Goal: Feedback & Contribution: Submit feedback/report problem

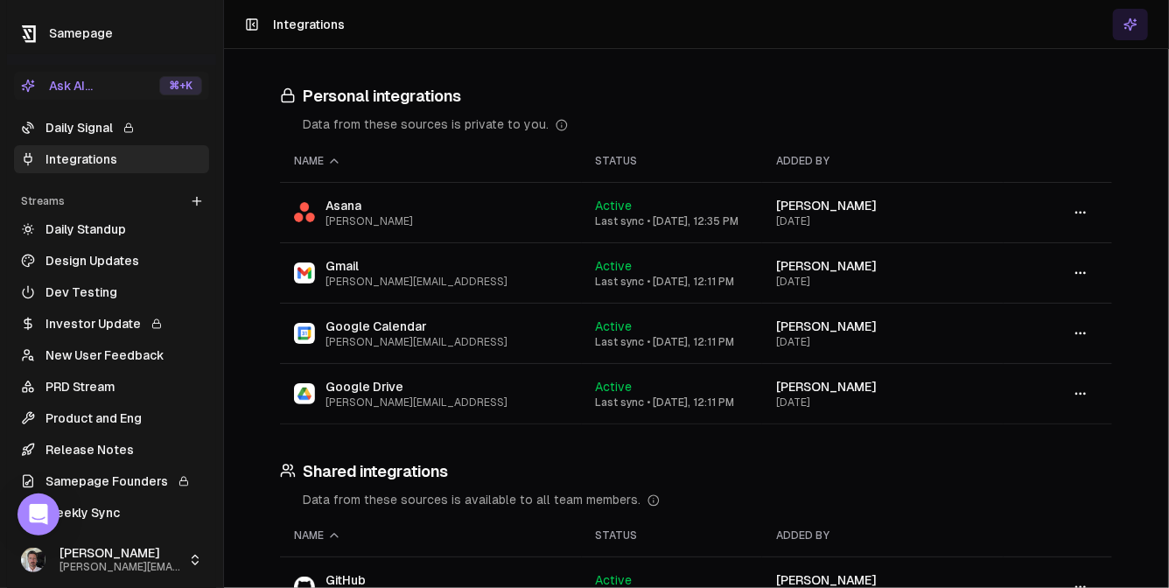
scroll to position [382, 0]
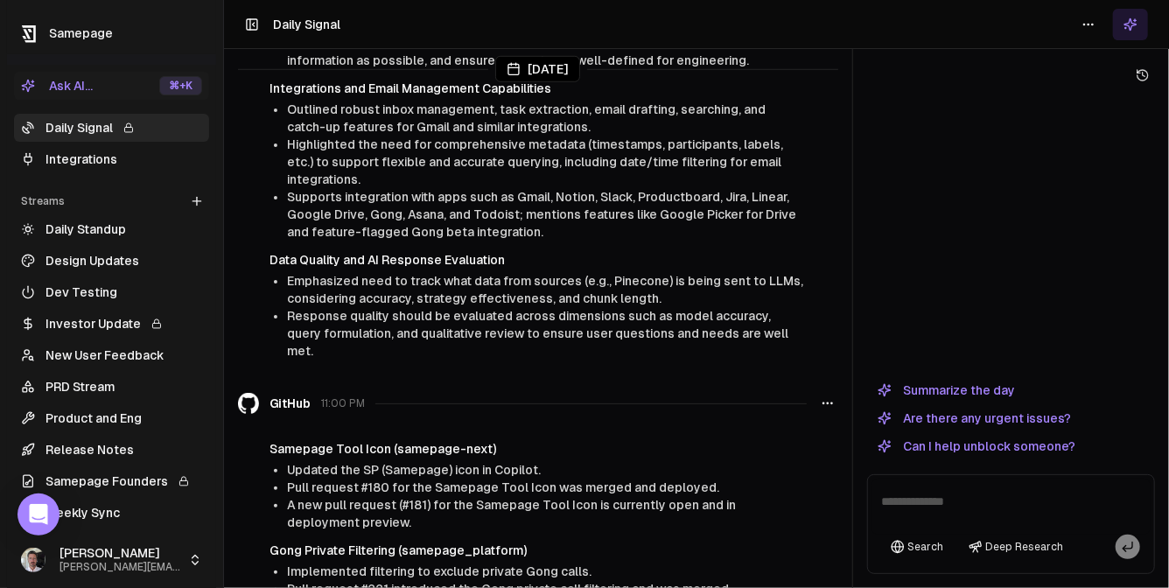
scroll to position [3849, 0]
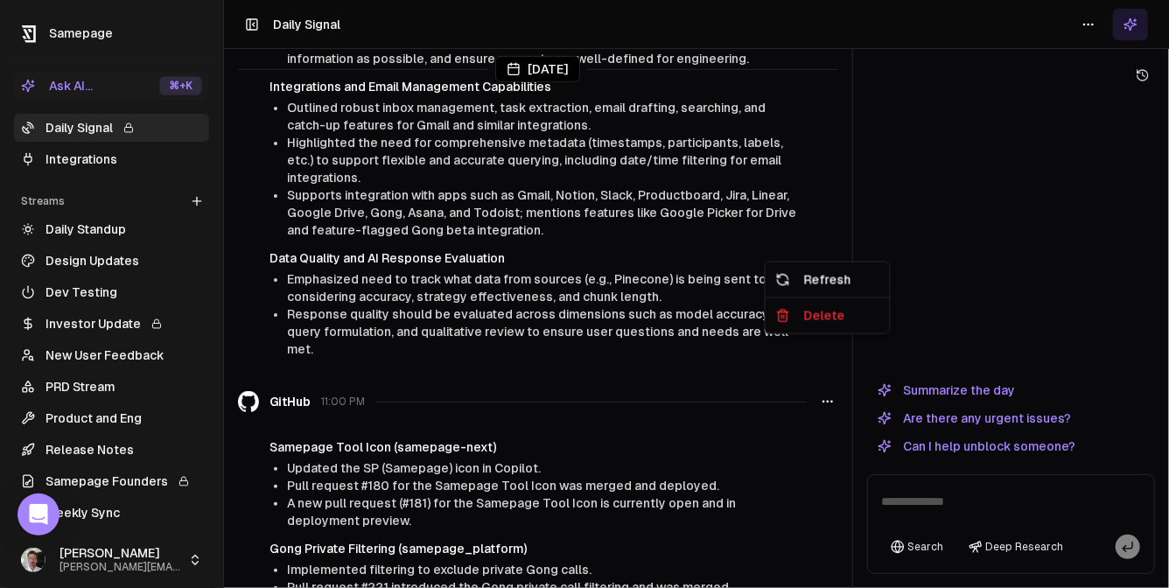
click at [827, 395] on icon "button" at bounding box center [828, 402] width 14 height 14
click at [828, 270] on div "Refresh" at bounding box center [827, 280] width 117 height 28
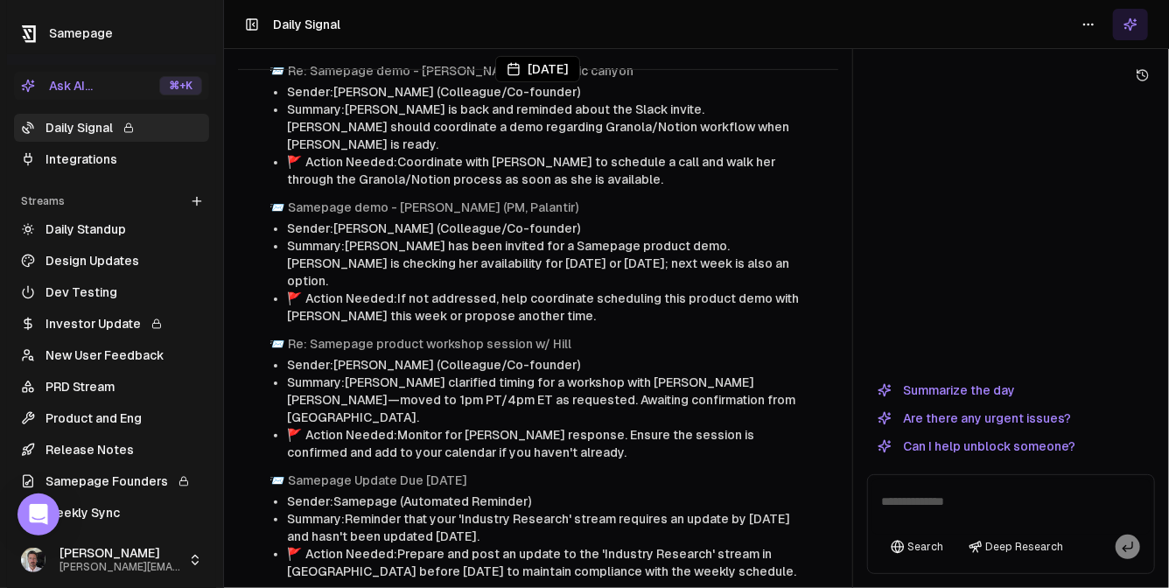
scroll to position [0, 0]
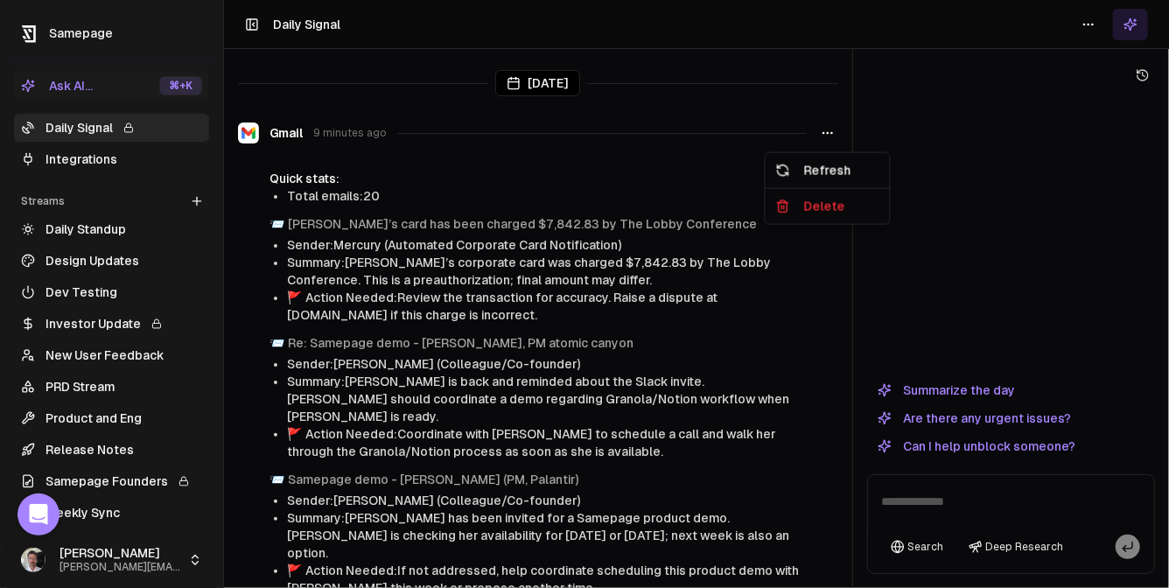
click at [835, 137] on button "button" at bounding box center [828, 133] width 21 height 32
click at [828, 202] on div "Delete" at bounding box center [827, 207] width 117 height 28
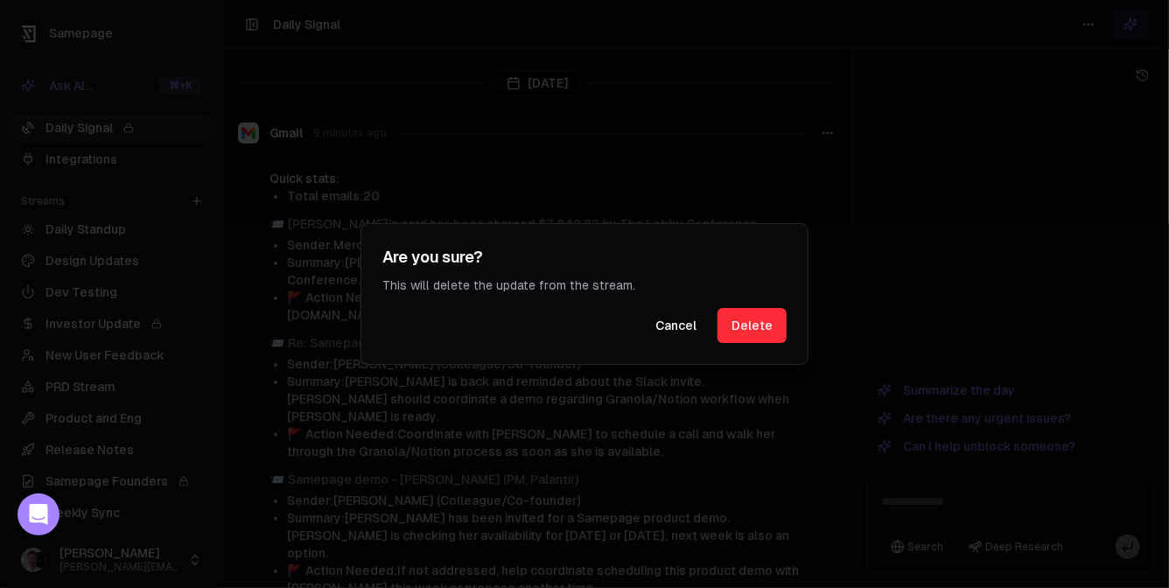
click at [758, 321] on button "Delete" at bounding box center [752, 325] width 69 height 35
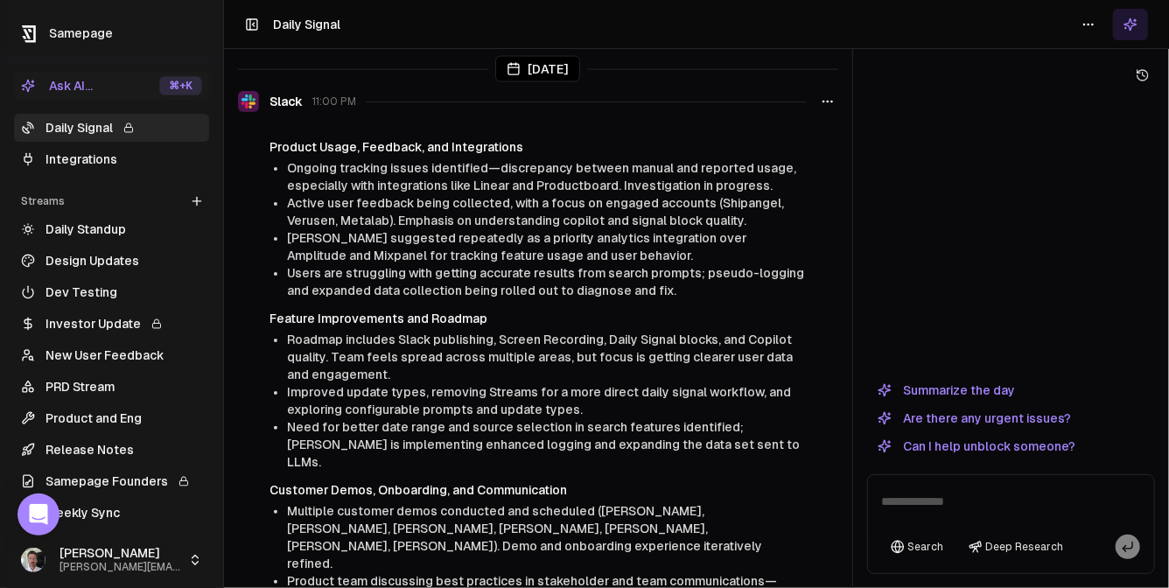
scroll to position [1409, 0]
click at [824, 81] on div "Yesterday" at bounding box center [538, 69] width 600 height 26
click at [831, 82] on div "Yesterday" at bounding box center [538, 69] width 600 height 40
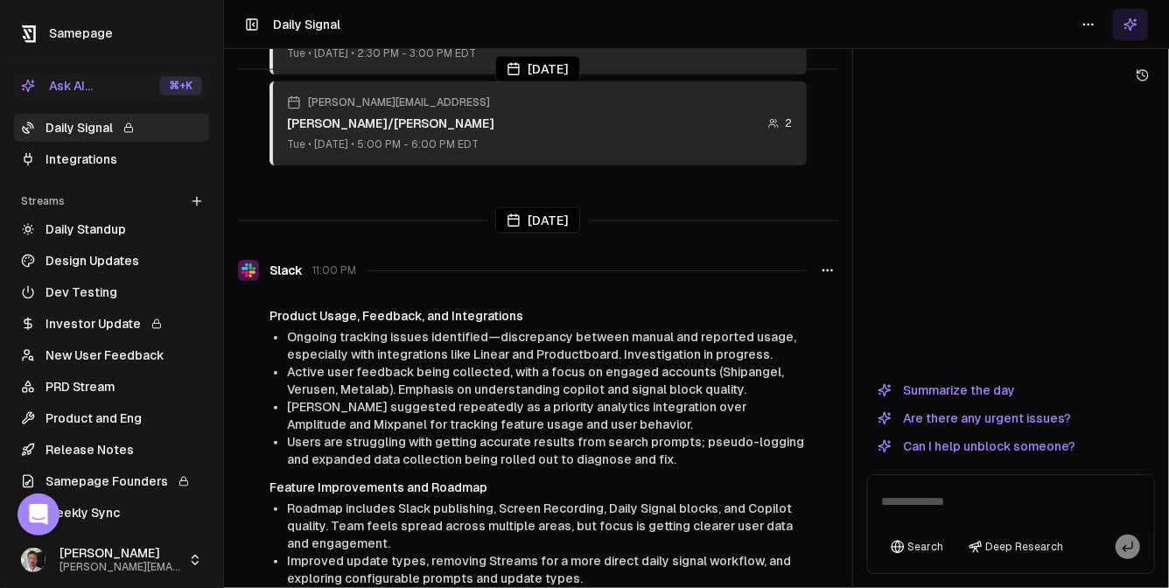
scroll to position [1239, 0]
click at [829, 263] on icon "button" at bounding box center [828, 270] width 14 height 14
click at [821, 328] on div "Delete" at bounding box center [827, 325] width 117 height 28
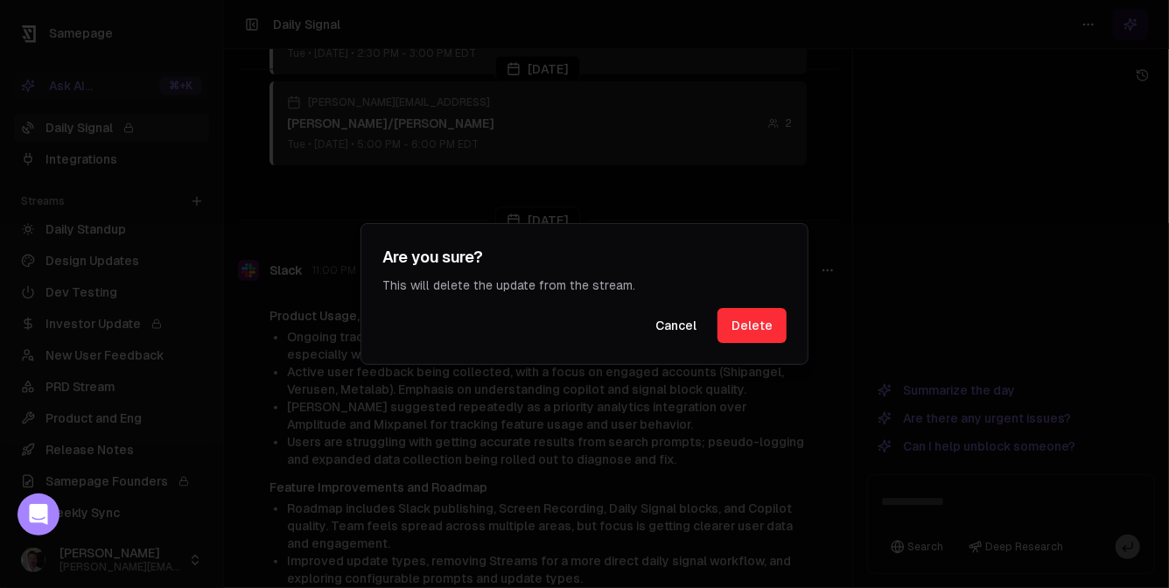
click at [758, 332] on button "Delete" at bounding box center [752, 325] width 69 height 35
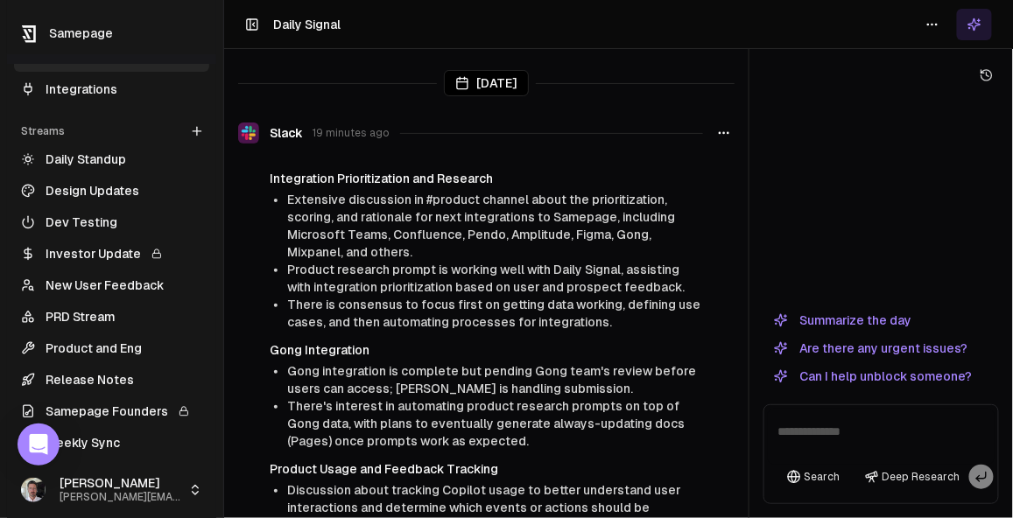
scroll to position [103, 0]
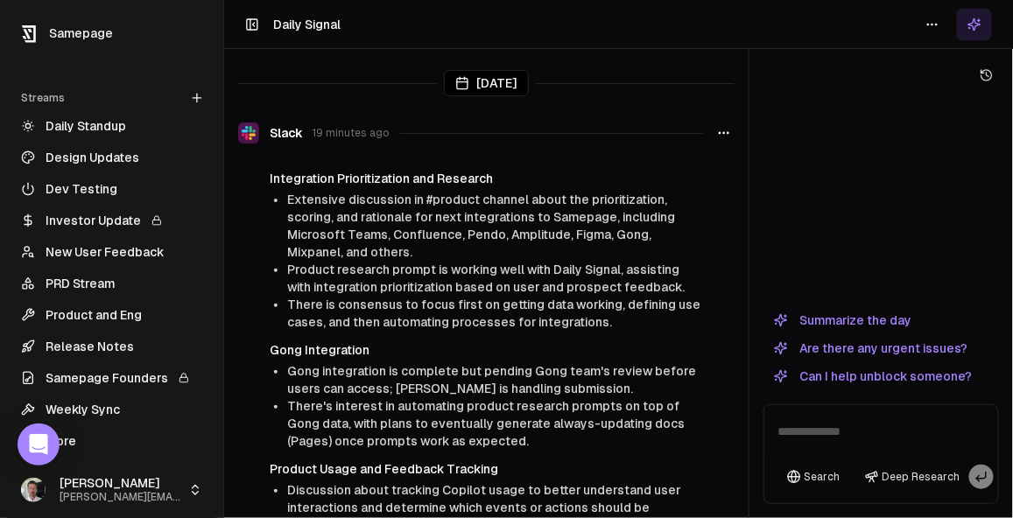
click at [99, 409] on link "Weekly Sync" at bounding box center [111, 410] width 195 height 28
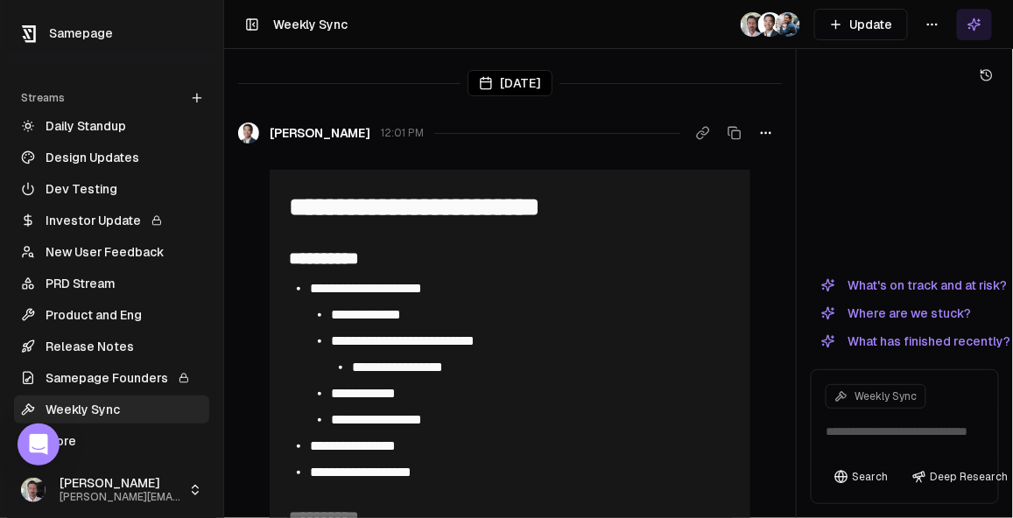
click at [797, 145] on div at bounding box center [796, 259] width 1 height 518
click at [985, 72] on icon at bounding box center [986, 75] width 14 height 14
click at [977, 19] on icon at bounding box center [974, 25] width 14 height 14
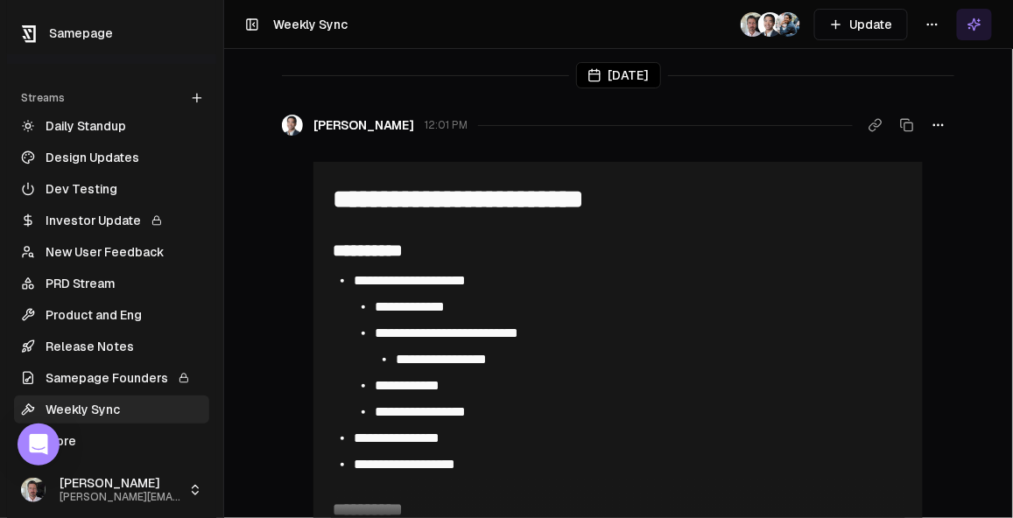
scroll to position [4, 0]
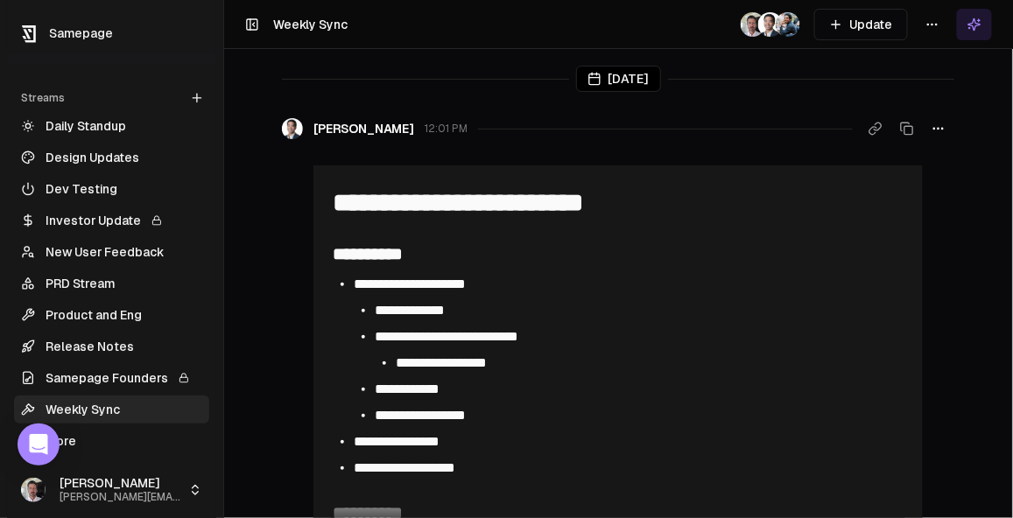
click at [869, 25] on button "Update" at bounding box center [861, 25] width 94 height 32
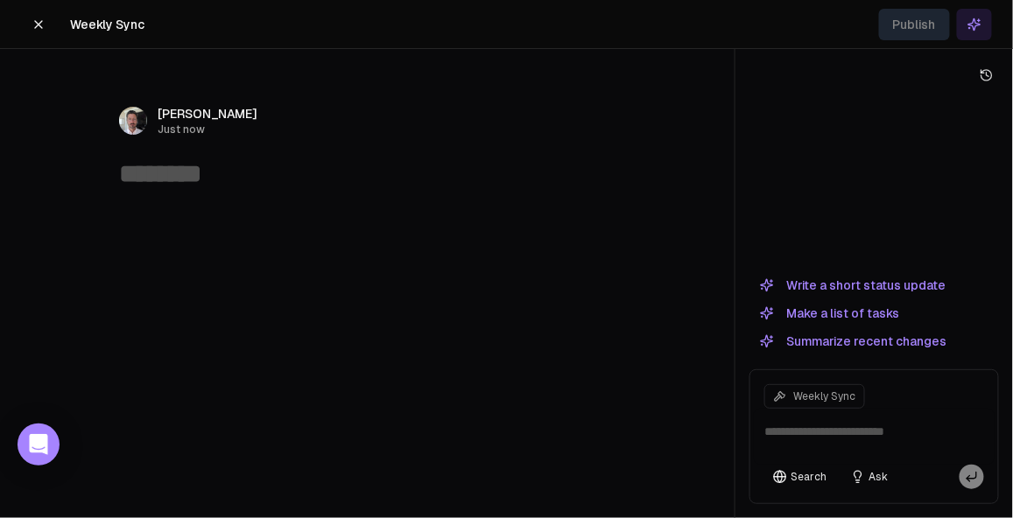
click at [860, 288] on button "Write a short status update" at bounding box center [852, 285] width 207 height 21
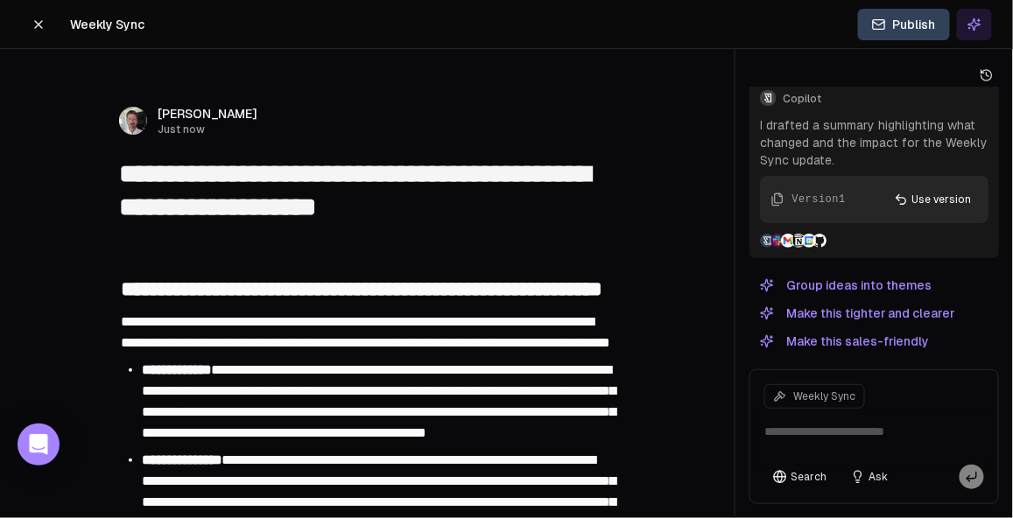
click at [874, 338] on button "Make this sales-friendly" at bounding box center [844, 341] width 190 height 21
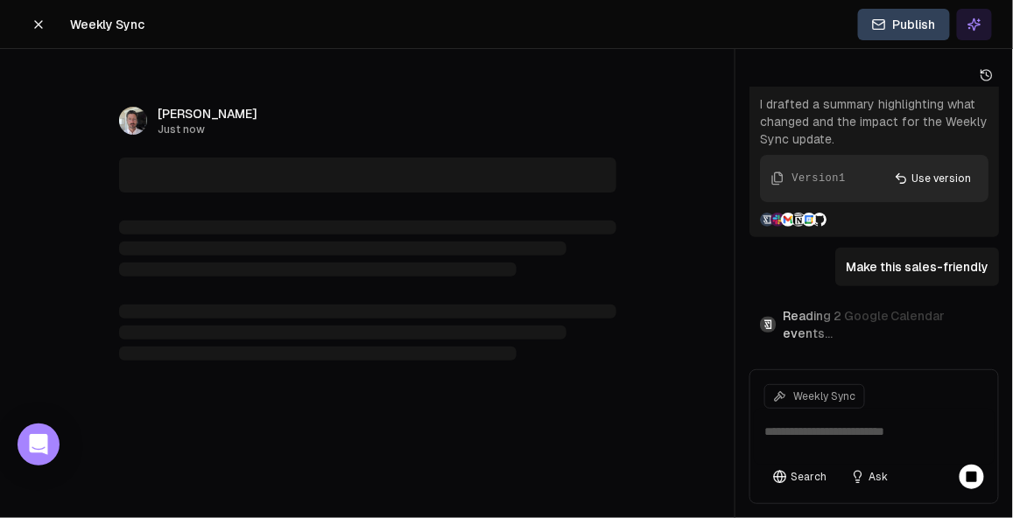
scroll to position [60, 0]
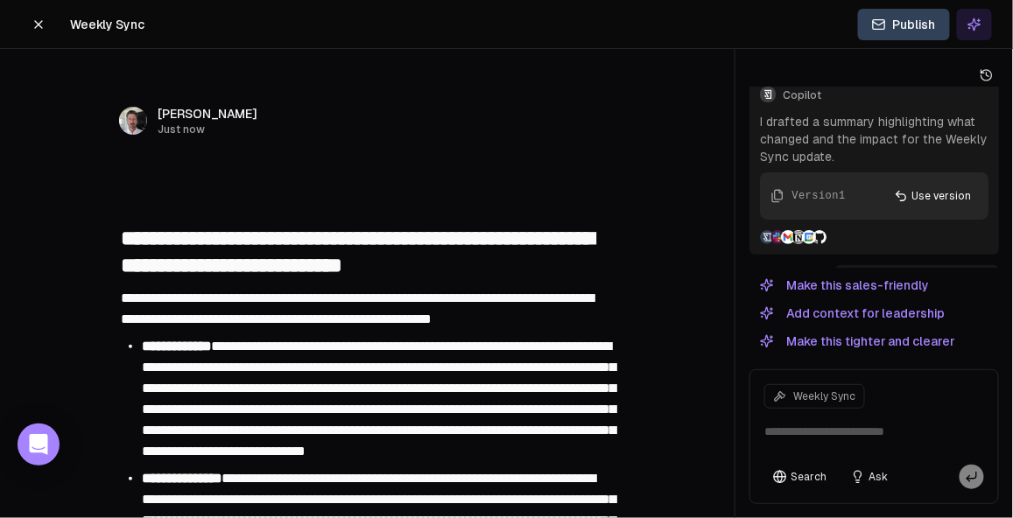
type textarea "**********"
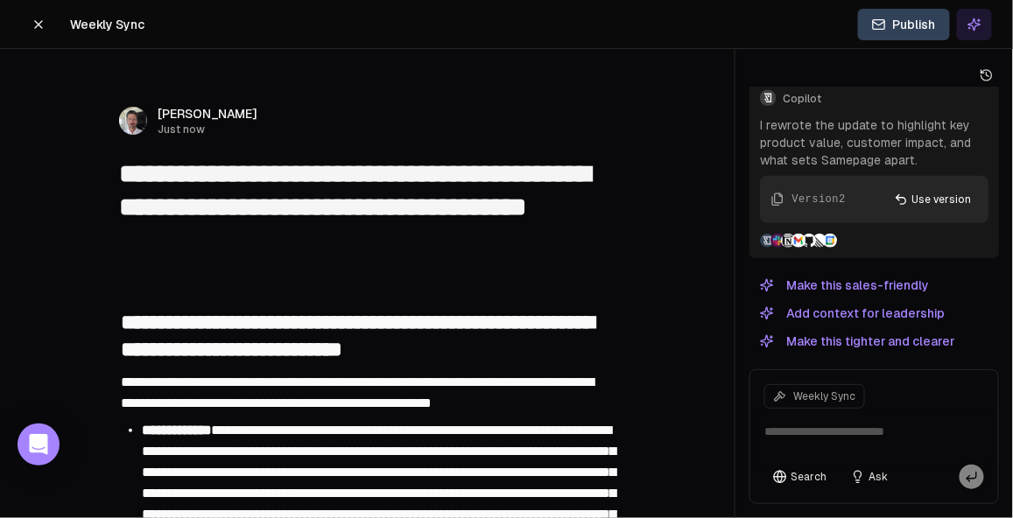
click at [42, 26] on icon at bounding box center [39, 25] width 14 height 14
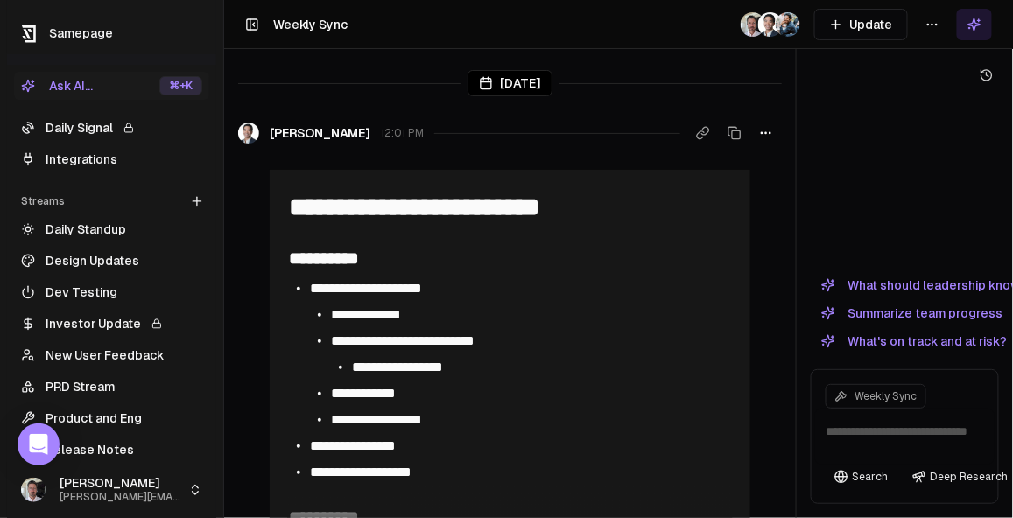
click at [131, 128] on icon at bounding box center [128, 128] width 11 height 11
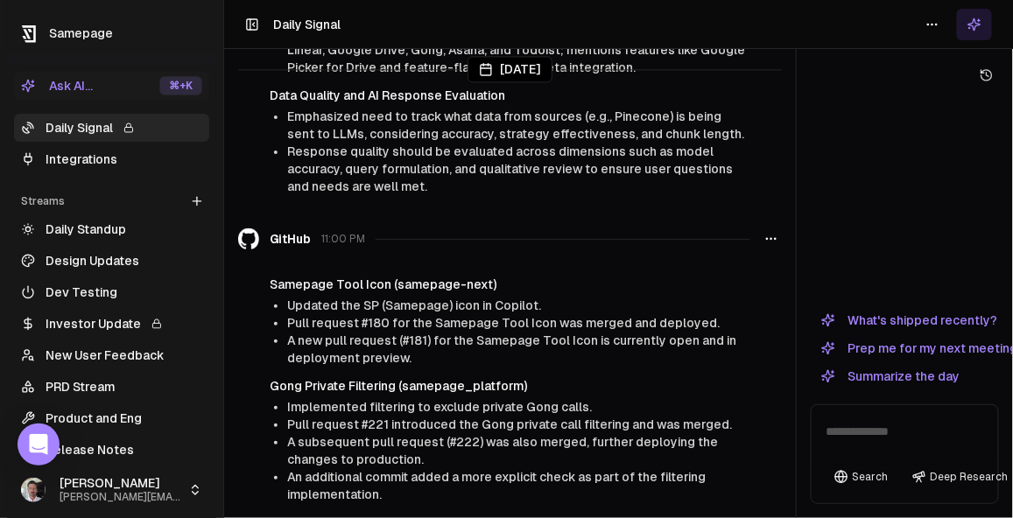
scroll to position [2701, 0]
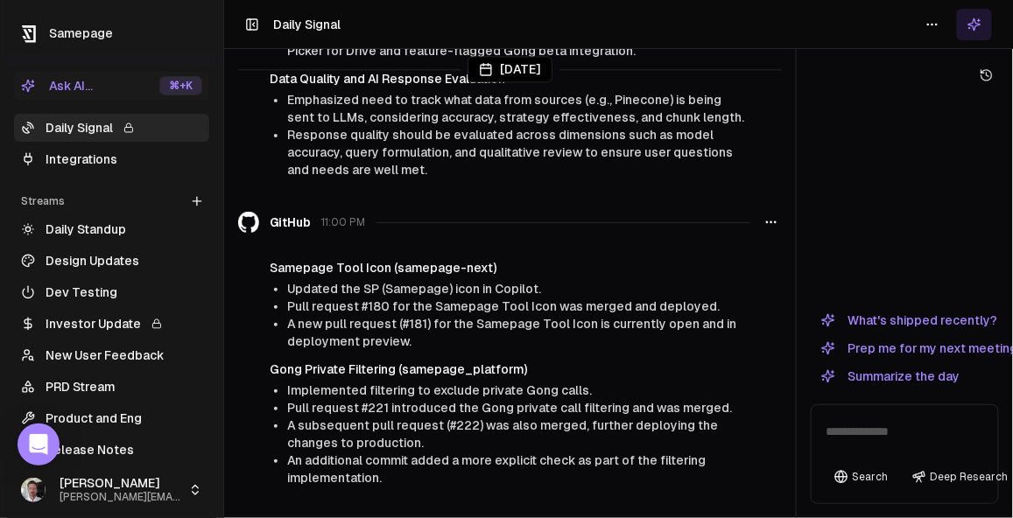
click at [402, 259] on h4 "Samepage Tool Icon (samepage-next)" at bounding box center [510, 268] width 481 height 18
click at [460, 282] on span "Updated the SP (Samepage) icon in Copilot." at bounding box center [414, 289] width 254 height 14
click at [929, 313] on button "What's shipped recently?" at bounding box center [909, 320] width 197 height 21
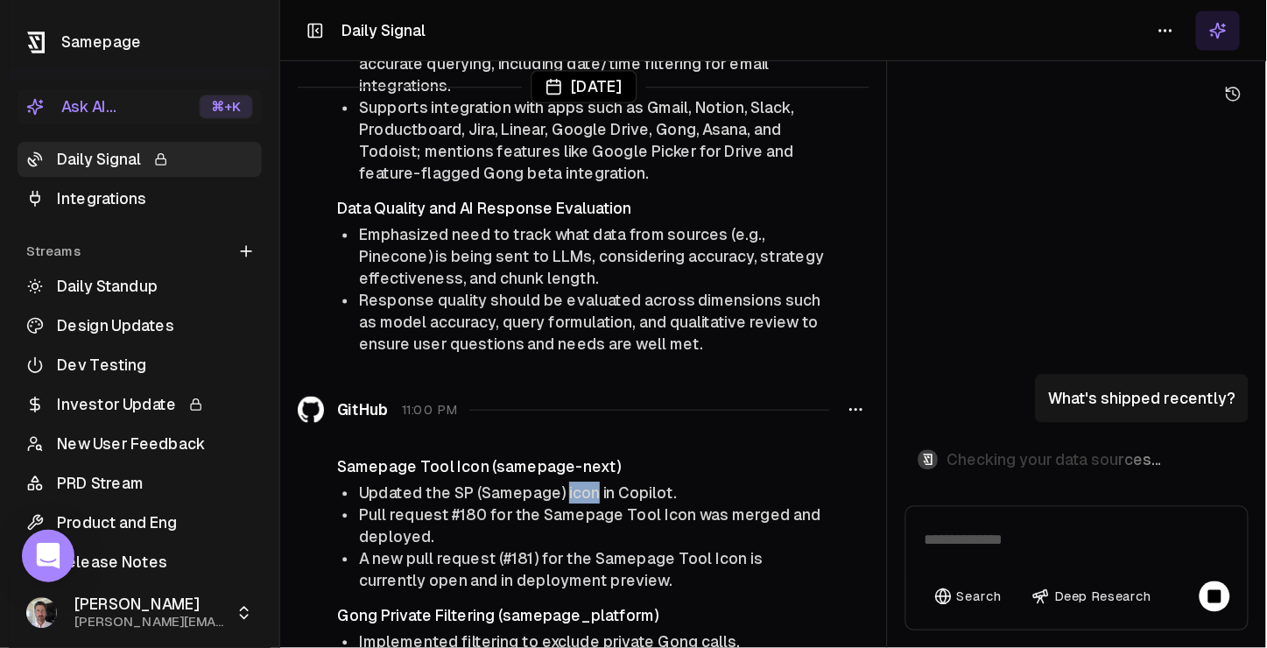
scroll to position [2964, 0]
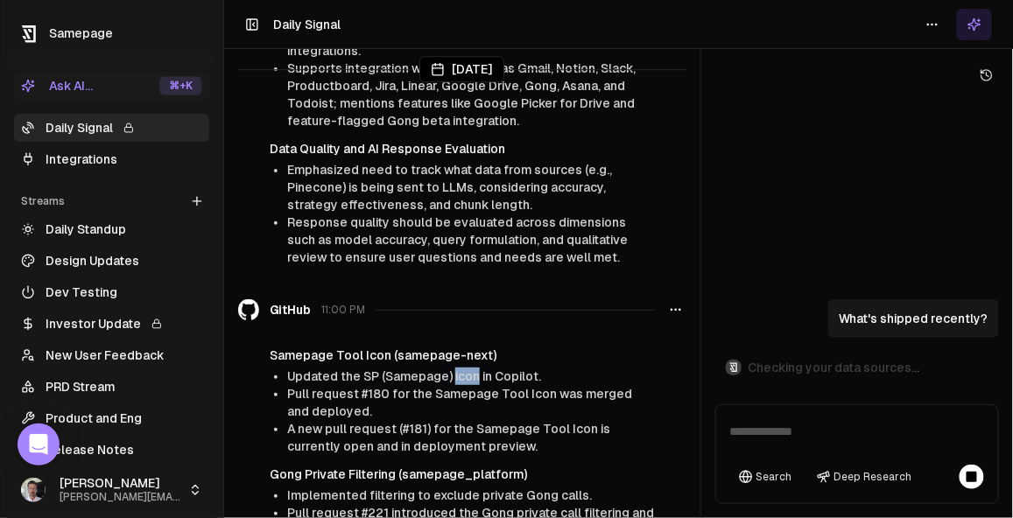
click at [700, 143] on div at bounding box center [700, 259] width 1 height 518
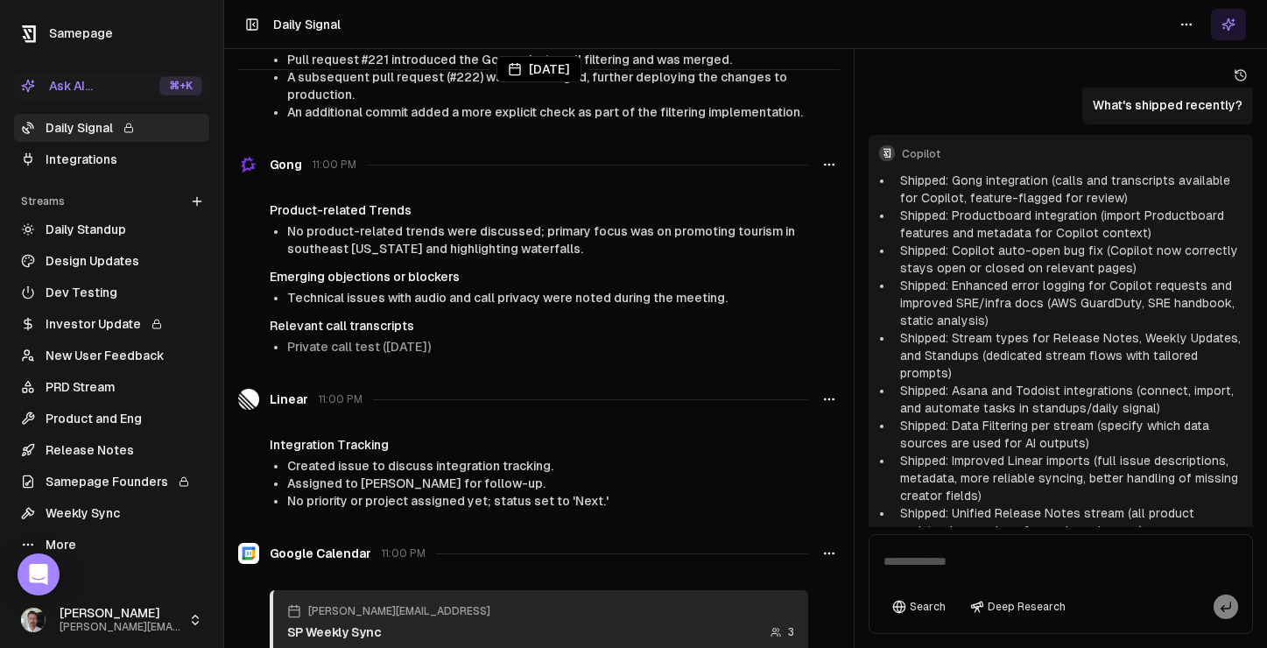
scroll to position [2943, 0]
click at [99, 263] on link "Design Updates" at bounding box center [111, 261] width 195 height 28
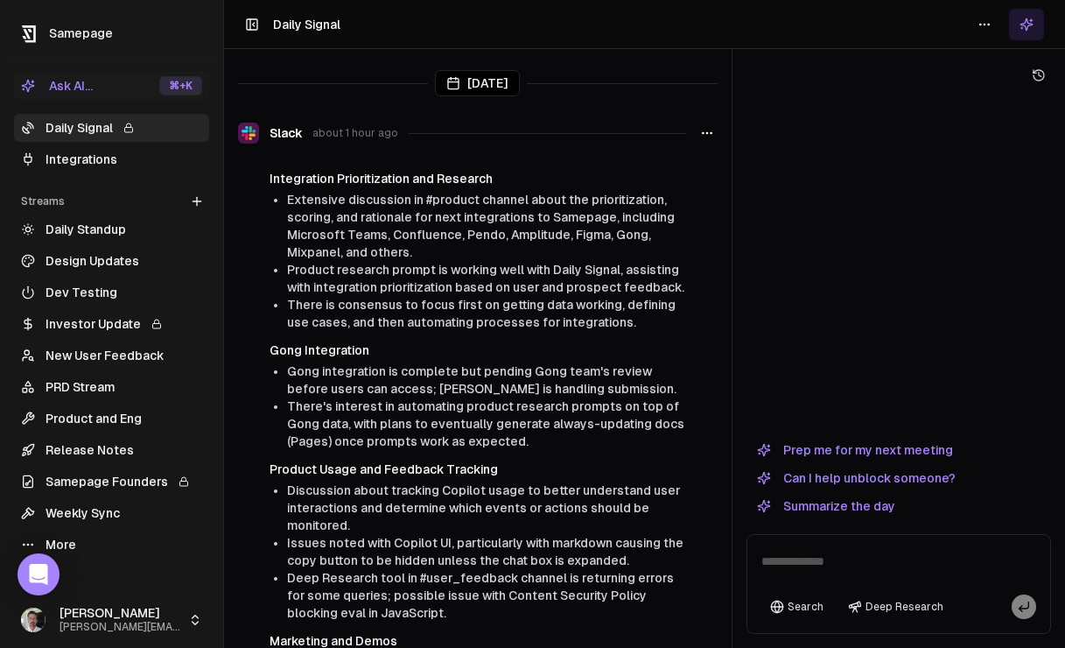
click at [100, 158] on link "Integrations" at bounding box center [111, 159] width 195 height 28
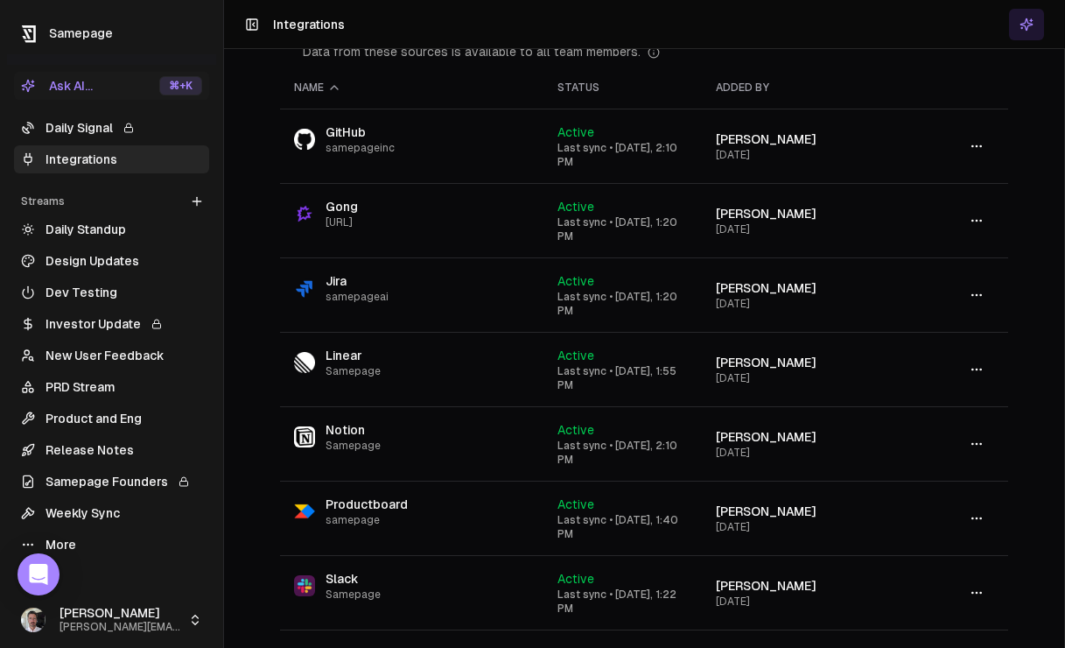
scroll to position [577, 0]
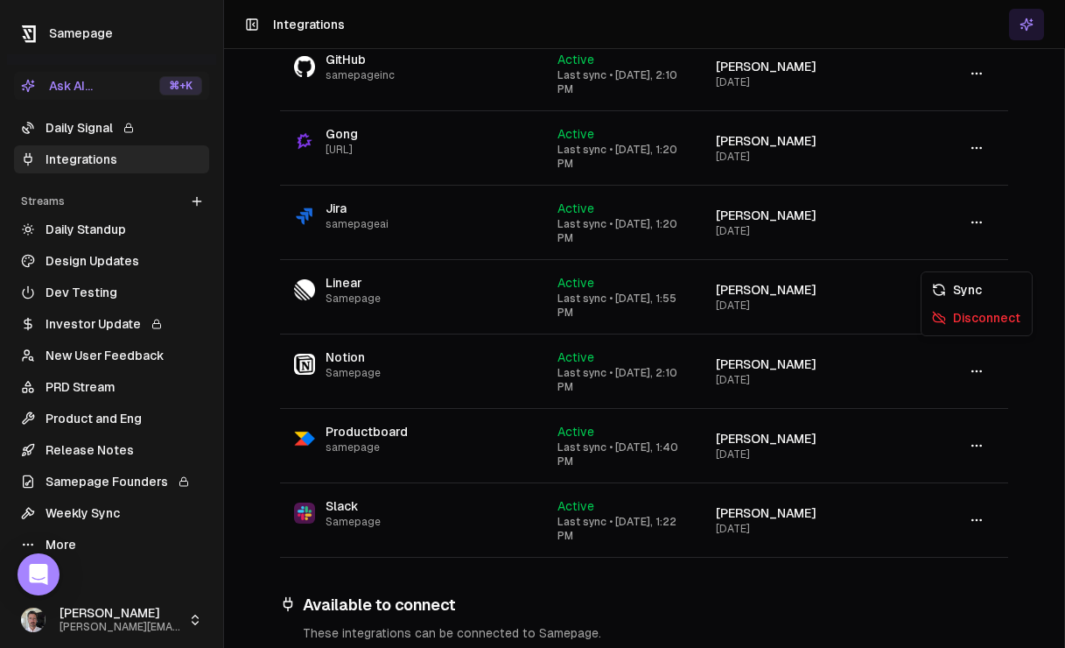
click at [976, 355] on button "button" at bounding box center [976, 371] width 35 height 32
click at [968, 293] on div "Sync" at bounding box center [976, 290] width 103 height 28
click at [102, 362] on link "New User Feedback" at bounding box center [111, 355] width 195 height 28
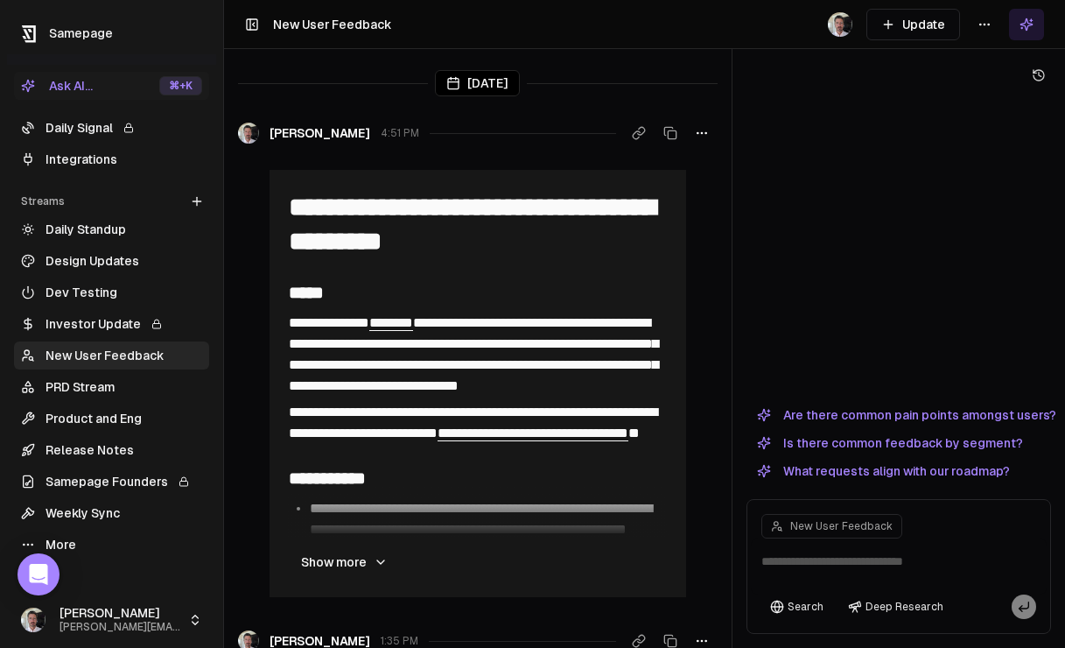
click at [934, 35] on button "Update" at bounding box center [914, 25] width 94 height 32
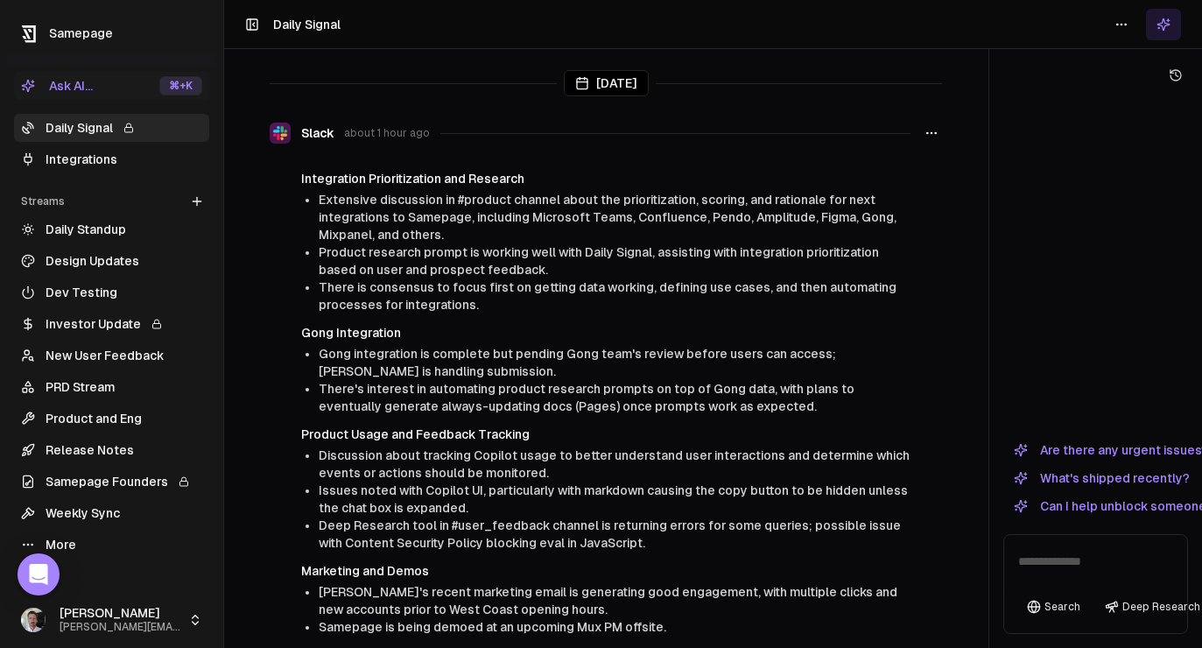
click at [836, 168] on div at bounding box center [988, 324] width 1 height 648
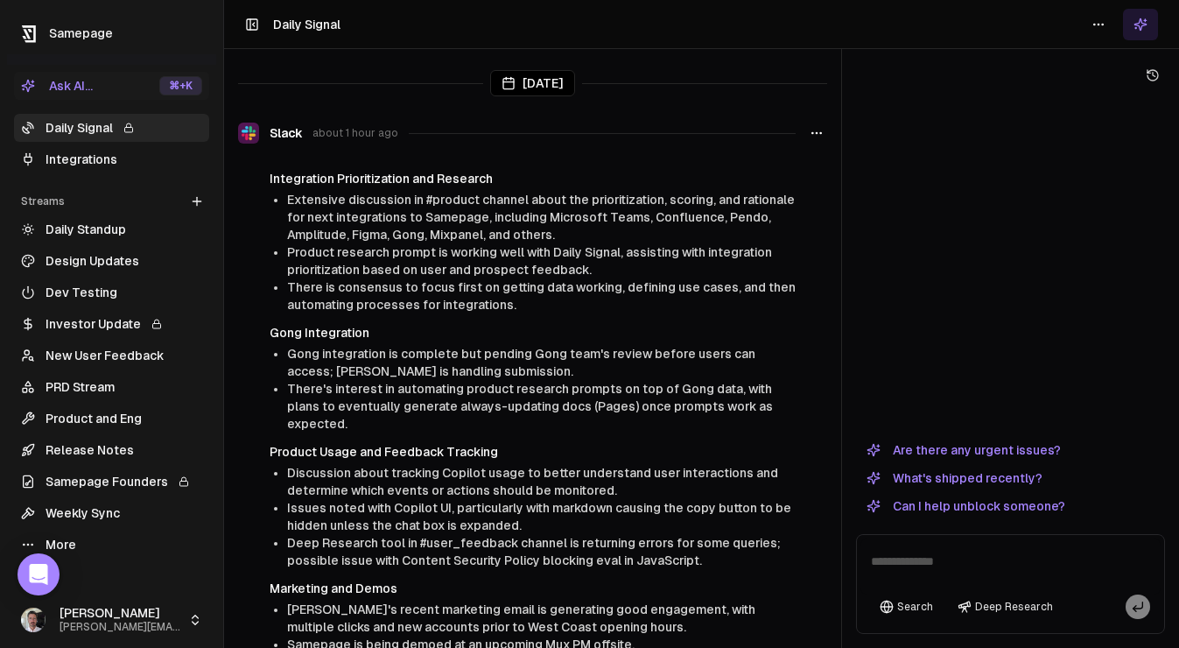
click at [836, 263] on div at bounding box center [841, 324] width 1 height 648
click at [109, 165] on link "Integrations" at bounding box center [111, 159] width 195 height 28
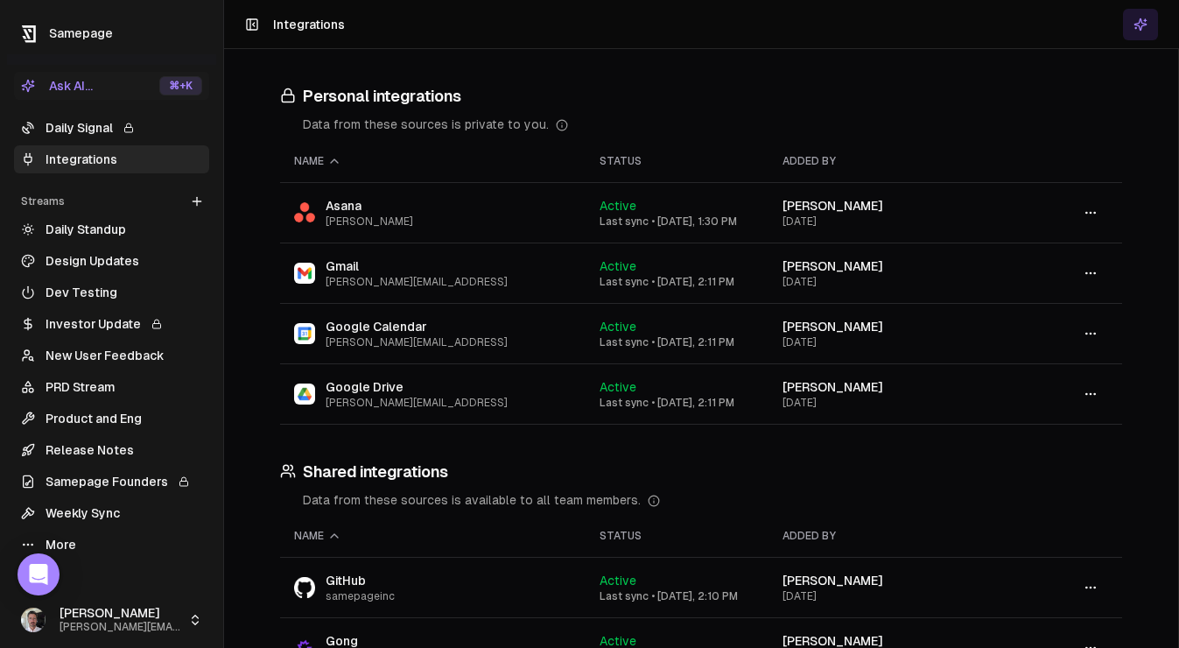
click at [430, 94] on h3 "Personal integrations" at bounding box center [701, 96] width 842 height 25
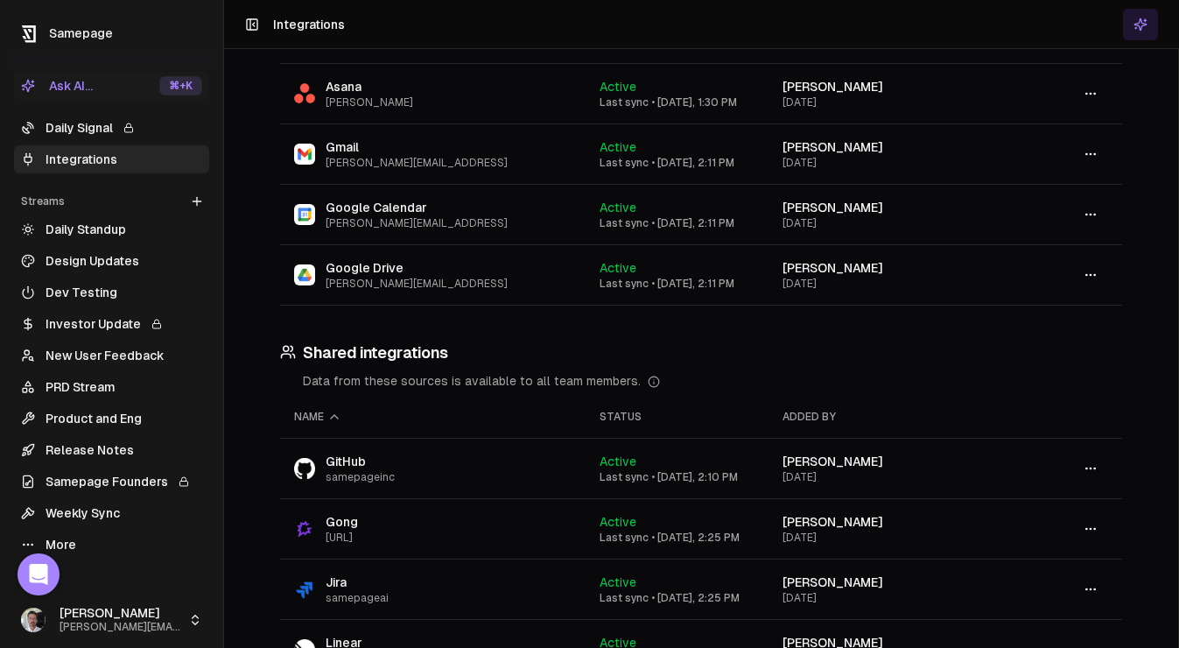
click at [395, 346] on h3 "Shared integrations" at bounding box center [701, 353] width 842 height 25
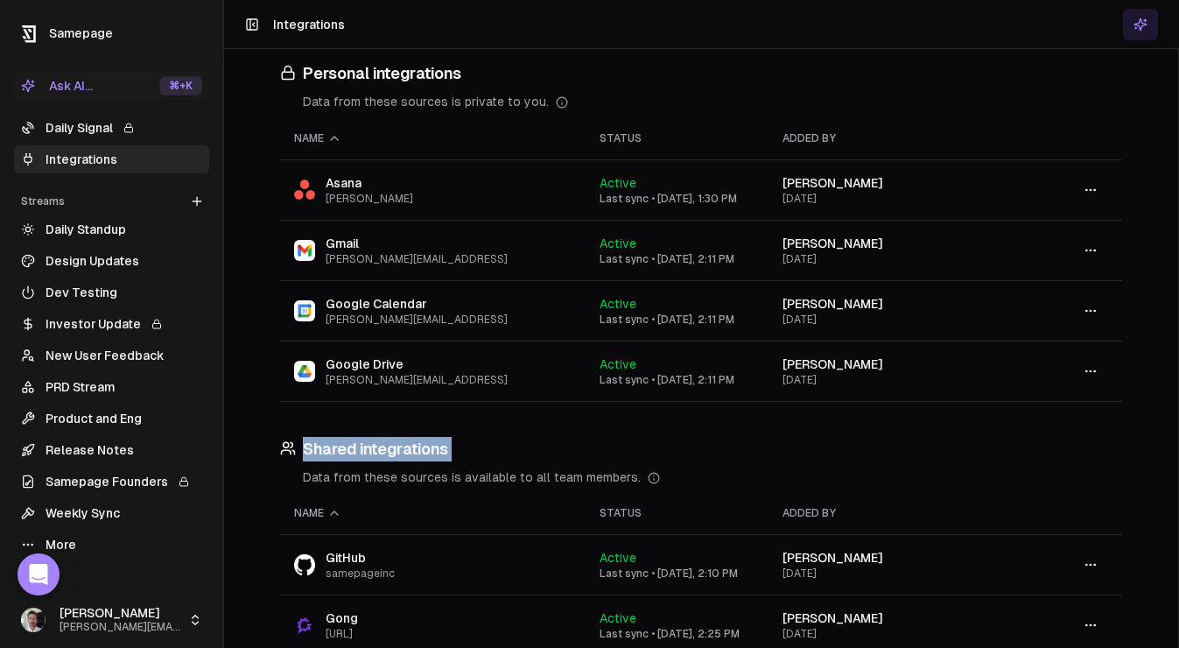
scroll to position [0, 0]
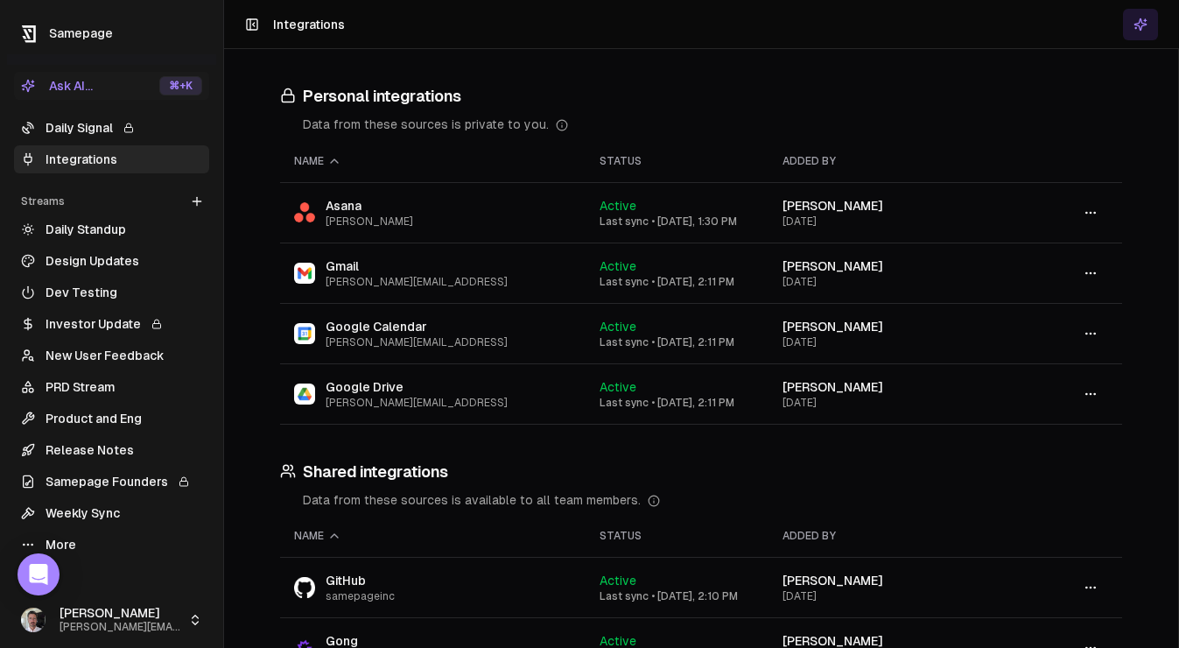
click at [421, 93] on h3 "Personal integrations" at bounding box center [701, 96] width 842 height 25
click at [72, 130] on link "Daily Signal" at bounding box center [111, 128] width 195 height 28
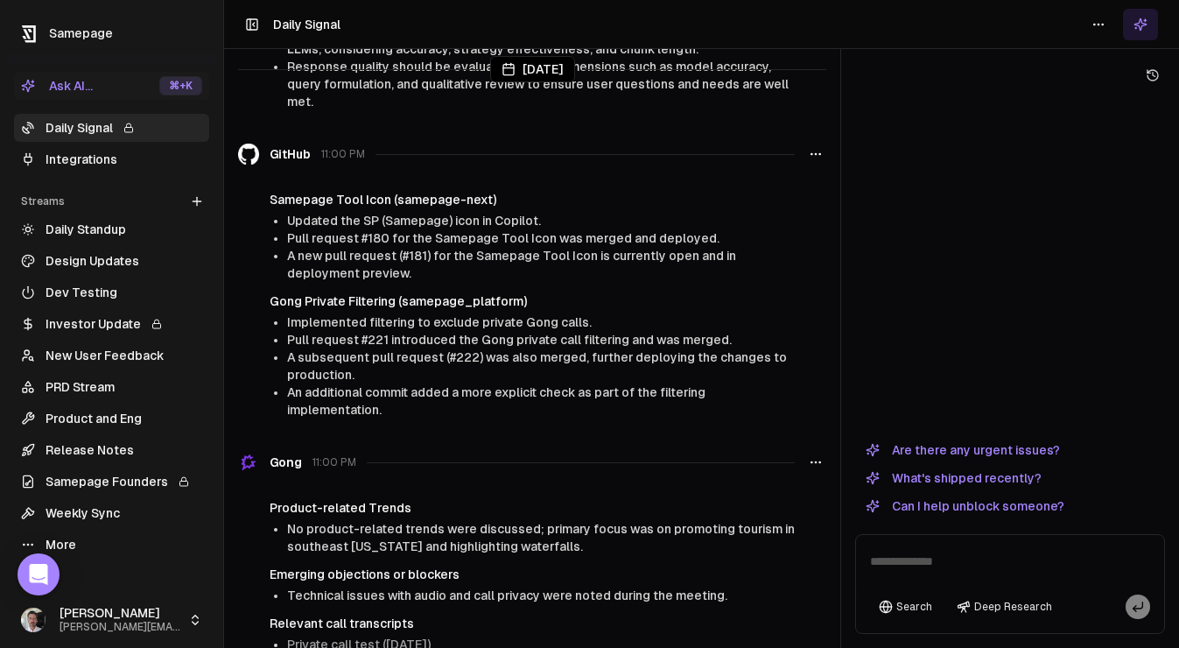
scroll to position [2705, 0]
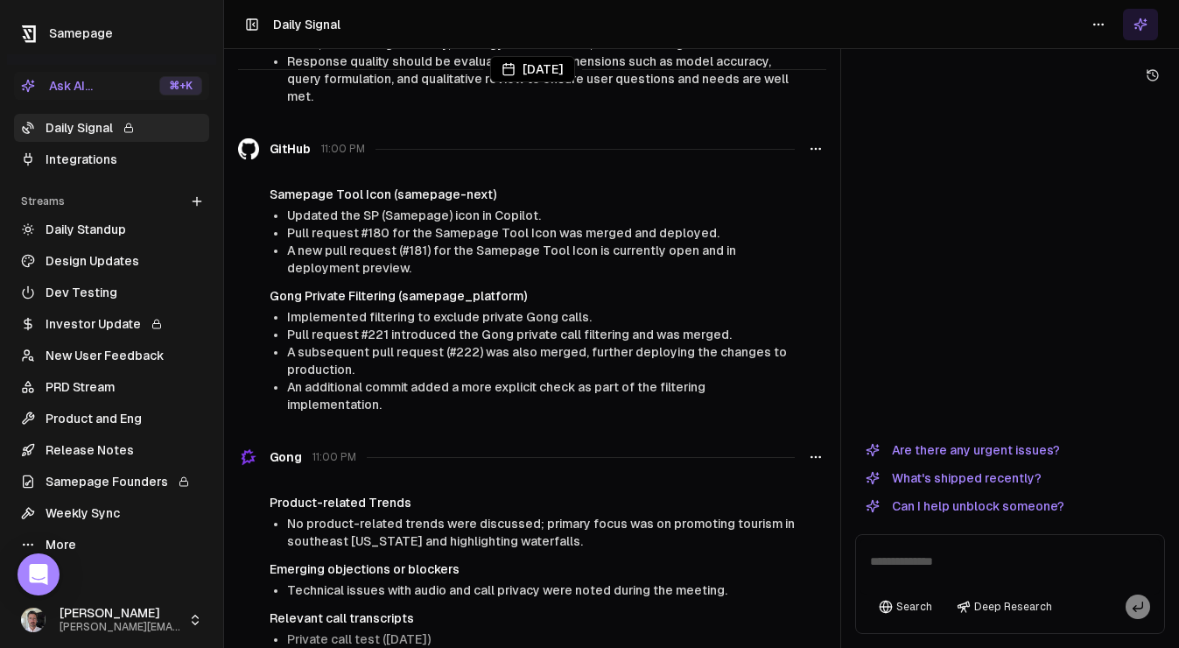
click at [438, 208] on span "Updated the SP (Samepage) icon in Copilot." at bounding box center [414, 215] width 254 height 14
click at [476, 186] on h4 "Samepage Tool Icon (samepage-next)" at bounding box center [532, 195] width 525 height 18
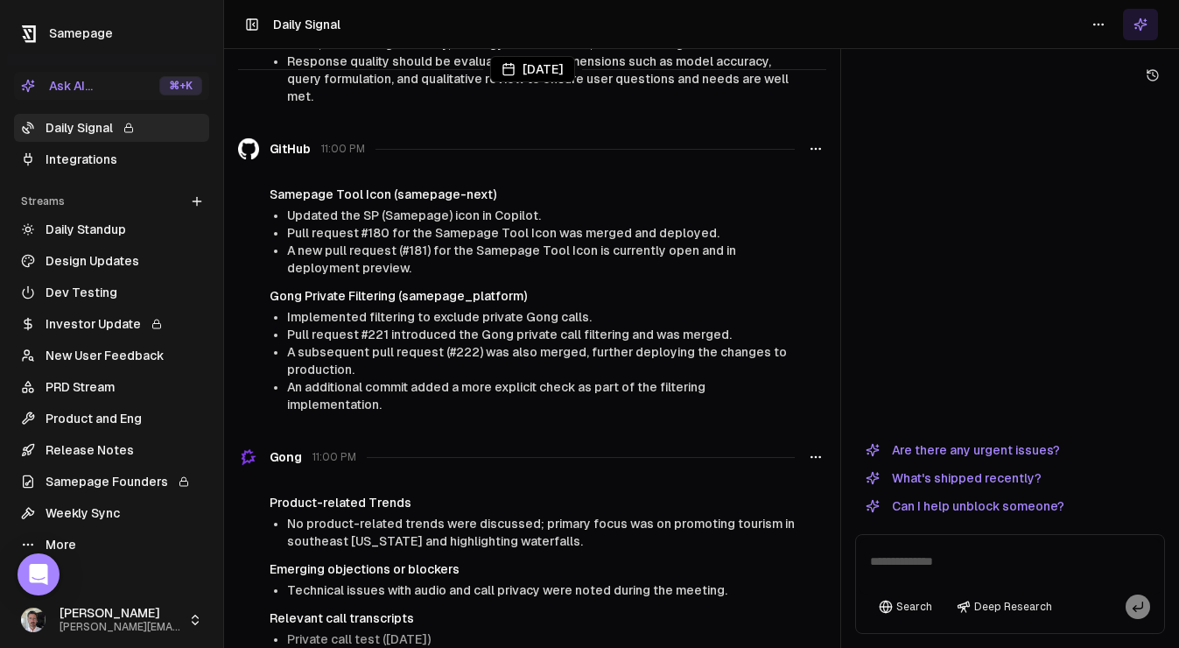
click at [384, 186] on h4 "Samepage Tool Icon (samepage-next)" at bounding box center [532, 195] width 525 height 18
click at [332, 287] on h4 "Gong Private Filtering (samepage_platform)" at bounding box center [532, 296] width 525 height 18
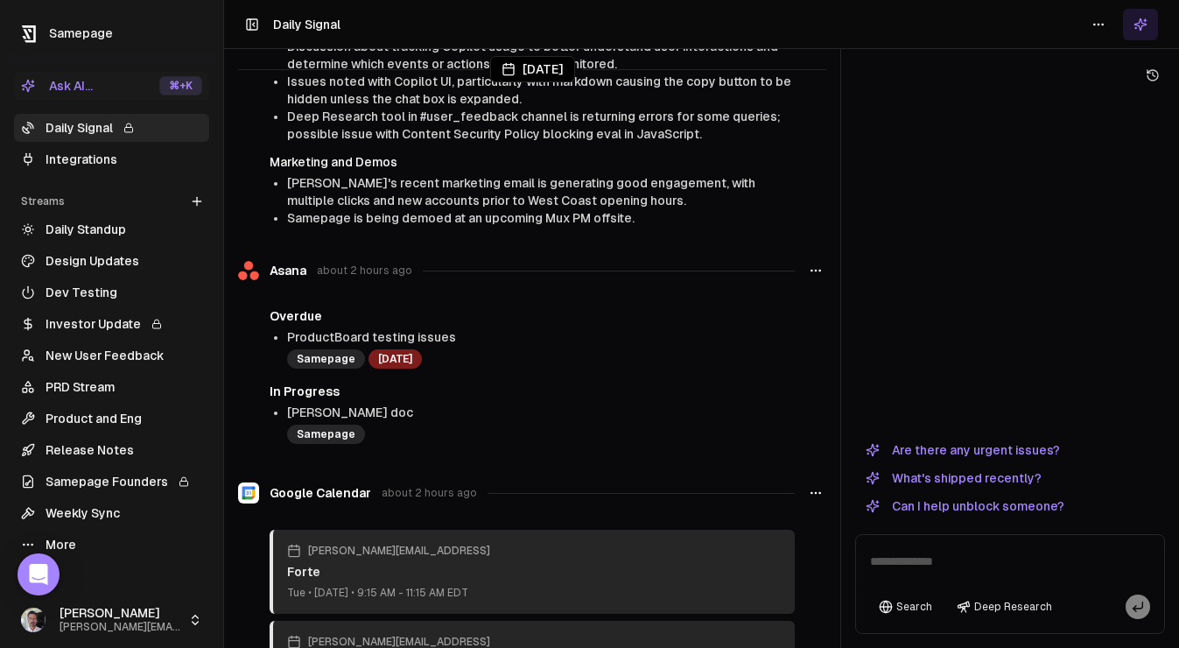
scroll to position [431, 0]
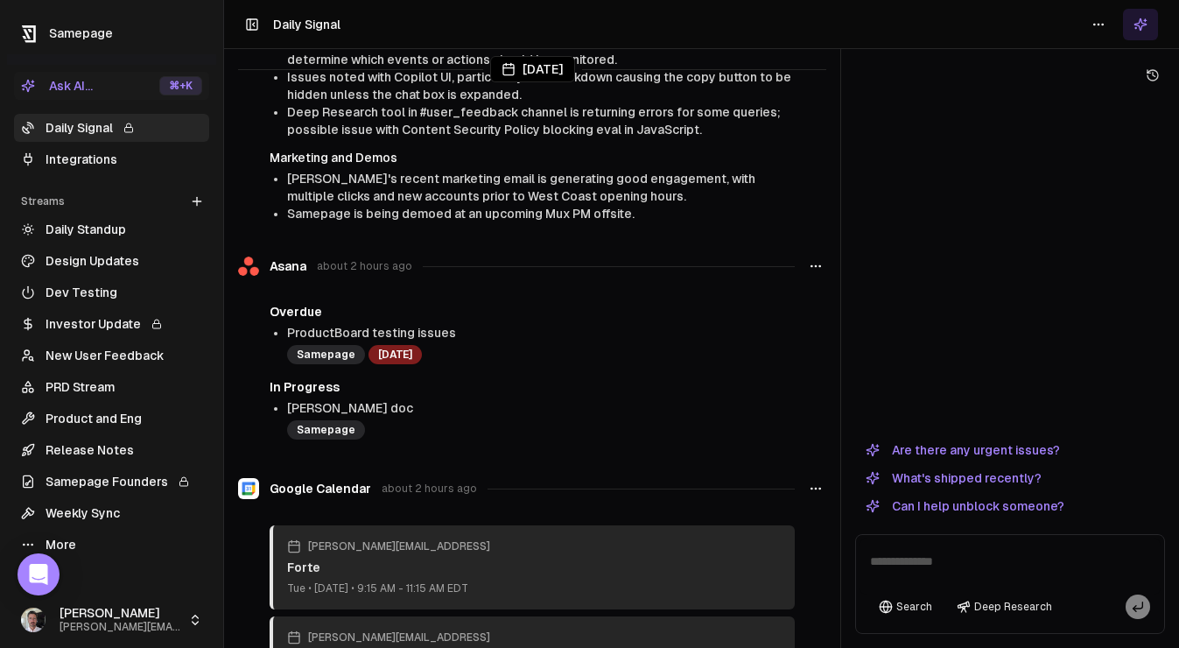
click at [836, 503] on button "Can I help unblock someone?" at bounding box center [965, 505] width 220 height 21
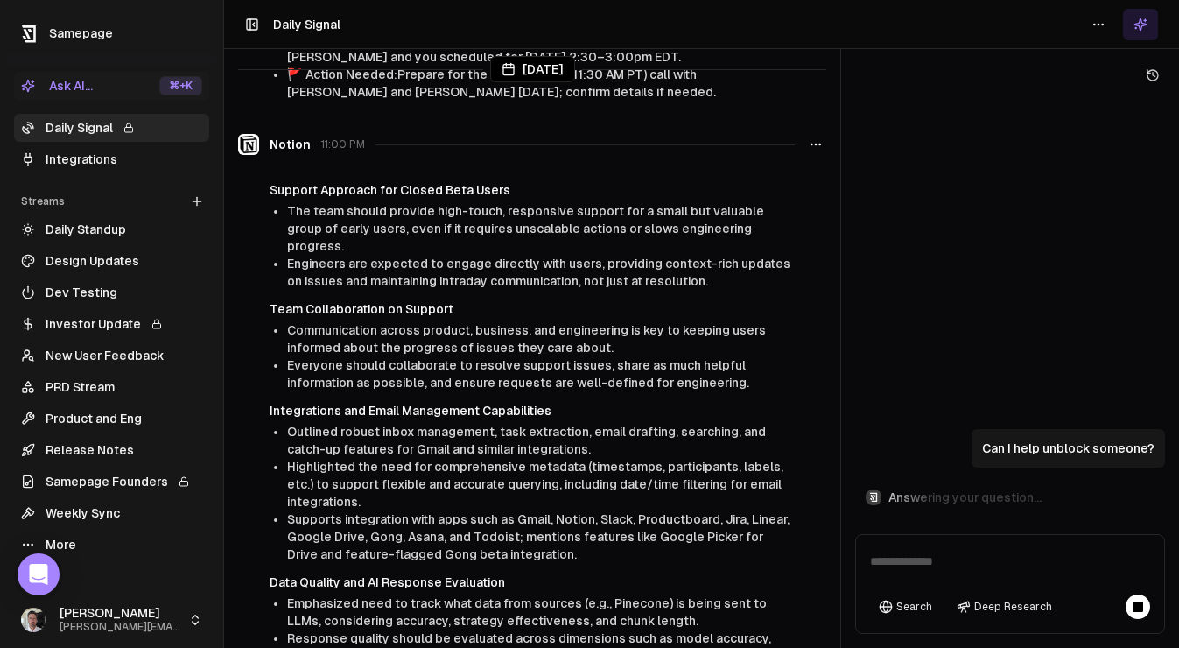
scroll to position [2130, 0]
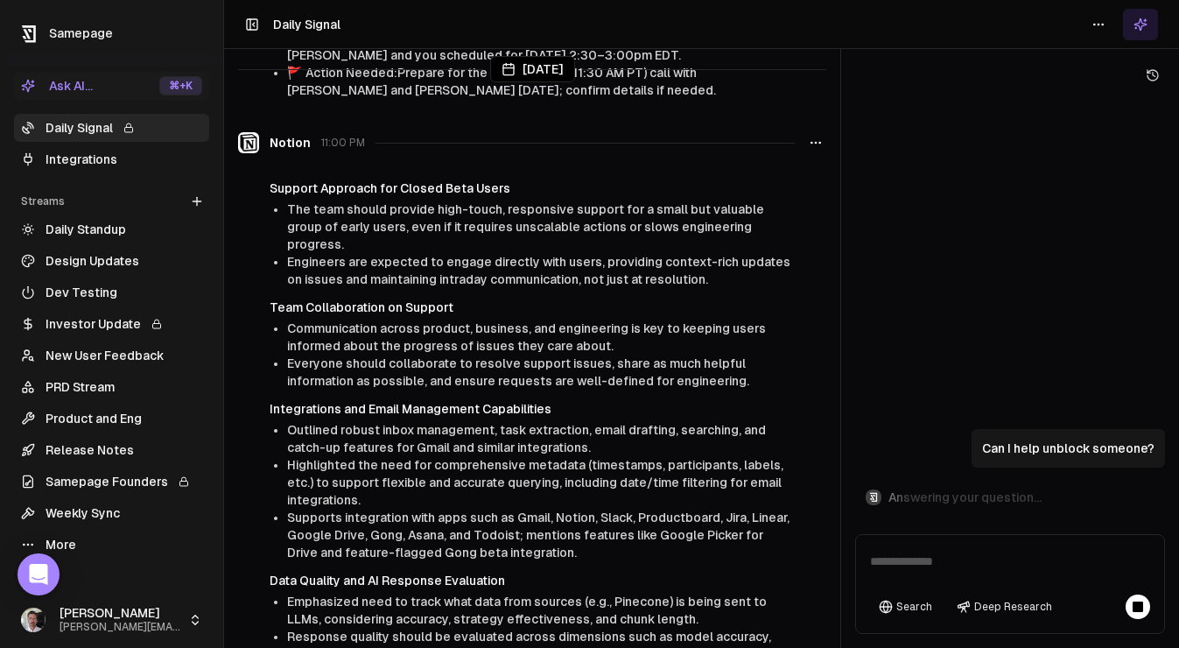
click at [816, 142] on circle "button" at bounding box center [815, 142] width 1 height 1
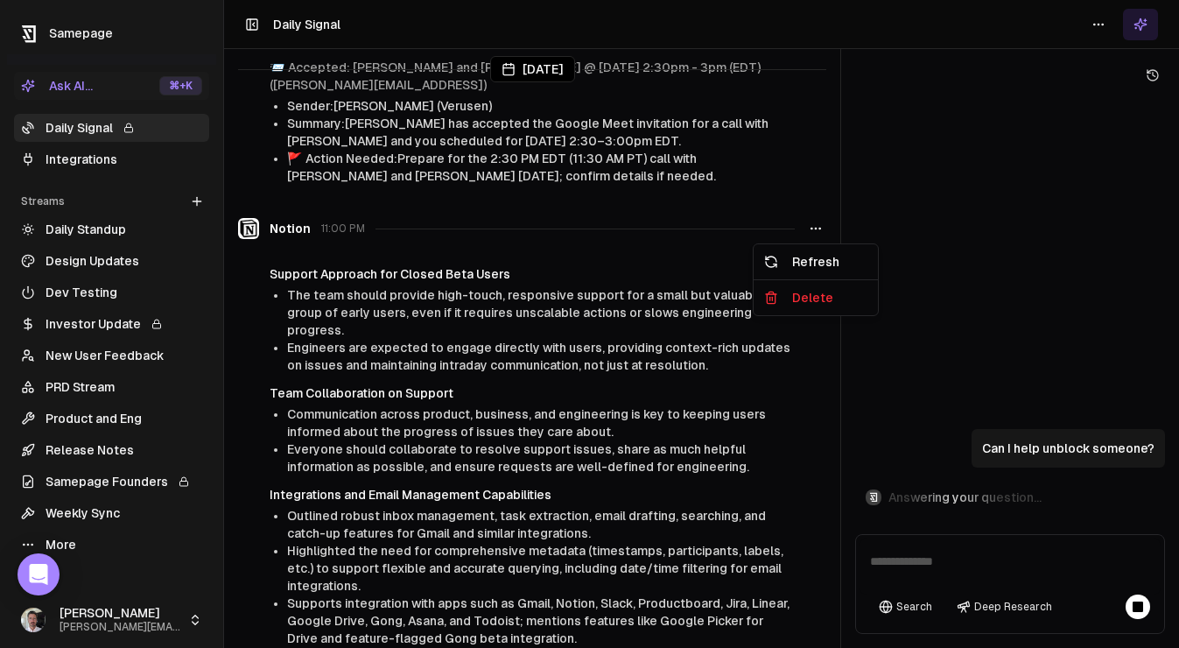
scroll to position [2048, 0]
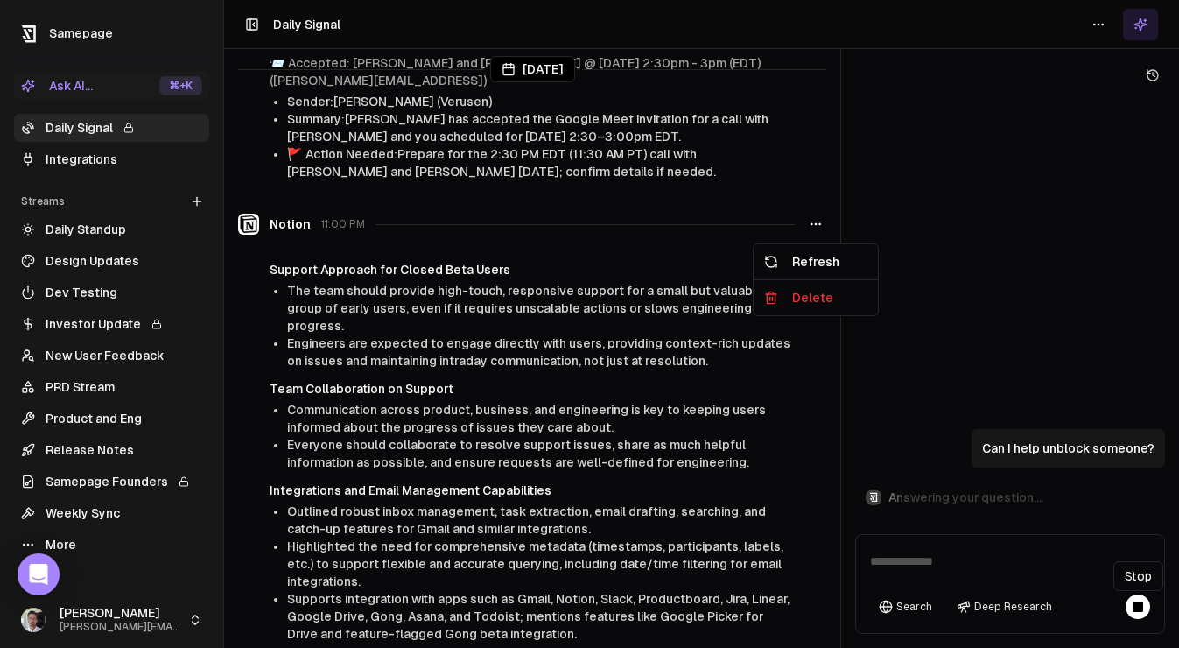
click at [836, 602] on rect at bounding box center [1138, 606] width 11 height 11
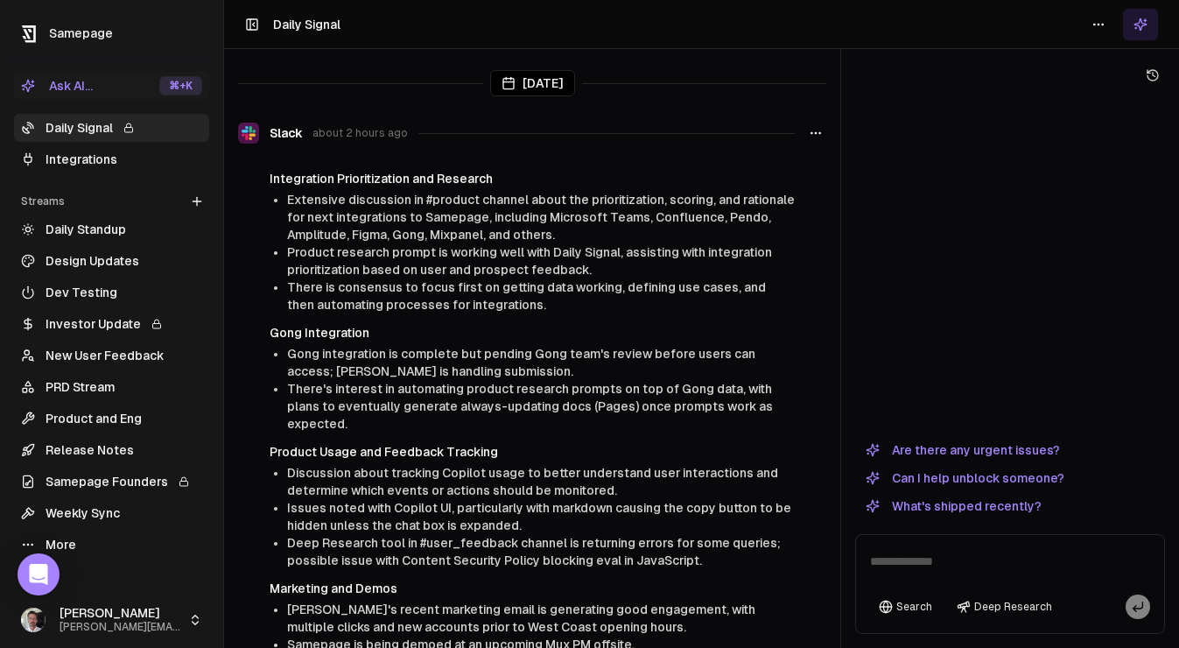
click at [1035, 481] on button "Can I help unblock someone?" at bounding box center [965, 477] width 220 height 21
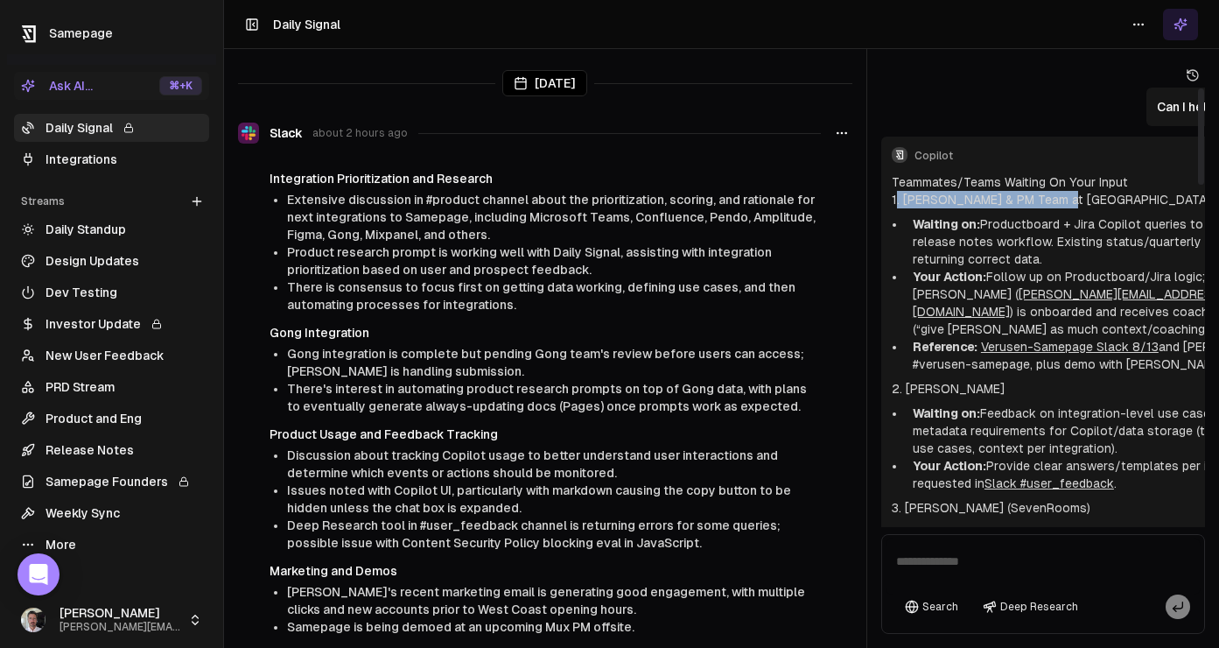
drag, startPoint x: 1064, startPoint y: 196, endPoint x: 897, endPoint y: 199, distance: 167.2
click at [897, 199] on h4 "1. Ross & PM Team at Verusen" at bounding box center [1111, 200] width 438 height 18
click at [1027, 228] on li "Waiting on: Productboard + Jira Copilot queries to fully support their release …" at bounding box center [1118, 241] width 424 height 53
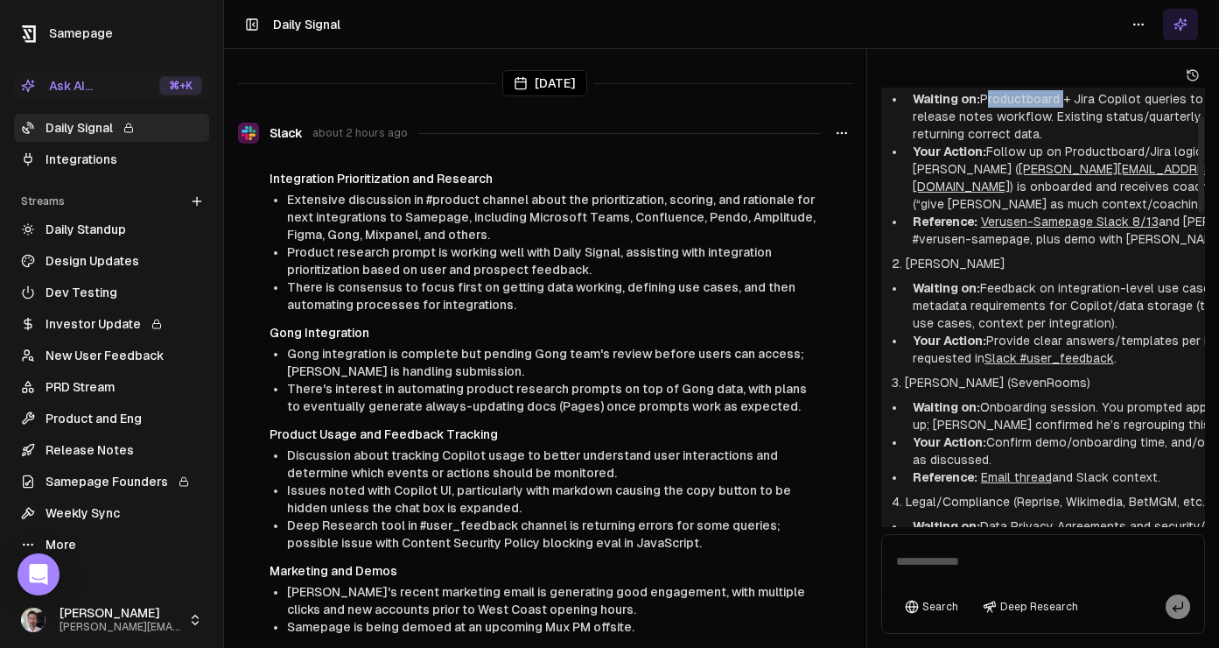
scroll to position [129, 0]
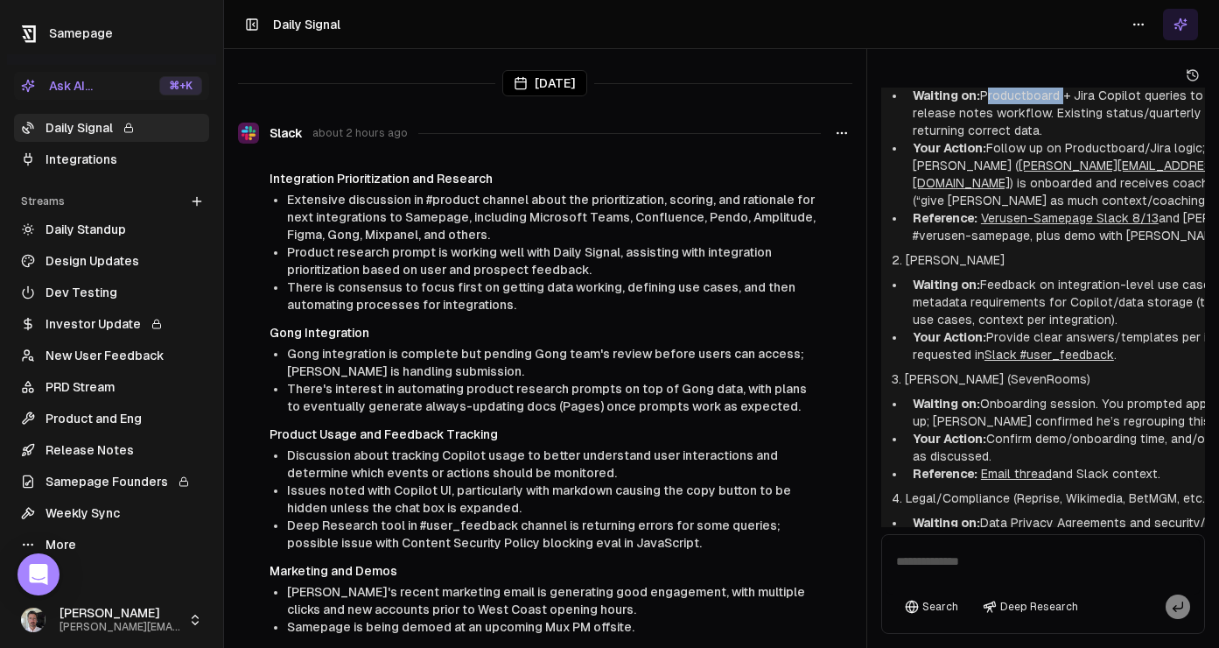
click at [76, 227] on link "Daily Standup" at bounding box center [111, 229] width 195 height 28
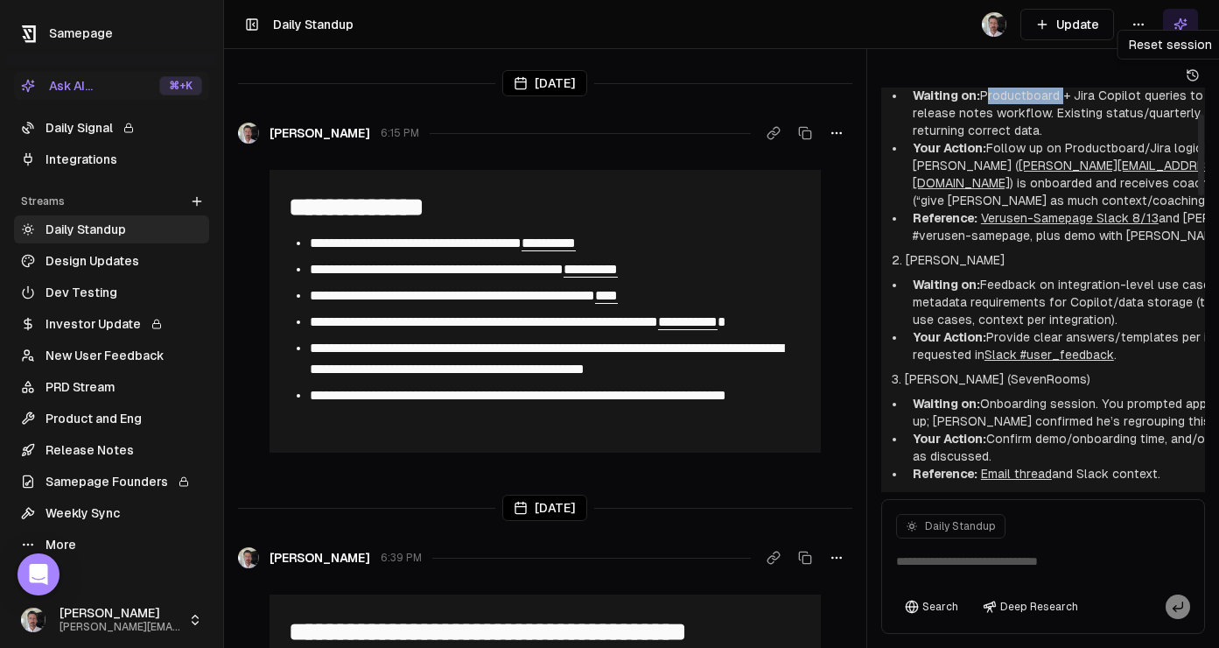
click at [1178, 76] on icon at bounding box center [1194, 75] width 3 height 4
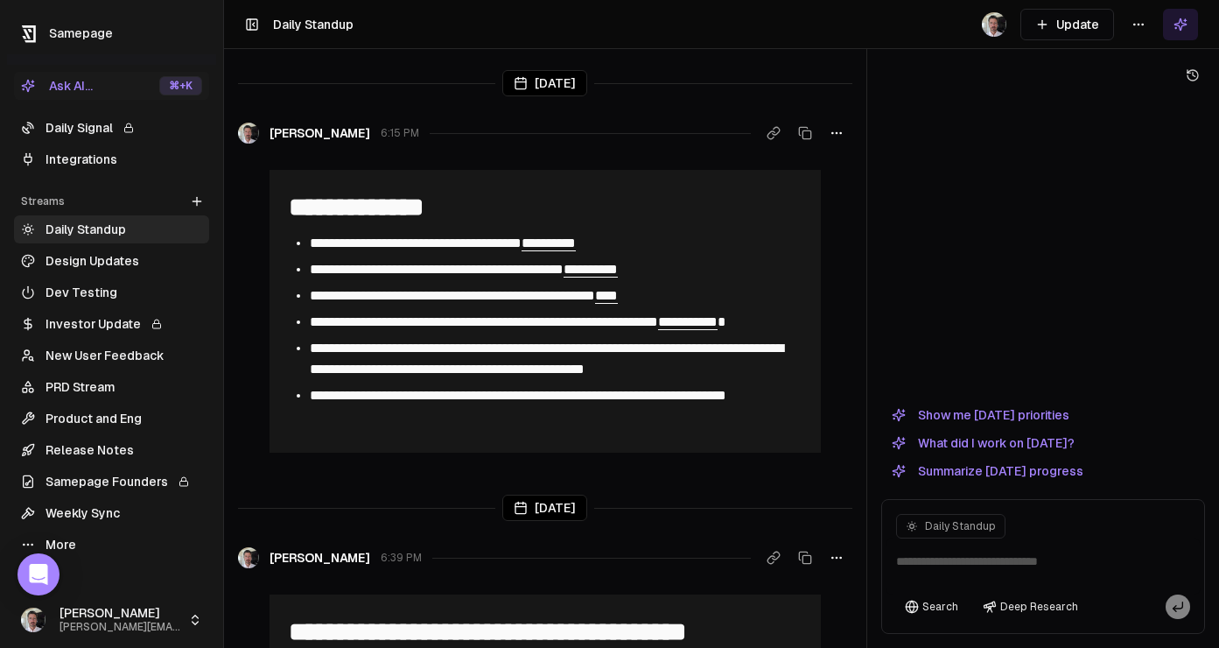
click at [1034, 415] on button "Show me today's priorities" at bounding box center [980, 414] width 199 height 21
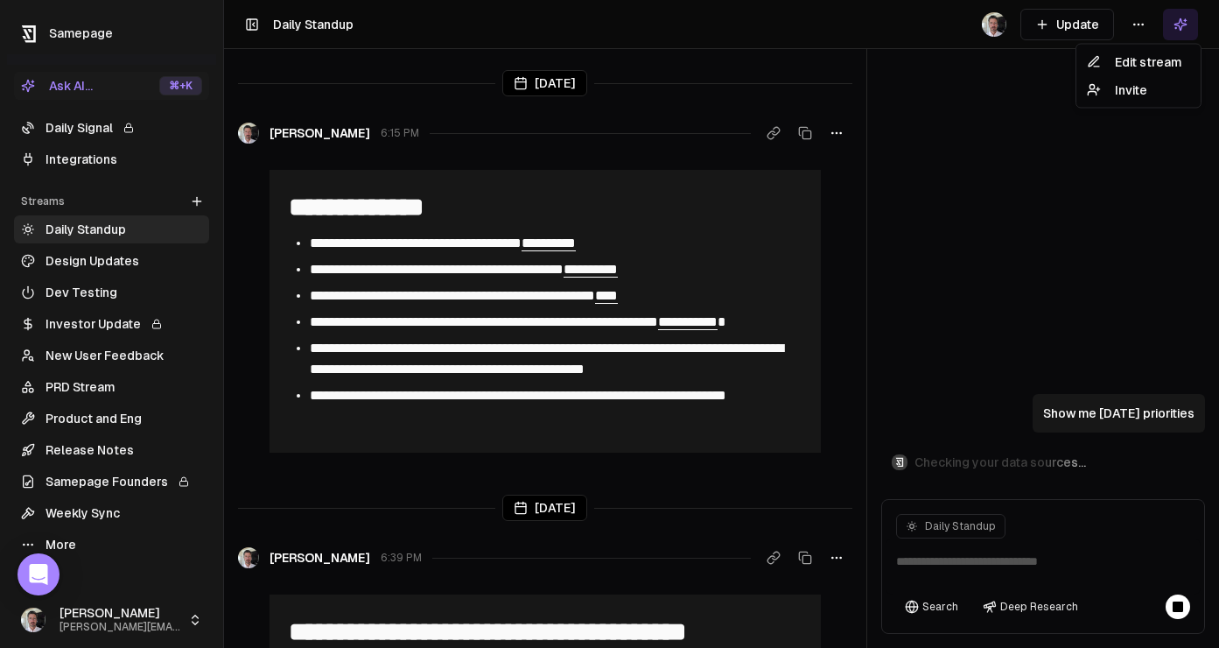
click at [1134, 27] on html "**********" at bounding box center [609, 324] width 1219 height 648
click at [1154, 60] on div "Edit stream" at bounding box center [1138, 62] width 117 height 28
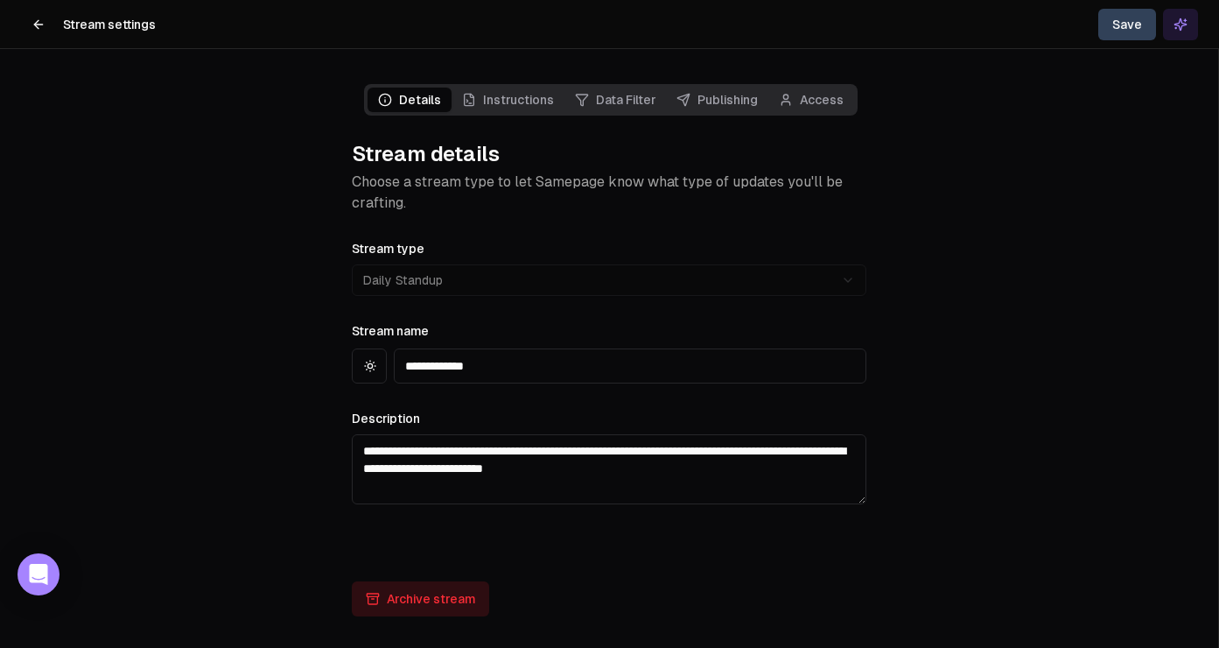
click at [43, 27] on icon at bounding box center [39, 25] width 14 height 14
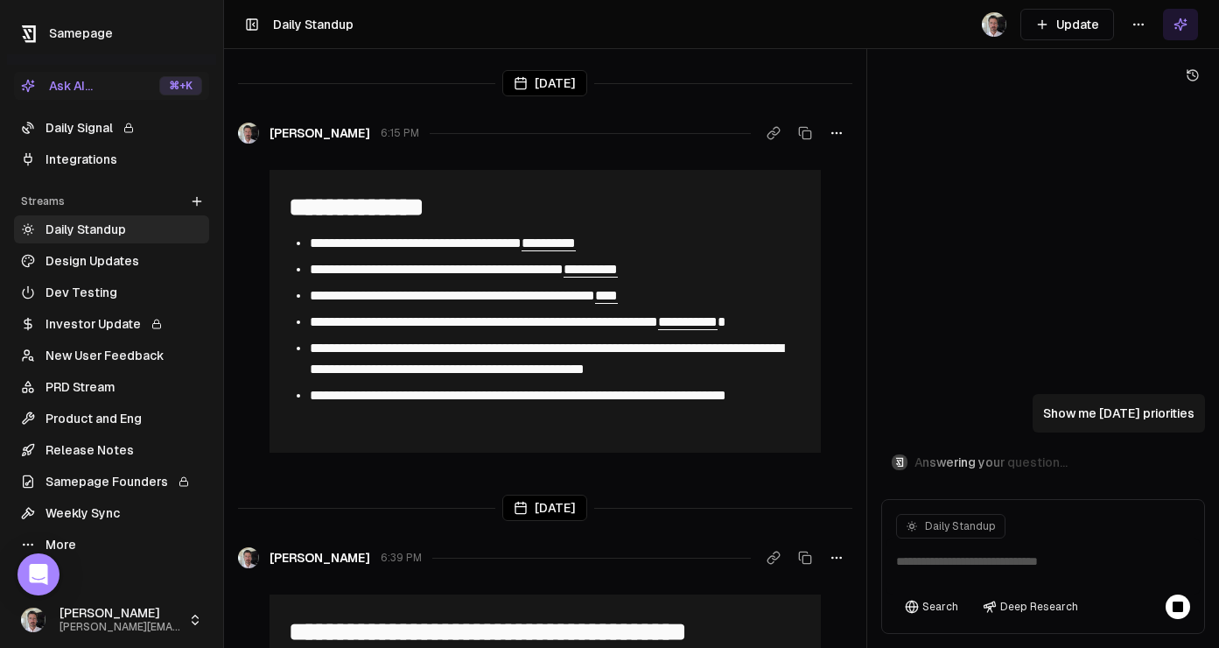
click at [110, 229] on link "Daily Standup" at bounding box center [111, 229] width 195 height 28
click at [194, 207] on icon at bounding box center [197, 201] width 14 height 14
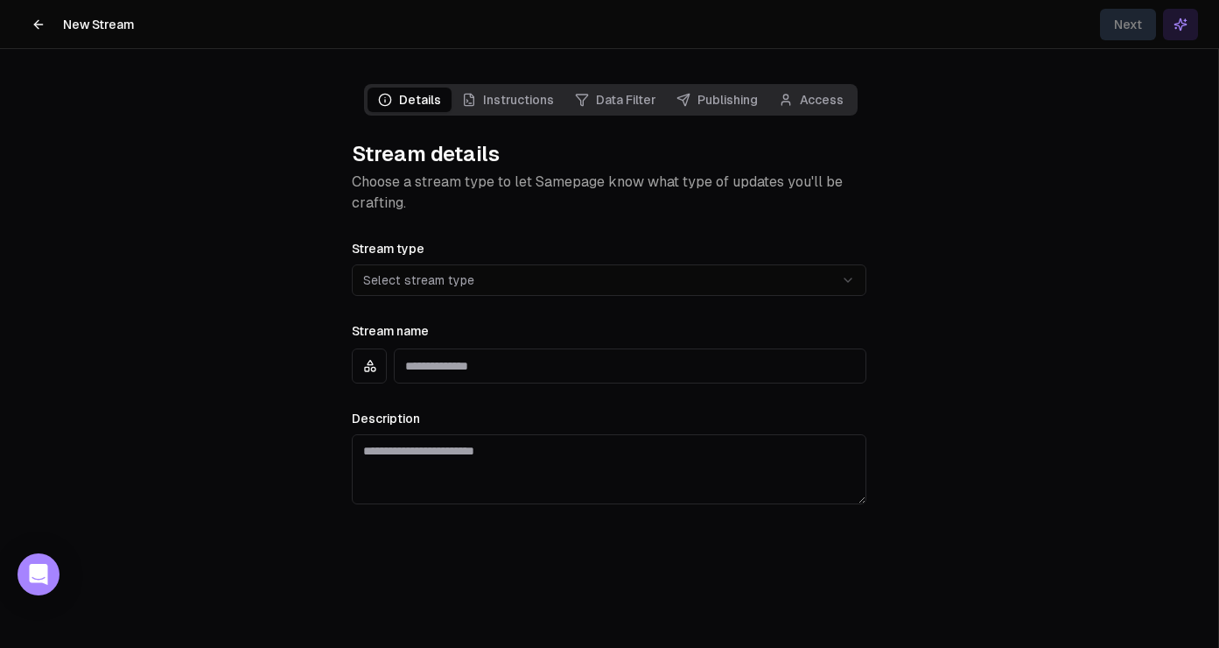
click at [511, 296] on div "**********" at bounding box center [609, 371] width 515 height 266
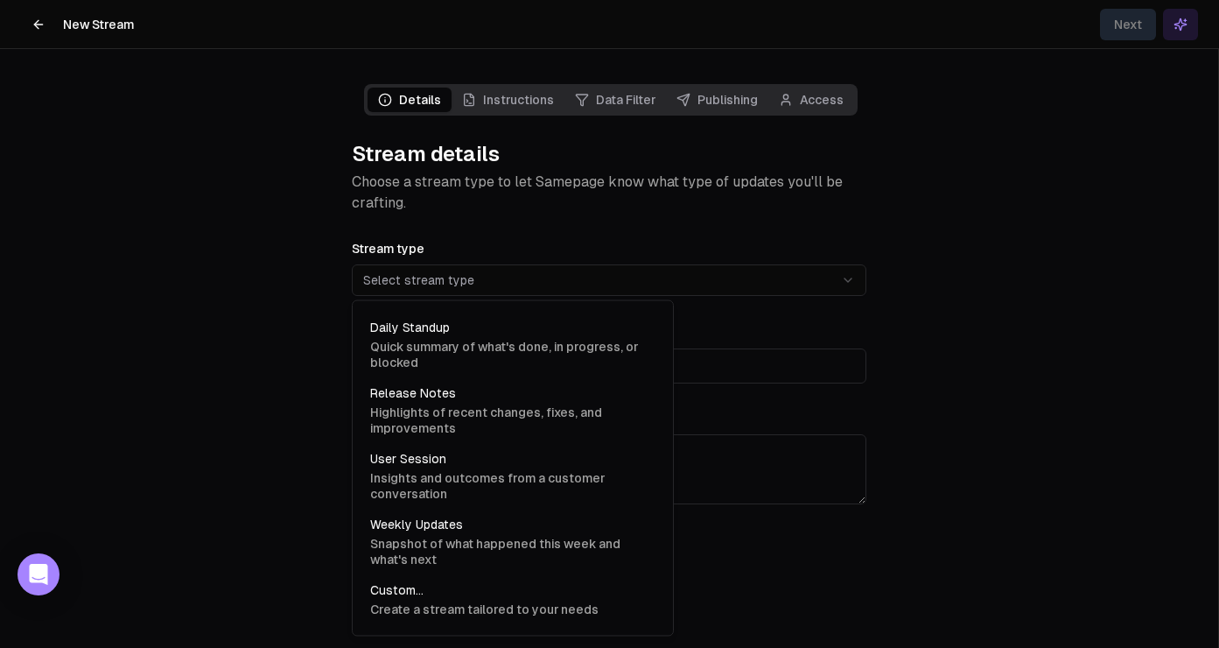
click at [512, 285] on html "**********" at bounding box center [609, 324] width 1219 height 648
select select "**********"
type input "**********"
type textarea "**********"
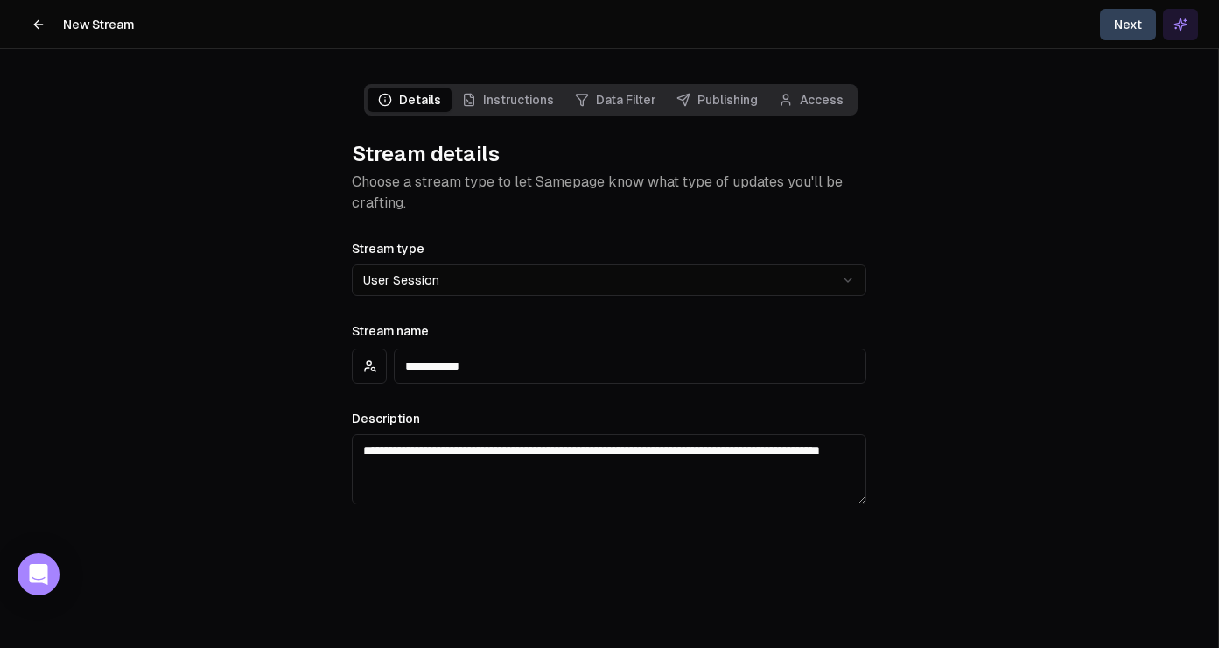
click at [485, 107] on span "Instructions" at bounding box center [508, 100] width 113 height 25
click at [1144, 23] on button "Next" at bounding box center [1128, 25] width 56 height 32
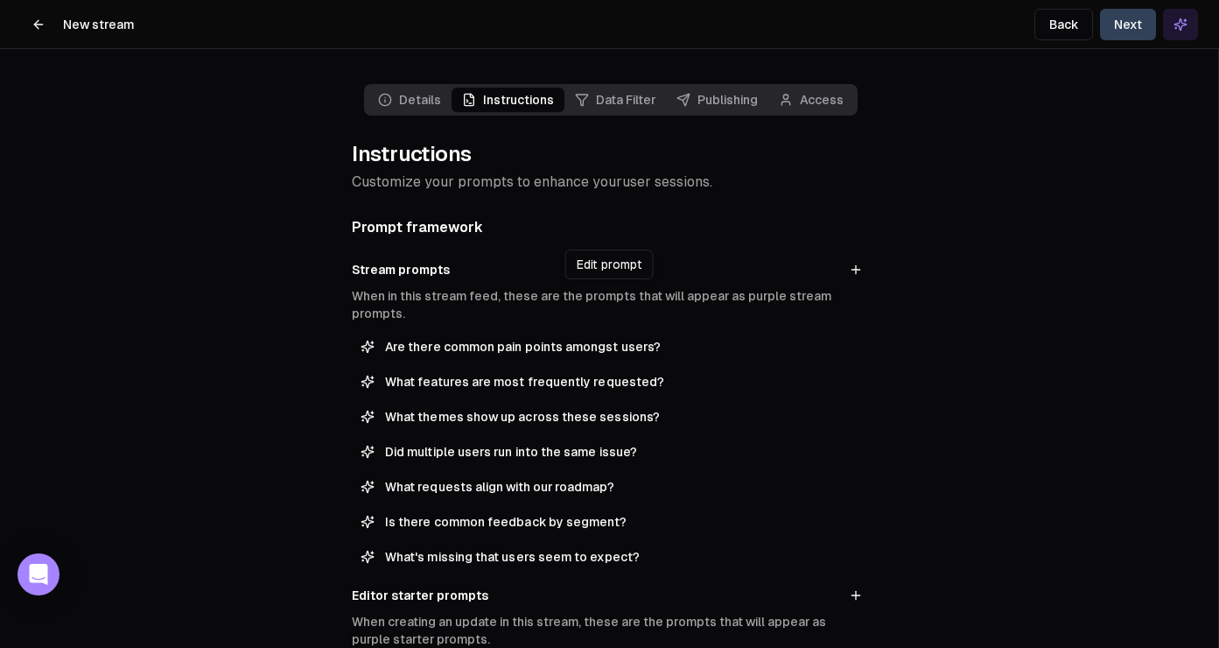
scroll to position [101, 0]
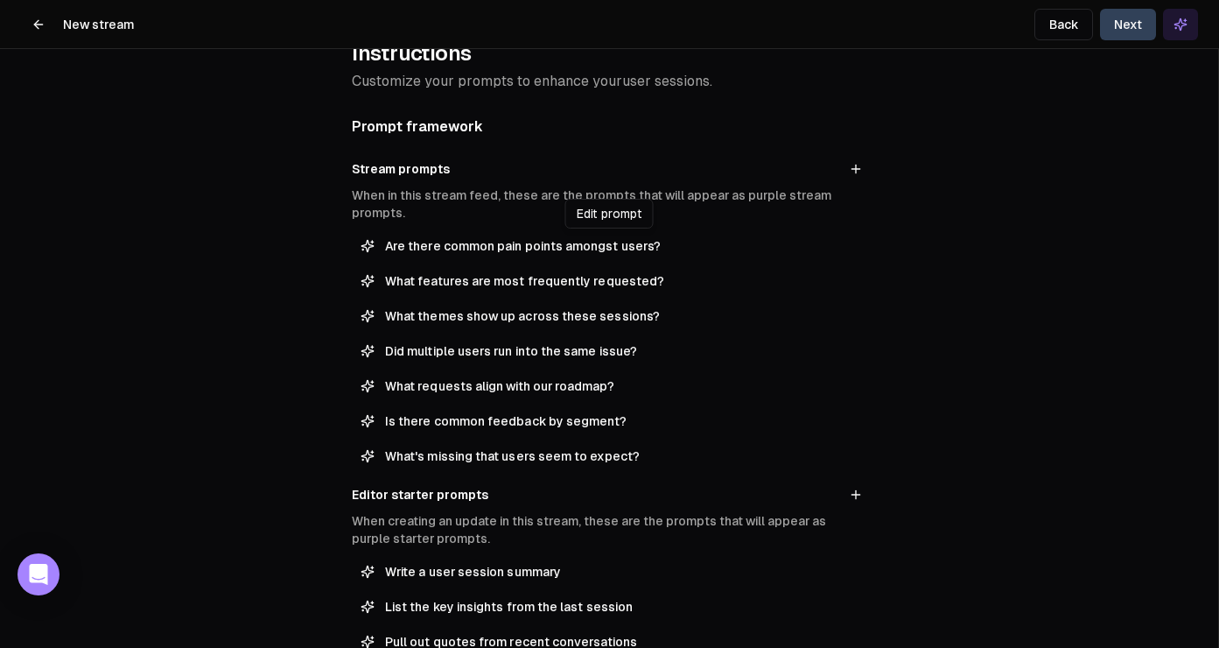
click at [514, 252] on span "Are there common pain points amongst users?" at bounding box center [621, 246] width 473 height 18
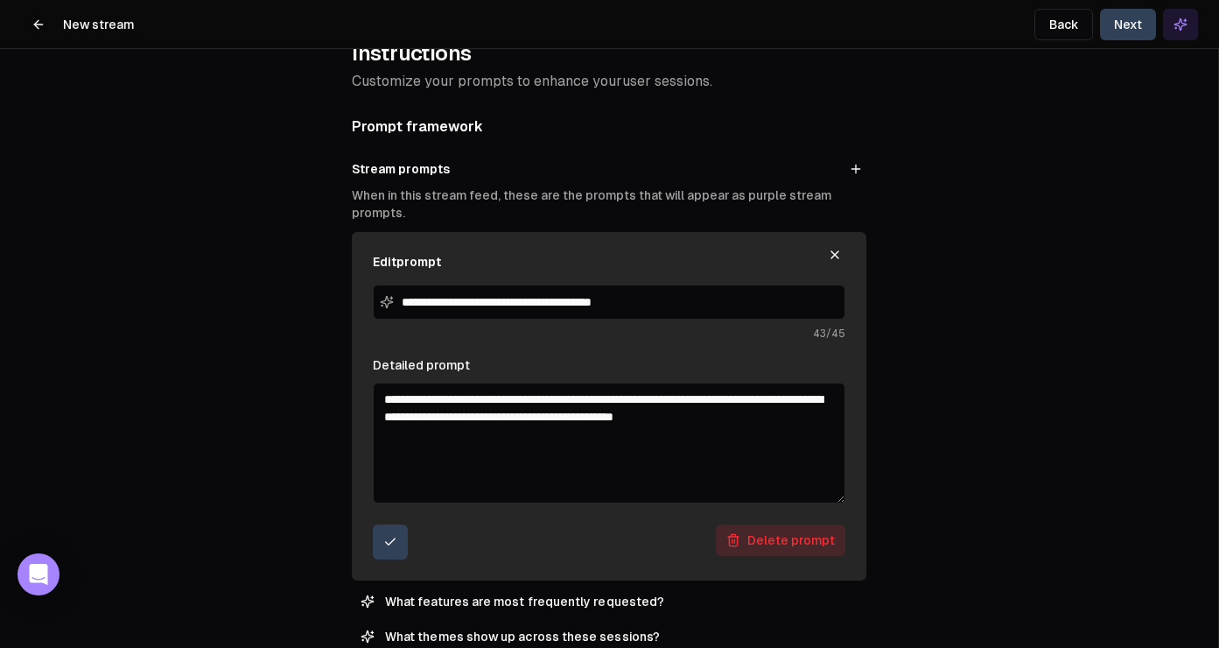
click at [581, 306] on input "**********" at bounding box center [609, 301] width 473 height 35
click at [449, 427] on textarea "**********" at bounding box center [609, 443] width 473 height 121
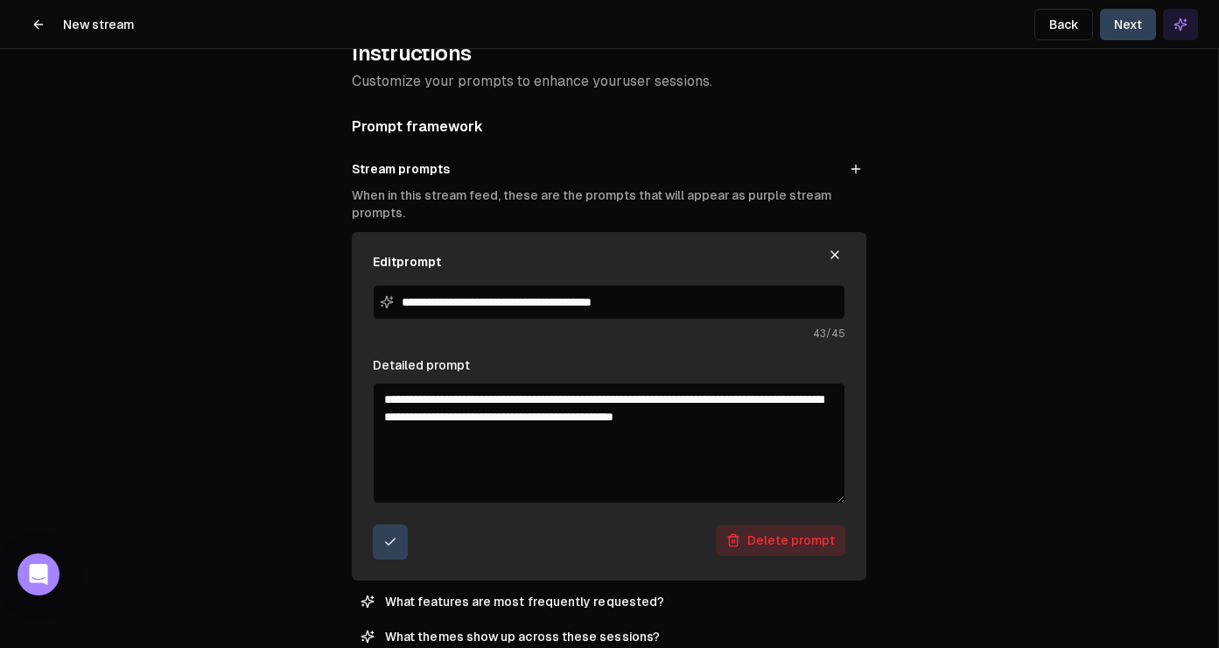
click at [449, 427] on textarea "**********" at bounding box center [609, 443] width 473 height 121
click at [833, 250] on icon "button" at bounding box center [835, 255] width 14 height 14
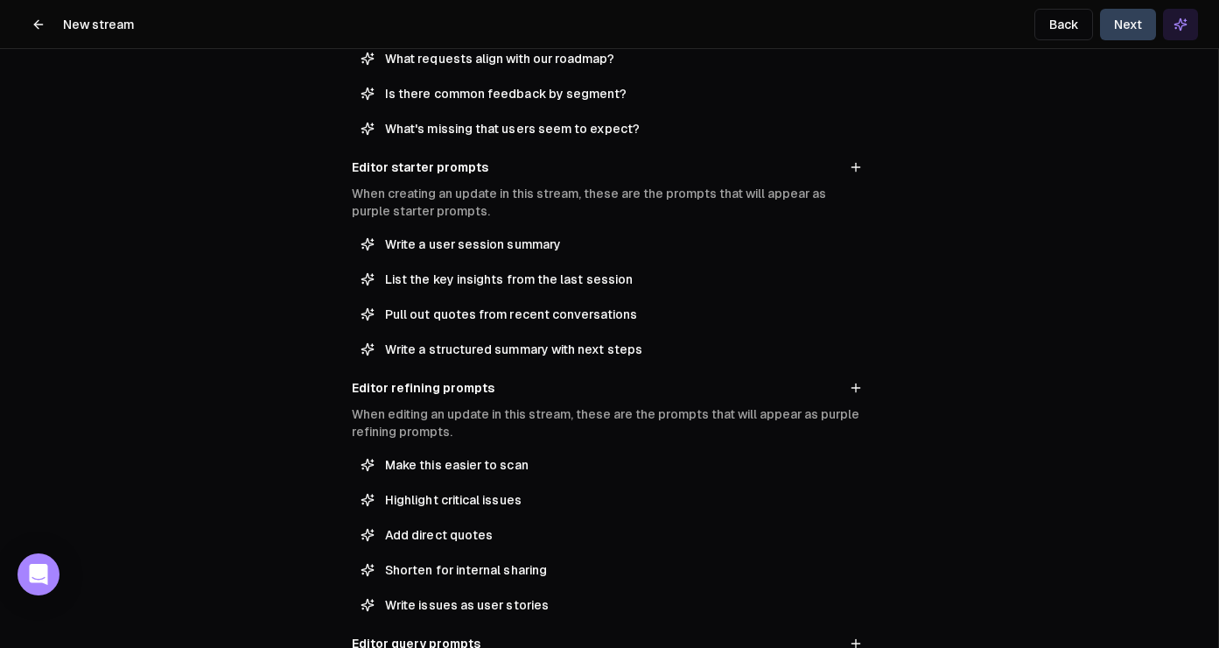
scroll to position [435, 0]
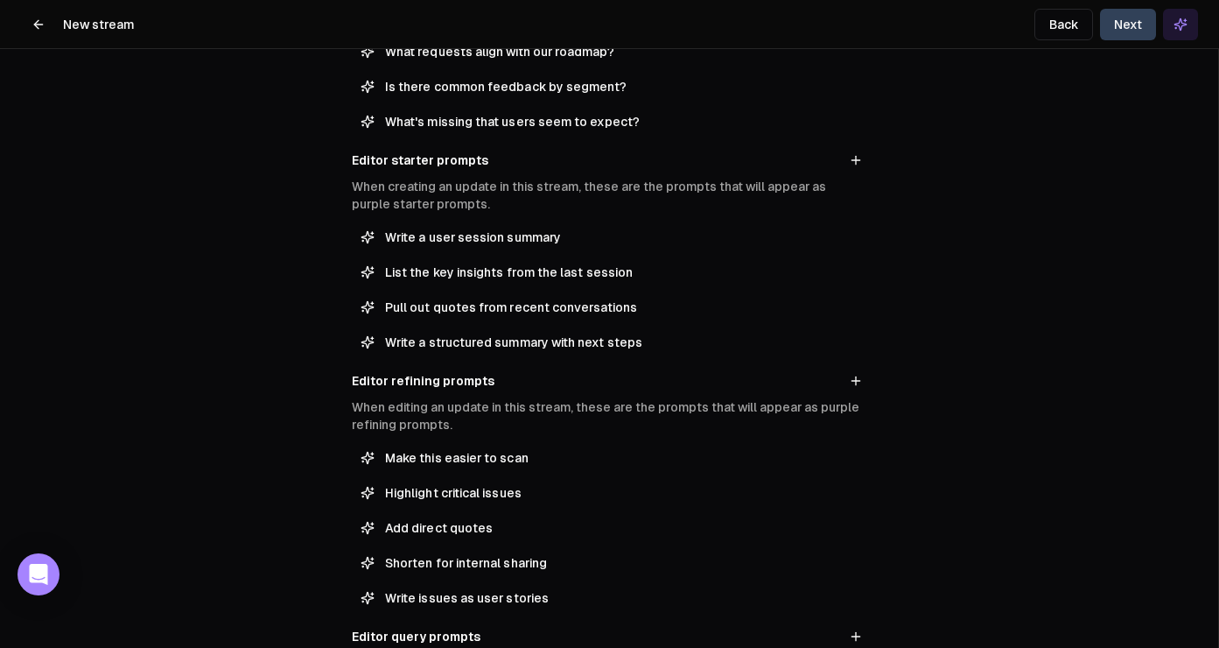
click at [414, 161] on h3 "Editor starter prompts" at bounding box center [420, 160] width 137 height 18
click at [498, 239] on span "Write a user session summary" at bounding box center [621, 237] width 473 height 18
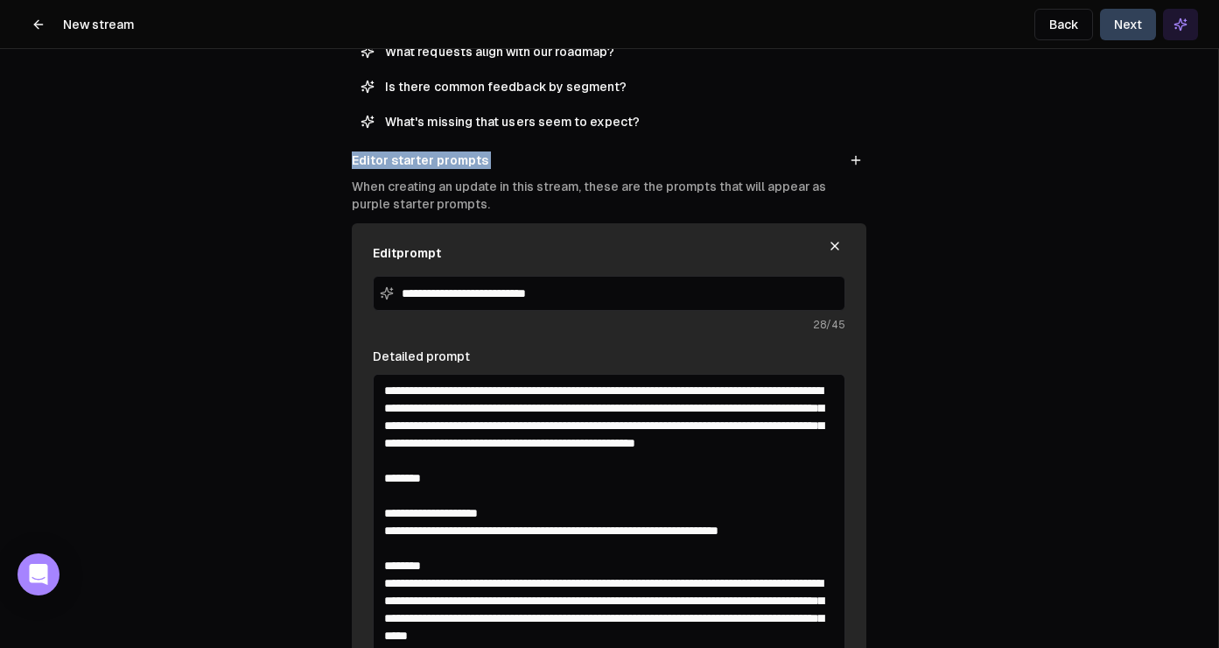
drag, startPoint x: 840, startPoint y: 491, endPoint x: 839, endPoint y: 676, distance: 184.7
click at [839, 647] on html "**********" at bounding box center [609, 324] width 1219 height 648
drag, startPoint x: 587, startPoint y: 459, endPoint x: 331, endPoint y: 372, distance: 270.7
click at [331, 373] on div "**********" at bounding box center [609, 324] width 1218 height 648
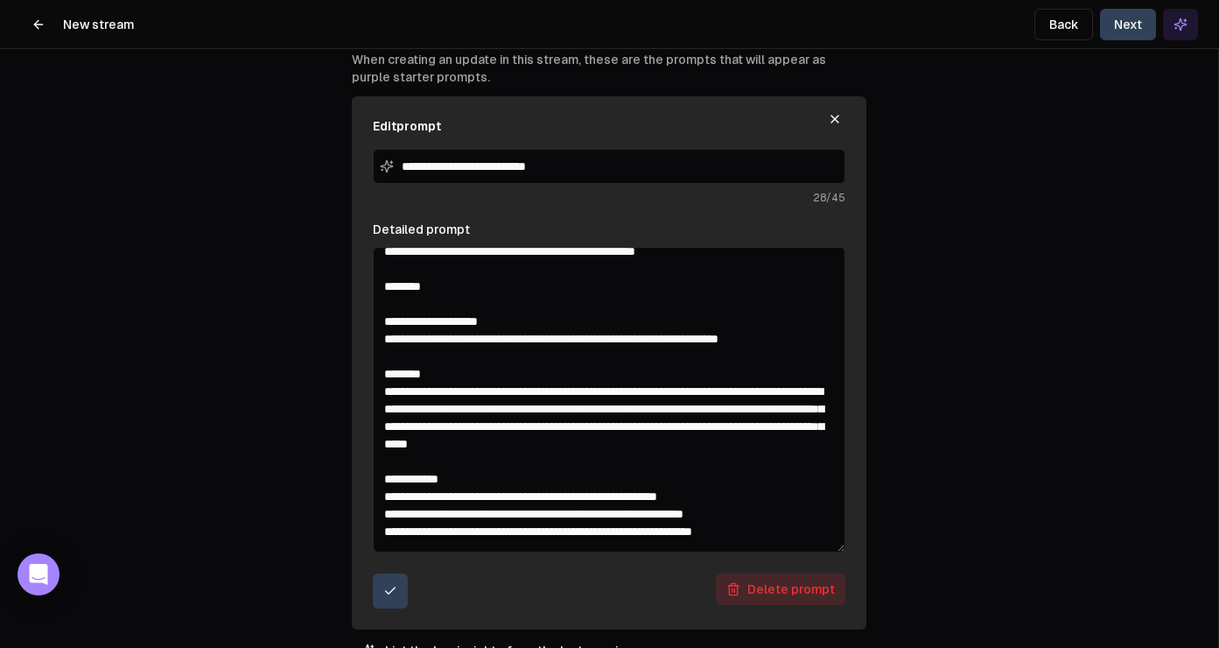
scroll to position [0, 0]
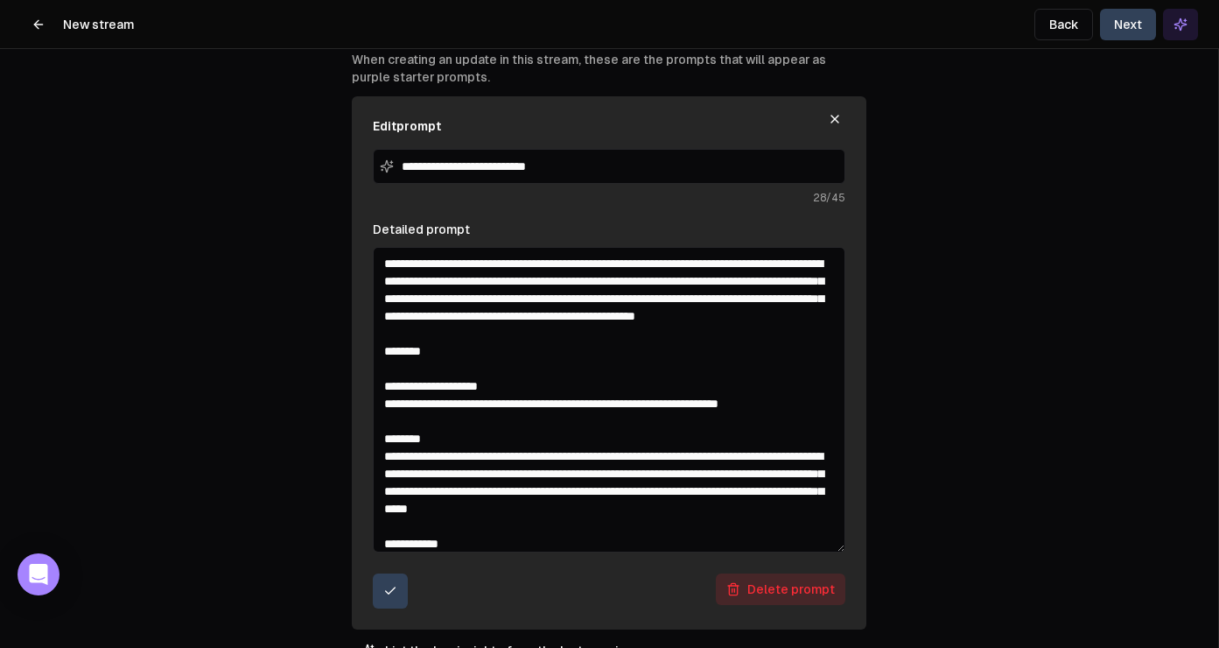
click at [664, 411] on textarea "Detailed prompt" at bounding box center [609, 399] width 473 height 305
click at [543, 161] on input "**********" at bounding box center [609, 166] width 473 height 35
click at [395, 580] on button "submit" at bounding box center [390, 590] width 35 height 35
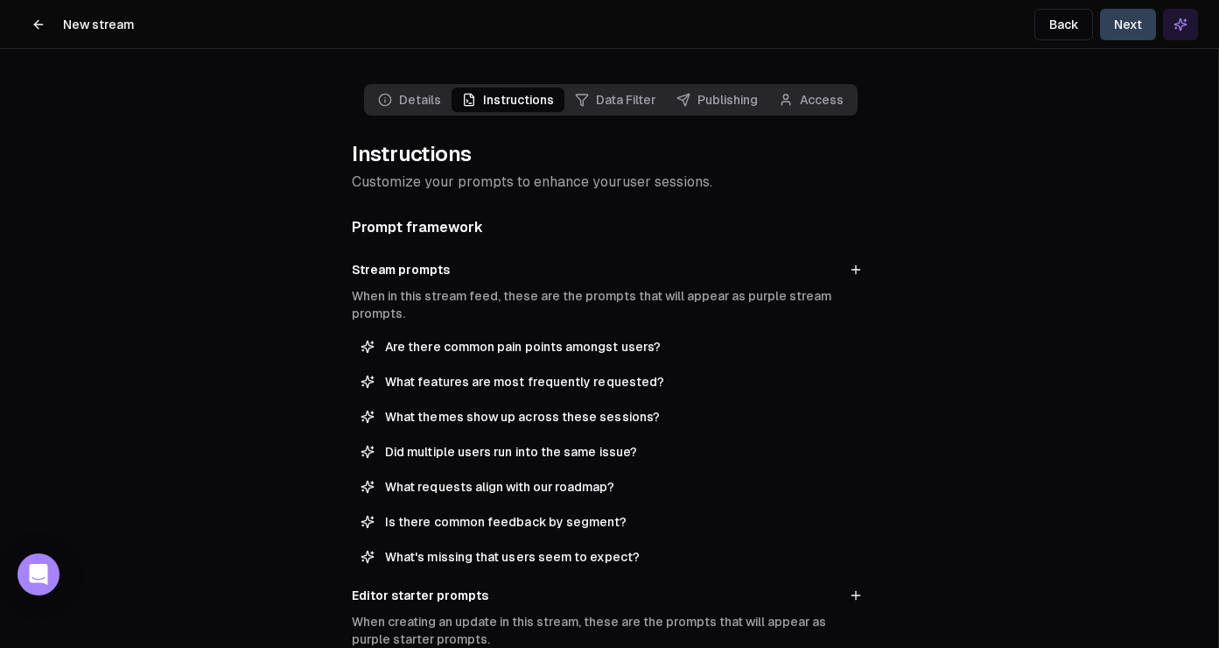
click at [1127, 28] on button "Next" at bounding box center [1128, 25] width 56 height 32
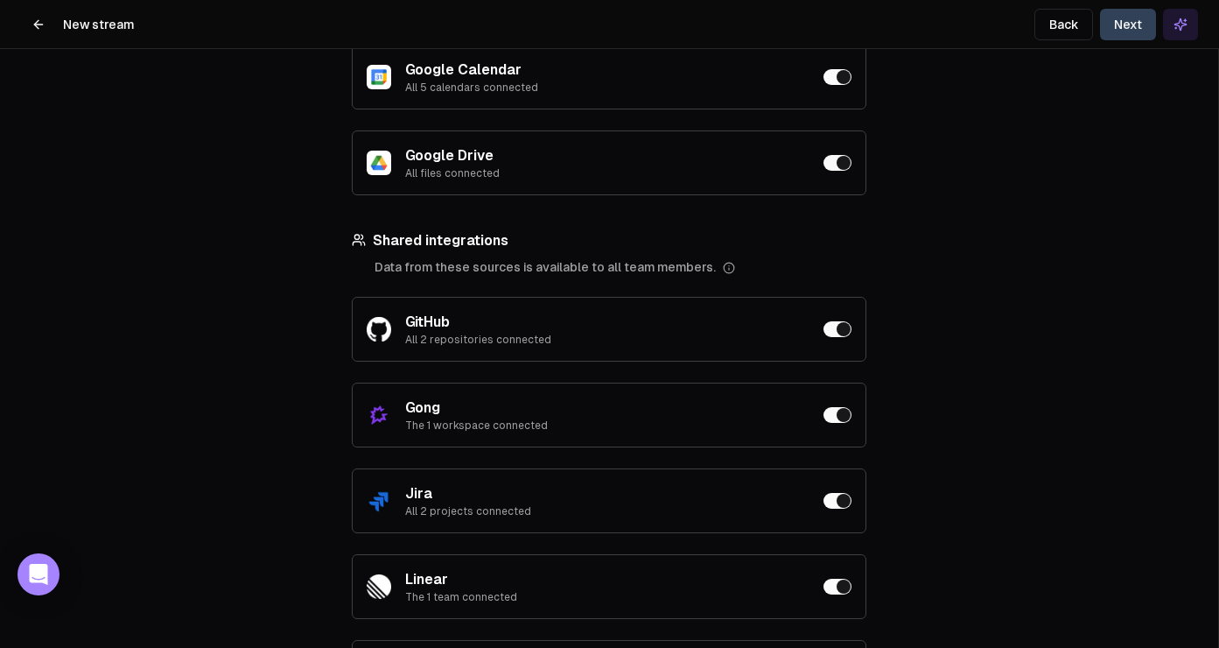
scroll to position [289, 0]
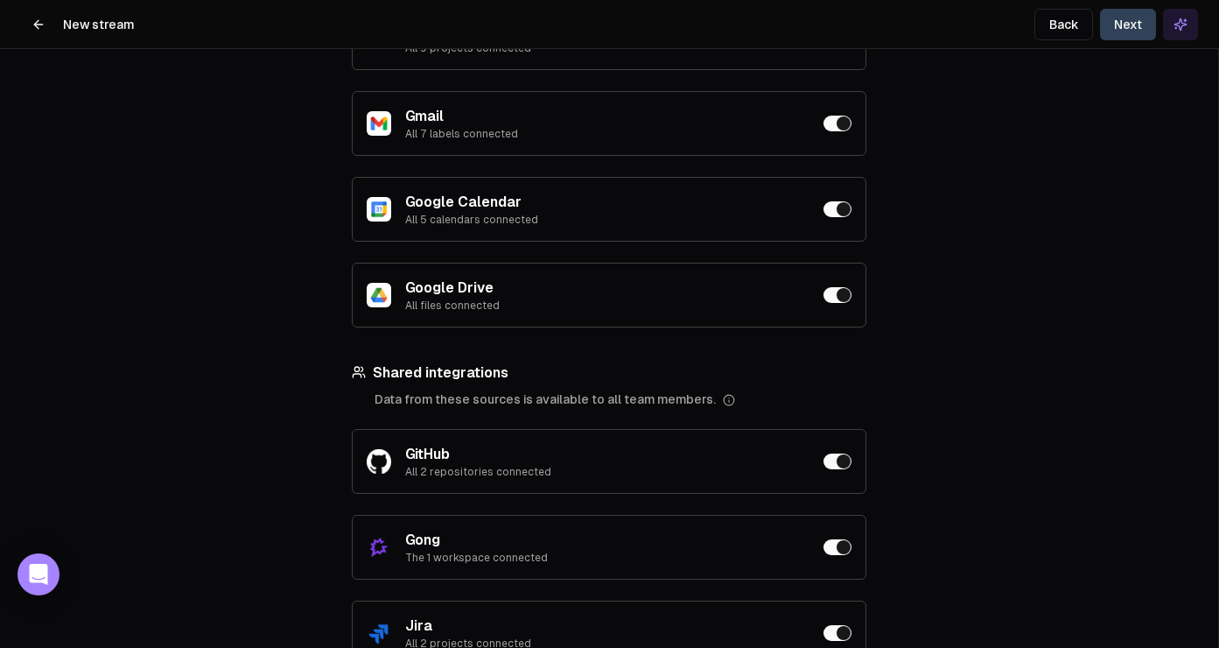
click at [1118, 31] on button "Next" at bounding box center [1128, 25] width 56 height 32
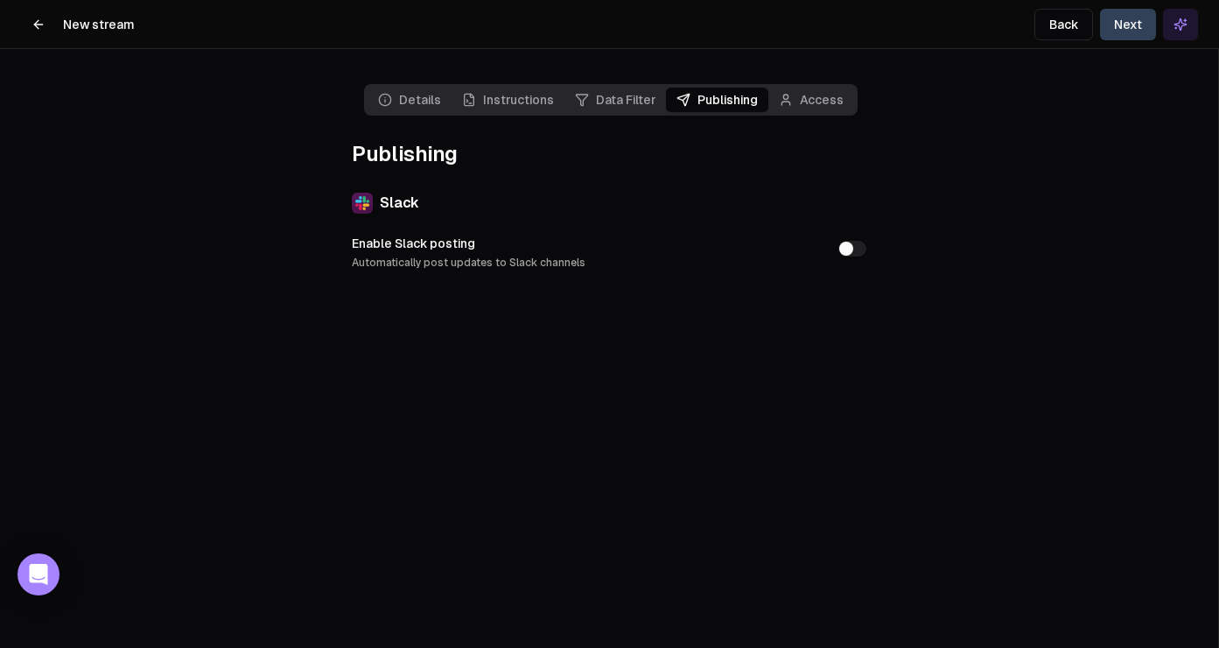
scroll to position [1271, 0]
click at [38, 20] on icon at bounding box center [36, 24] width 4 height 8
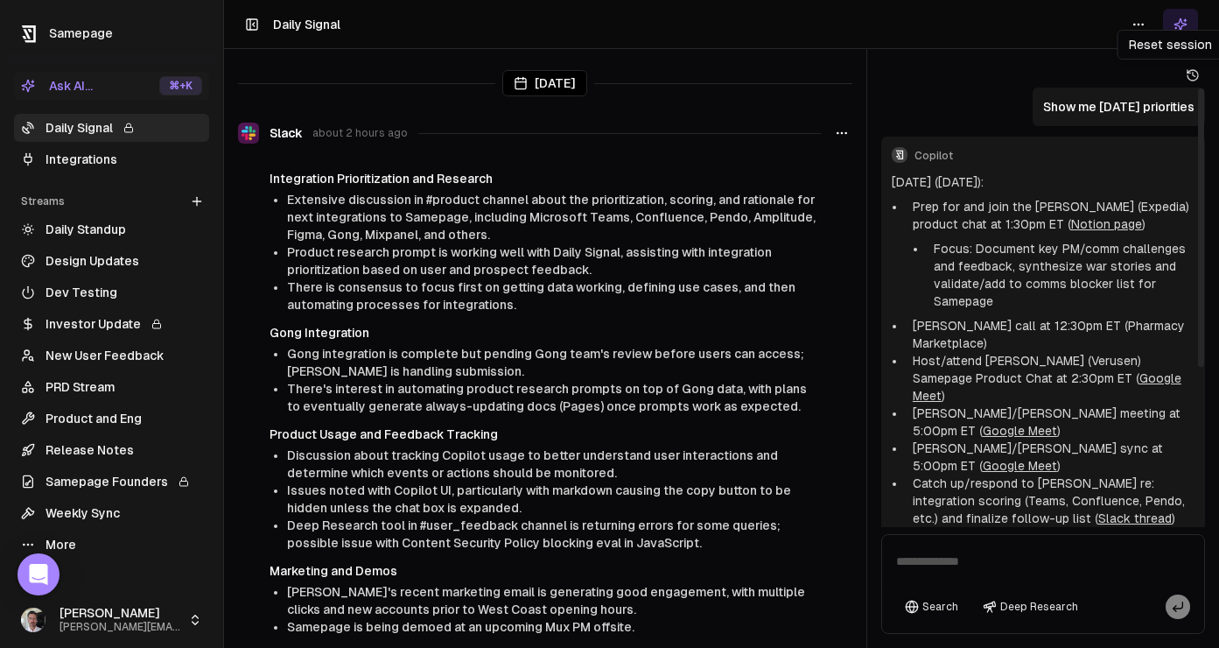
click at [1178, 78] on icon at bounding box center [1193, 75] width 14 height 14
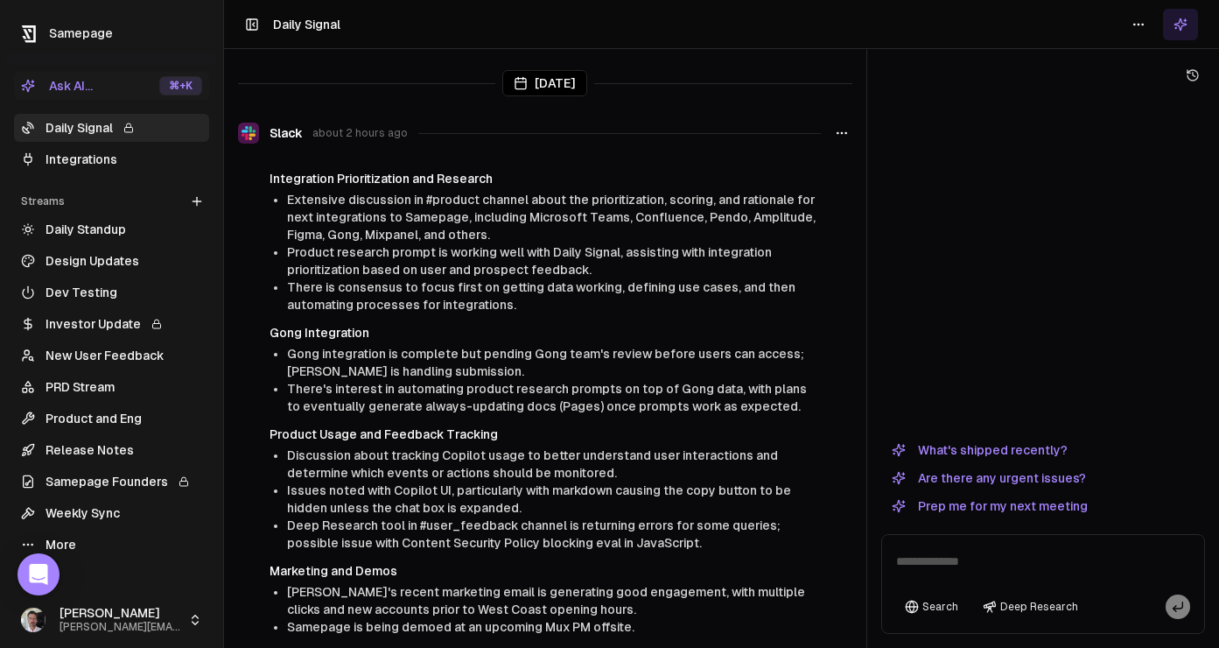
click at [96, 226] on link "Daily Standup" at bounding box center [111, 229] width 195 height 28
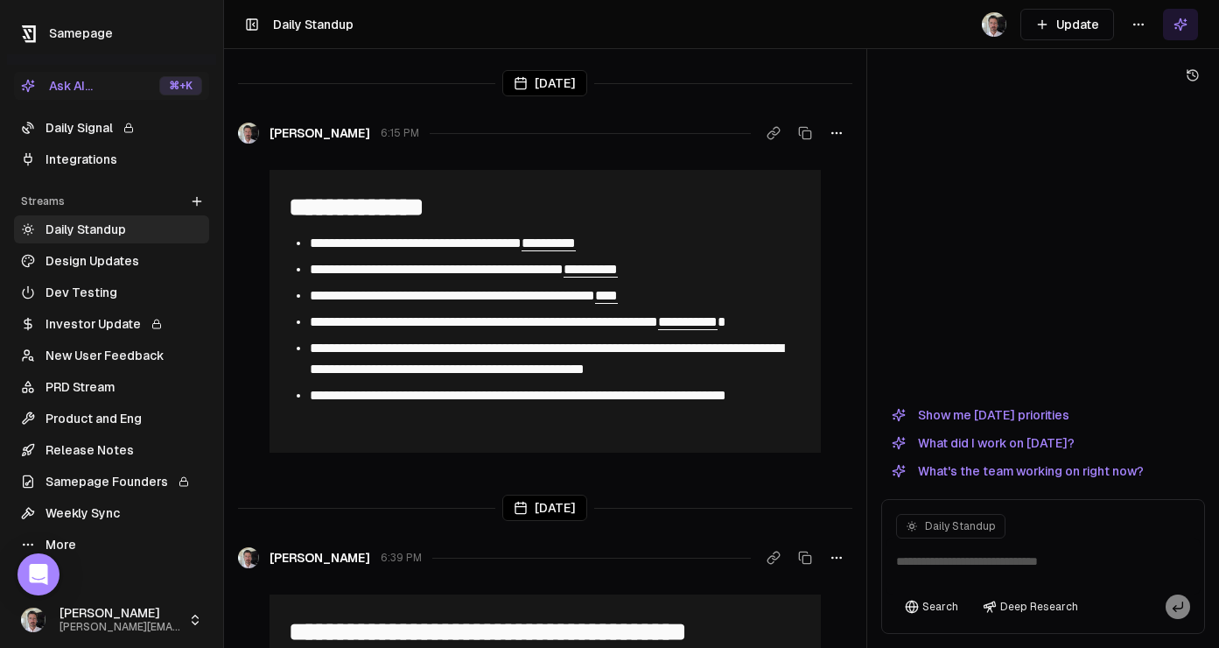
click at [1064, 32] on button "Update" at bounding box center [1068, 25] width 94 height 32
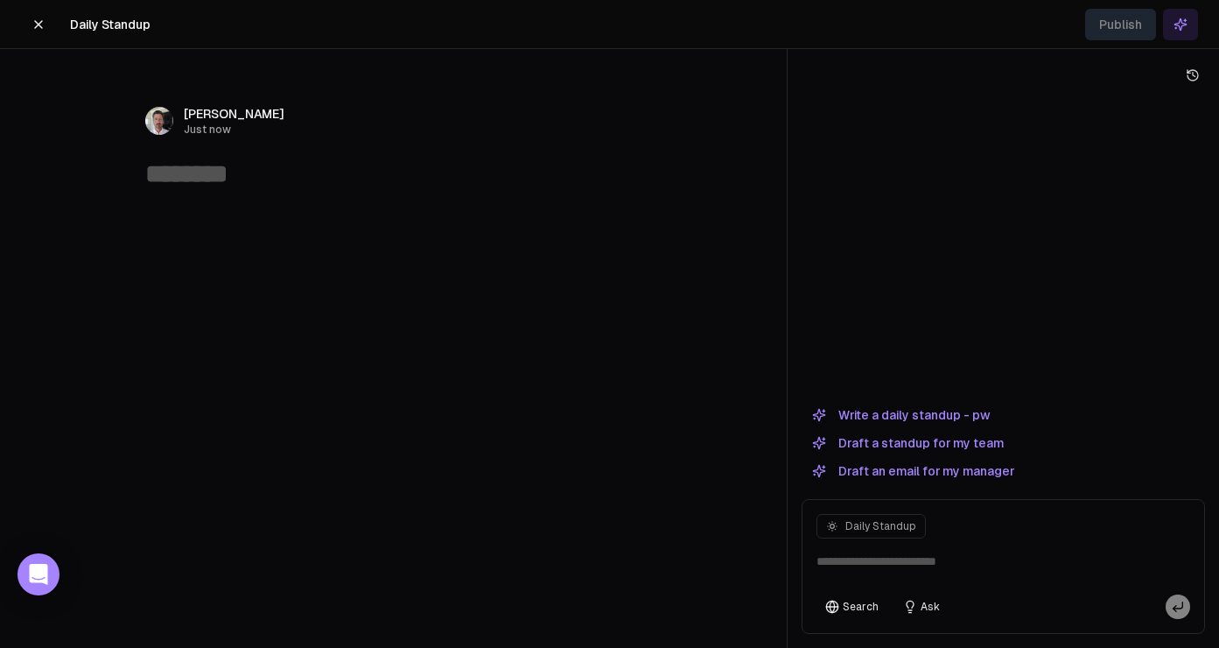
click at [965, 415] on button "Write a daily standup - pw" at bounding box center [901, 414] width 199 height 21
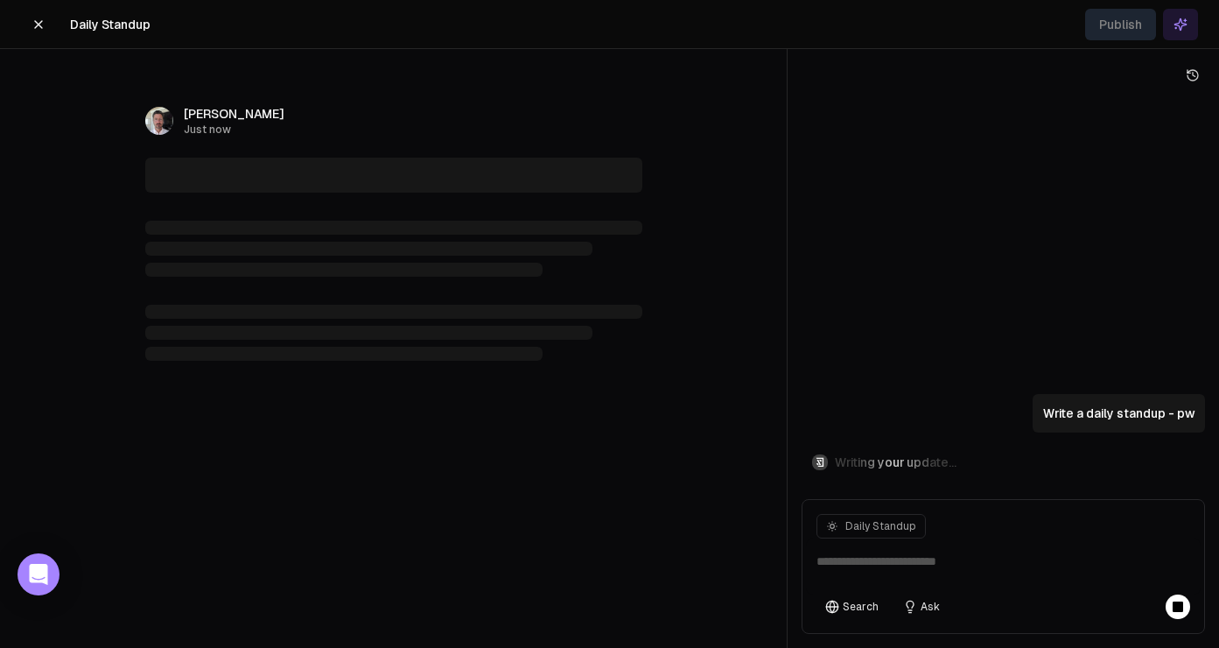
click at [39, 25] on icon at bounding box center [38, 24] width 7 height 7
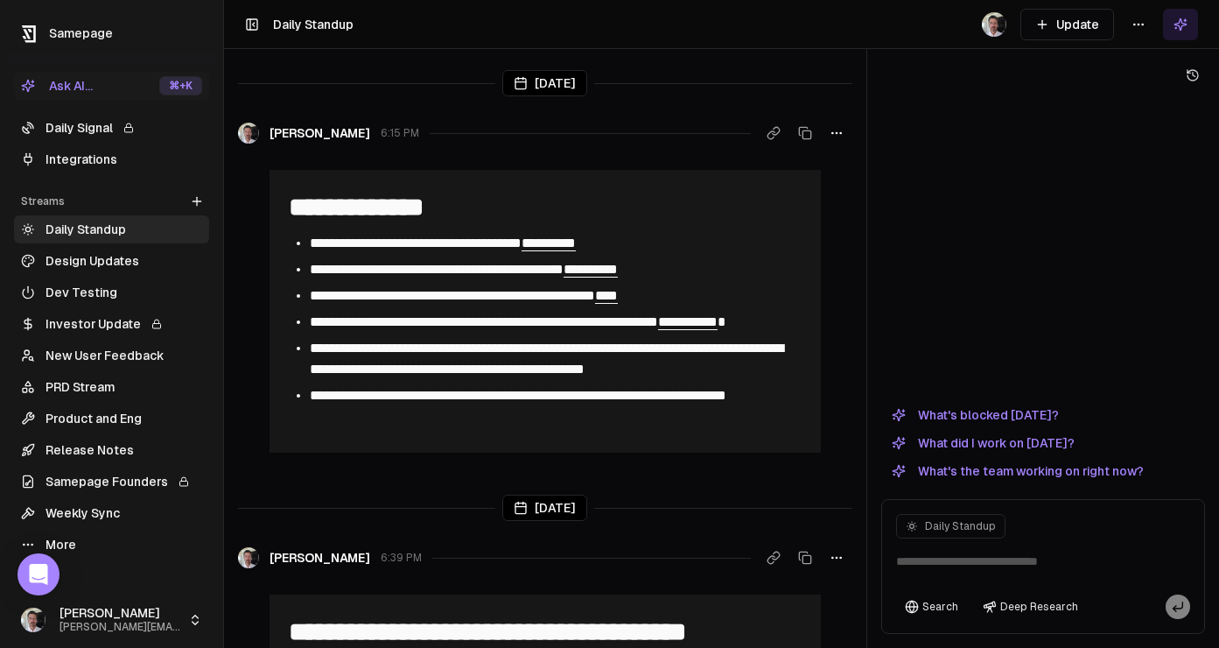
click at [88, 384] on link "PRD Stream" at bounding box center [111, 387] width 195 height 28
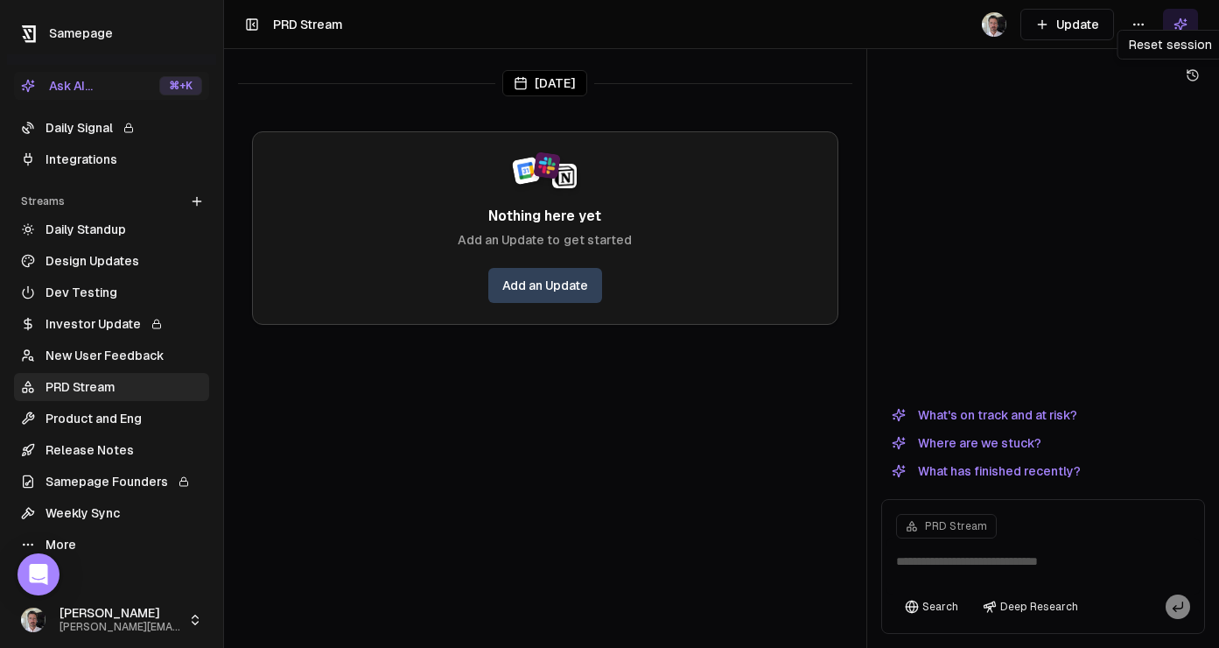
click at [1071, 30] on button "Update" at bounding box center [1068, 25] width 94 height 32
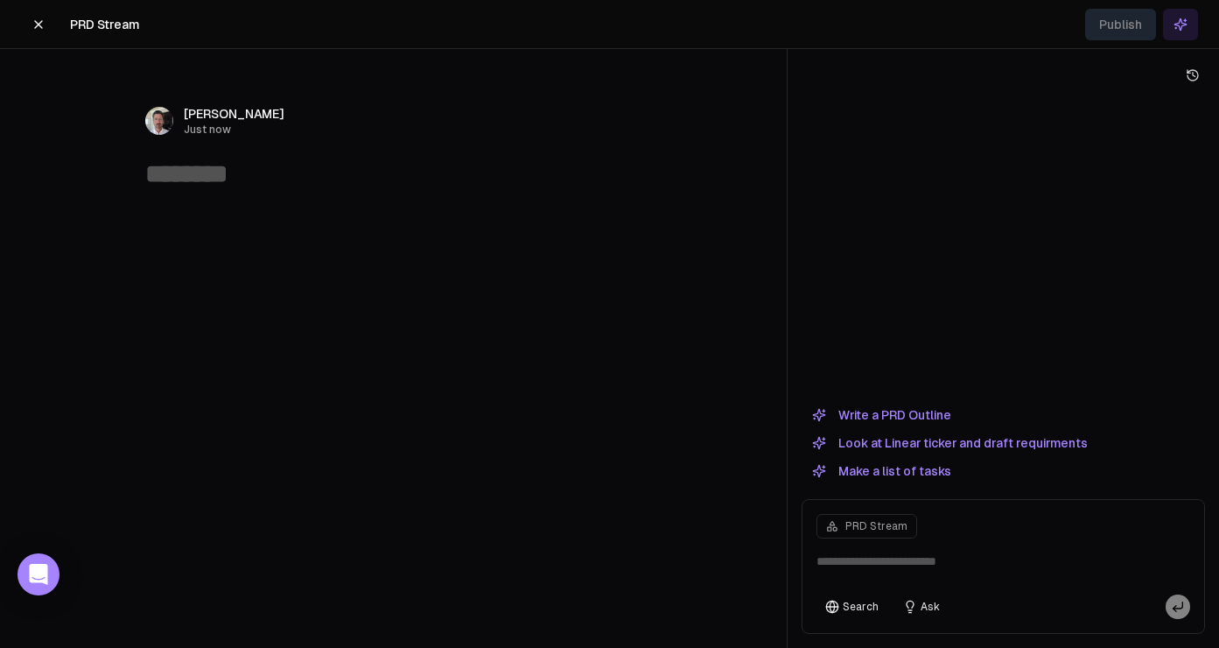
click at [931, 411] on button "Write a PRD Outline" at bounding box center [882, 414] width 160 height 21
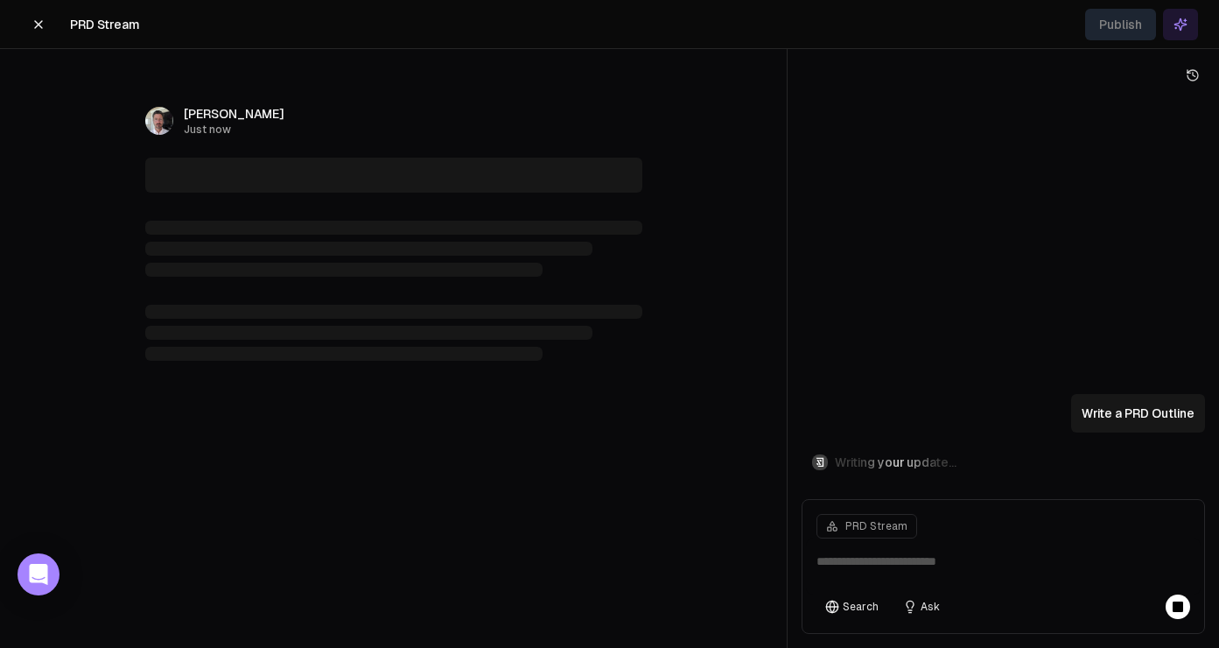
click at [38, 18] on icon at bounding box center [39, 25] width 14 height 14
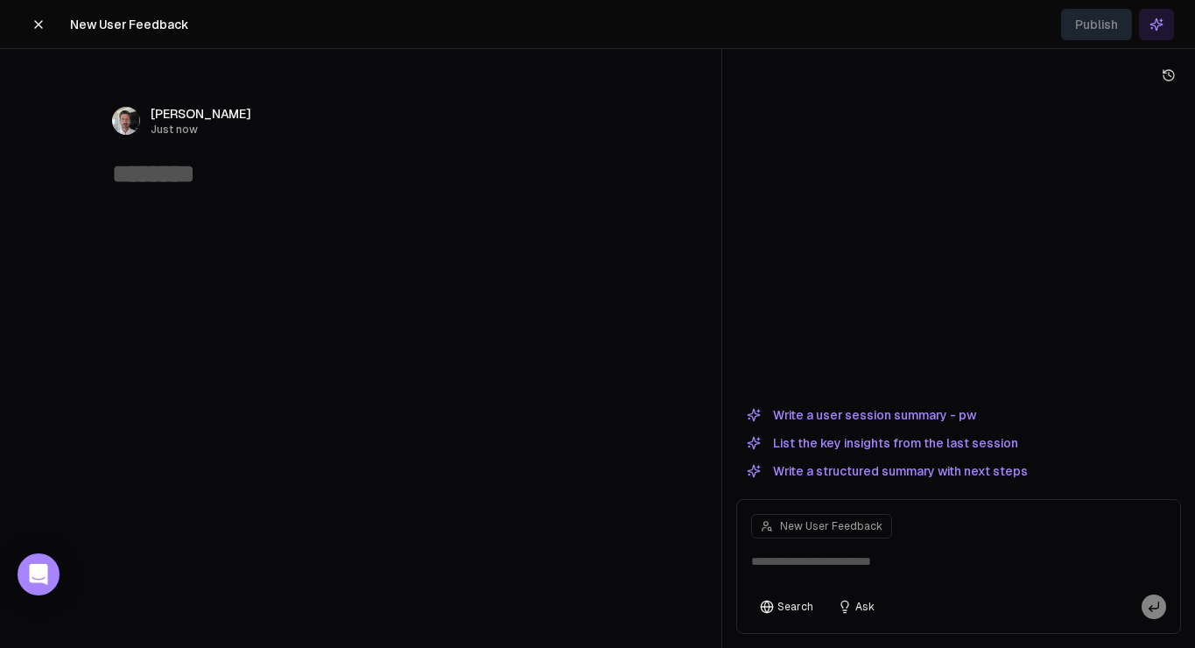
click at [37, 21] on icon at bounding box center [39, 25] width 14 height 14
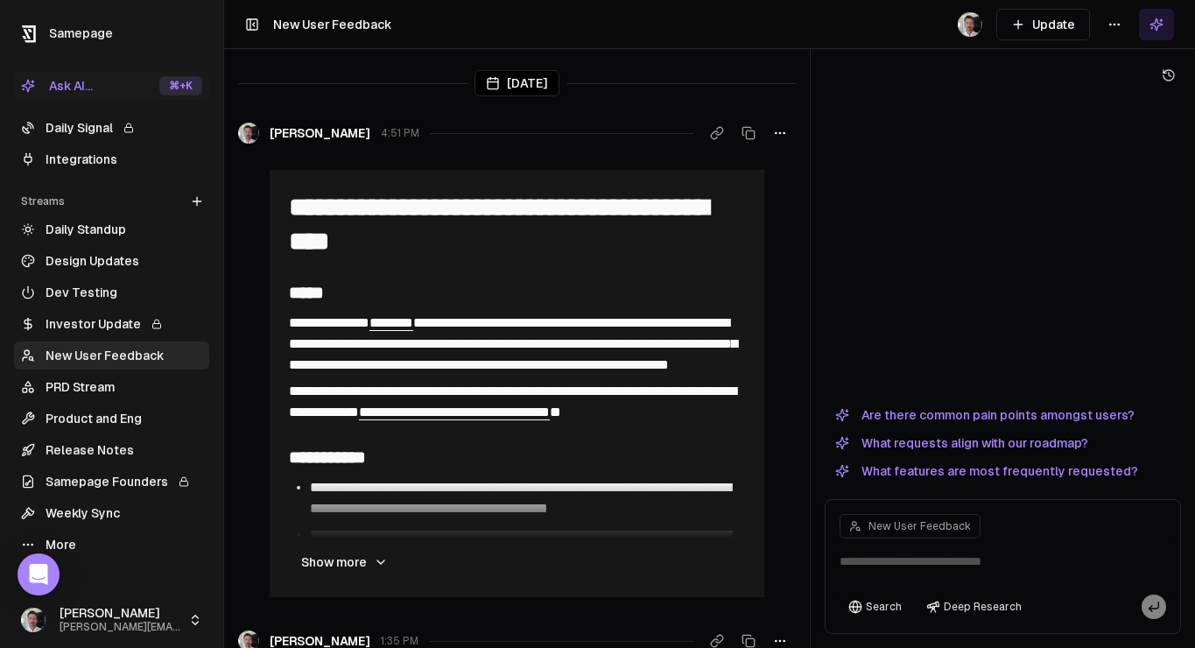
click at [1051, 25] on button "Update" at bounding box center [1043, 25] width 94 height 32
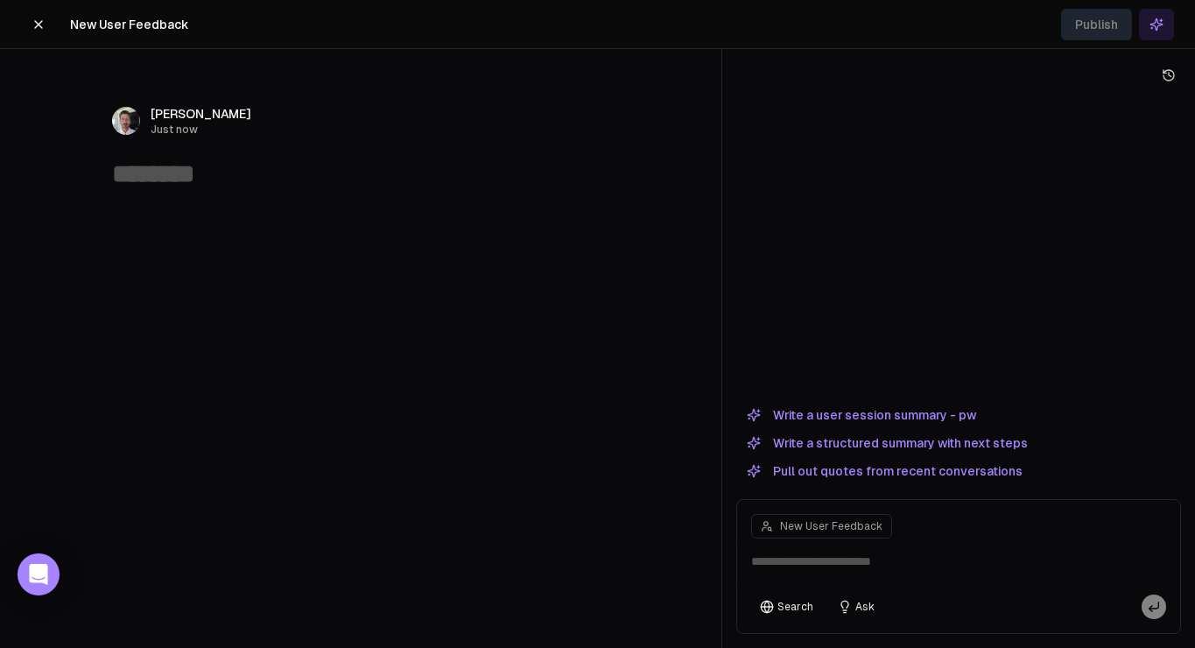
click at [855, 414] on button "Write a user session summary - pw" at bounding box center [861, 414] width 250 height 21
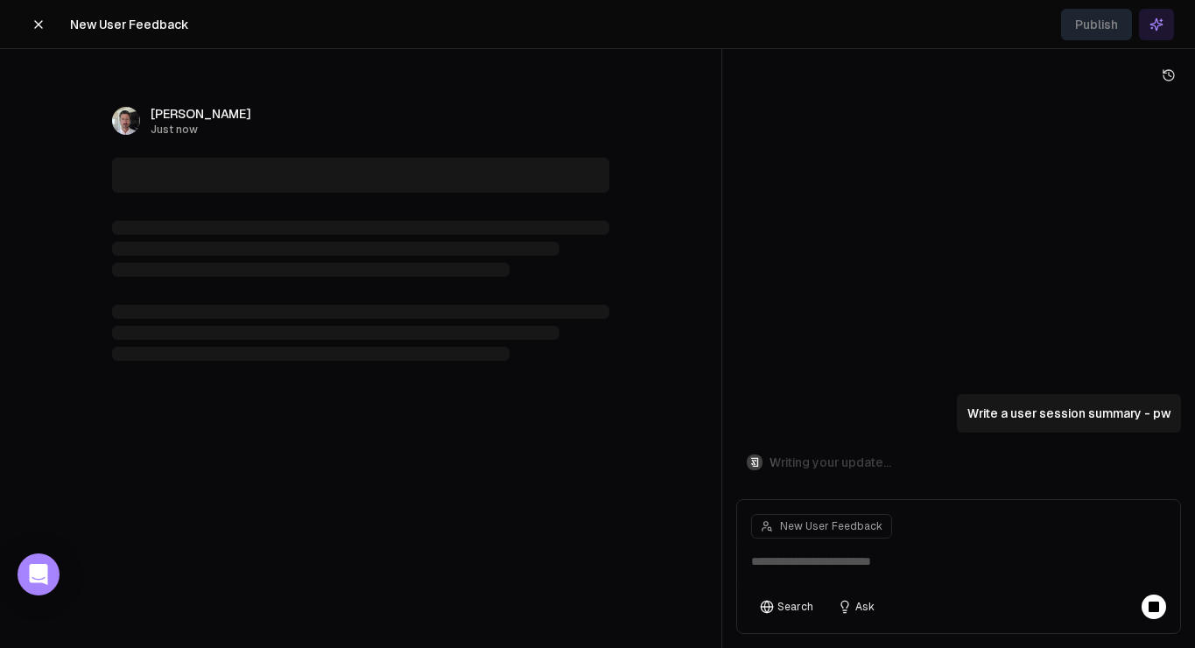
type textarea "**********"
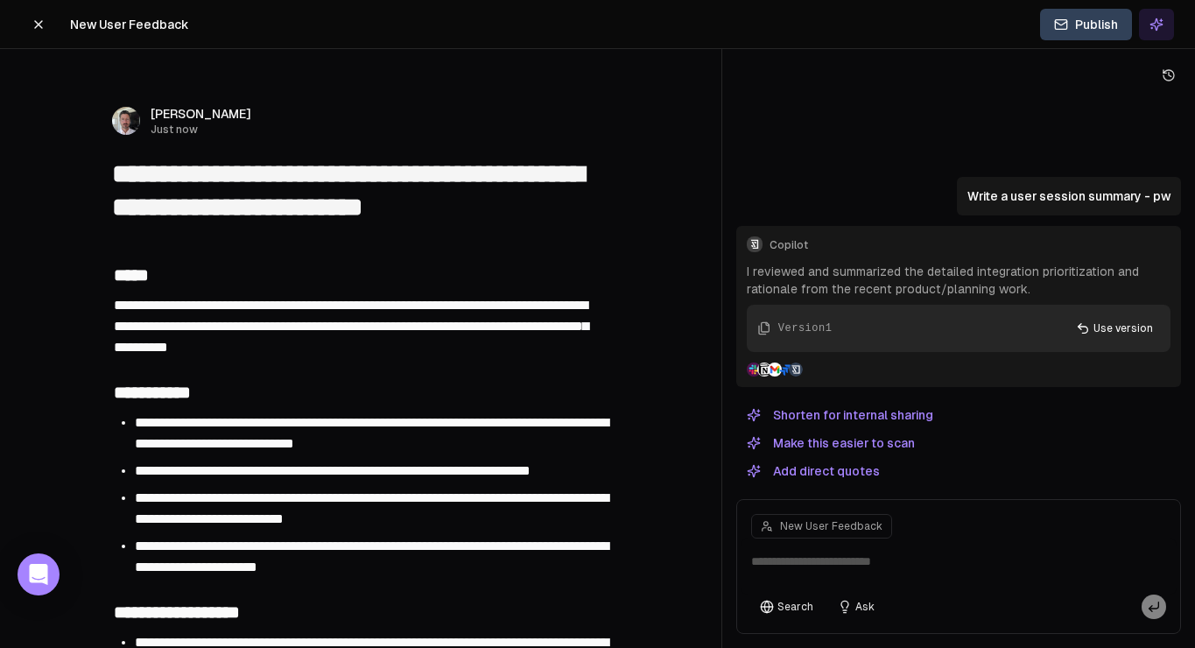
click at [40, 20] on icon at bounding box center [39, 25] width 14 height 14
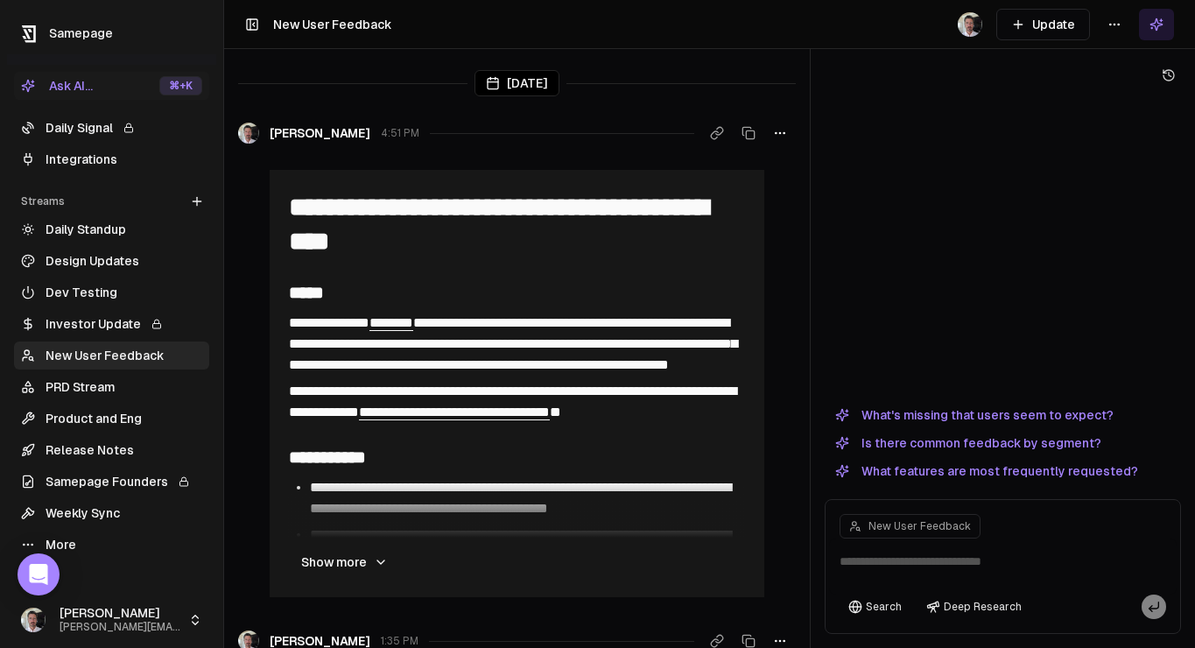
click at [1106, 22] on html "**********" at bounding box center [597, 324] width 1195 height 648
click at [1118, 53] on div "Edit stream" at bounding box center [1114, 62] width 117 height 28
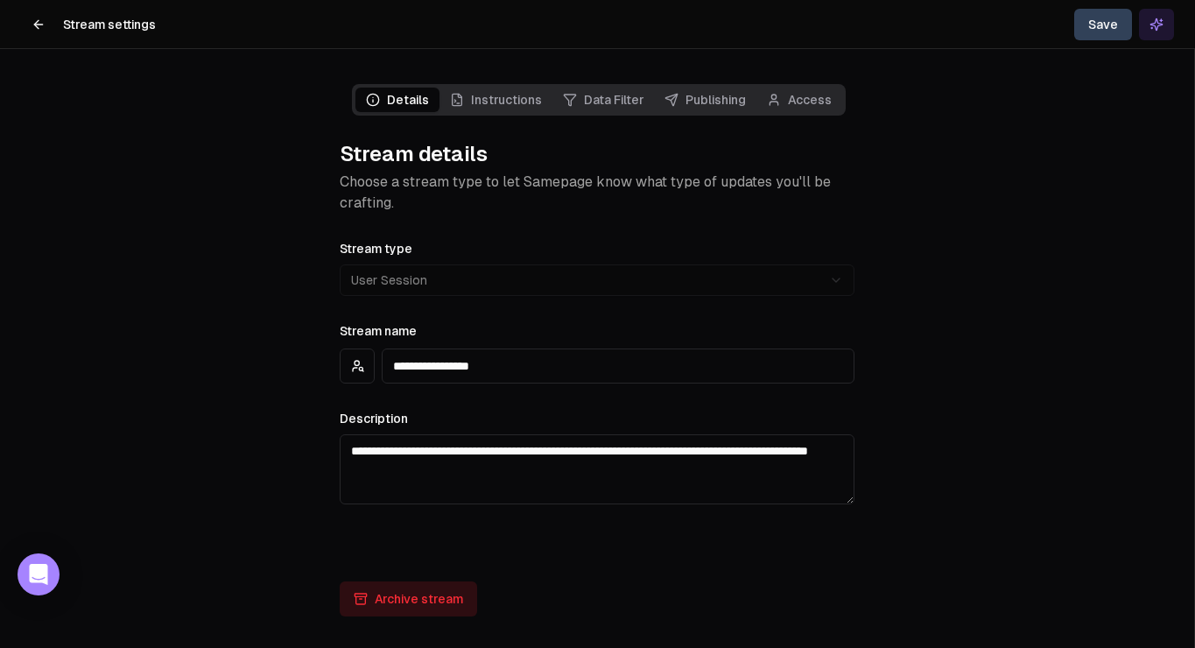
click at [601, 110] on link "Data Filter" at bounding box center [603, 100] width 102 height 25
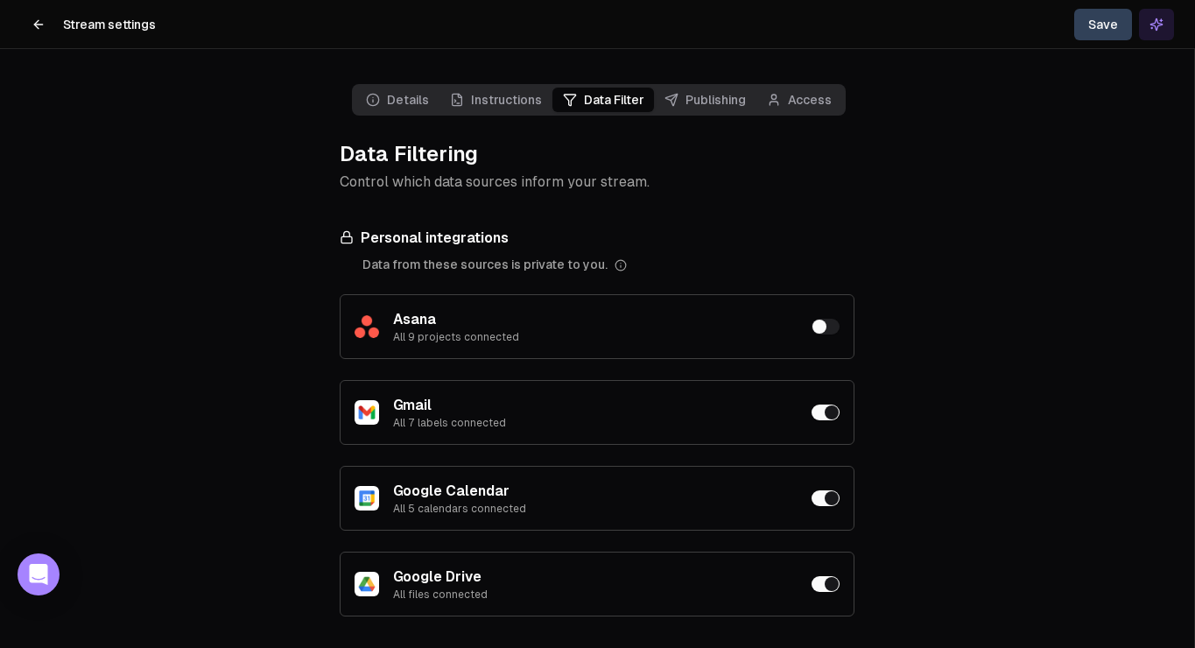
click at [506, 100] on link "Instructions" at bounding box center [495, 100] width 113 height 25
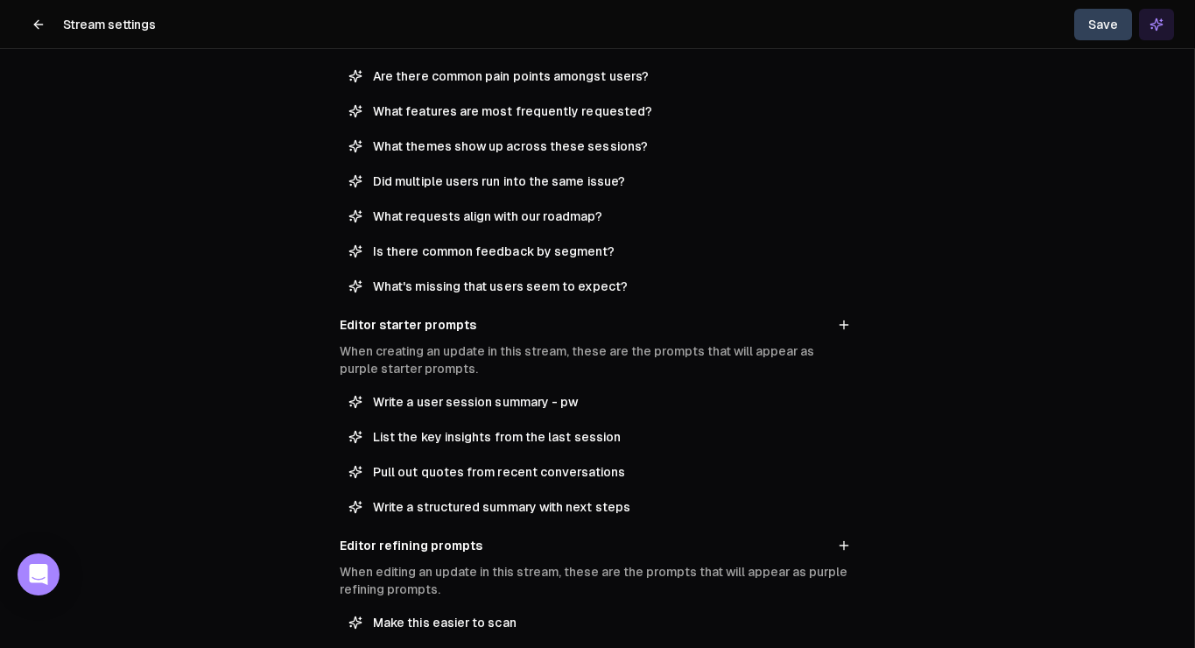
scroll to position [278, 0]
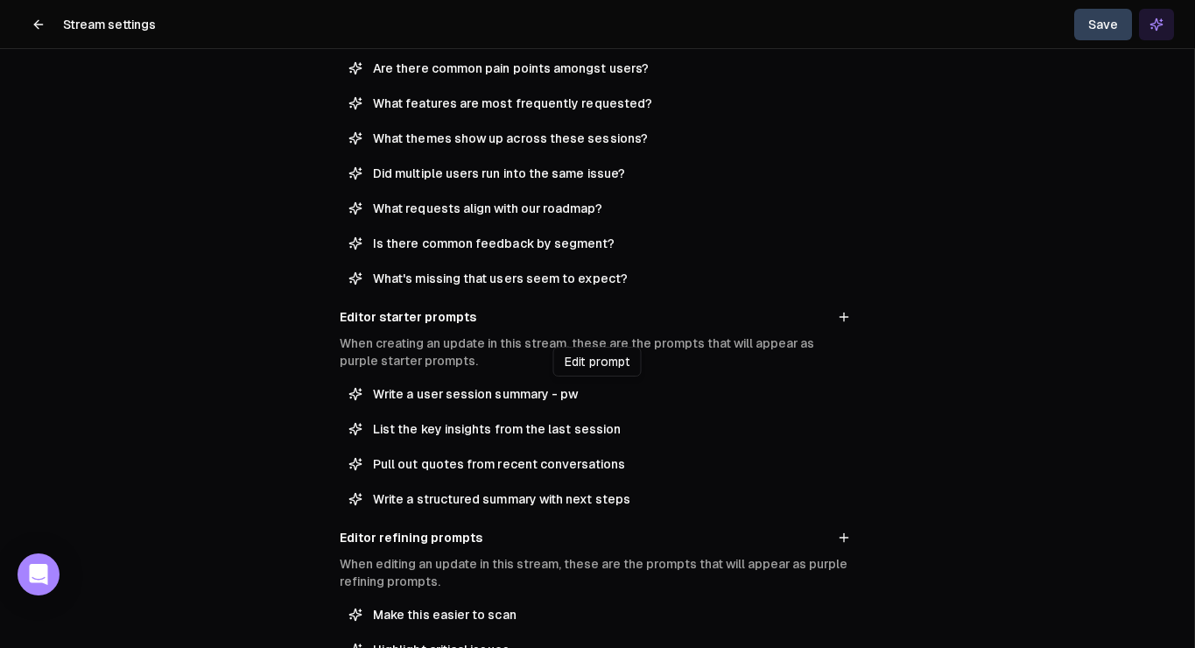
click at [627, 394] on span "Write a user session summary - pw" at bounding box center [609, 394] width 473 height 18
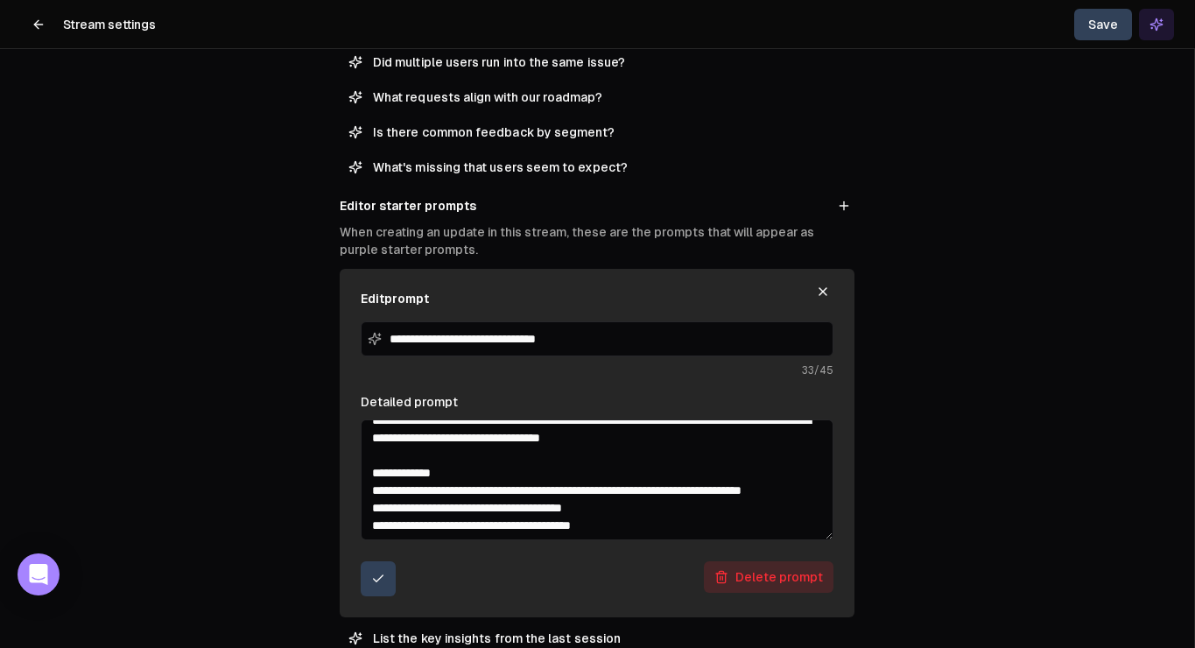
scroll to position [0, 0]
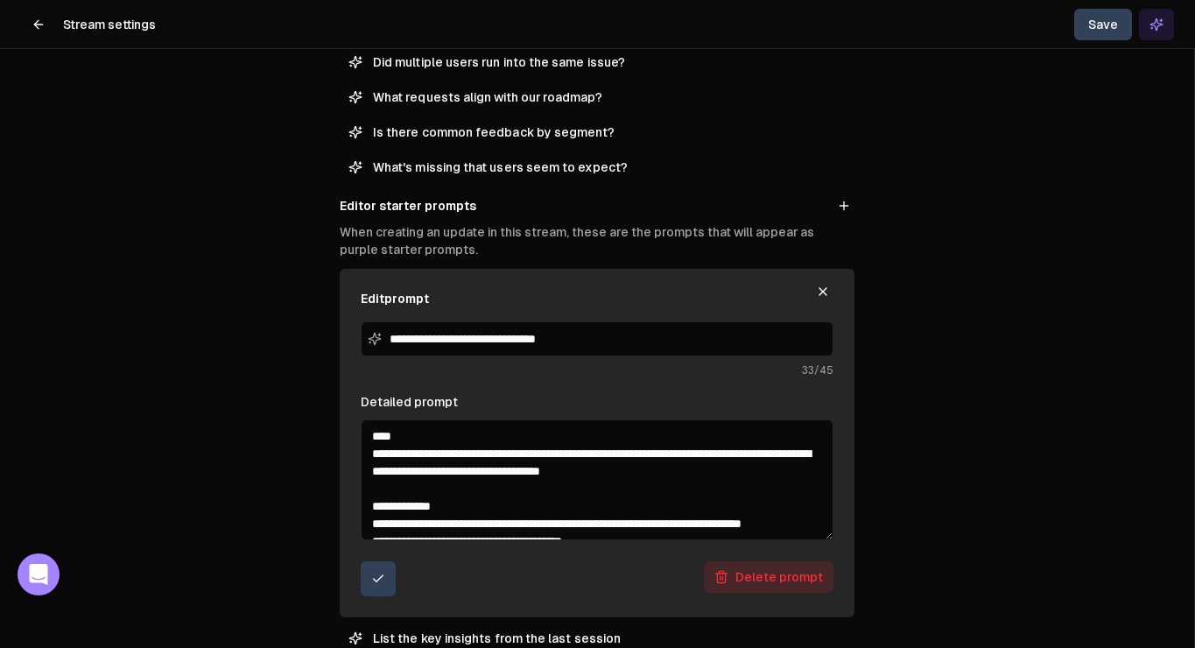
click at [825, 541] on div "**********" at bounding box center [597, 443] width 515 height 348
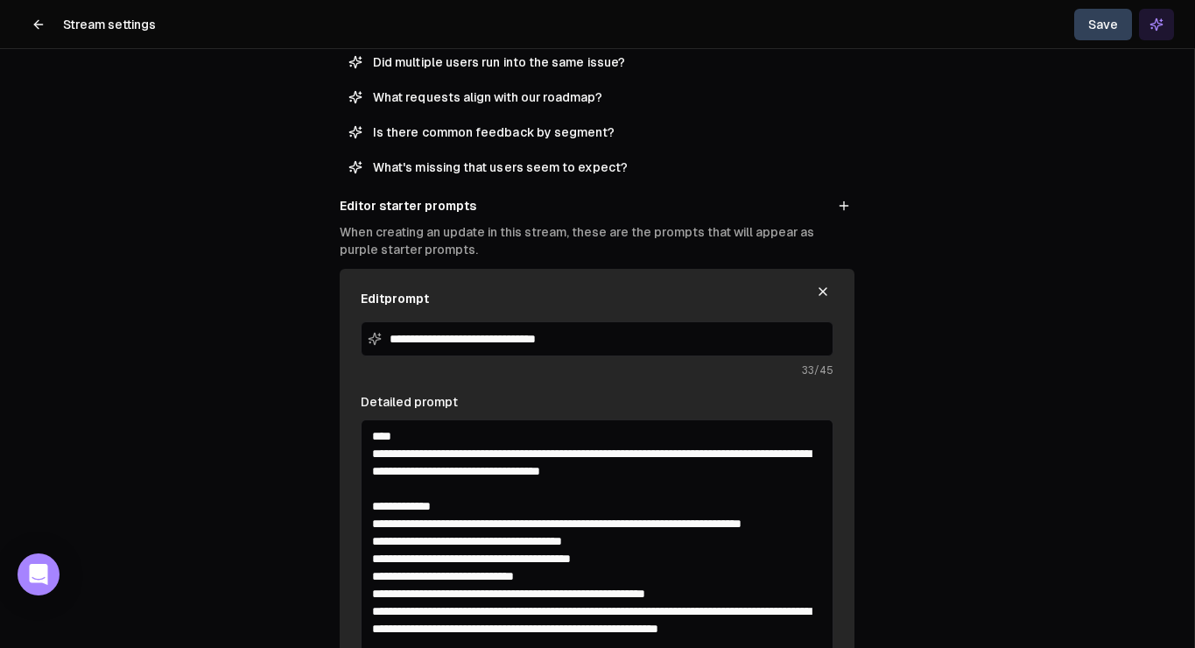
drag, startPoint x: 828, startPoint y: 531, endPoint x: 826, endPoint y: 687, distance: 155.8
click at [826, 647] on html "**********" at bounding box center [597, 324] width 1195 height 648
click at [580, 453] on textarea "Detailed prompt" at bounding box center [597, 557] width 473 height 277
click at [547, 467] on textarea "Detailed prompt" at bounding box center [597, 557] width 473 height 277
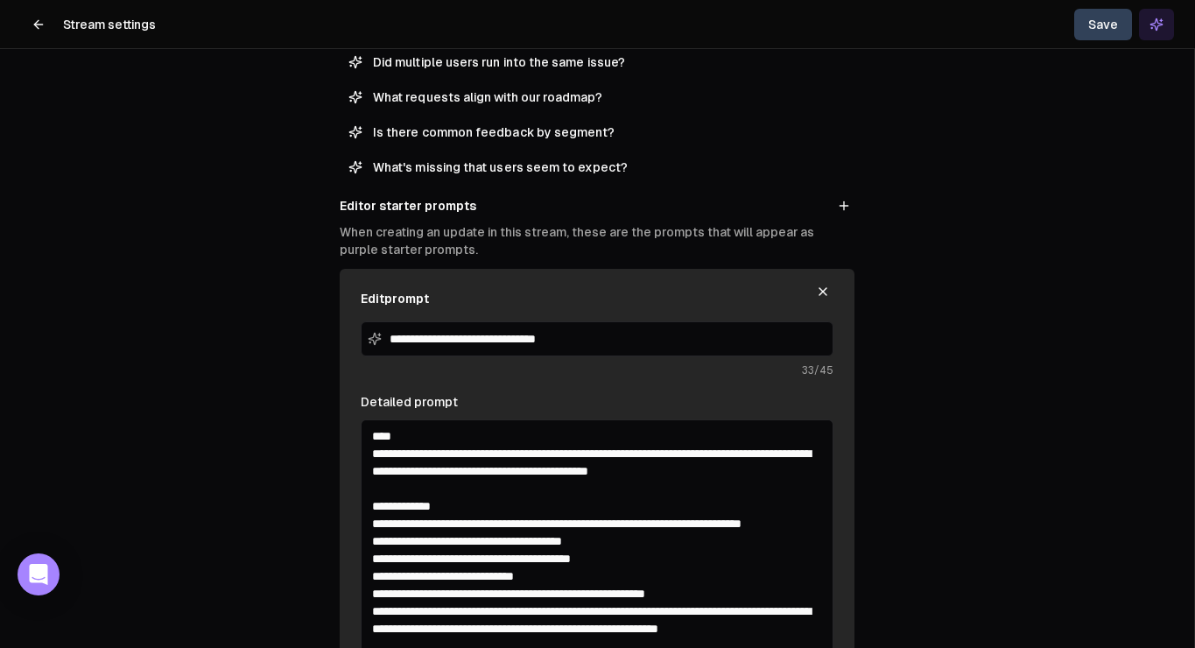
drag, startPoint x: 809, startPoint y: 472, endPoint x: 489, endPoint y: 467, distance: 319.5
click at [489, 467] on textarea "Detailed prompt" at bounding box center [597, 557] width 473 height 277
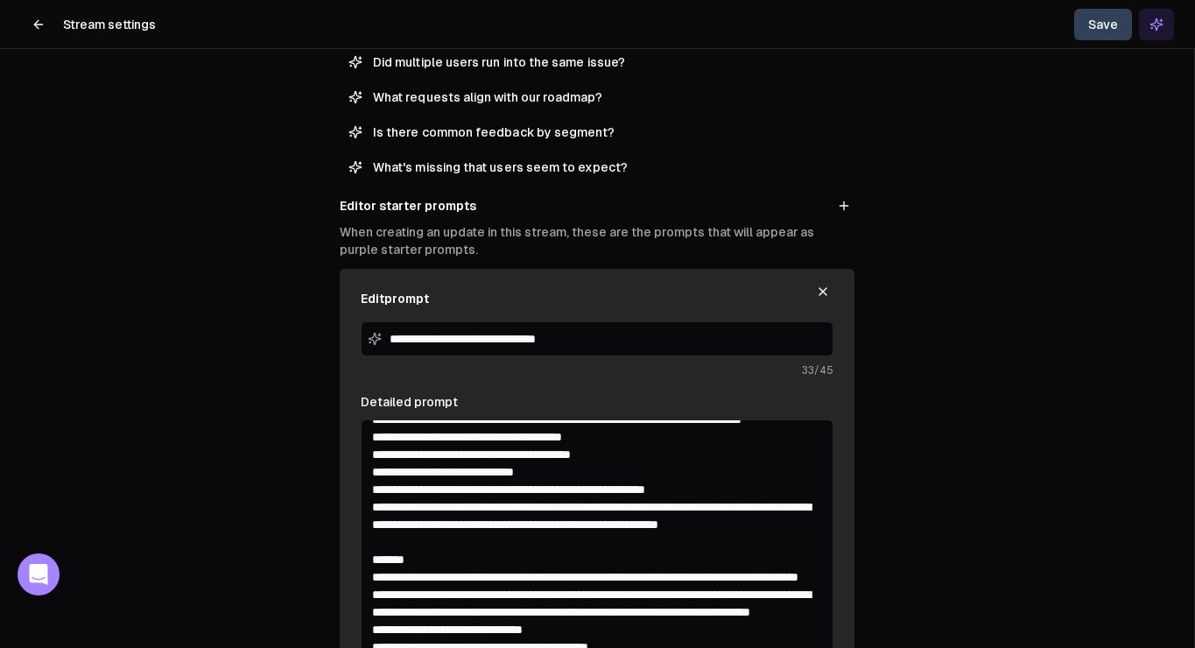
scroll to position [88, 0]
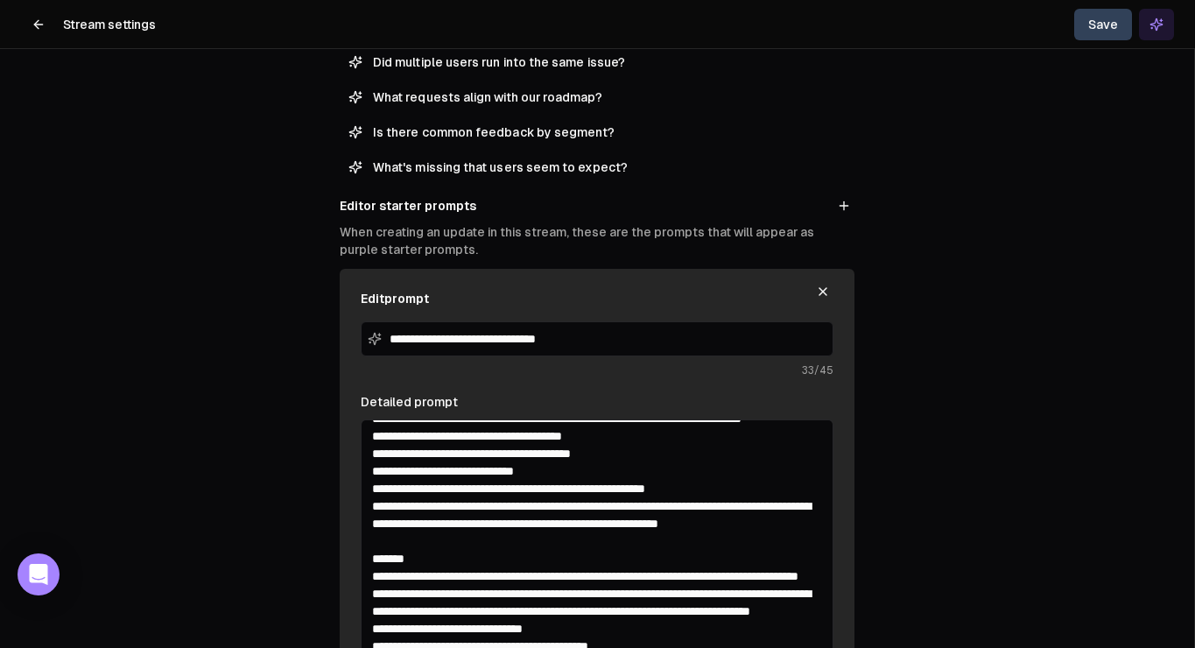
click at [564, 506] on textarea "Detailed prompt" at bounding box center [597, 557] width 473 height 277
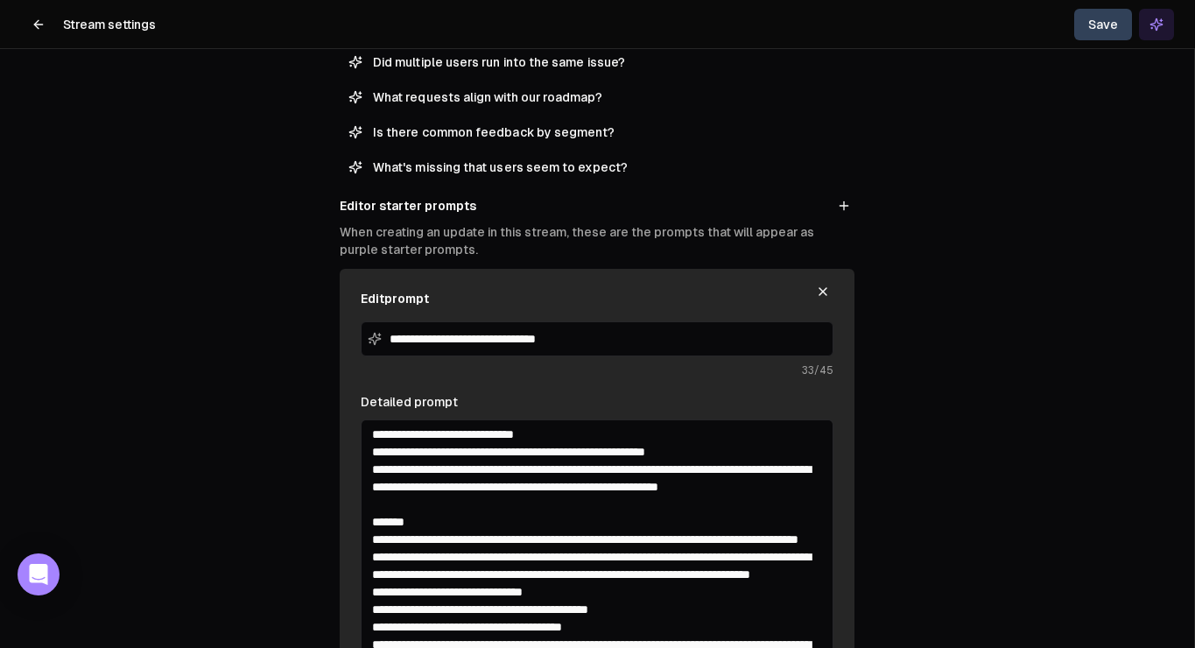
scroll to position [130, 0]
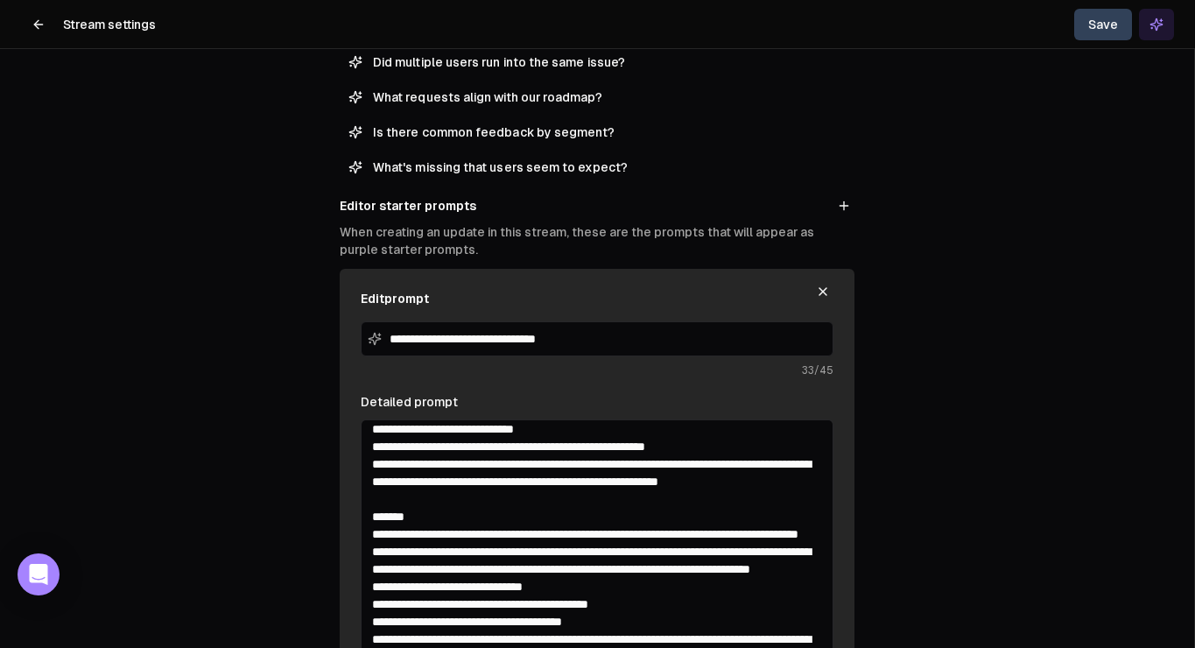
click at [742, 484] on textarea "Detailed prompt" at bounding box center [597, 557] width 473 height 277
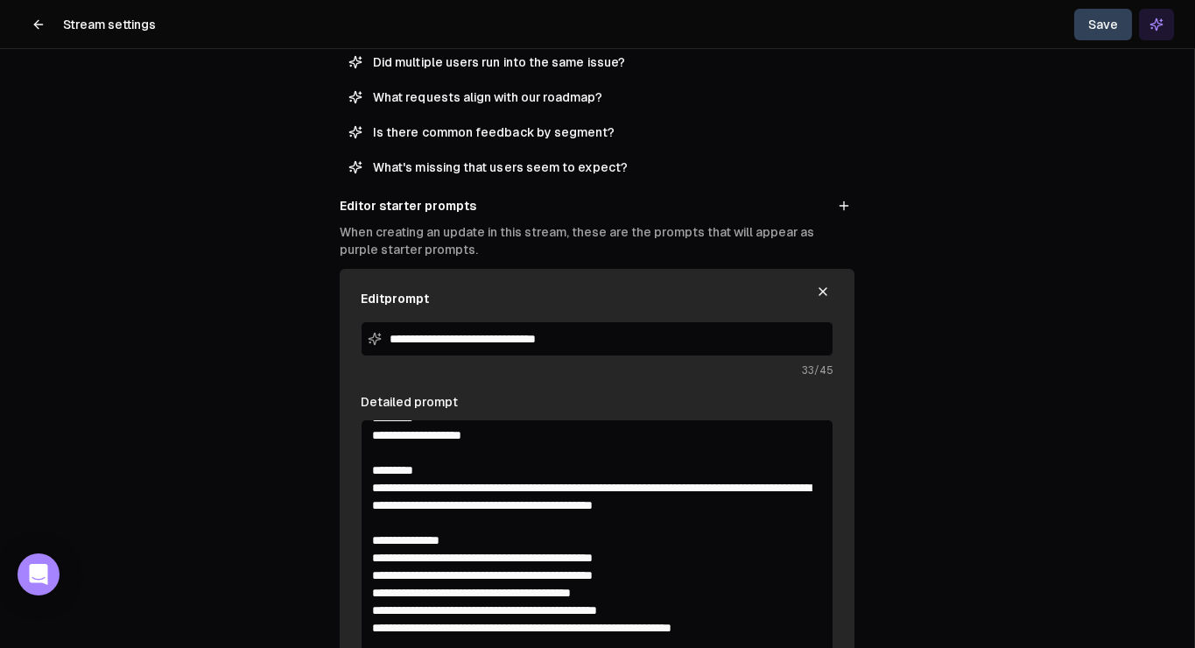
scroll to position [1332, 0]
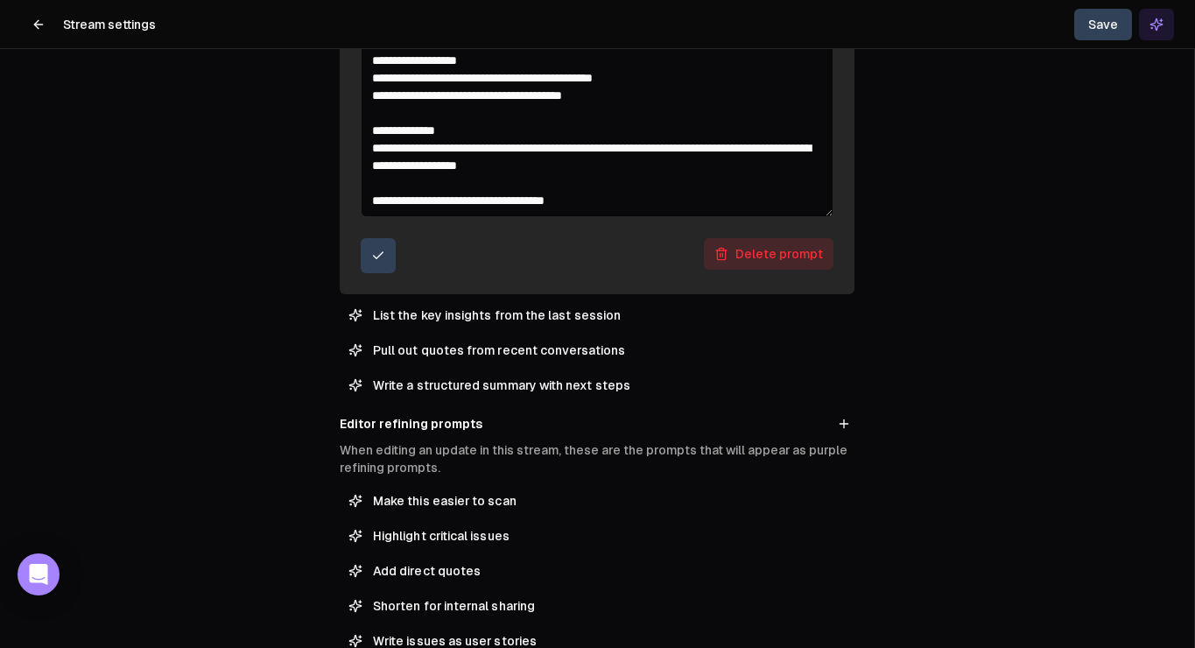
type textarea "**********"
click at [376, 257] on icon "submit" at bounding box center [379, 255] width 10 height 6
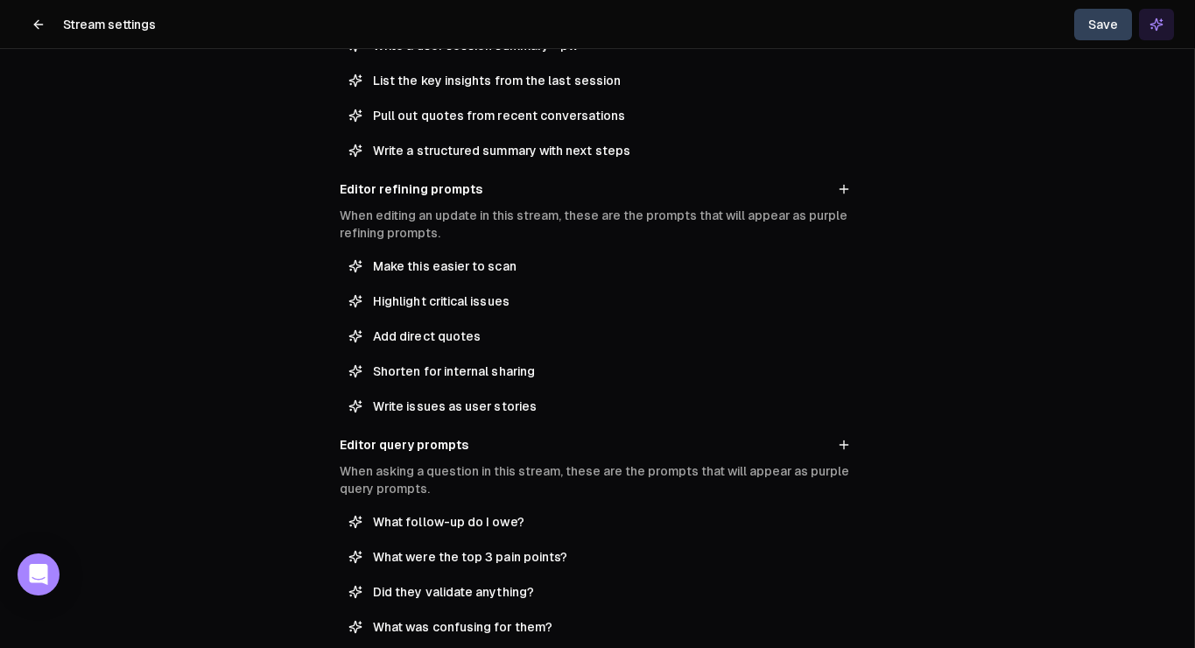
scroll to position [392, 0]
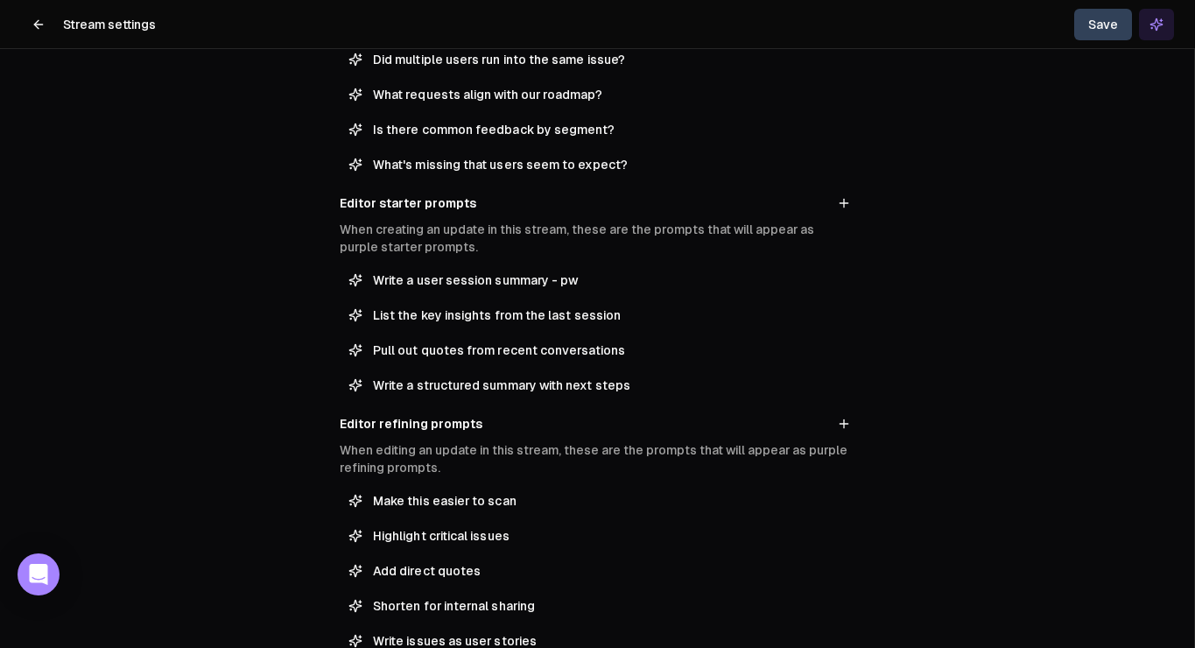
click at [1105, 20] on button "Save" at bounding box center [1103, 25] width 58 height 32
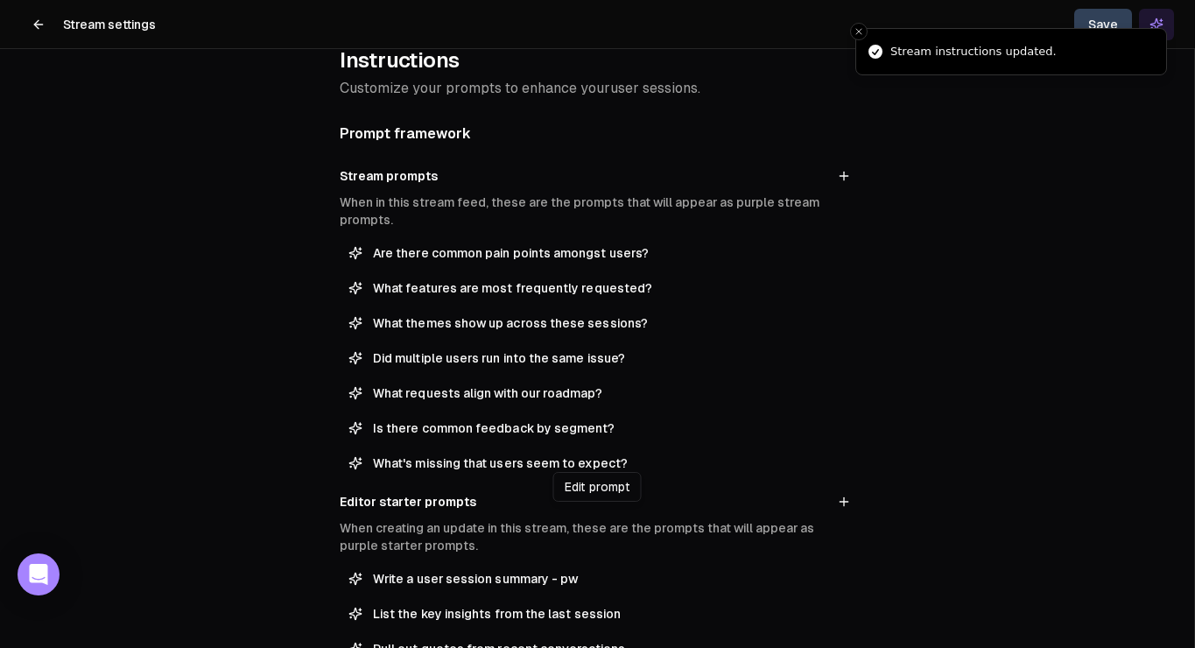
scroll to position [0, 0]
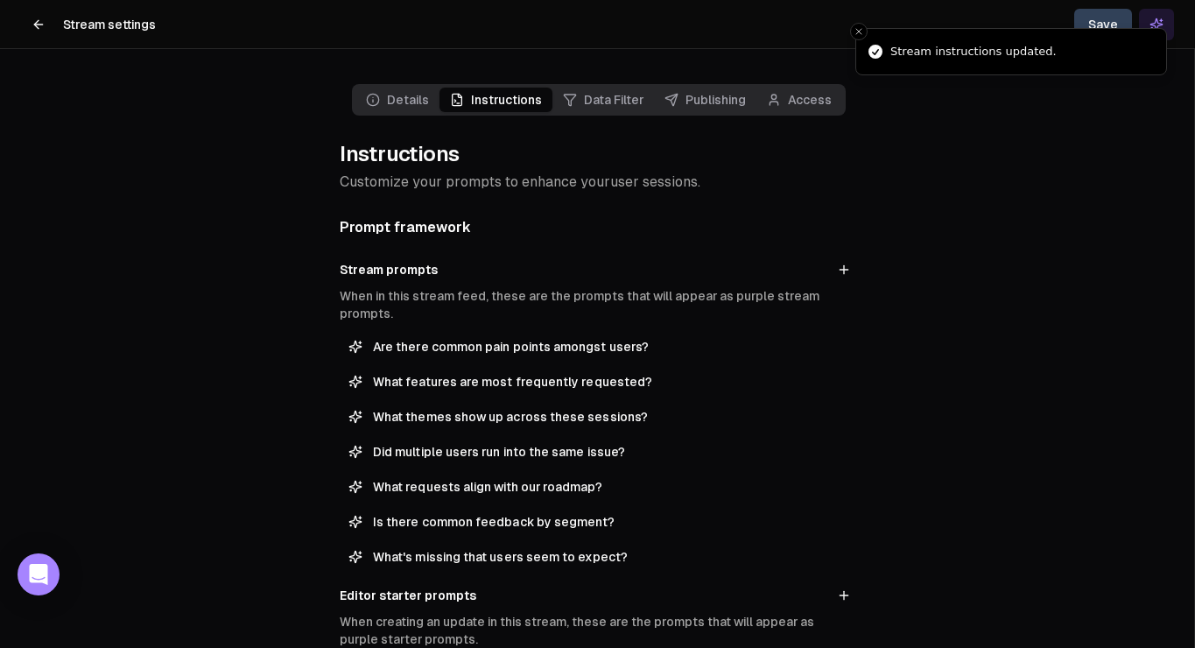
click at [49, 17] on button at bounding box center [38, 24] width 35 height 35
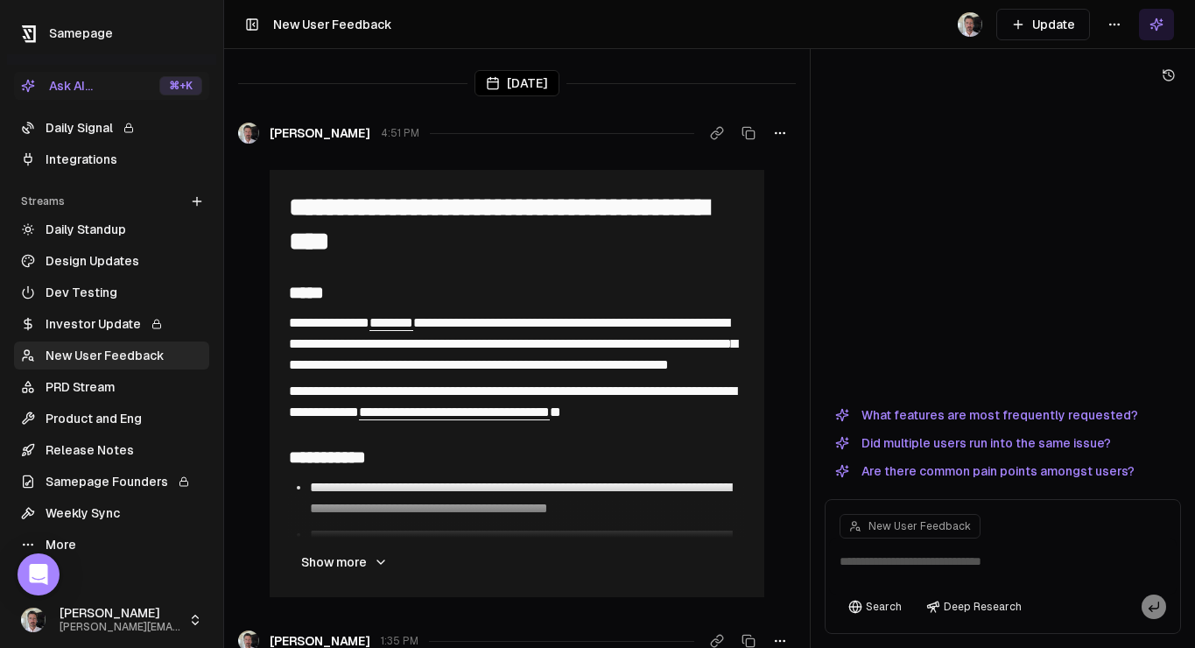
click at [1068, 40] on header "Toggle Sidebar New User Feedback Update" at bounding box center [709, 24] width 971 height 49
click at [1051, 24] on button "Update" at bounding box center [1043, 25] width 94 height 32
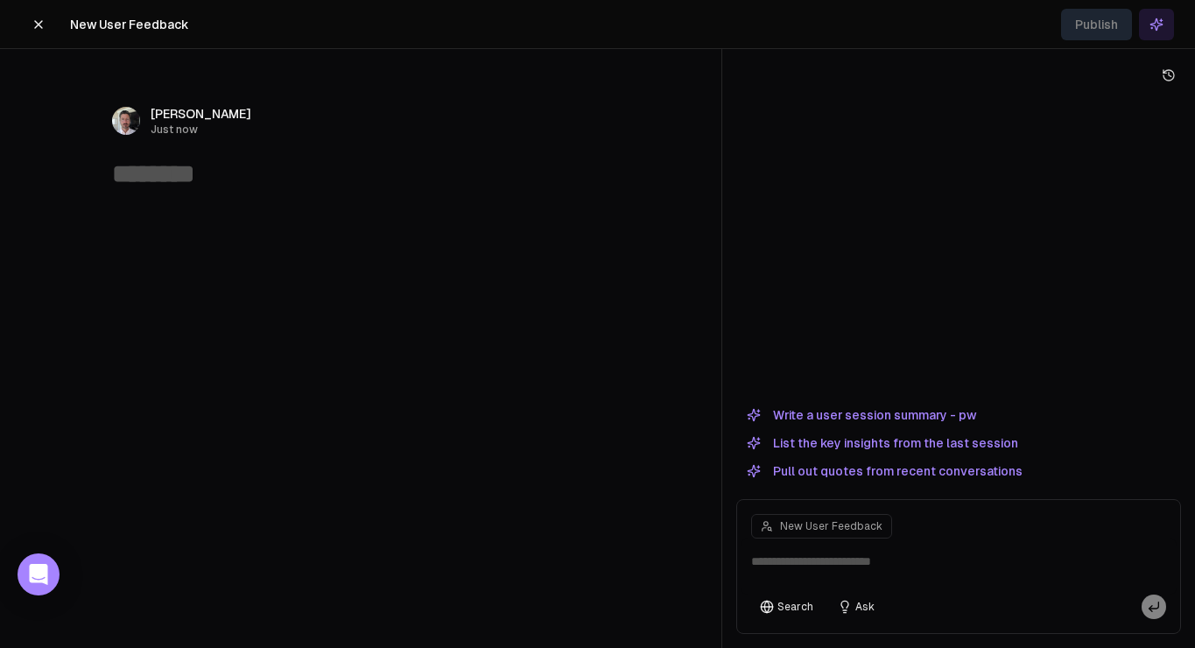
click at [926, 418] on button "Write a user session summary - pw" at bounding box center [861, 414] width 250 height 21
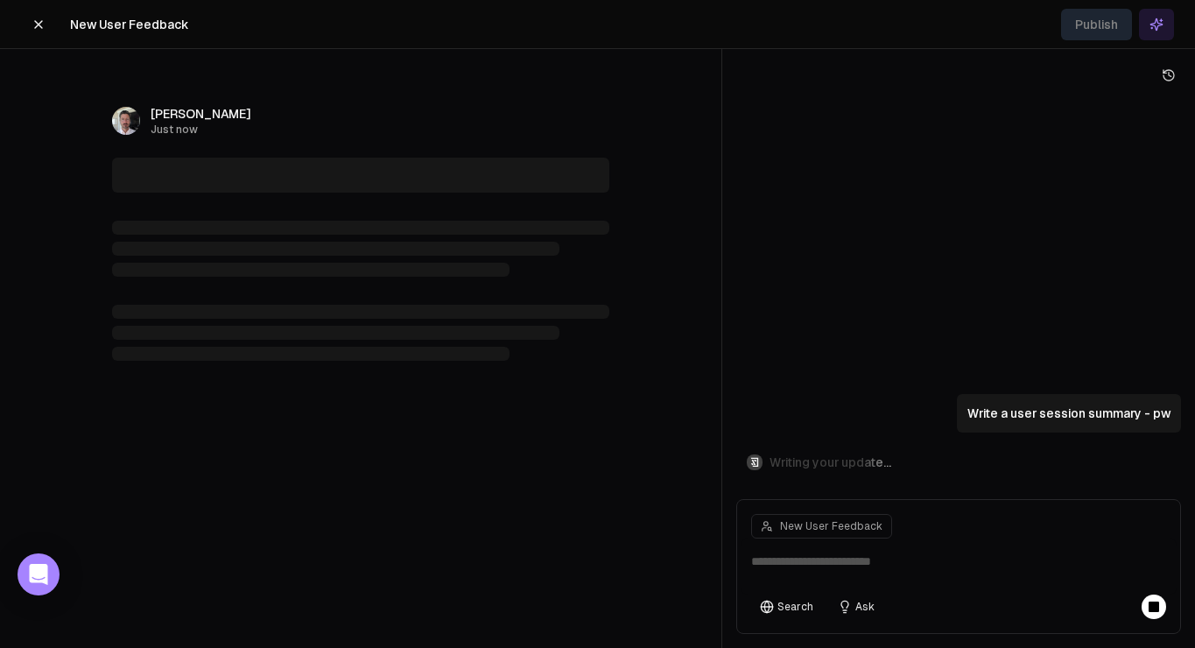
type textarea "**********"
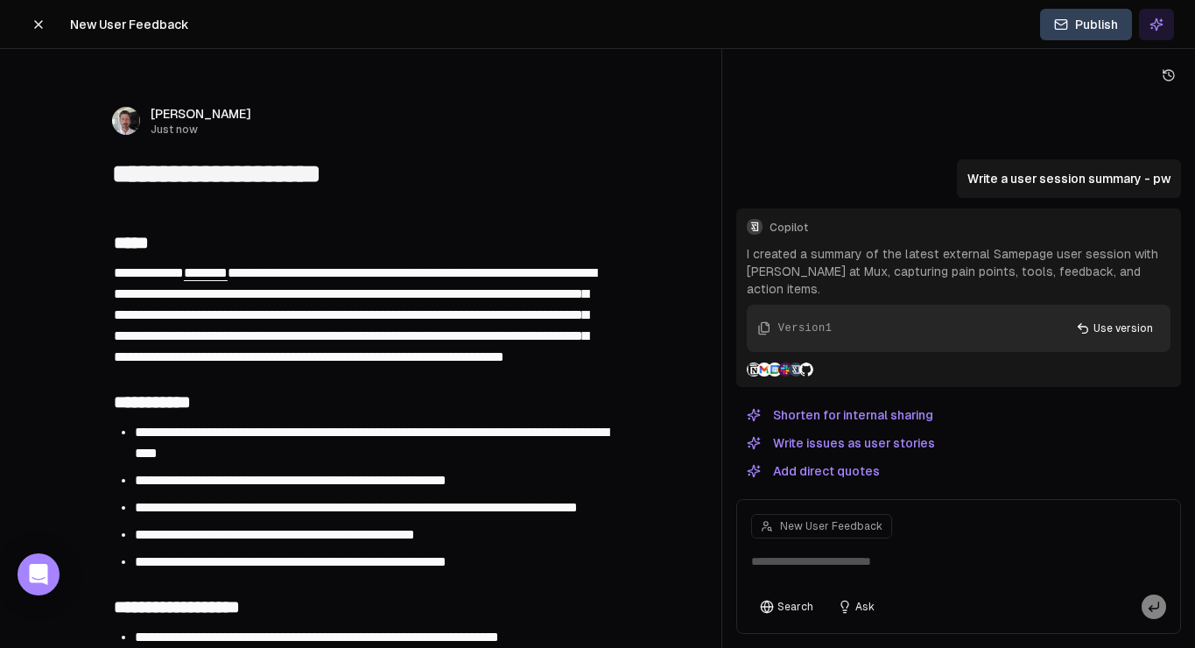
click at [44, 19] on icon at bounding box center [39, 25] width 14 height 14
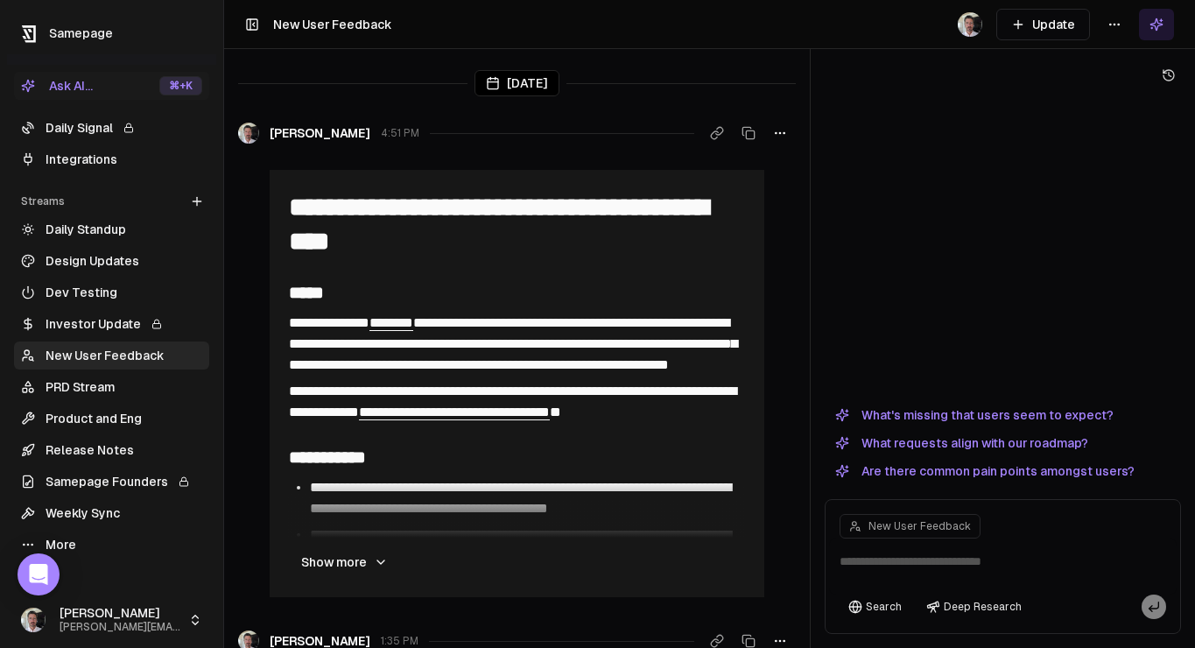
click at [1122, 23] on html "**********" at bounding box center [597, 324] width 1195 height 648
click at [1118, 55] on div "Edit stream" at bounding box center [1114, 62] width 117 height 28
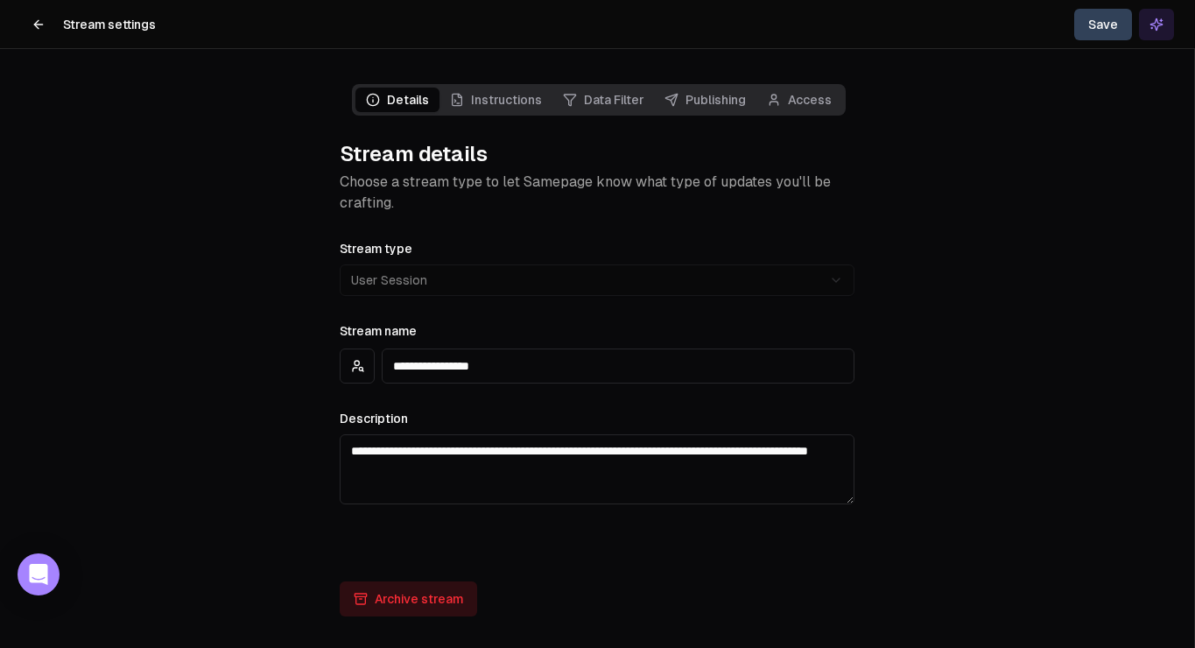
click at [626, 97] on link "Data Filter" at bounding box center [603, 100] width 102 height 25
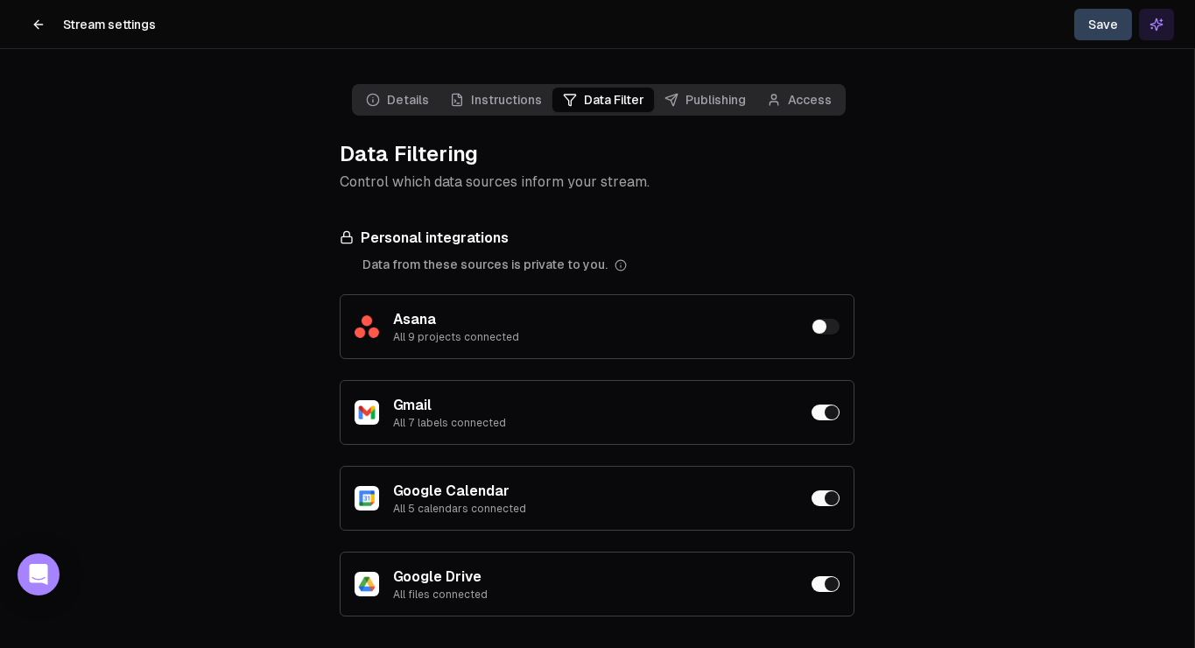
scroll to position [49, 0]
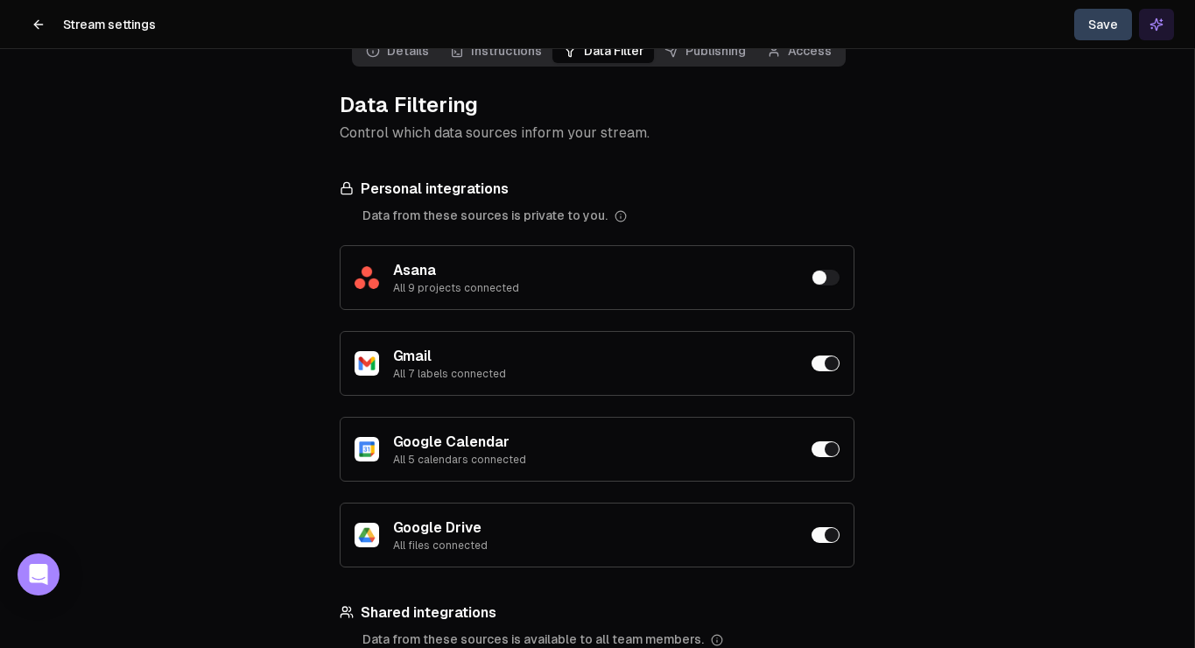
click at [829, 360] on button "button" at bounding box center [825, 363] width 28 height 16
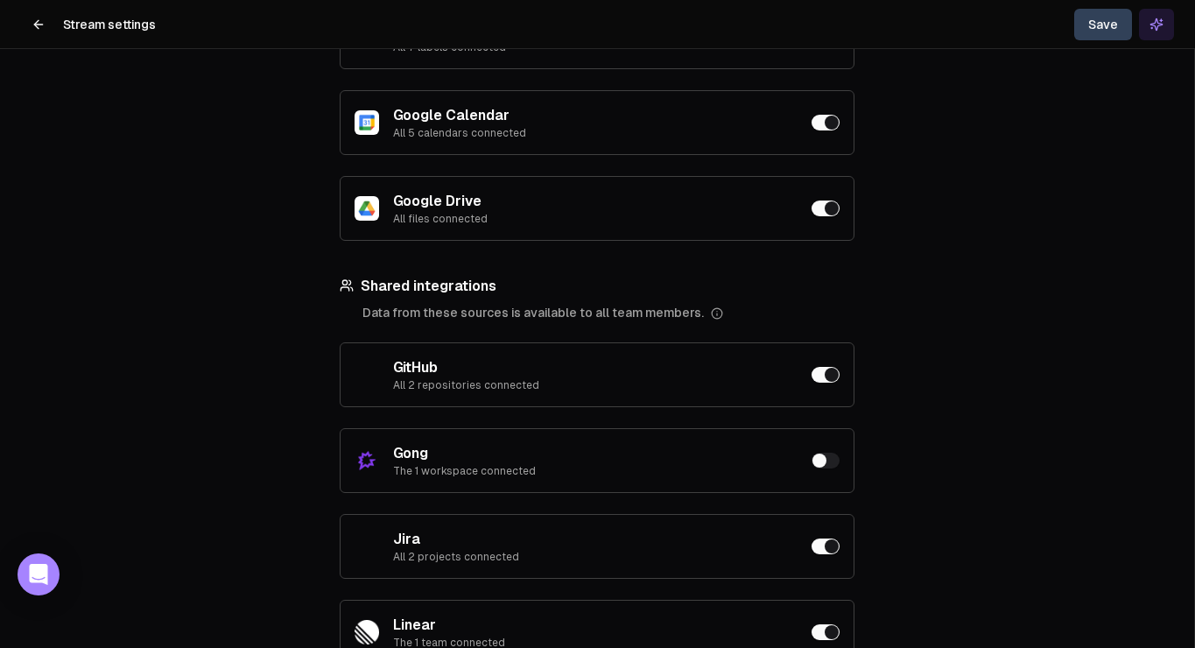
scroll to position [411, 0]
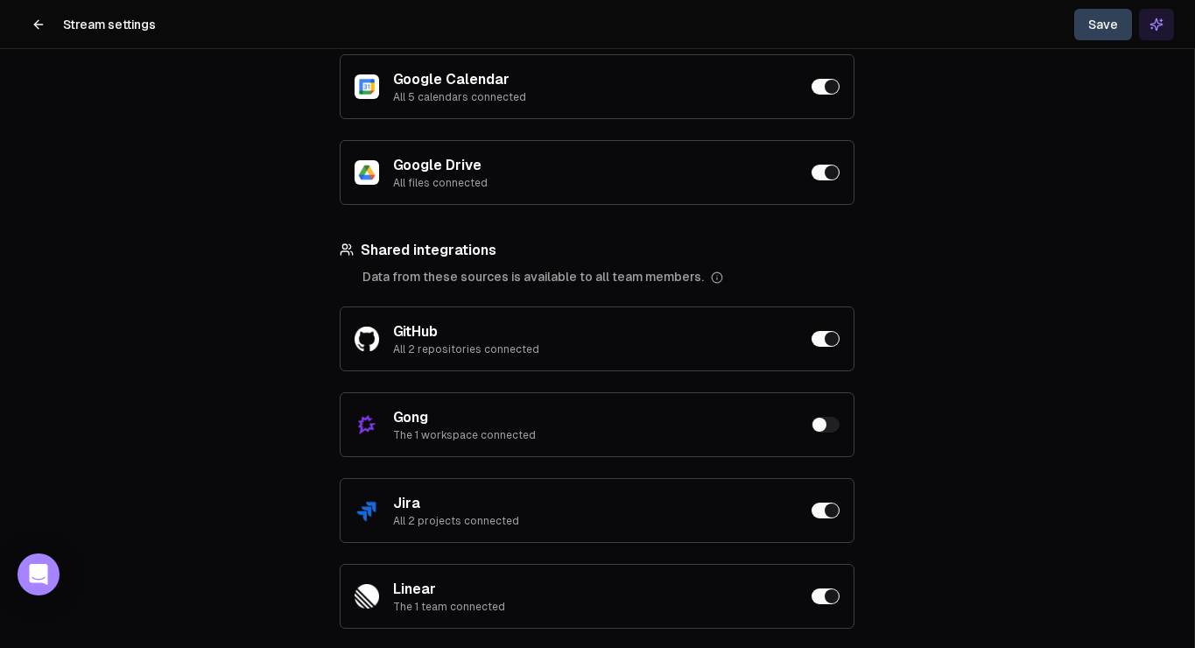
click at [829, 339] on button "button" at bounding box center [825, 339] width 28 height 16
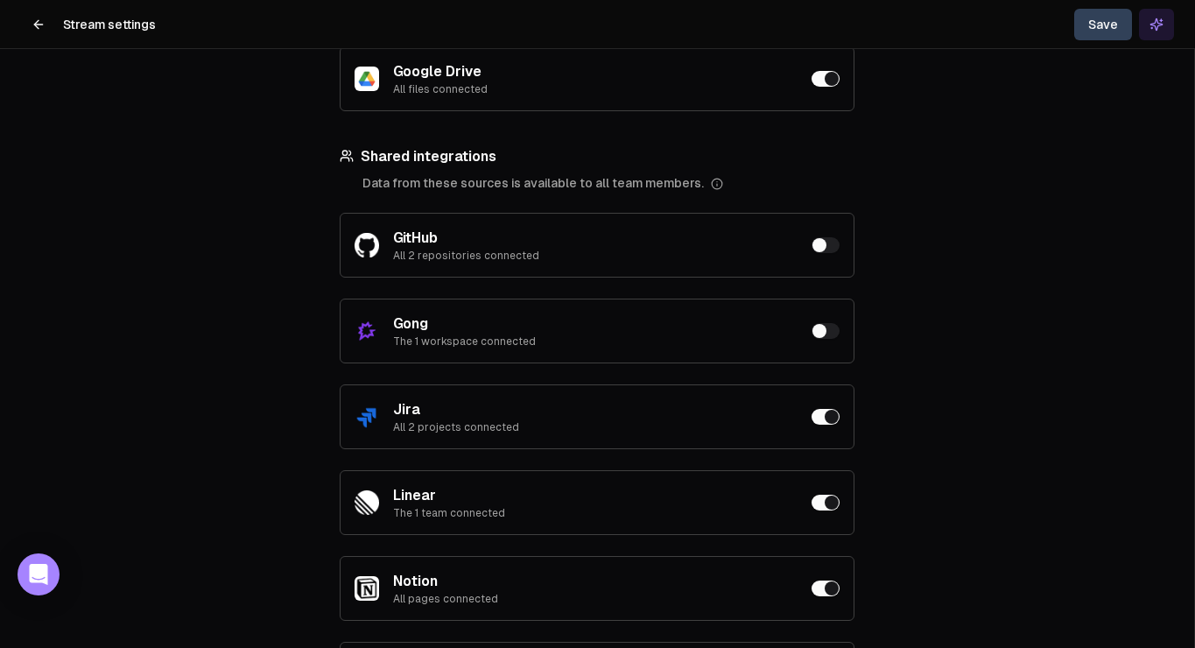
scroll to position [516, 0]
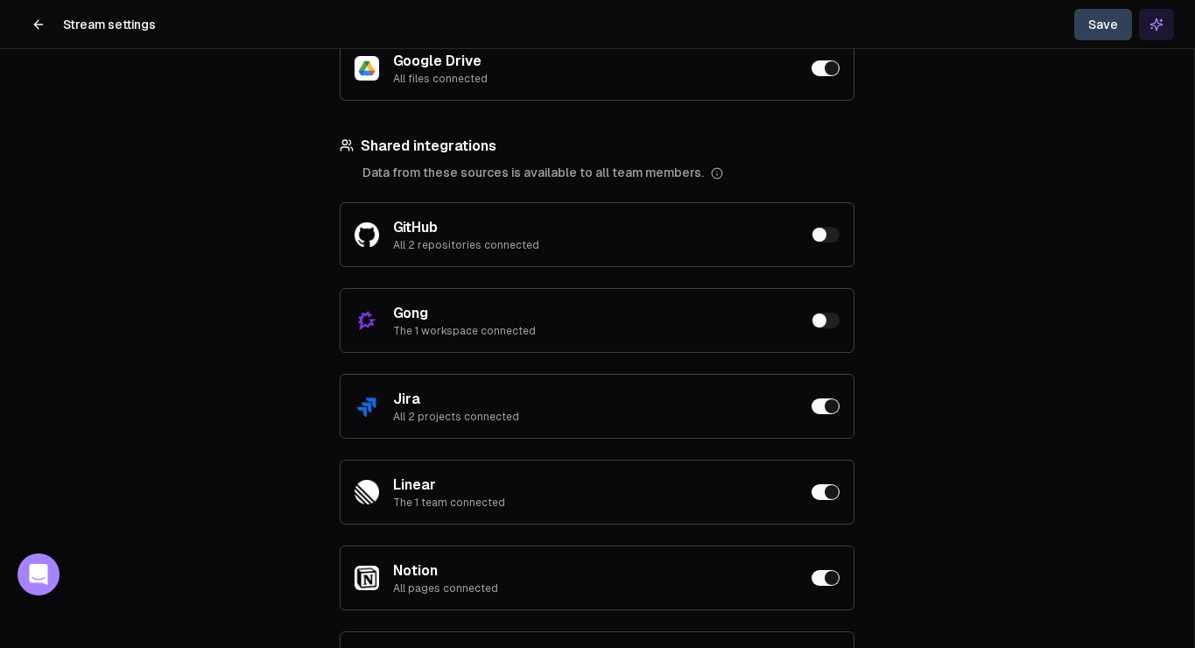
click at [829, 408] on button "button" at bounding box center [825, 406] width 28 height 16
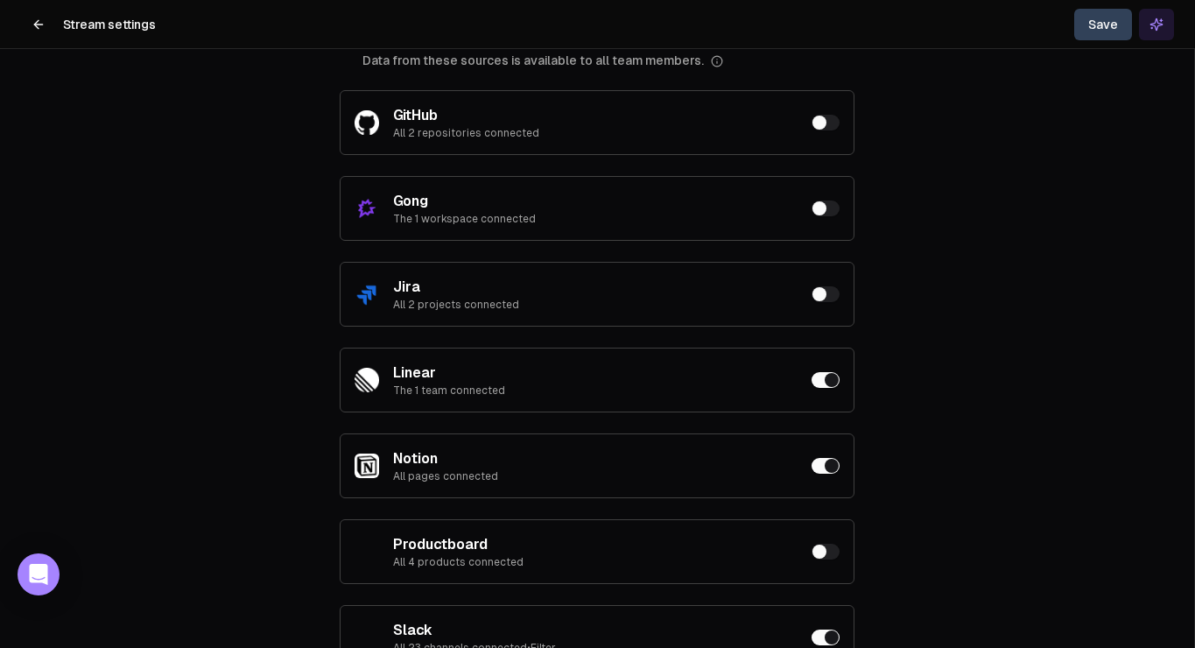
scroll to position [630, 0]
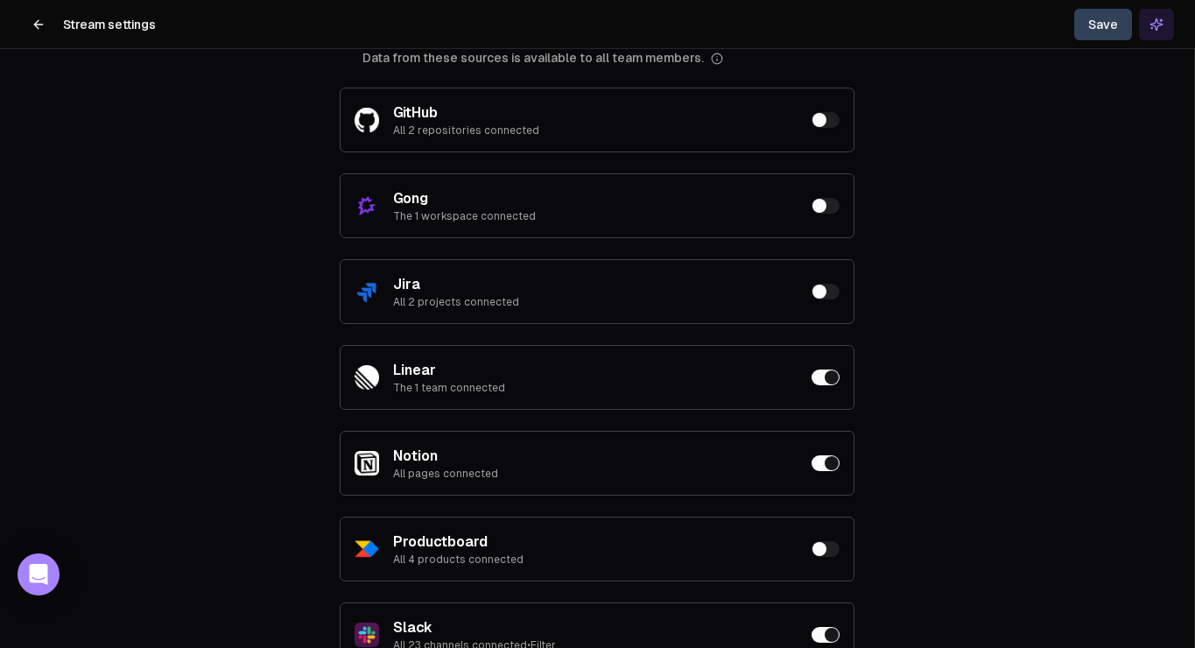
click at [829, 371] on button "button" at bounding box center [825, 377] width 28 height 16
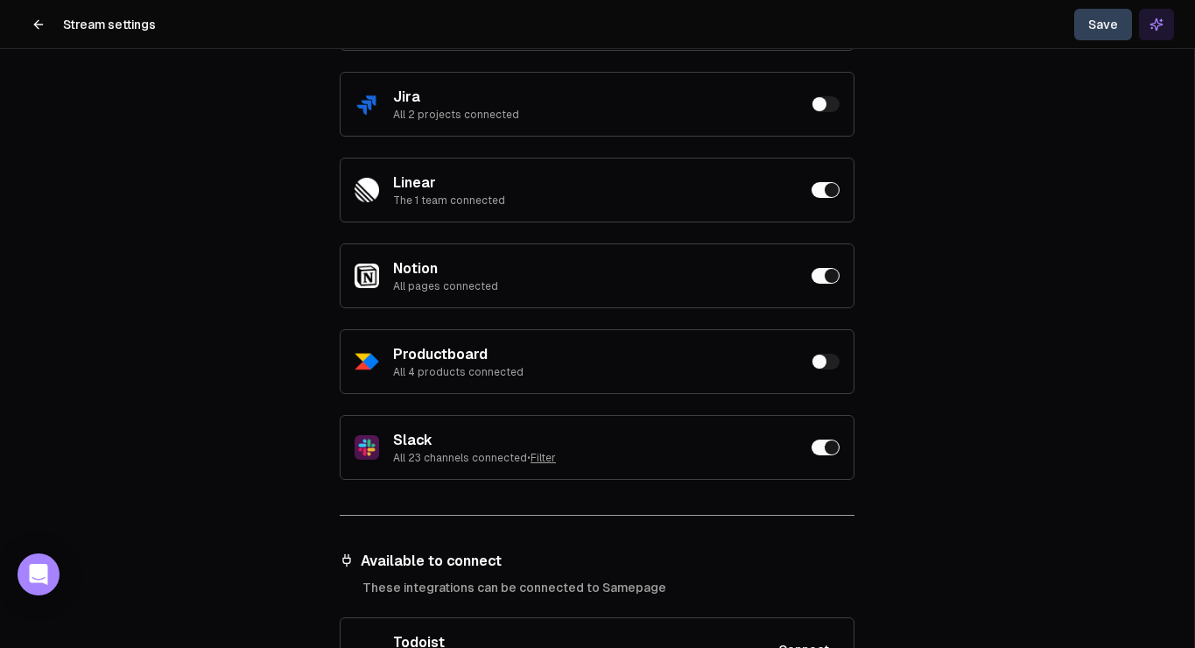
scroll to position [828, 0]
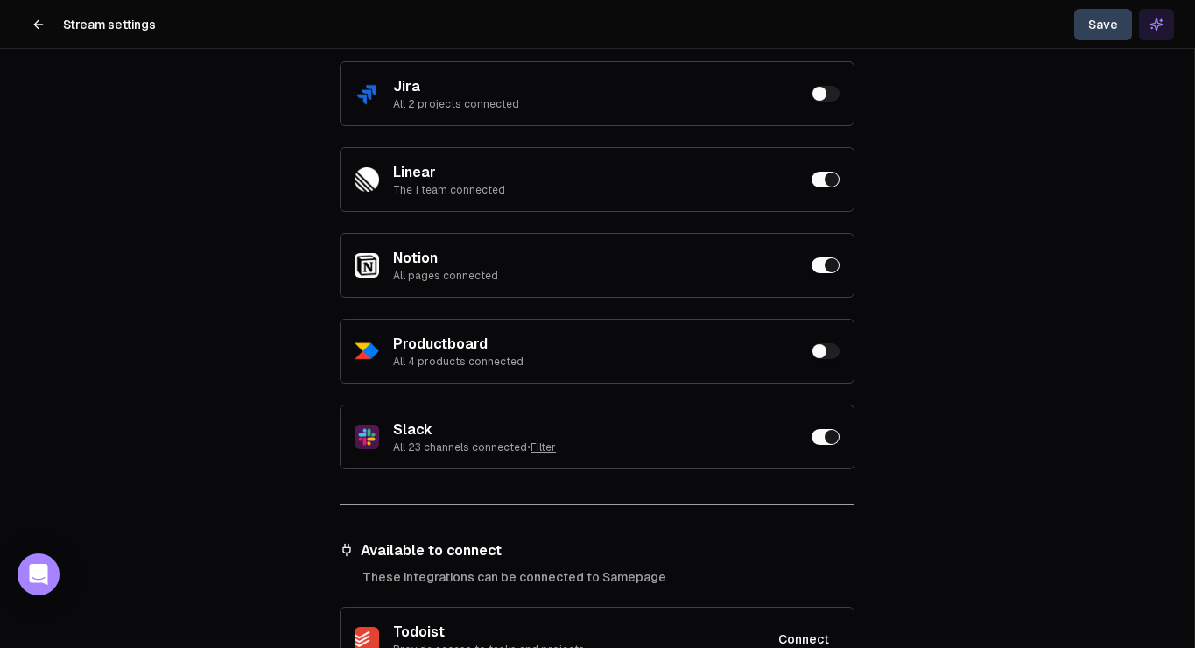
click at [824, 436] on button "button" at bounding box center [825, 437] width 28 height 16
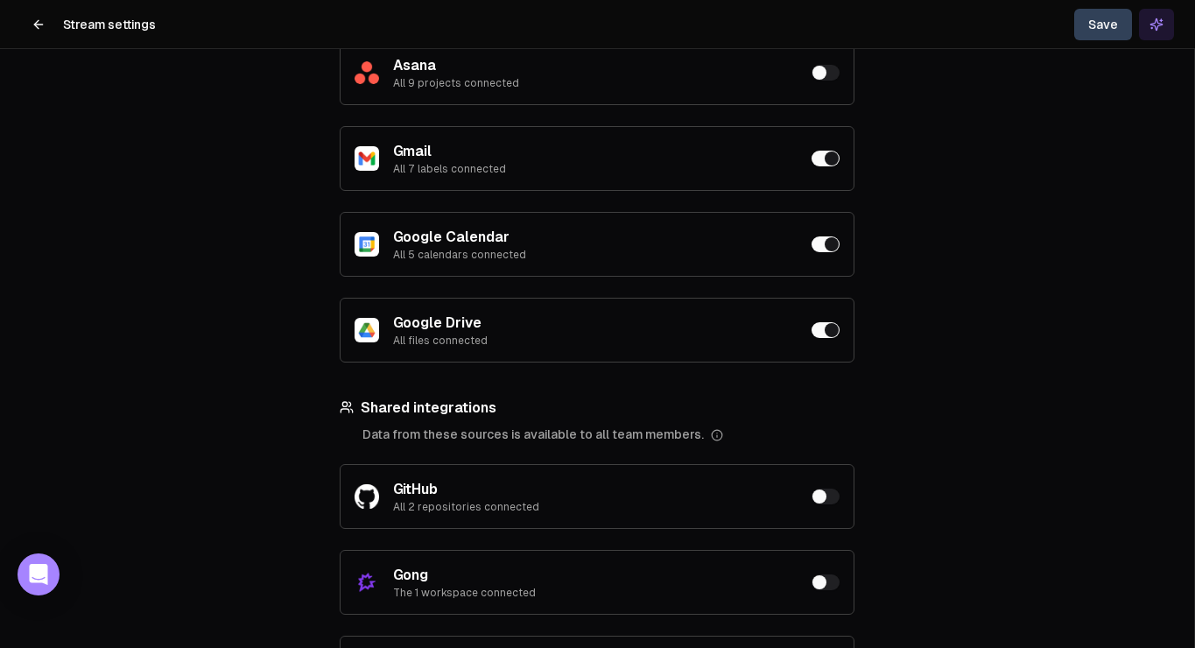
scroll to position [179, 0]
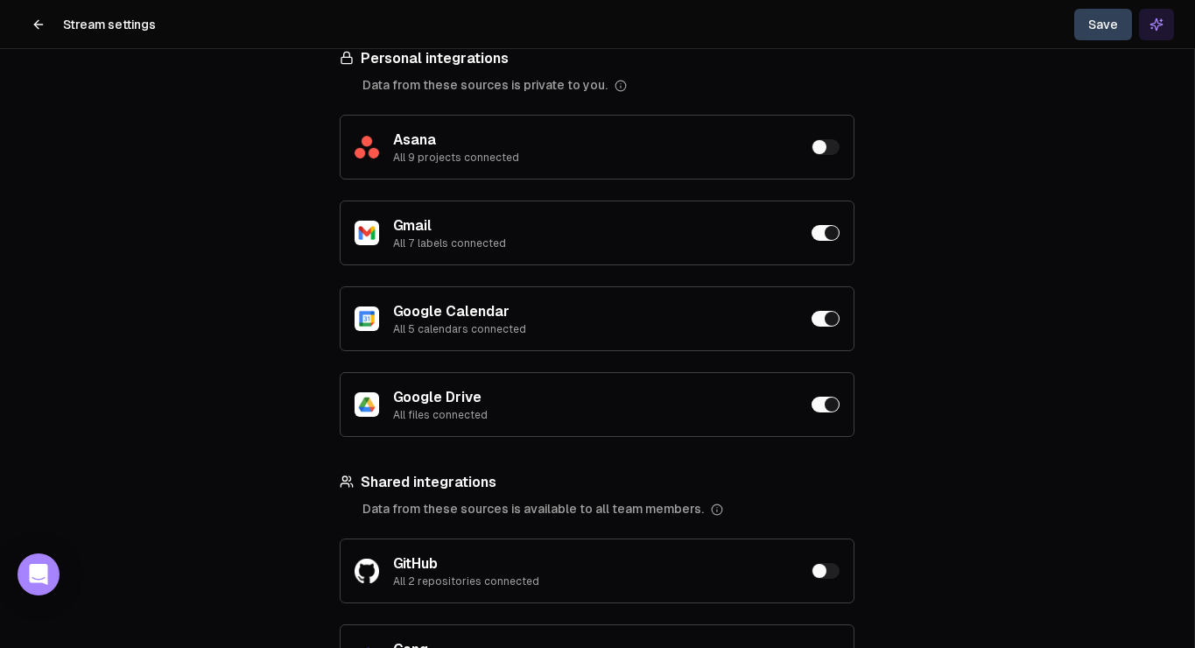
click at [1105, 18] on button "Save" at bounding box center [1103, 25] width 58 height 32
click at [859, 31] on line "Close toast" at bounding box center [858, 31] width 5 height 5
click at [40, 21] on icon at bounding box center [39, 25] width 14 height 14
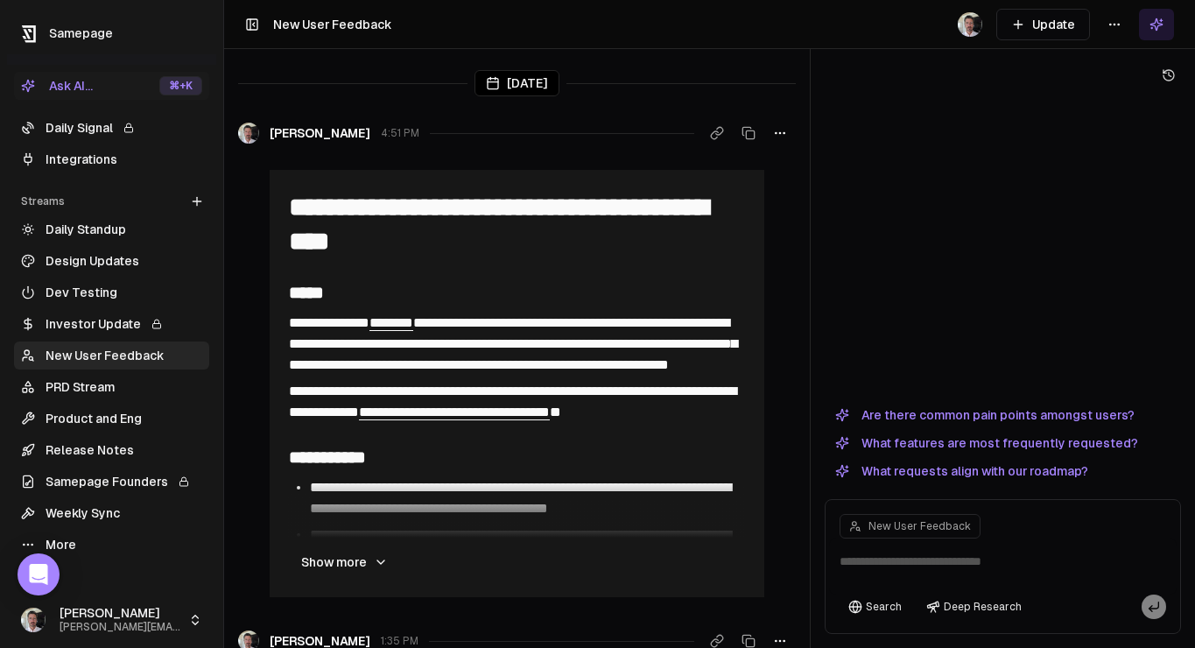
click at [95, 348] on link "New User Feedback" at bounding box center [111, 355] width 195 height 28
click at [1037, 25] on button "Update" at bounding box center [1043, 25] width 94 height 32
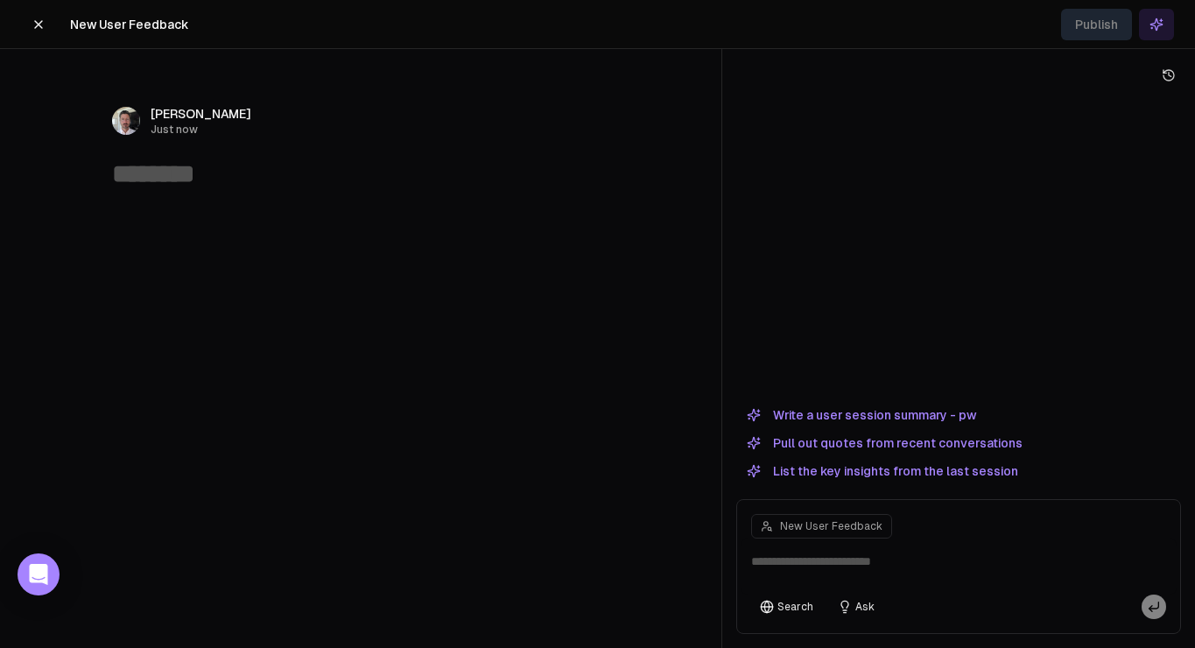
click at [812, 566] on textarea at bounding box center [959, 566] width 436 height 56
click at [894, 412] on button "Write a user session summary - pw" at bounding box center [861, 414] width 250 height 21
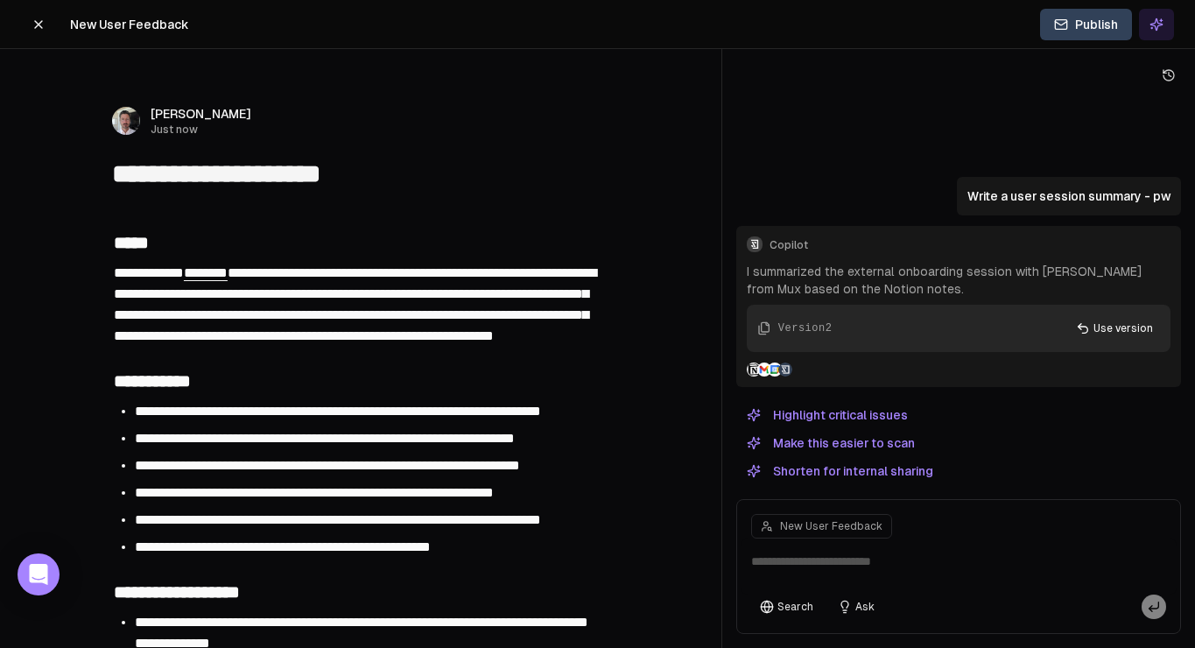
type textarea "**********"
click at [47, 29] on button at bounding box center [38, 25] width 35 height 32
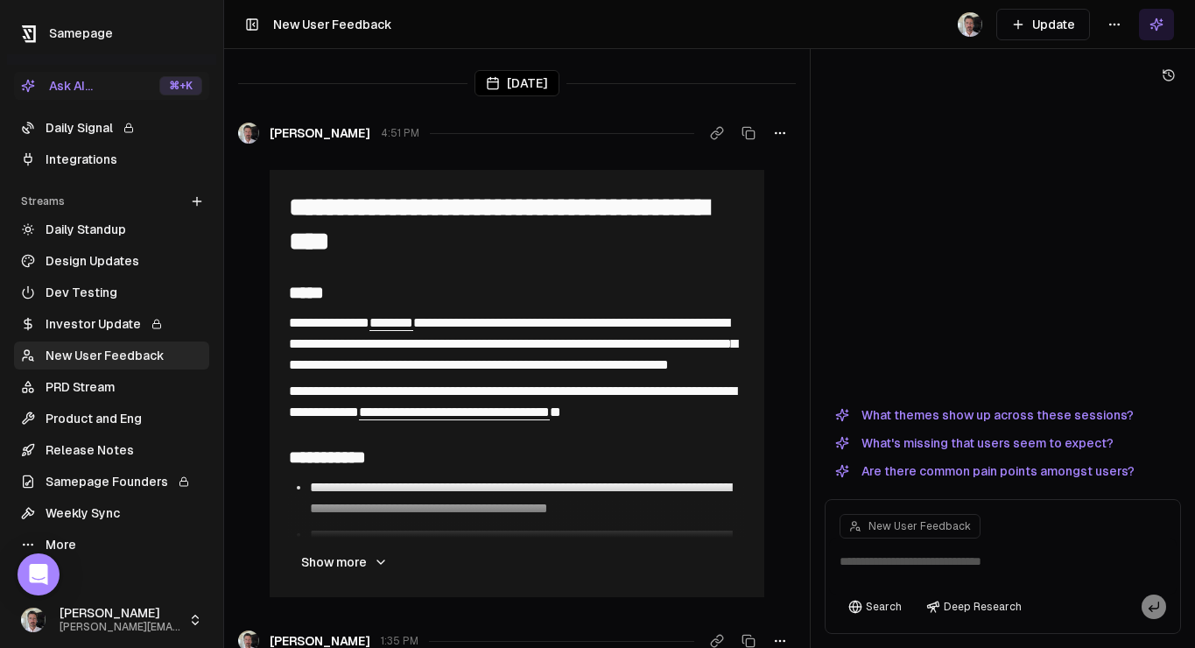
click at [1106, 25] on html "**********" at bounding box center [597, 324] width 1195 height 648
click at [1100, 59] on div "Edit stream" at bounding box center [1114, 62] width 117 height 28
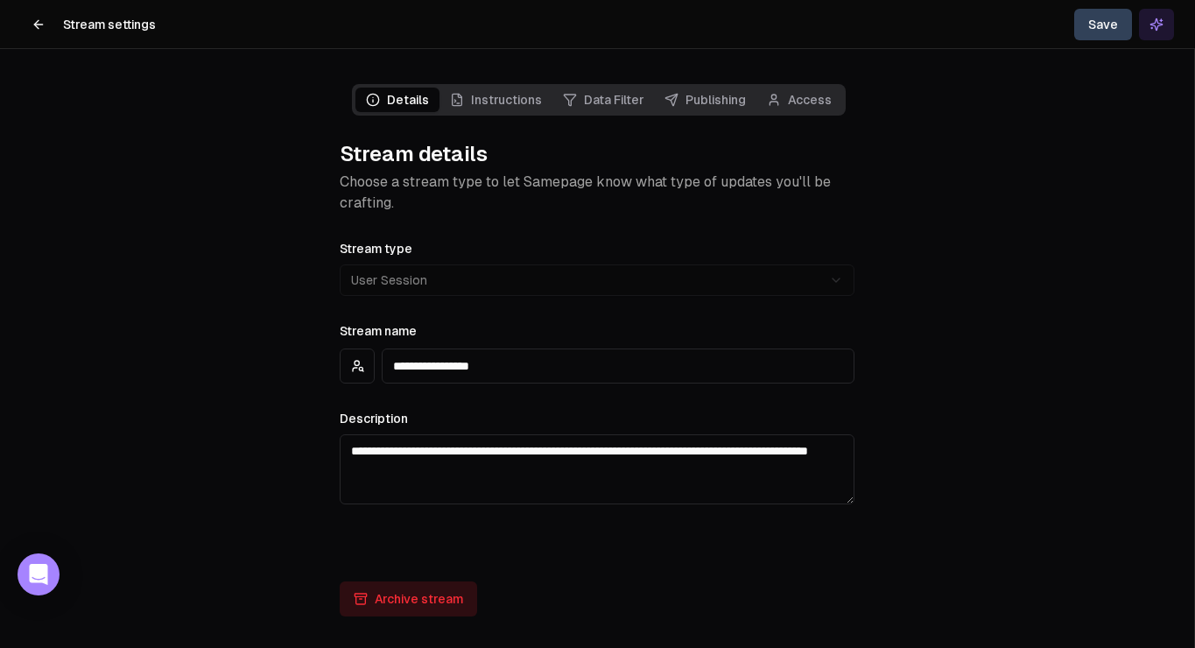
click at [601, 91] on link "Data Filter" at bounding box center [603, 100] width 102 height 25
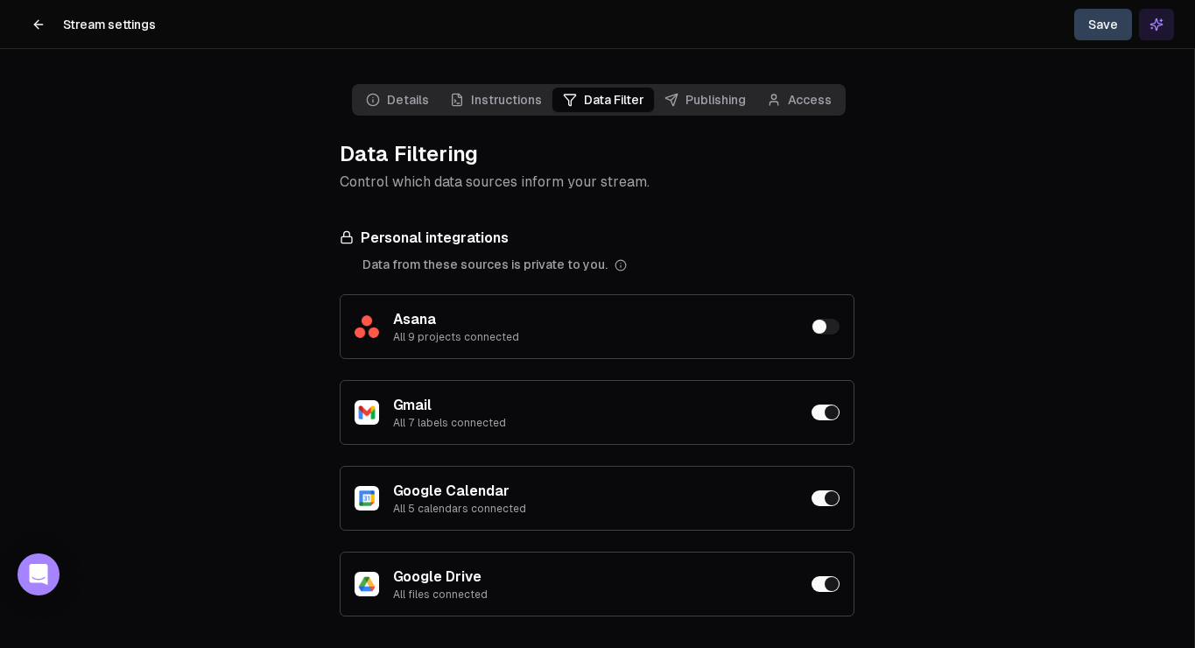
click at [412, 99] on link "Details" at bounding box center [397, 100] width 84 height 25
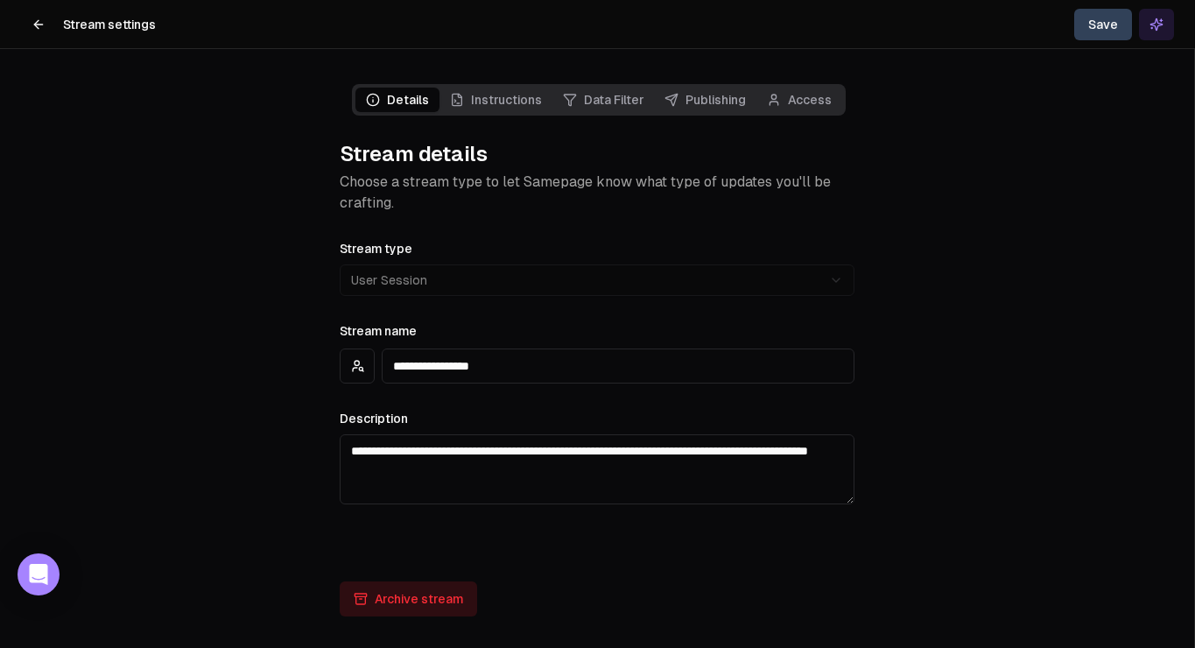
click at [604, 102] on link "Data Filter" at bounding box center [603, 100] width 102 height 25
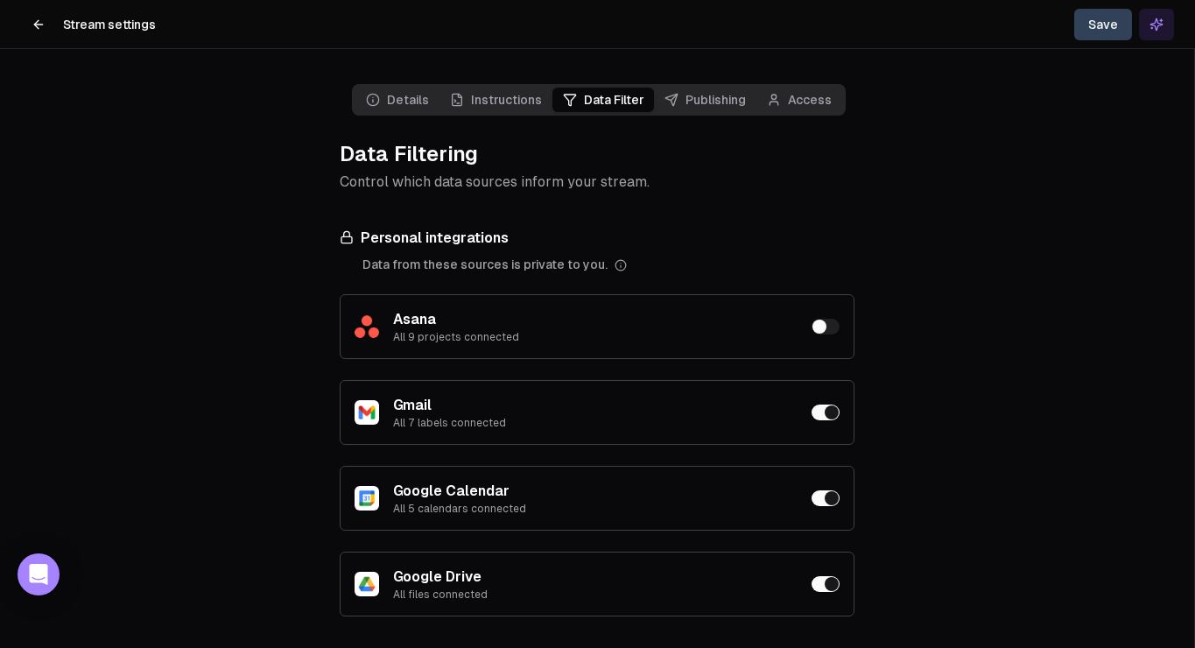
click at [481, 102] on link "Instructions" at bounding box center [495, 100] width 113 height 25
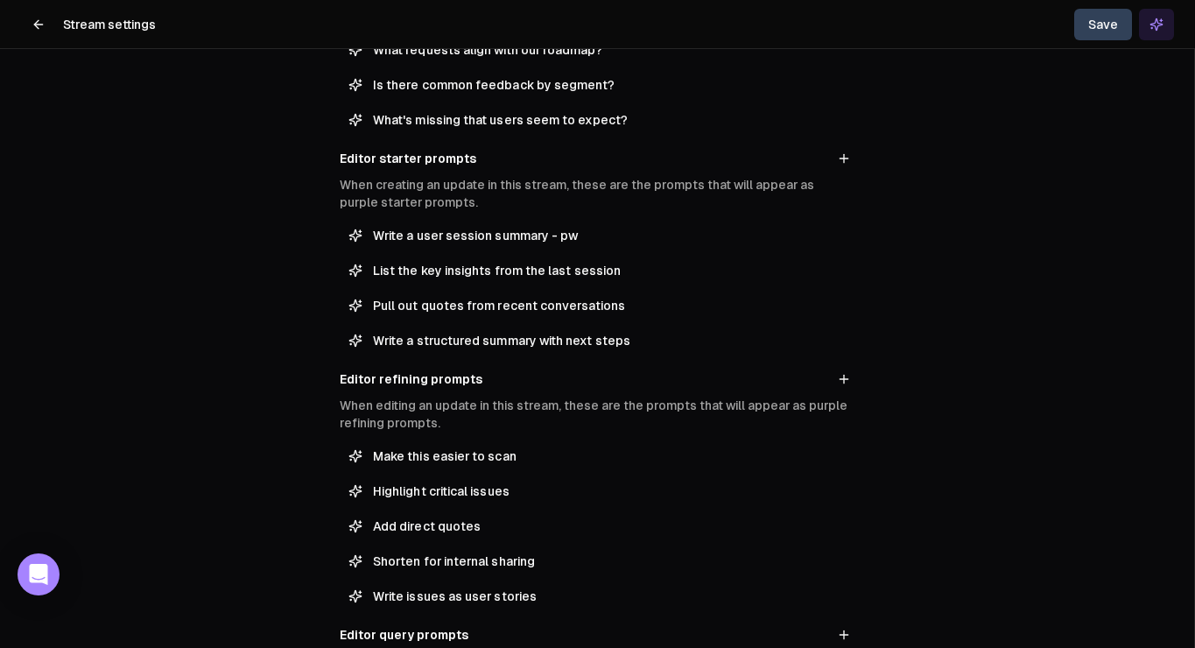
scroll to position [438, 0]
click at [557, 232] on div "Edit prompt Edit prompt" at bounding box center [597, 237] width 88 height 30
click at [486, 235] on span "Write a user session summary - pw" at bounding box center [609, 235] width 473 height 18
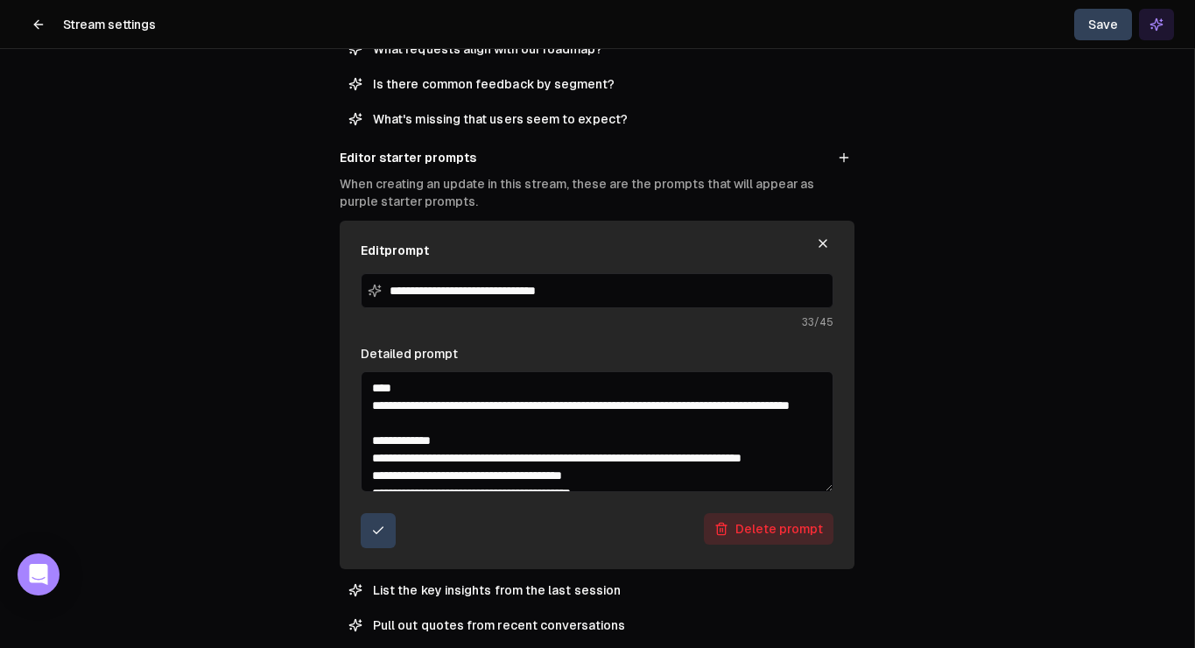
click at [593, 419] on textarea "Detailed prompt" at bounding box center [597, 431] width 473 height 121
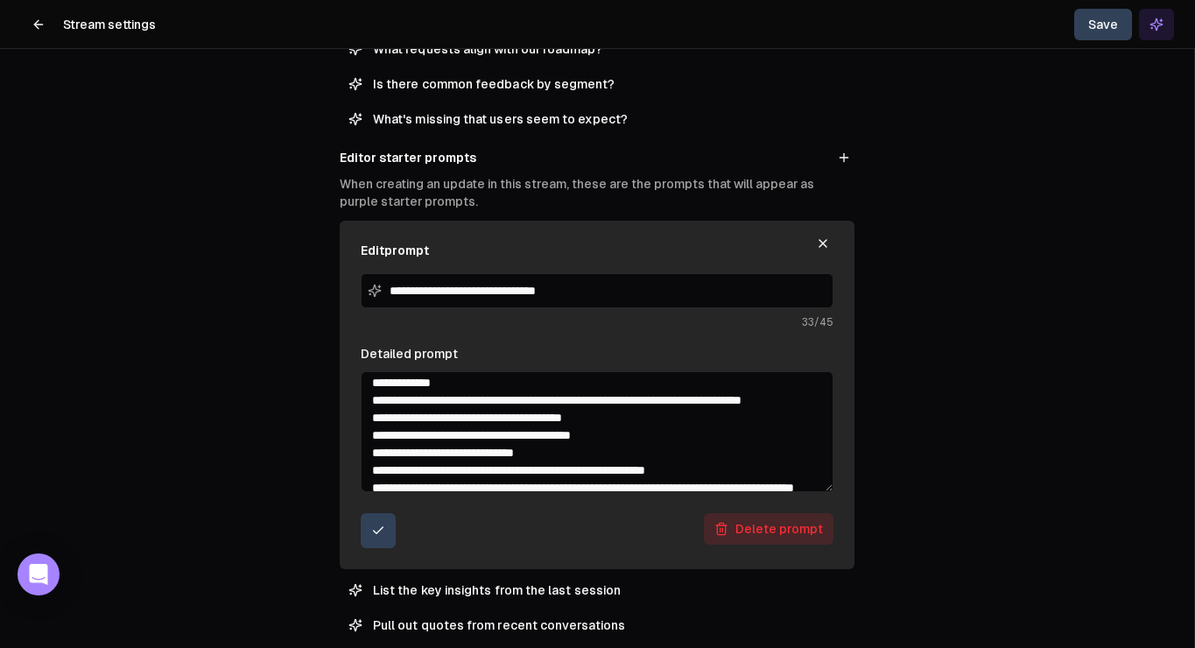
scroll to position [60, 0]
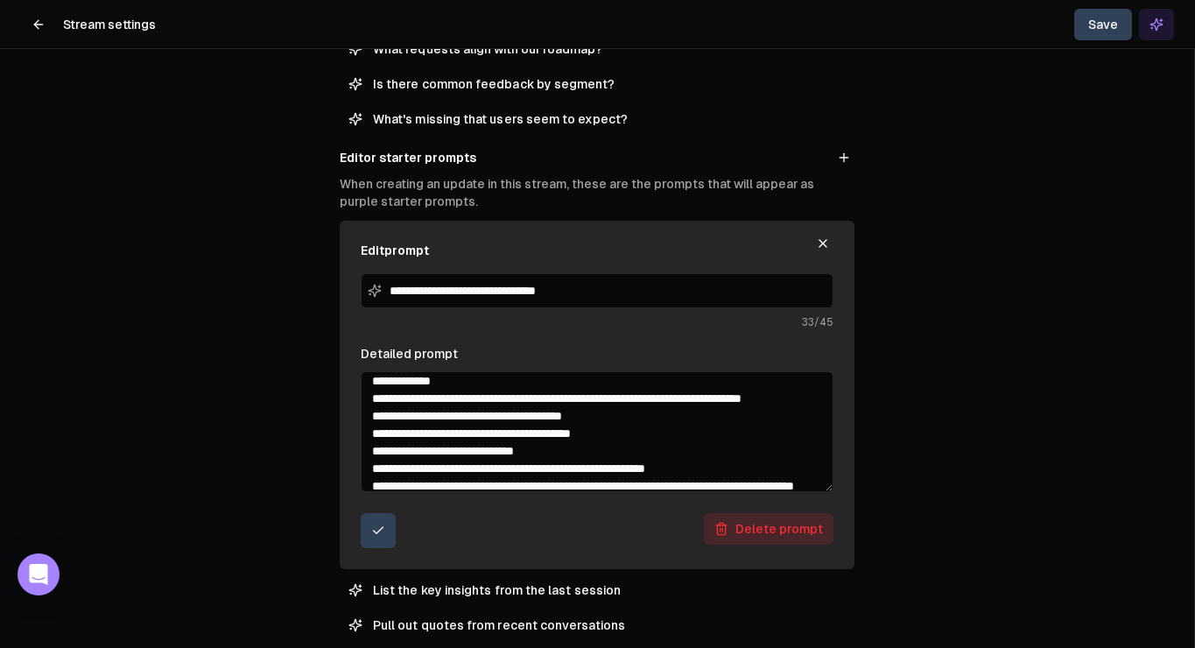
click at [462, 431] on textarea "Detailed prompt" at bounding box center [597, 431] width 473 height 121
drag, startPoint x: 675, startPoint y: 417, endPoint x: 698, endPoint y: 431, distance: 26.7
click at [698, 431] on textarea "Detailed prompt" at bounding box center [597, 431] width 473 height 121
click at [674, 412] on textarea "Detailed prompt" at bounding box center [597, 431] width 473 height 121
click at [628, 416] on textarea "Detailed prompt" at bounding box center [597, 431] width 473 height 121
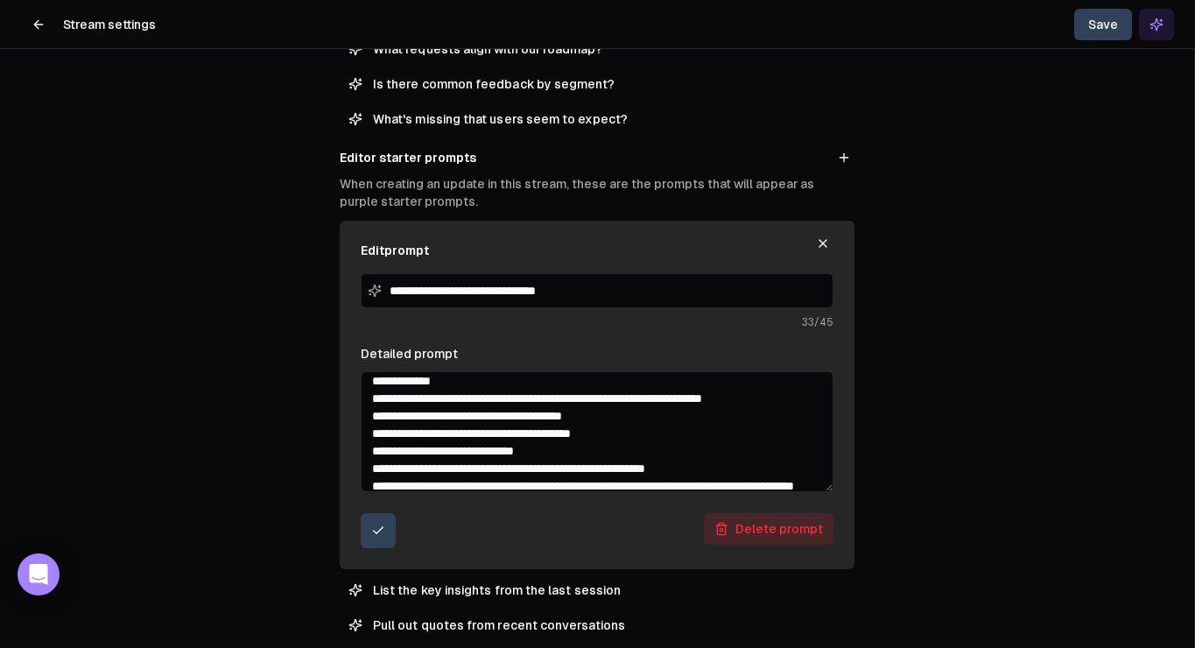
click at [628, 416] on textarea "Detailed prompt" at bounding box center [597, 431] width 473 height 121
click at [707, 413] on textarea "Detailed prompt" at bounding box center [597, 431] width 473 height 121
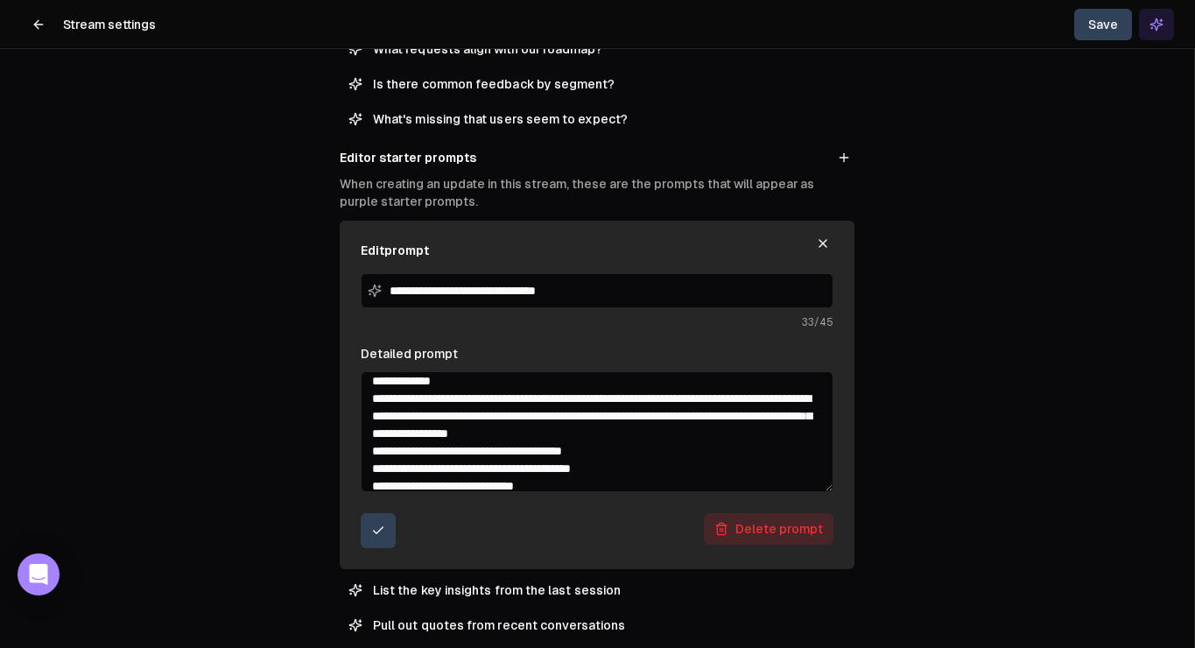
paste textarea "**********"
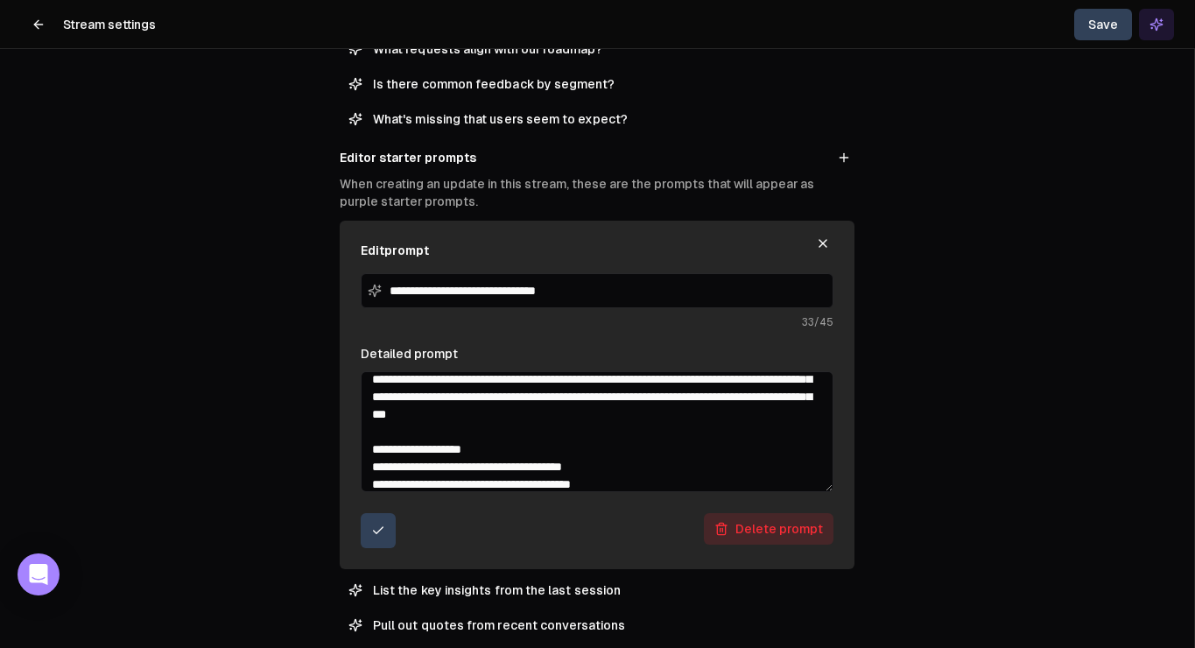
scroll to position [171, 0]
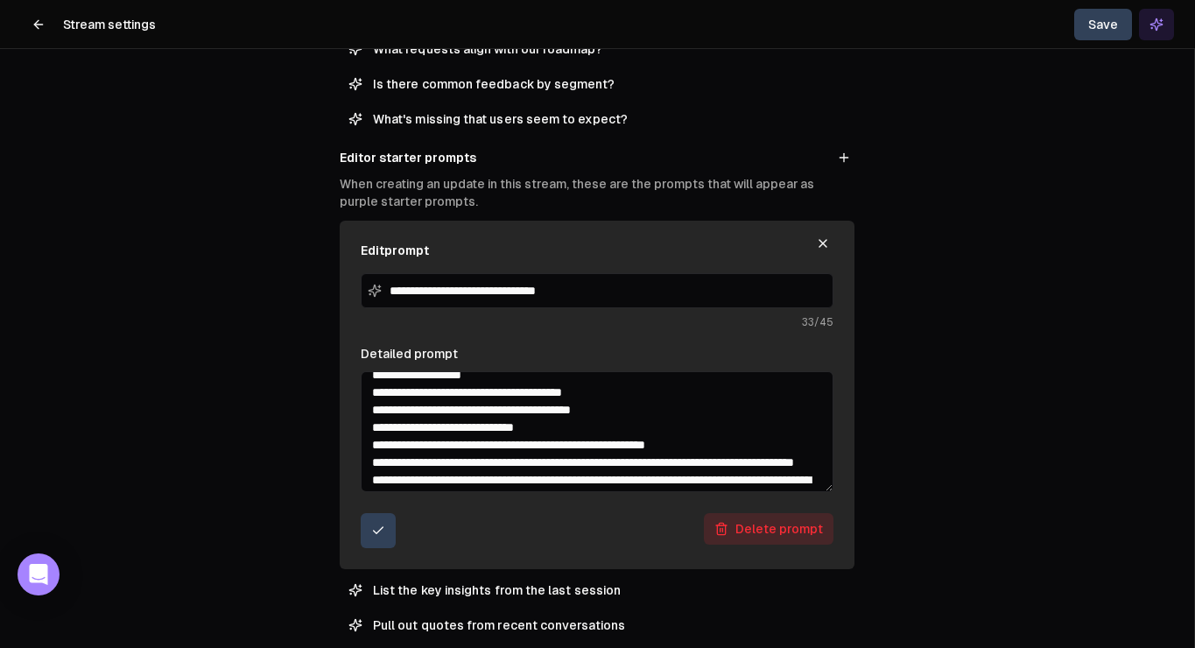
drag, startPoint x: 509, startPoint y: 409, endPoint x: 368, endPoint y: 409, distance: 141.8
click at [368, 409] on textarea "Detailed prompt" at bounding box center [597, 431] width 473 height 121
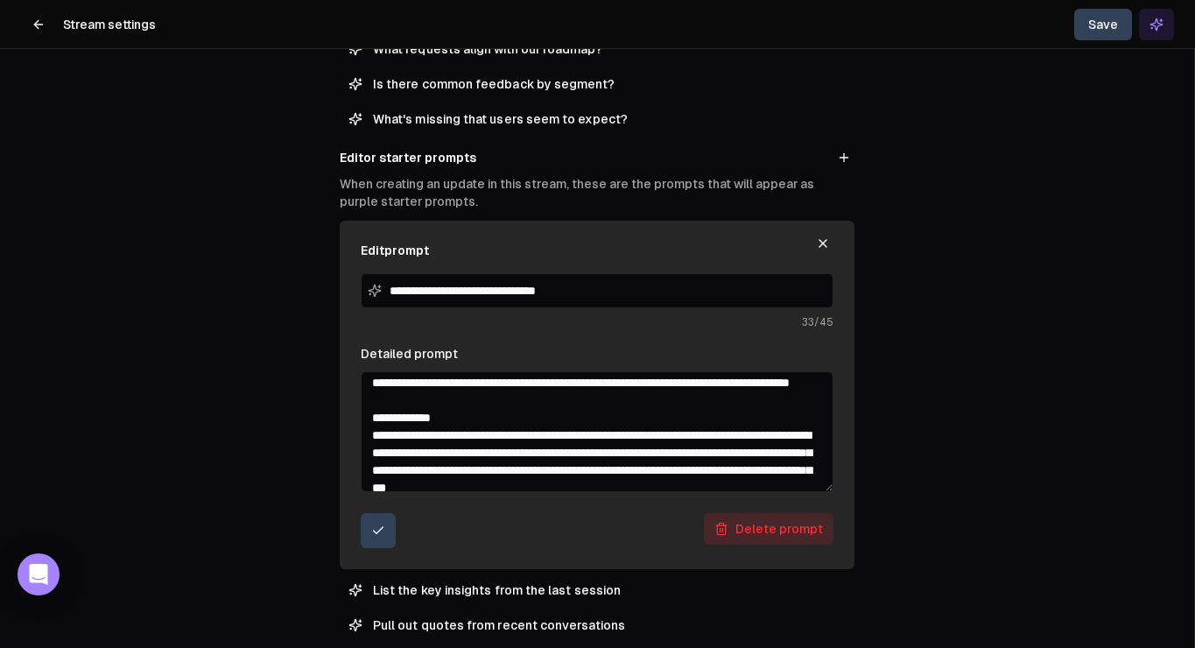
scroll to position [0, 0]
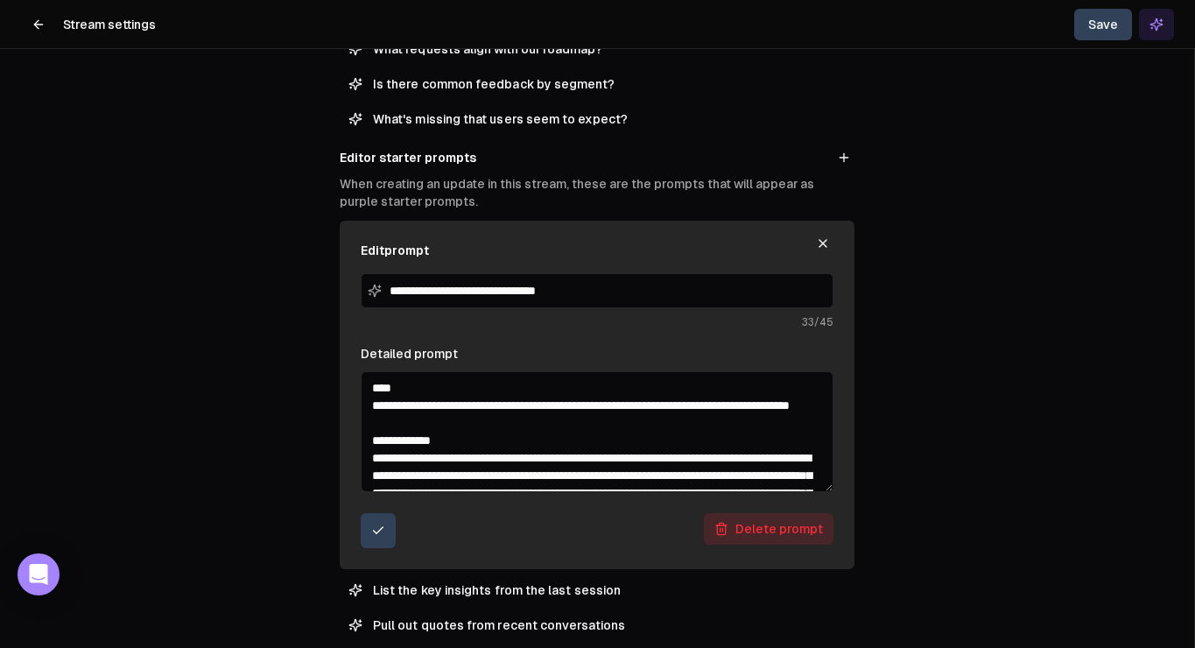
click at [516, 426] on textarea "Detailed prompt" at bounding box center [597, 431] width 473 height 121
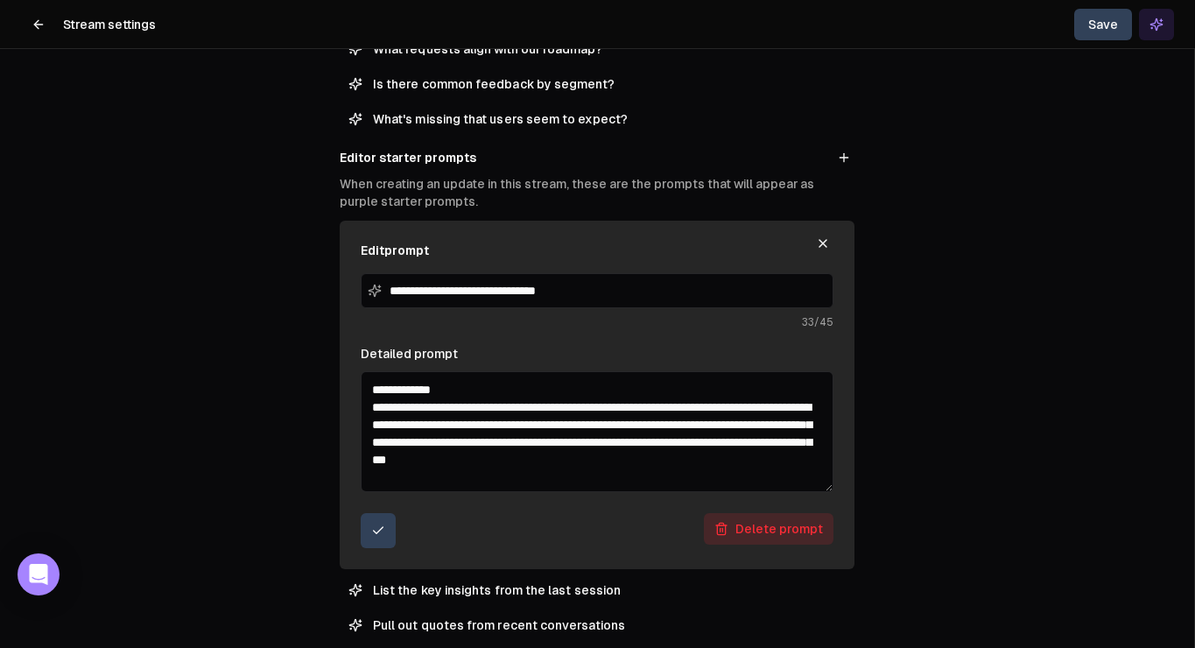
scroll to position [68, 0]
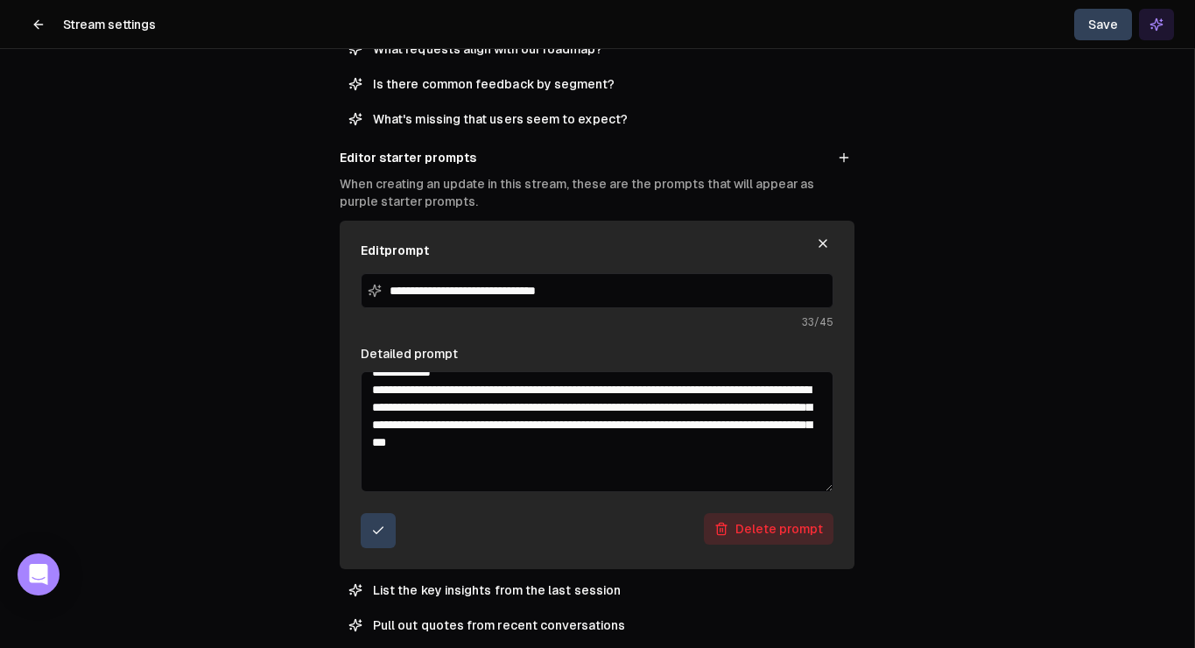
click at [501, 421] on textarea "Detailed prompt" at bounding box center [597, 431] width 473 height 121
click at [579, 423] on textarea "Detailed prompt" at bounding box center [597, 431] width 473 height 121
click at [734, 423] on textarea "Detailed prompt" at bounding box center [597, 431] width 473 height 121
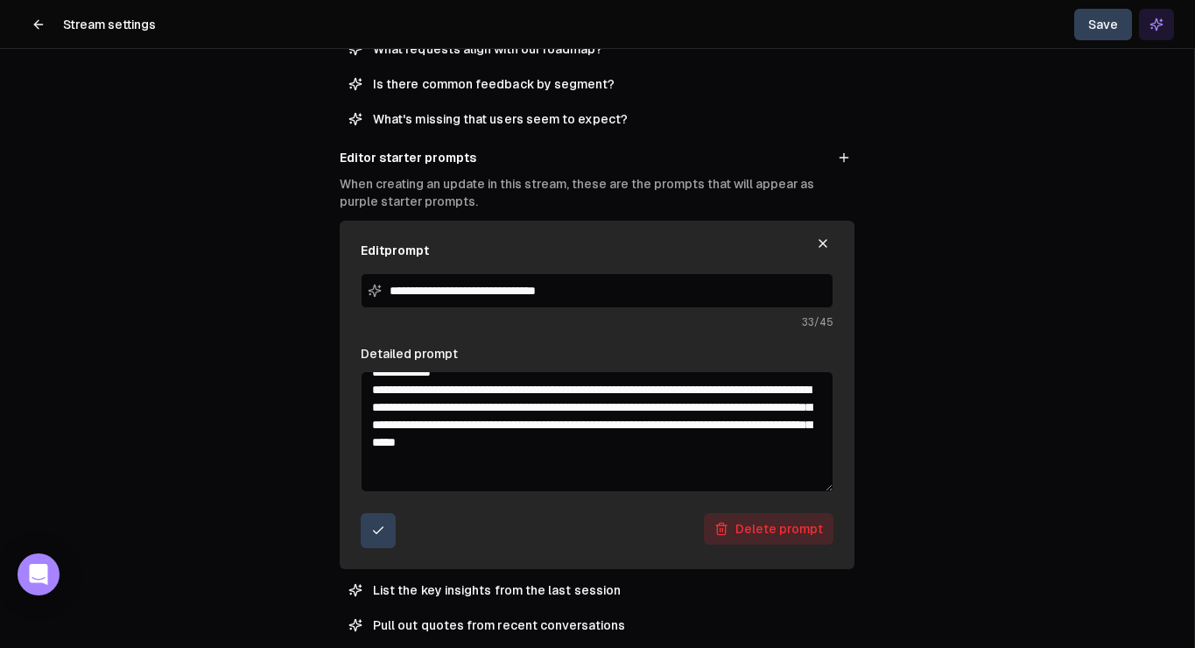
click at [576, 439] on textarea "Detailed prompt" at bounding box center [597, 431] width 473 height 121
click at [462, 442] on textarea "Detailed prompt" at bounding box center [597, 431] width 473 height 121
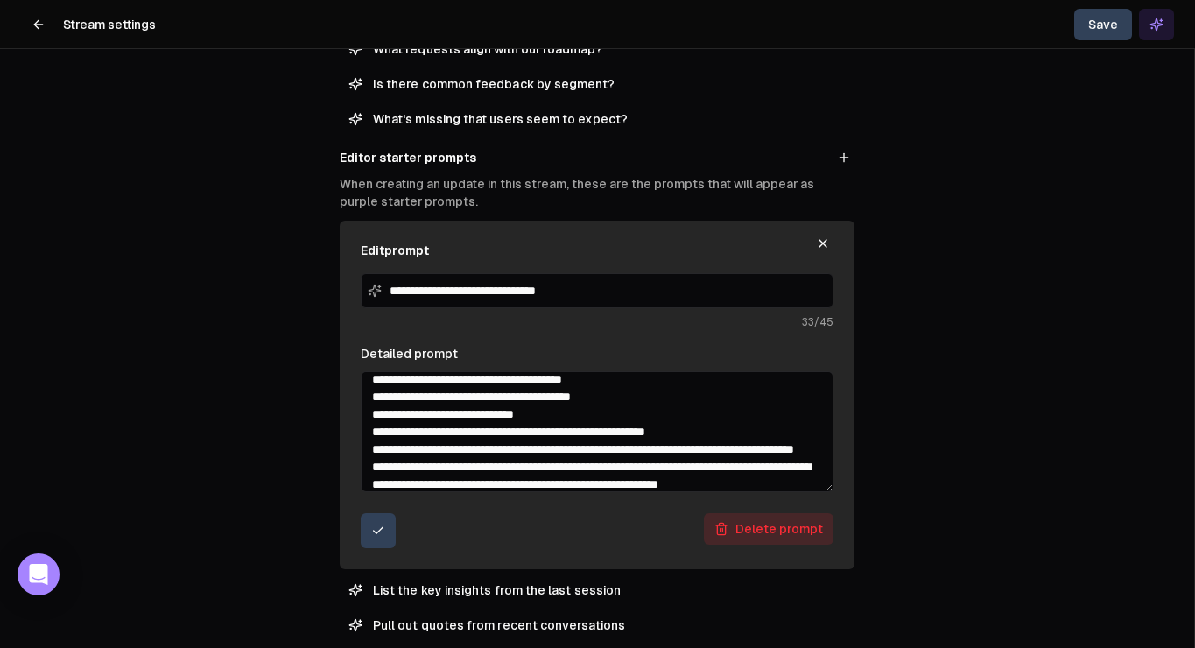
scroll to position [202, 0]
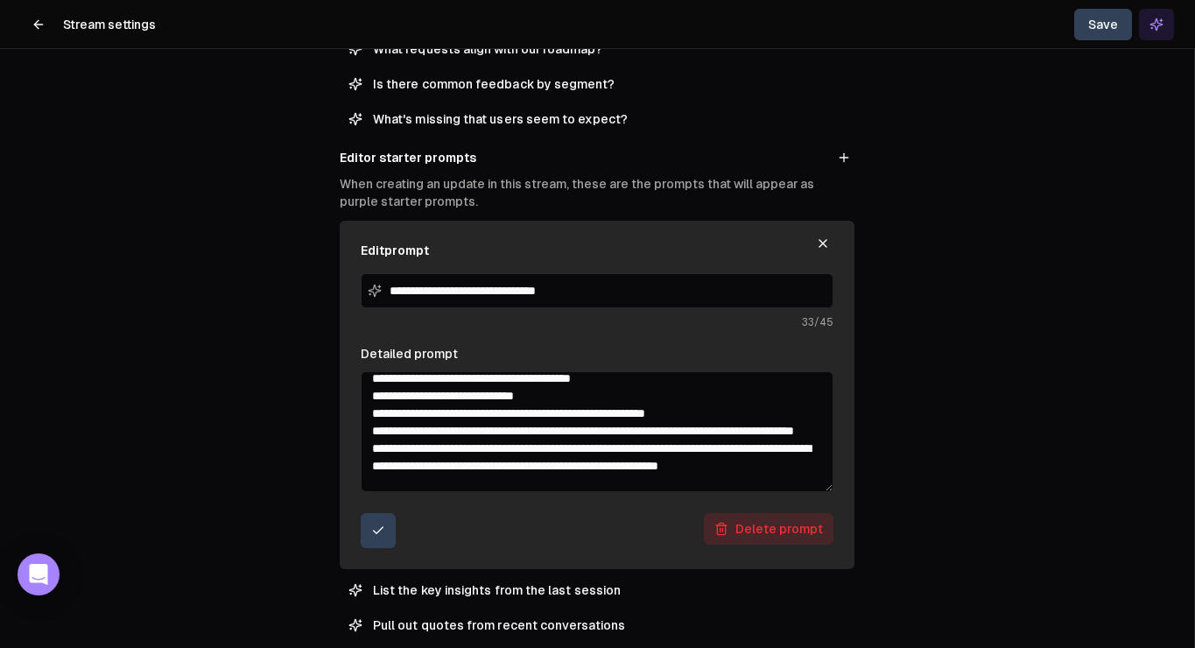
drag, startPoint x: 372, startPoint y: 397, endPoint x: 587, endPoint y: 427, distance: 217.5
click at [587, 427] on textarea "Detailed prompt" at bounding box center [597, 431] width 473 height 121
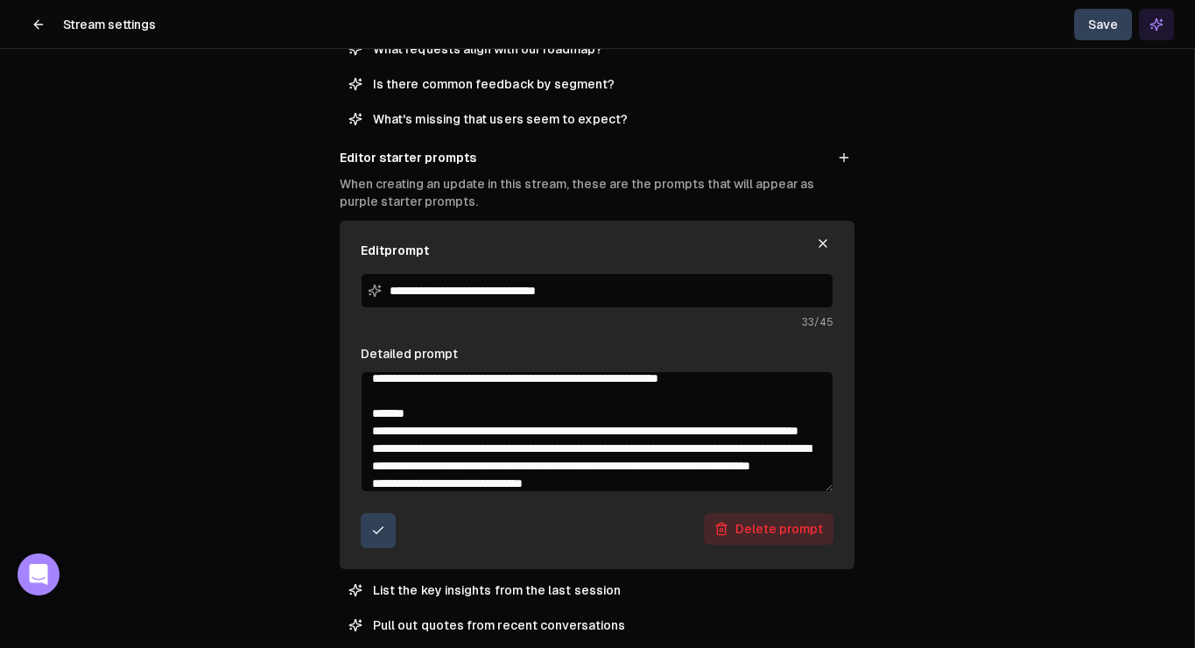
scroll to position [239, 0]
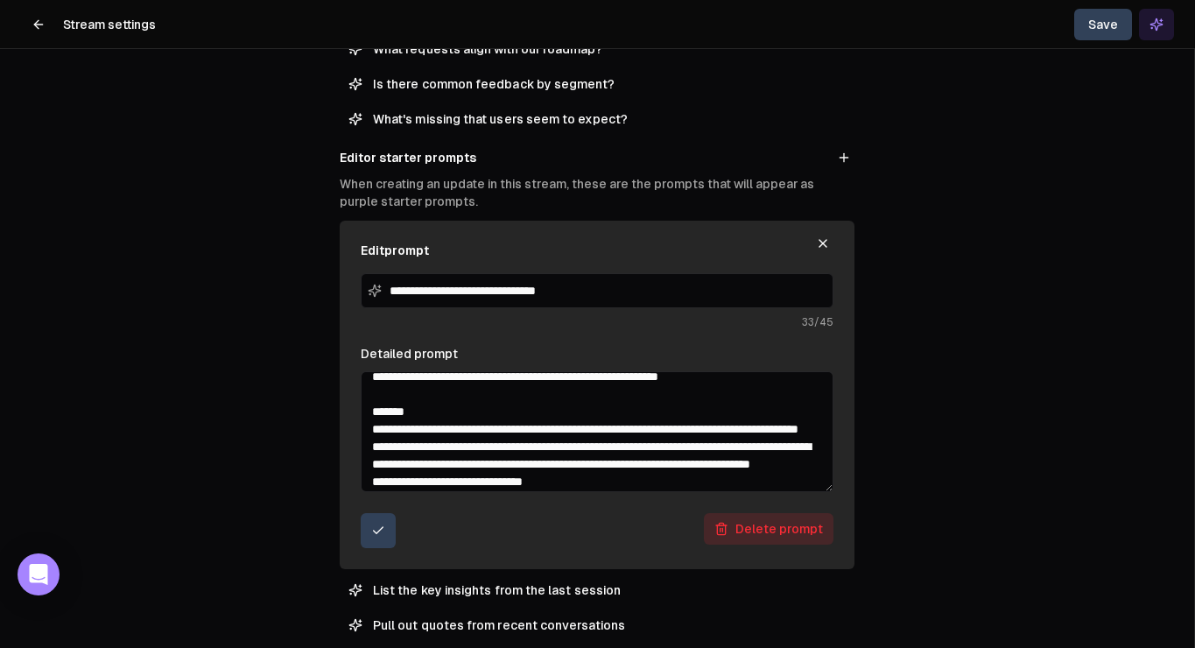
click at [524, 404] on textarea "Detailed prompt" at bounding box center [597, 431] width 473 height 121
click at [595, 413] on textarea "Detailed prompt" at bounding box center [597, 431] width 473 height 121
click at [552, 418] on textarea "Detailed prompt" at bounding box center [597, 431] width 473 height 121
click at [767, 423] on textarea "Detailed prompt" at bounding box center [597, 431] width 473 height 121
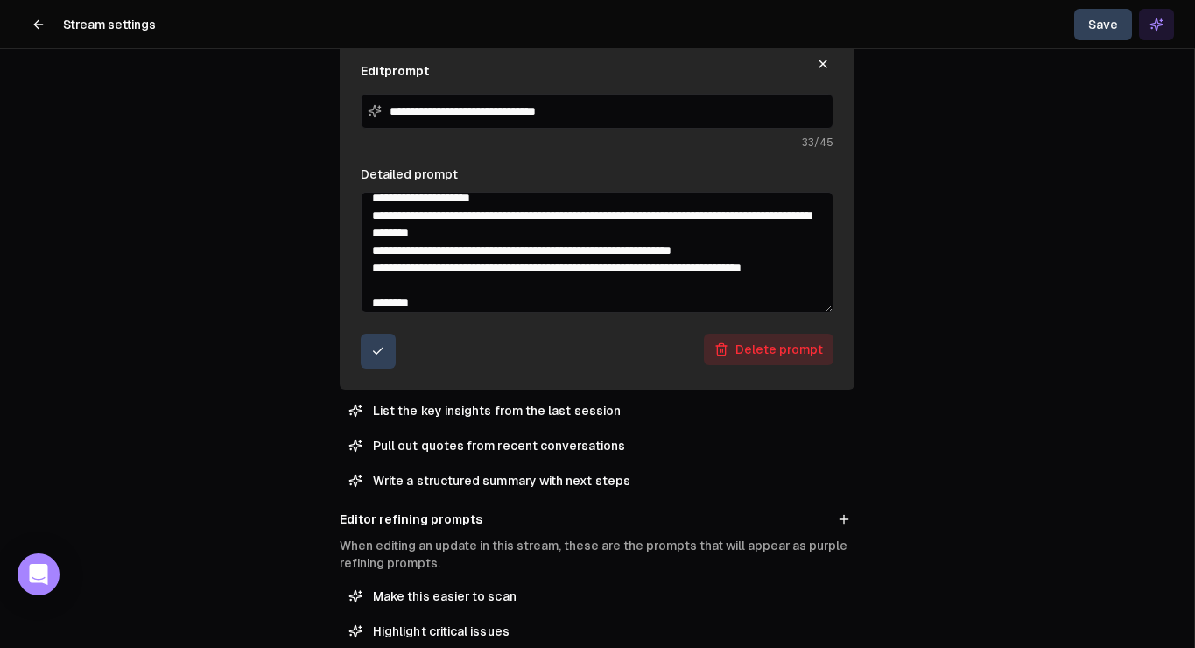
scroll to position [618, 0]
type textarea "**********"
click at [378, 345] on icon "submit" at bounding box center [378, 350] width 14 height 14
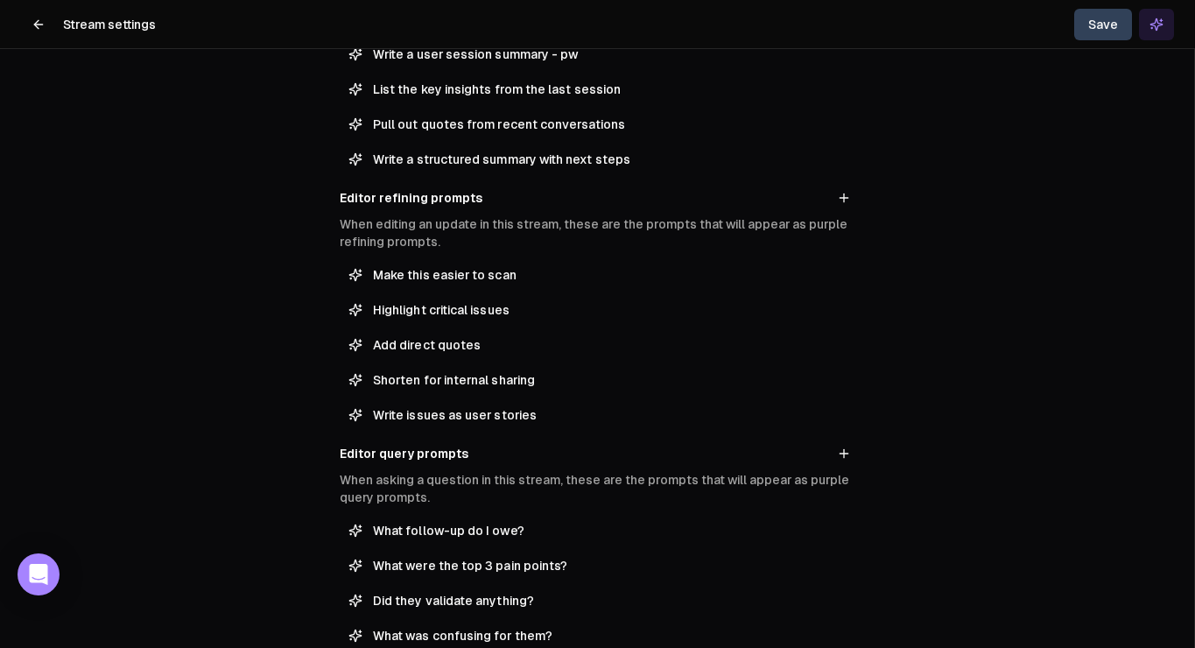
click at [1106, 18] on button "Save" at bounding box center [1103, 25] width 58 height 32
click at [37, 25] on icon at bounding box center [39, 25] width 14 height 14
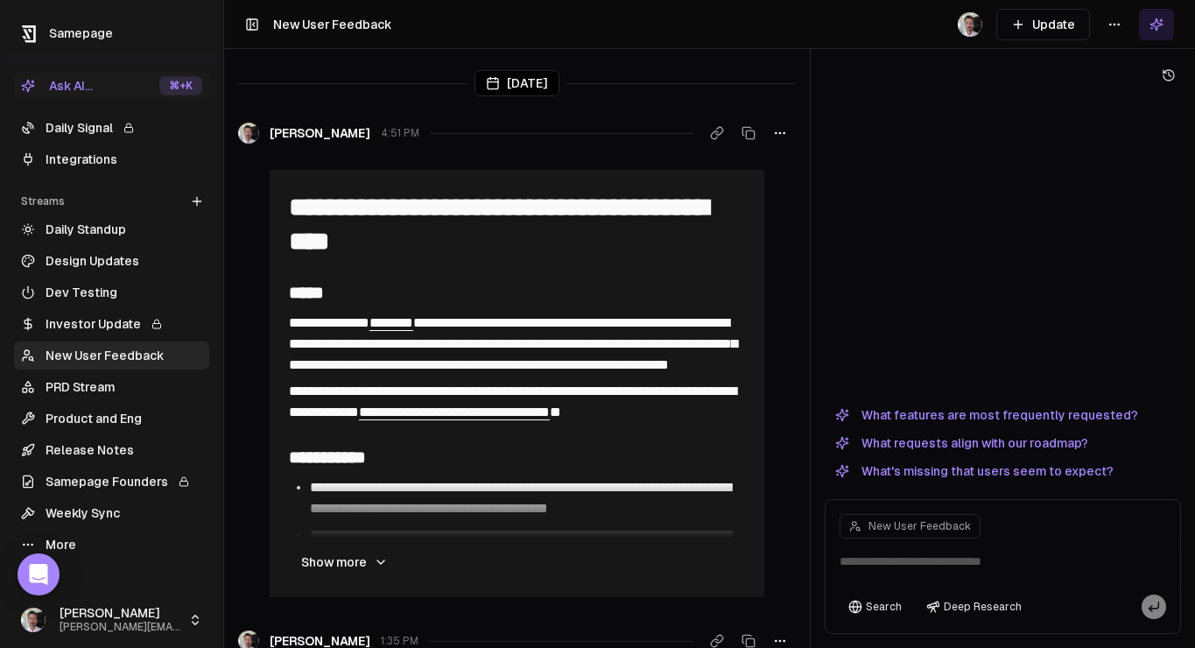
click at [1054, 15] on button "Update" at bounding box center [1043, 25] width 94 height 32
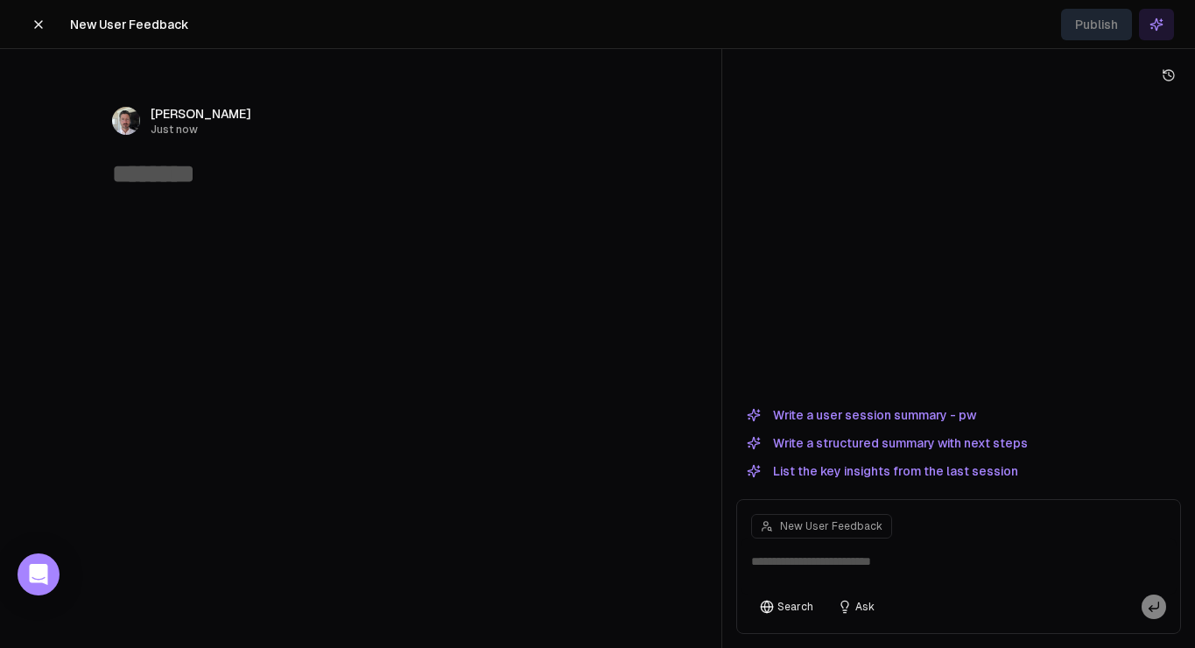
click at [938, 413] on button "Write a user session summary - pw" at bounding box center [861, 414] width 250 height 21
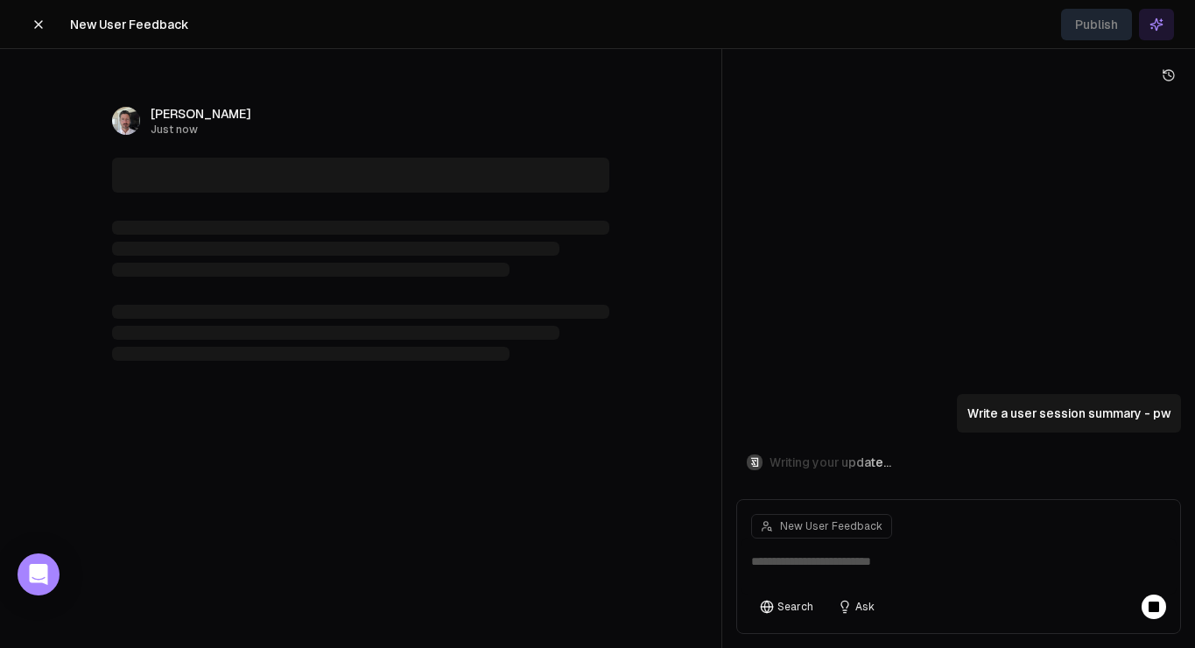
type textarea "**********"
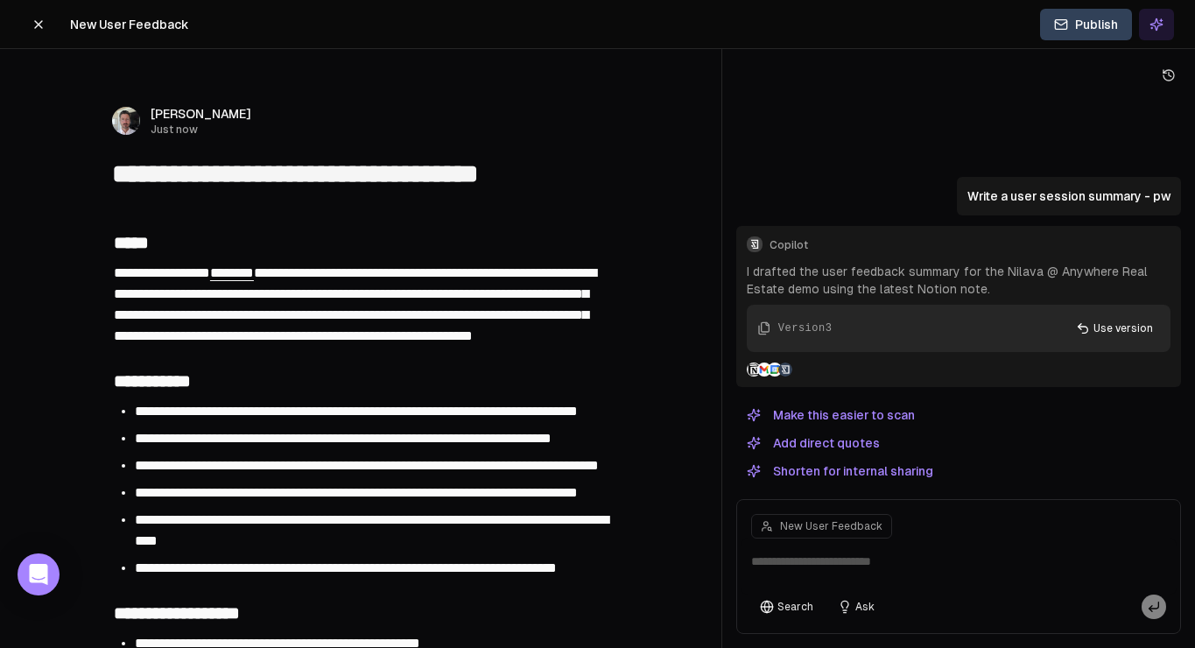
click at [876, 554] on textarea at bounding box center [959, 566] width 436 height 56
click at [874, 602] on button "Ask" at bounding box center [856, 606] width 54 height 25
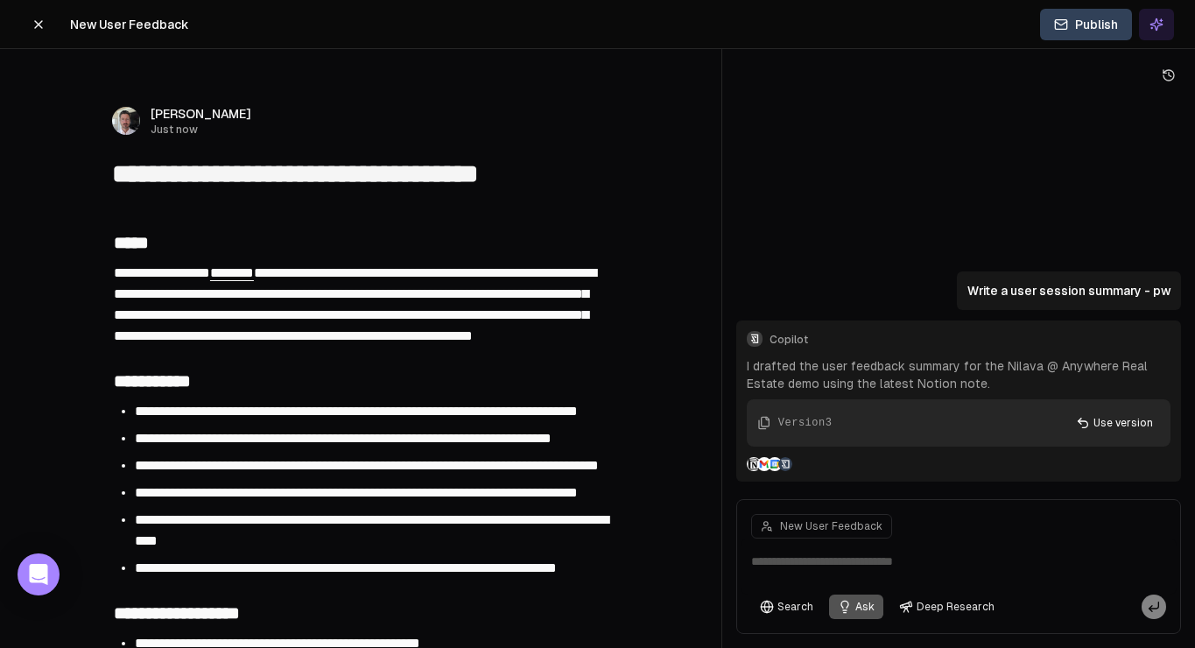
click at [880, 565] on textarea at bounding box center [959, 566] width 436 height 56
type textarea "**********"
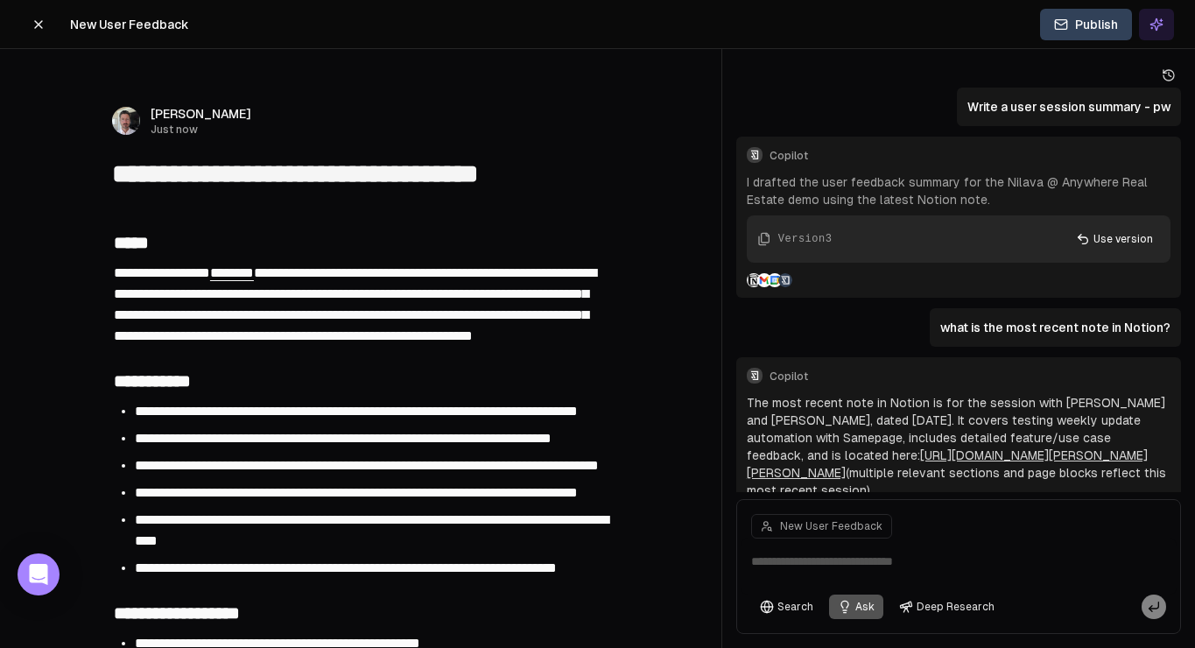
scroll to position [63, 0]
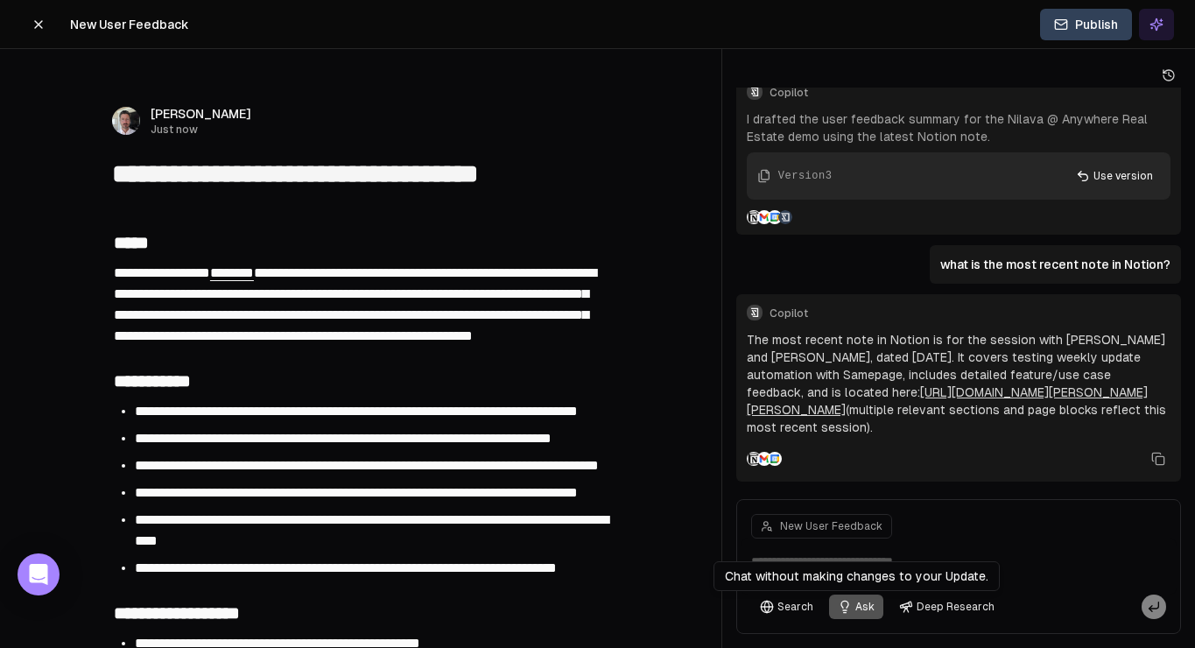
click at [839, 560] on textarea at bounding box center [959, 566] width 436 height 56
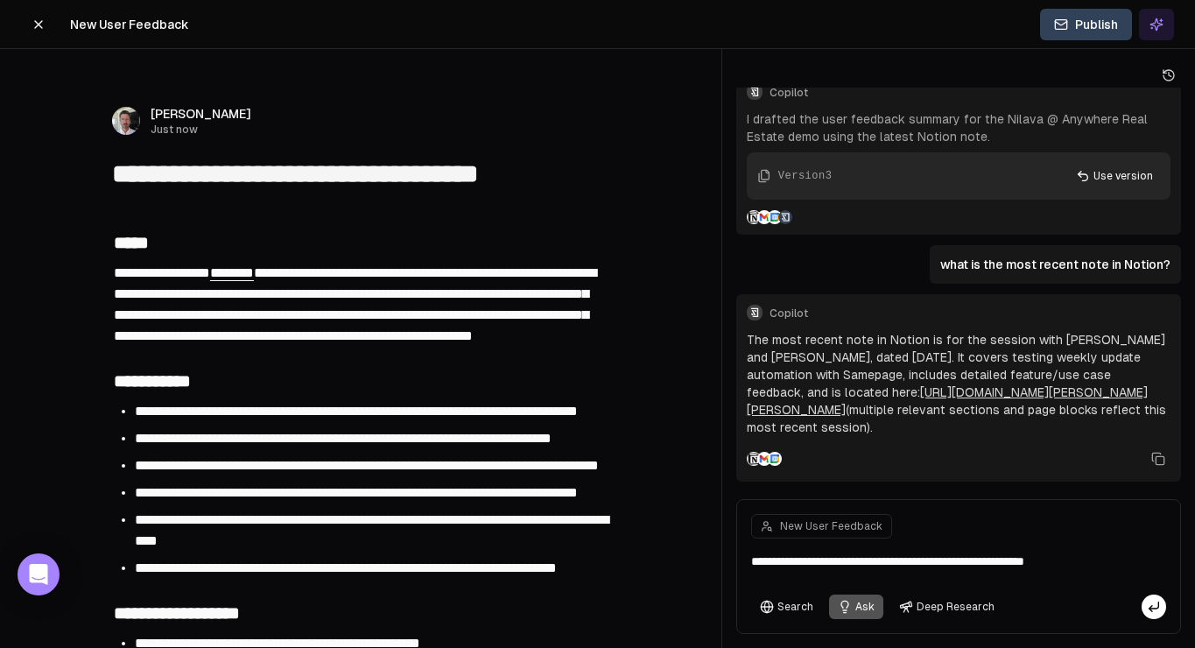
type textarea "**********"
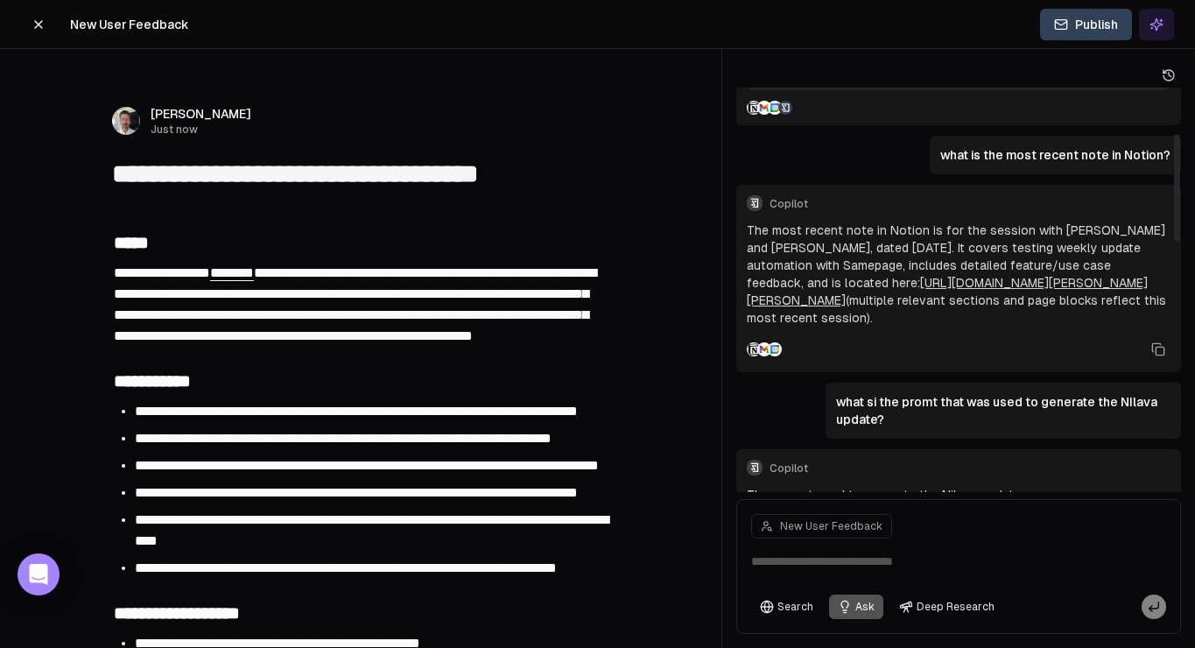
scroll to position [179, 0]
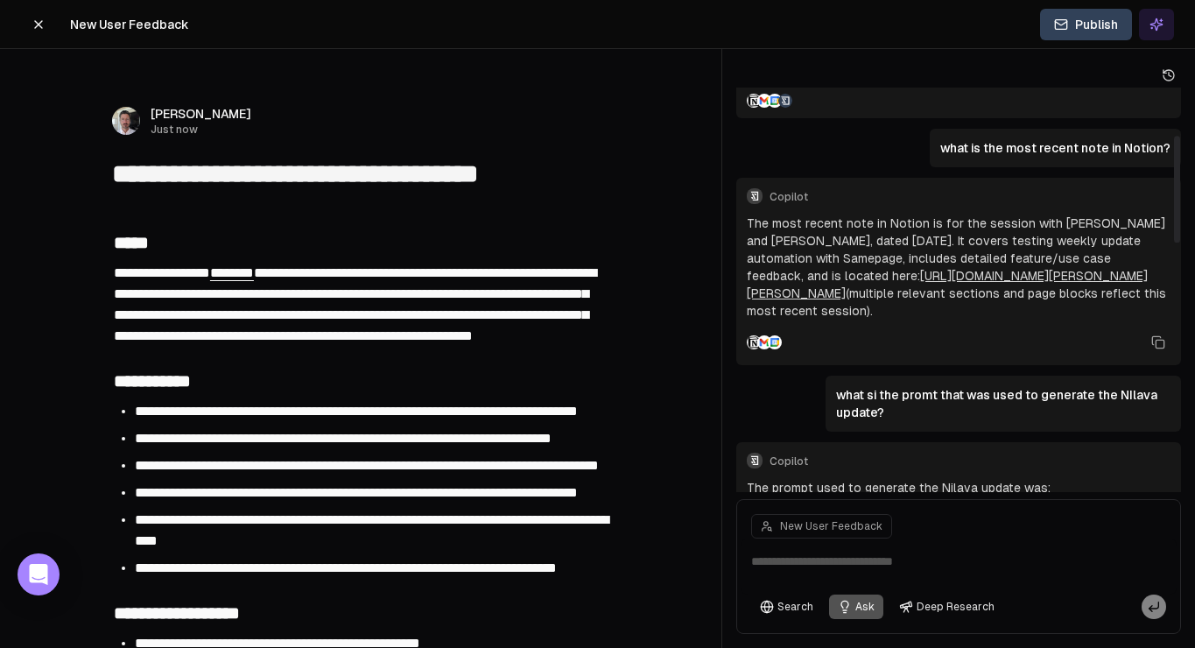
click at [789, 562] on textarea at bounding box center [959, 566] width 436 height 56
click at [868, 601] on button "Ask" at bounding box center [856, 606] width 54 height 25
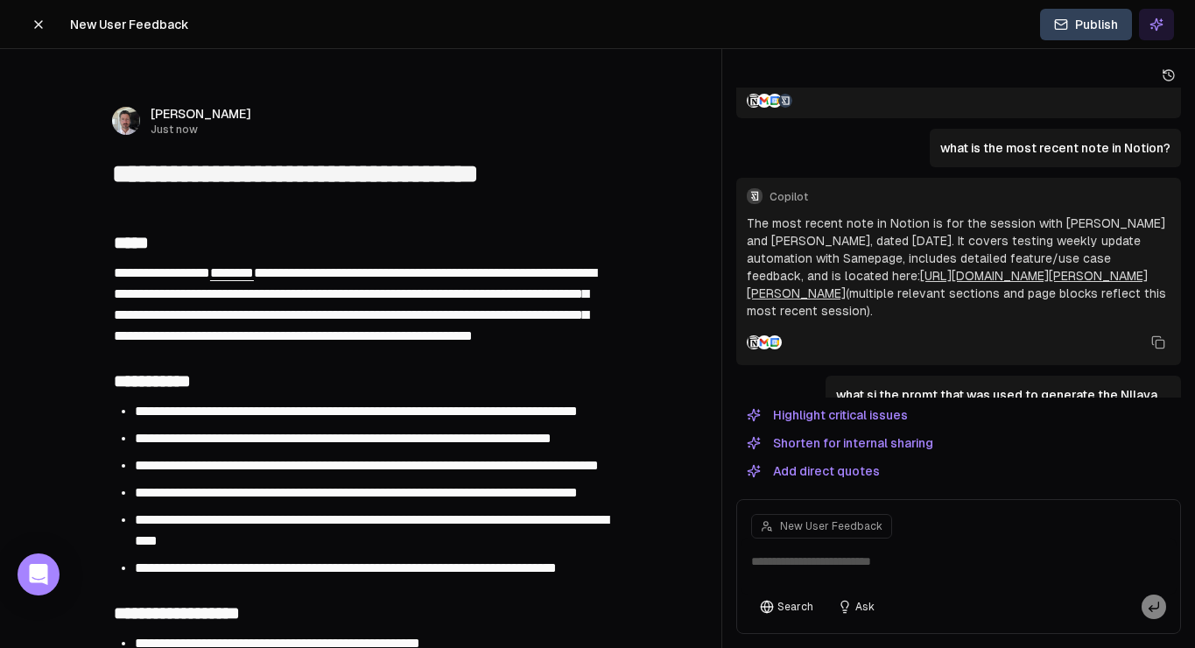
click at [829, 594] on button "Ask" at bounding box center [856, 606] width 54 height 25
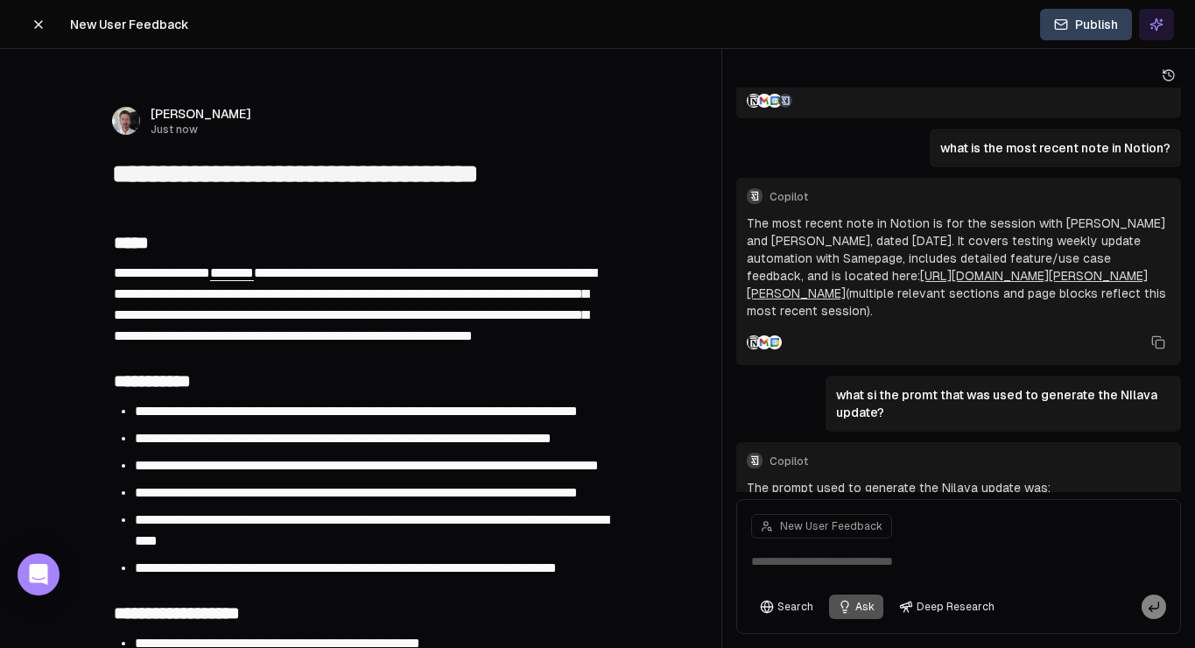
click at [829, 594] on button "Ask" at bounding box center [856, 606] width 54 height 25
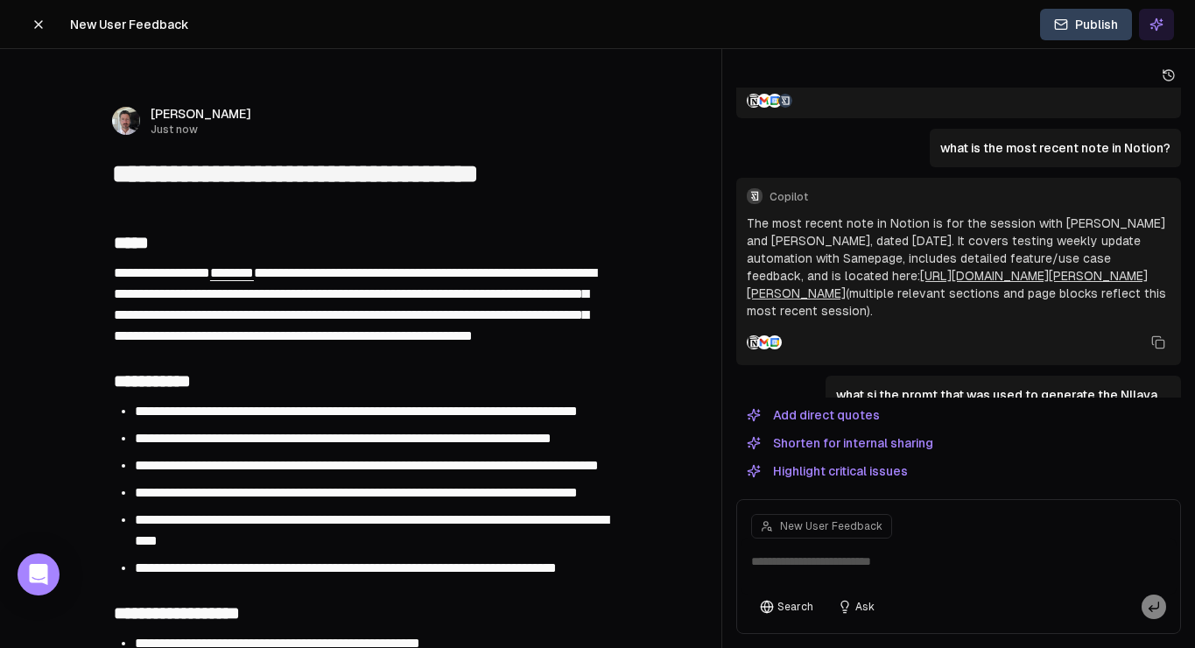
click at [868, 601] on button "Ask" at bounding box center [856, 606] width 54 height 25
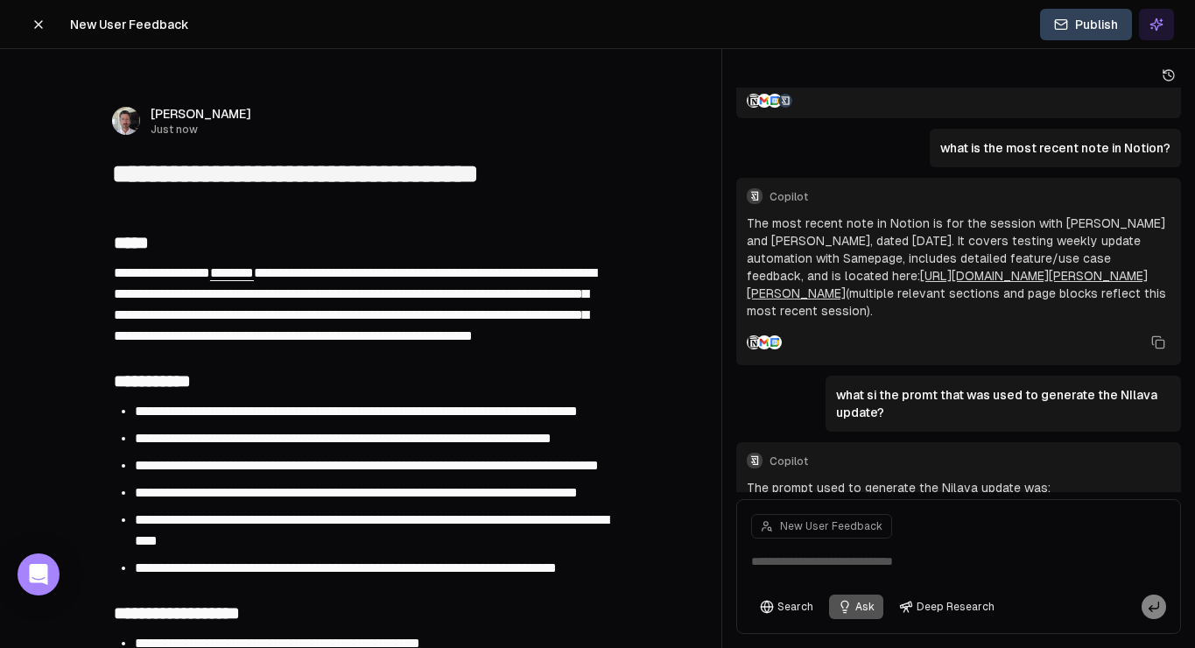
click at [871, 572] on textarea at bounding box center [959, 566] width 436 height 56
click at [861, 606] on button "Ask" at bounding box center [856, 606] width 54 height 25
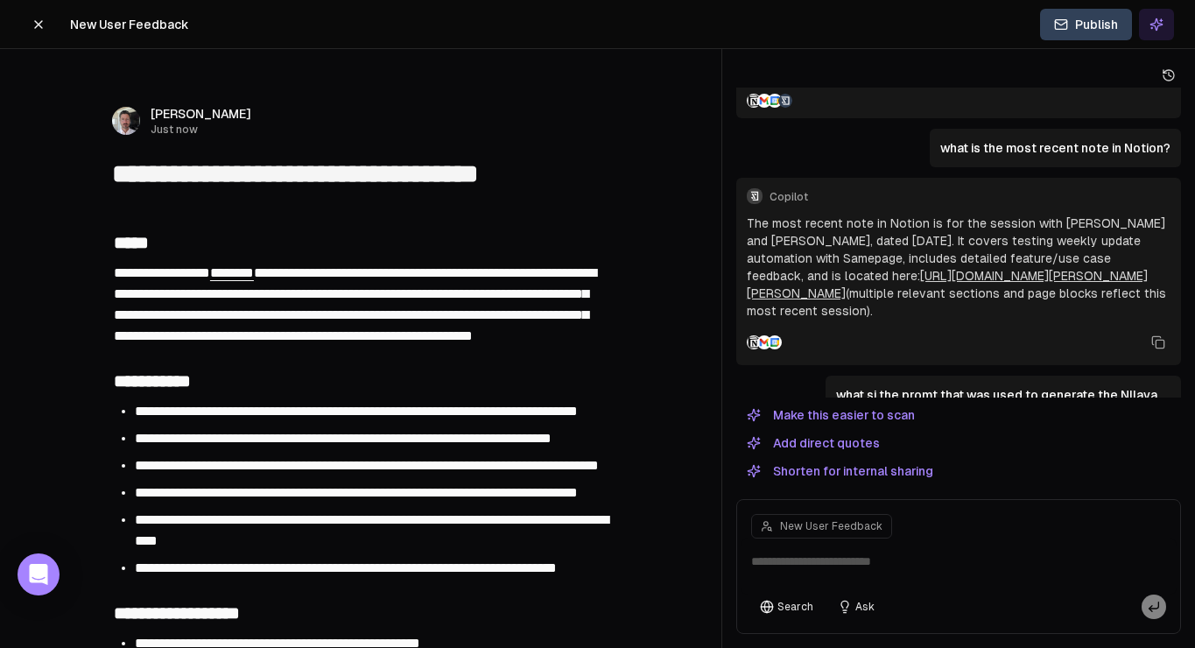
click at [869, 560] on textarea at bounding box center [959, 566] width 436 height 56
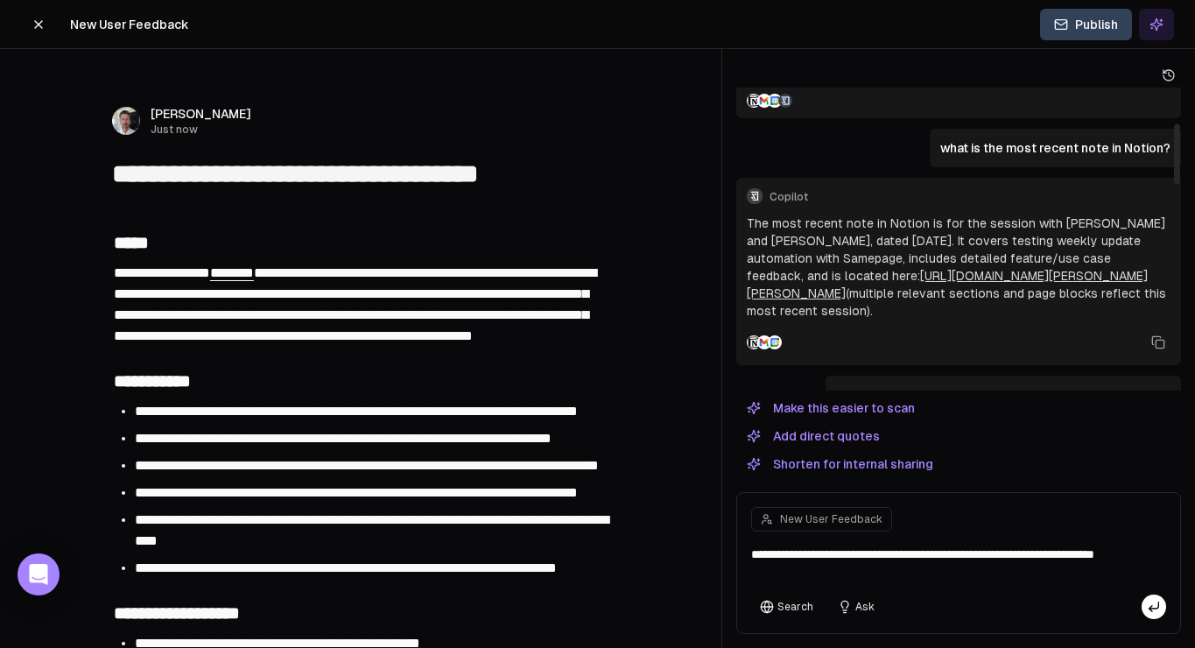
type textarea "**********"
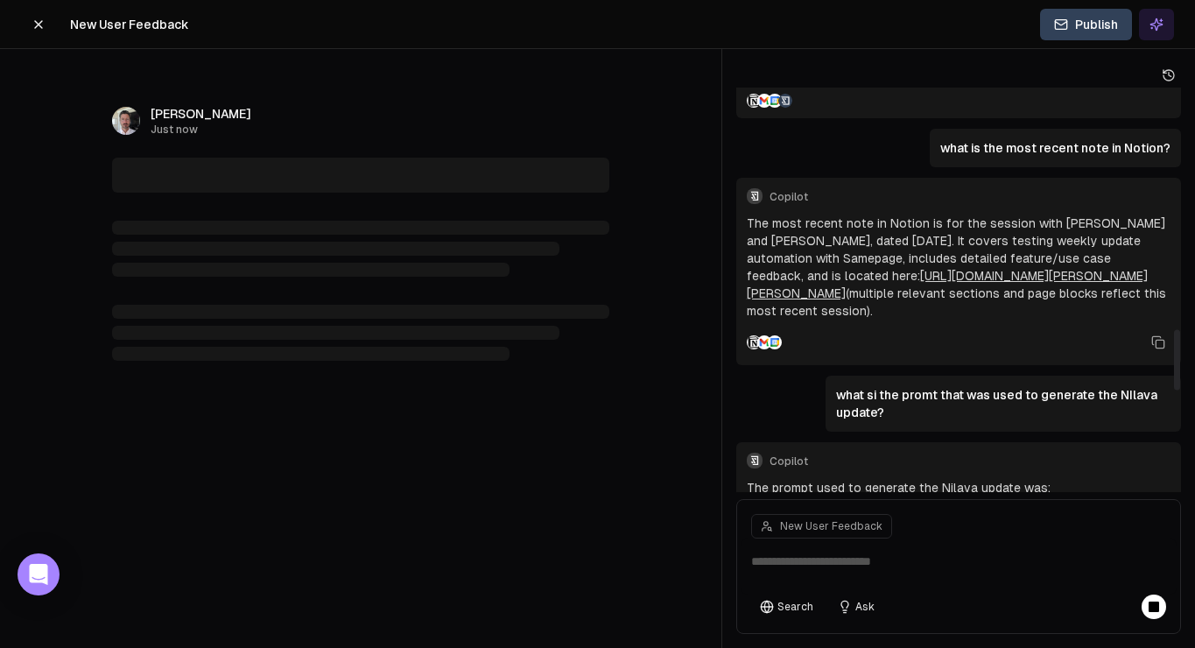
scroll to position [1231, 0]
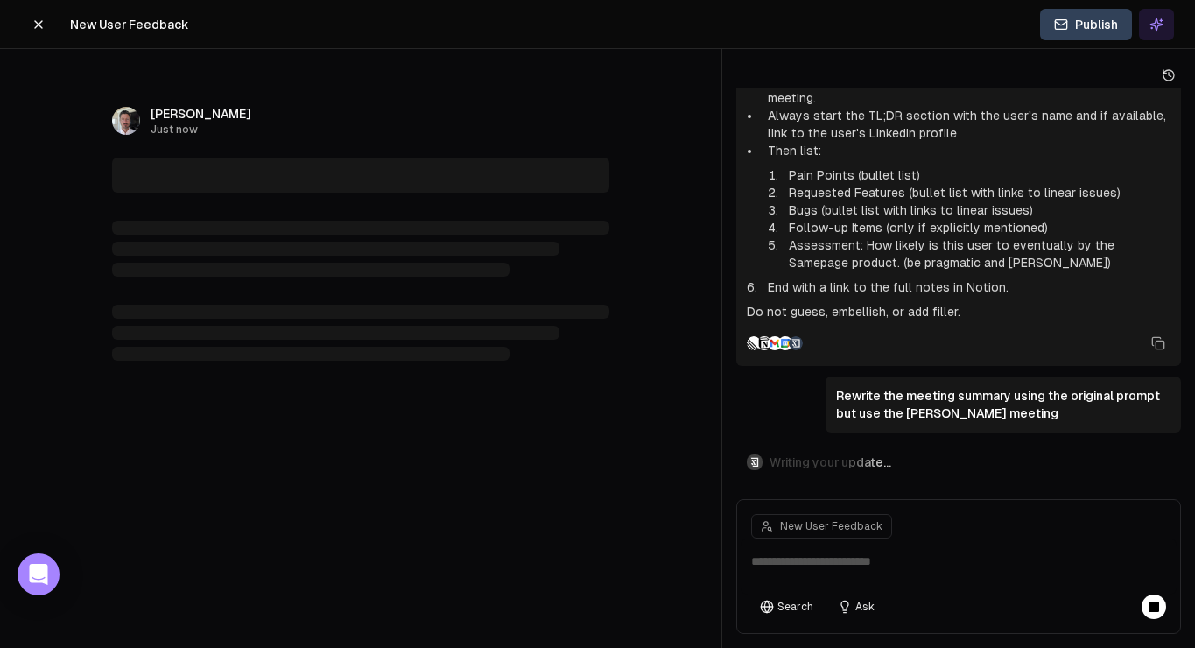
type textarea "**********"
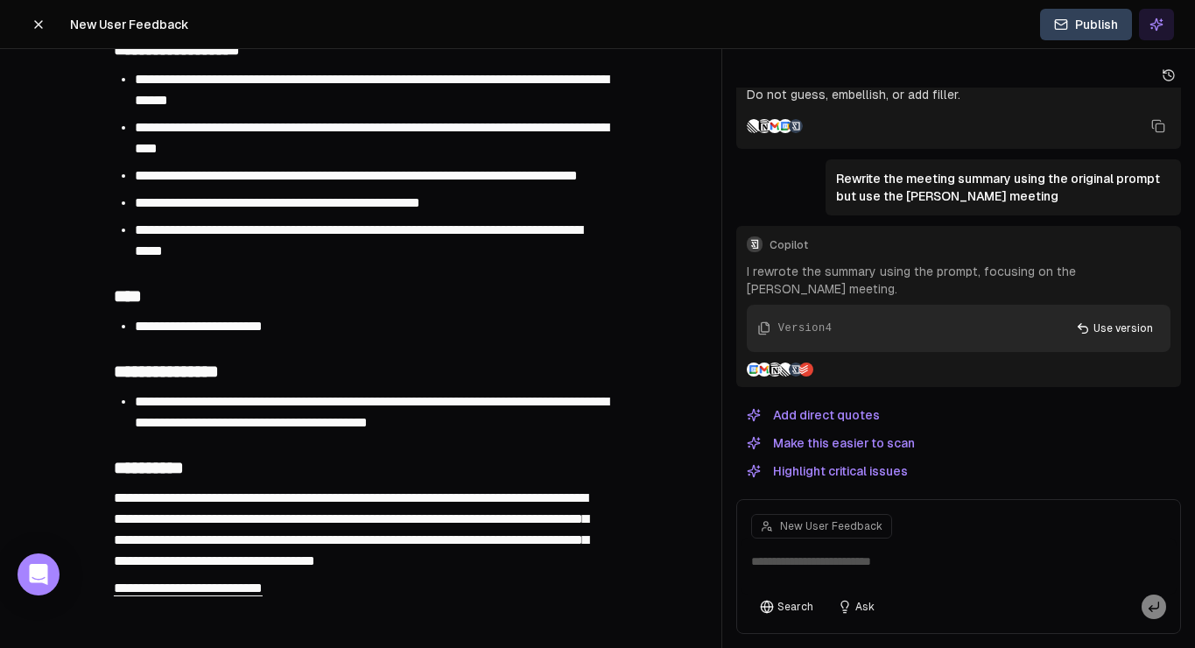
scroll to position [574, 0]
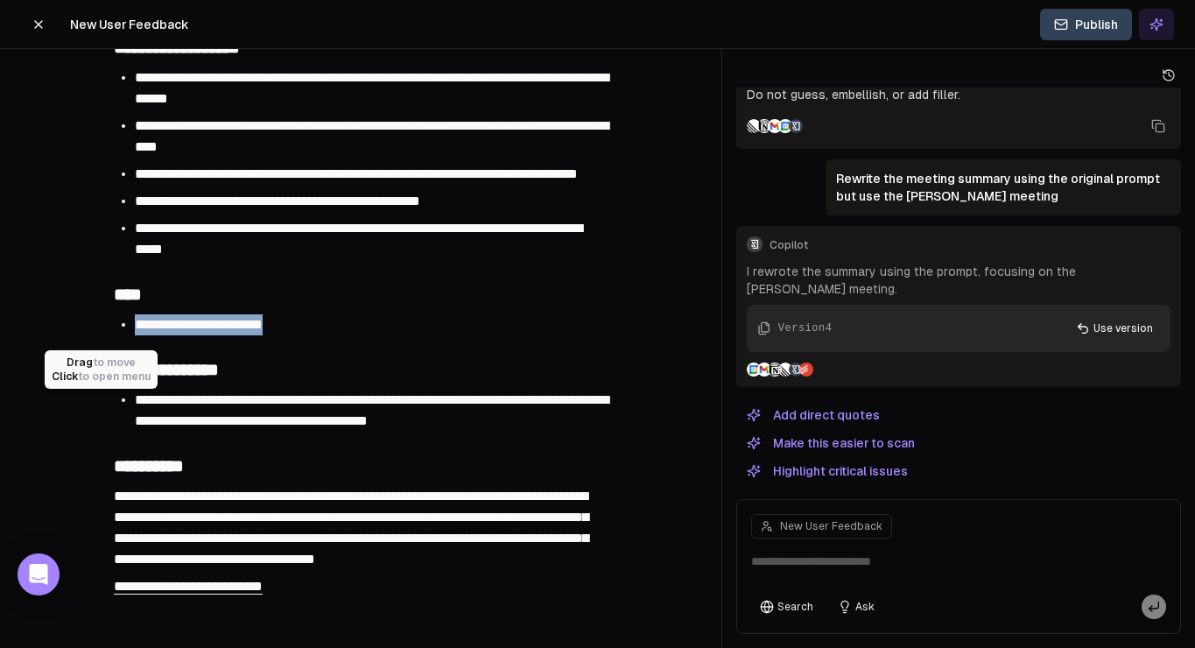
drag, startPoint x: 321, startPoint y: 362, endPoint x: 102, endPoint y: 330, distance: 222.0
click at [102, 330] on div "**********" at bounding box center [361, 238] width 672 height 1230
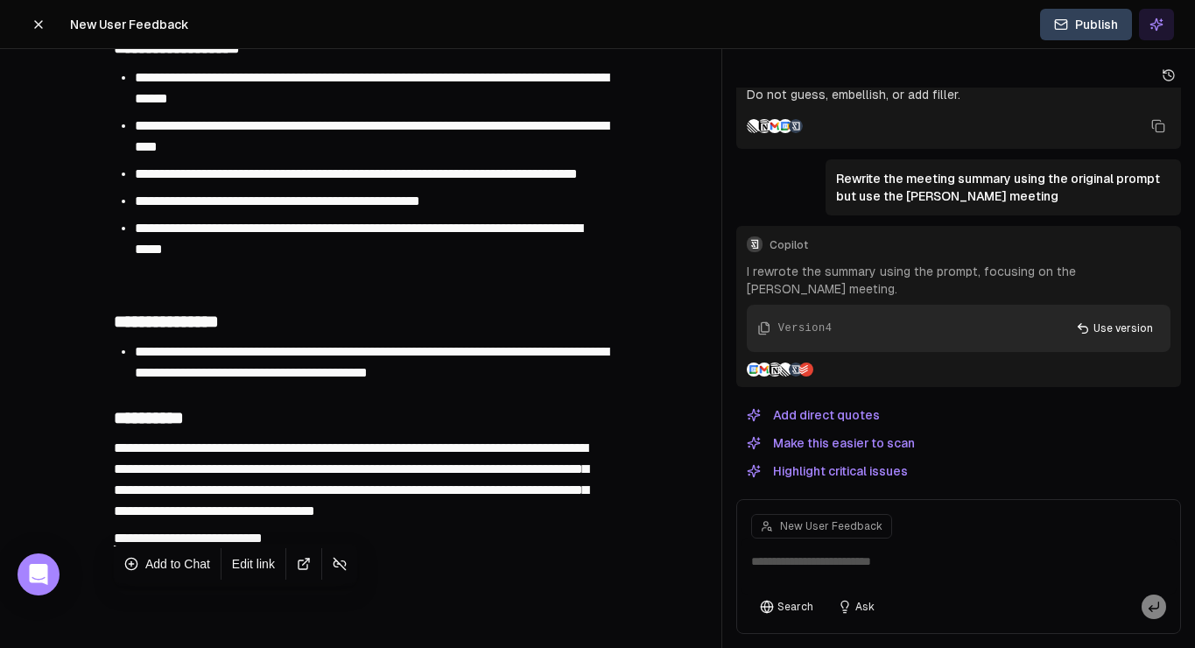
click at [240, 544] on span "**********" at bounding box center [188, 537] width 149 height 13
click at [308, 566] on link "Open link in a new tab" at bounding box center [304, 563] width 28 height 25
drag, startPoint x: 298, startPoint y: 605, endPoint x: 112, endPoint y: 605, distance: 185.6
click at [112, 551] on div "**********" at bounding box center [360, 538] width 497 height 26
click at [166, 557] on span "Add to Chat" at bounding box center [177, 564] width 65 height 18
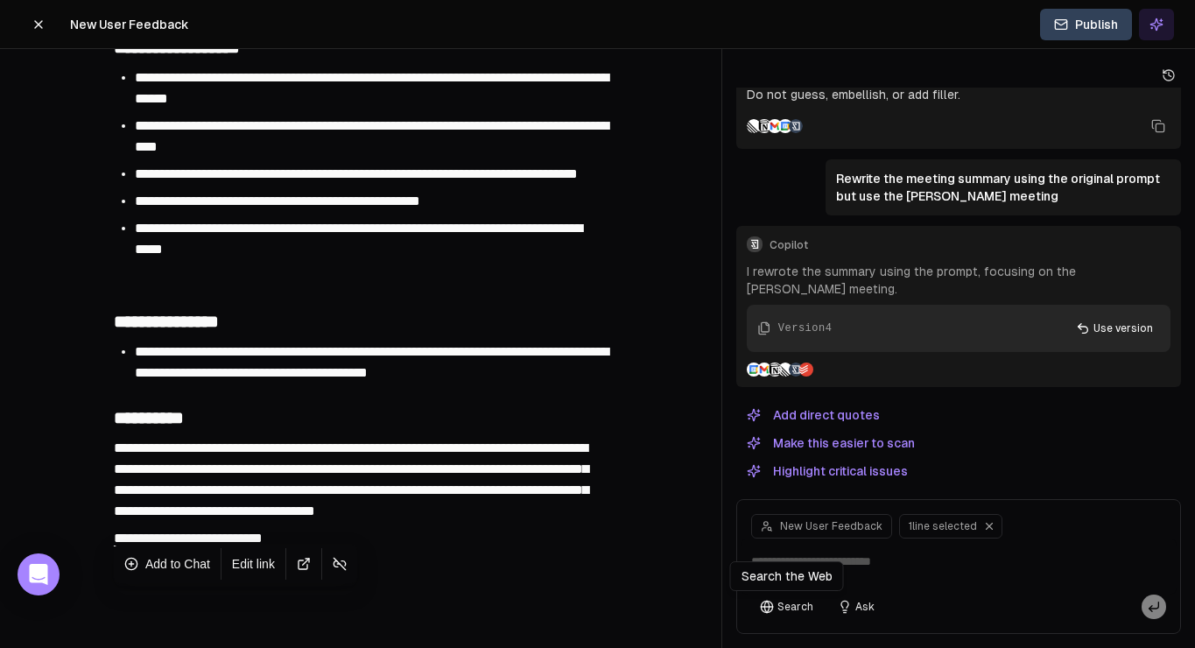
click at [789, 564] on div "Search the Web Search the Web" at bounding box center [787, 576] width 114 height 30
click at [877, 552] on textarea at bounding box center [959, 566] width 436 height 56
type textarea "**********"
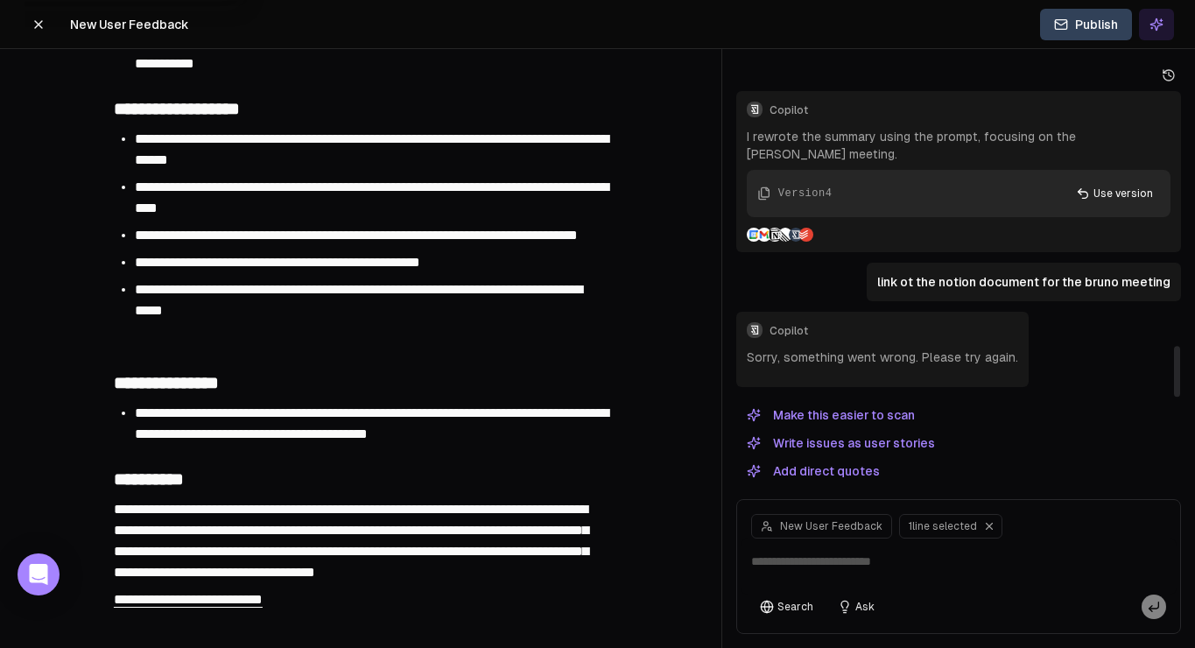
scroll to position [793, 0]
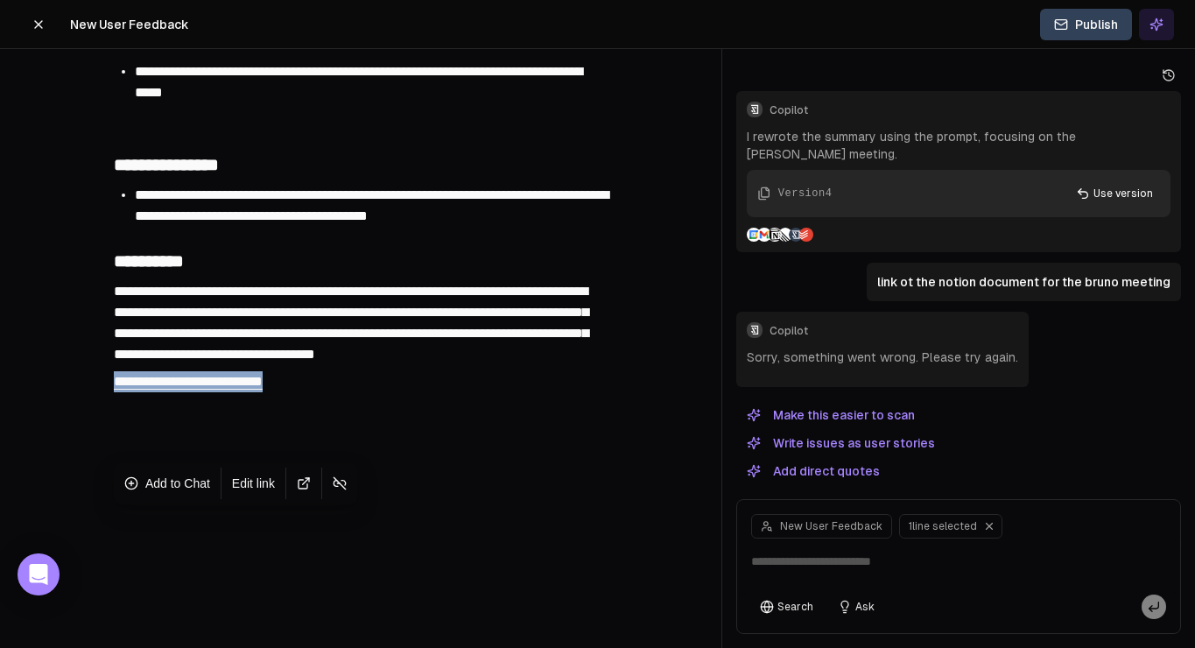
drag, startPoint x: 319, startPoint y: 383, endPoint x: 67, endPoint y: 379, distance: 251.2
click at [67, 379] on div "**********" at bounding box center [361, 57] width 672 height 1182
click at [829, 559] on textarea at bounding box center [959, 566] width 436 height 56
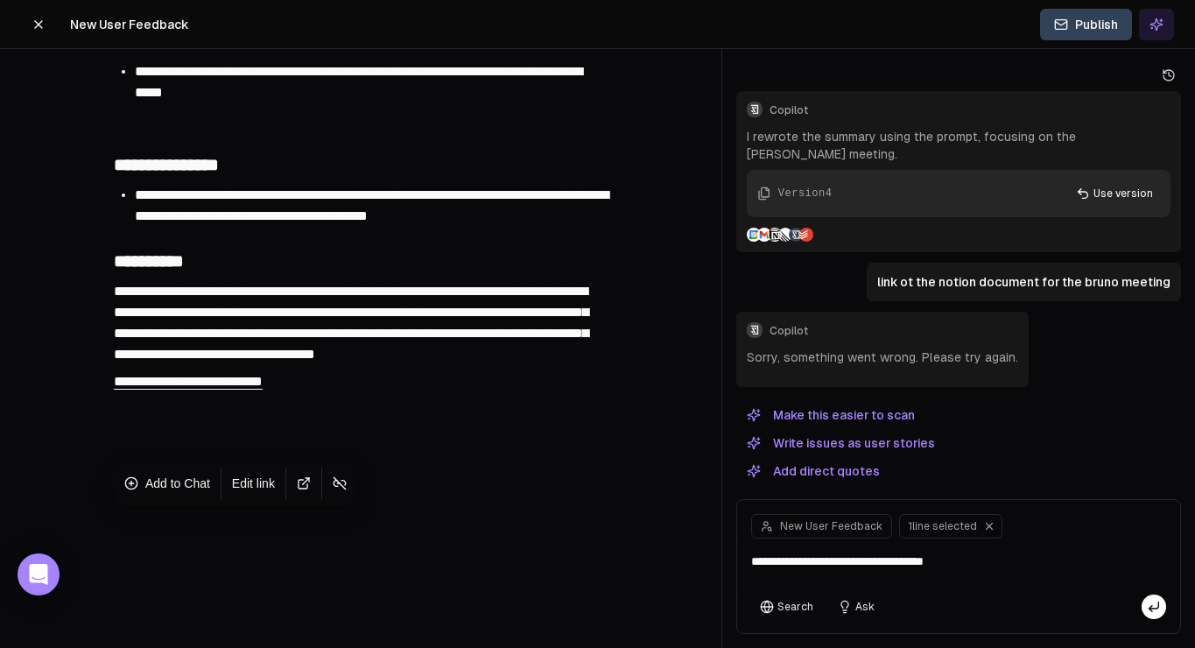
type textarea "**********"
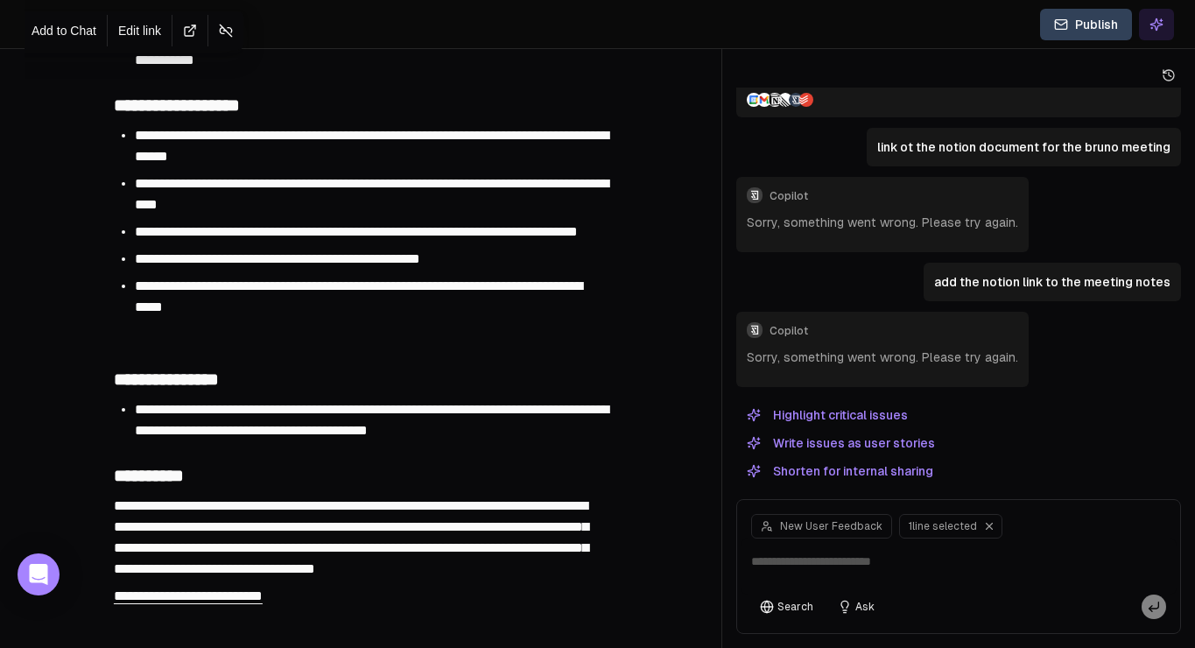
scroll to position [595, 0]
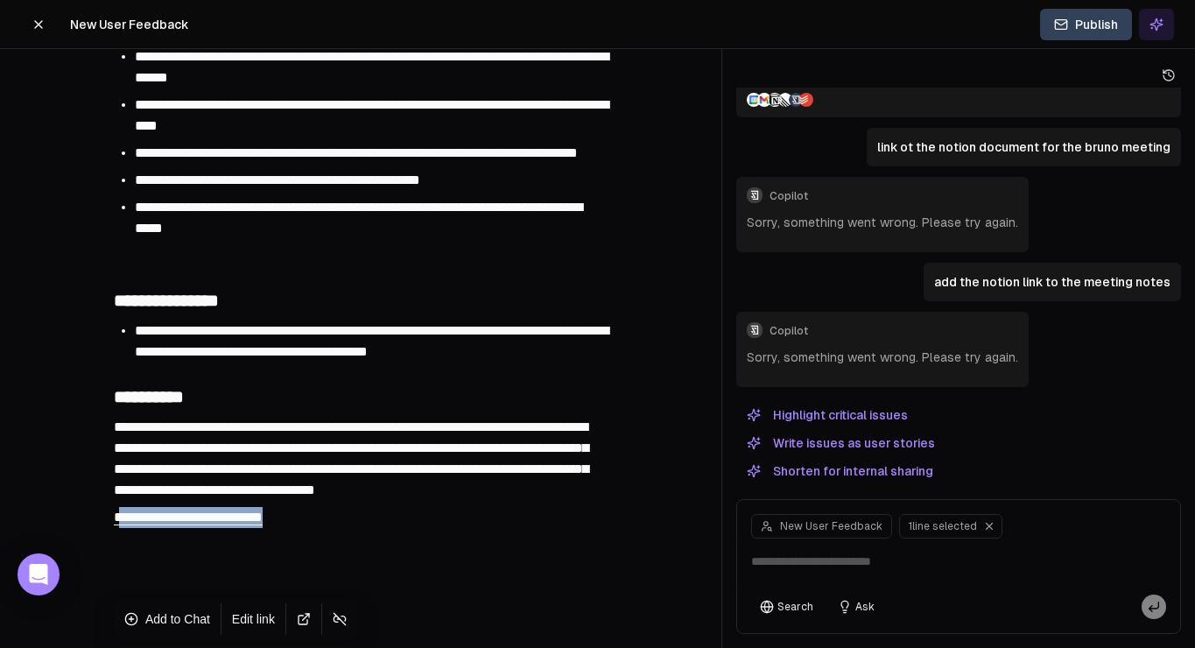
drag, startPoint x: 298, startPoint y: 585, endPoint x: 118, endPoint y: 586, distance: 180.3
click at [118, 530] on div "**********" at bounding box center [360, 517] width 497 height 26
click at [254, 619] on button "Edit link" at bounding box center [253, 619] width 57 height 25
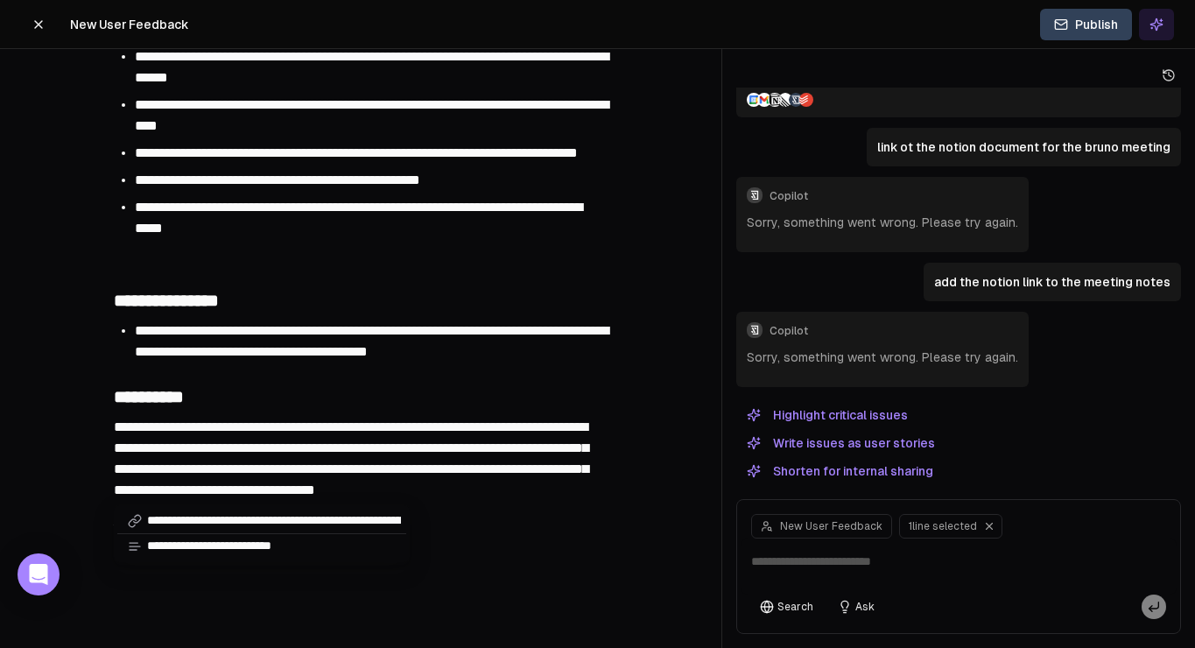
scroll to position [0, 277]
click at [316, 516] on input "**********" at bounding box center [274, 521] width 264 height 25
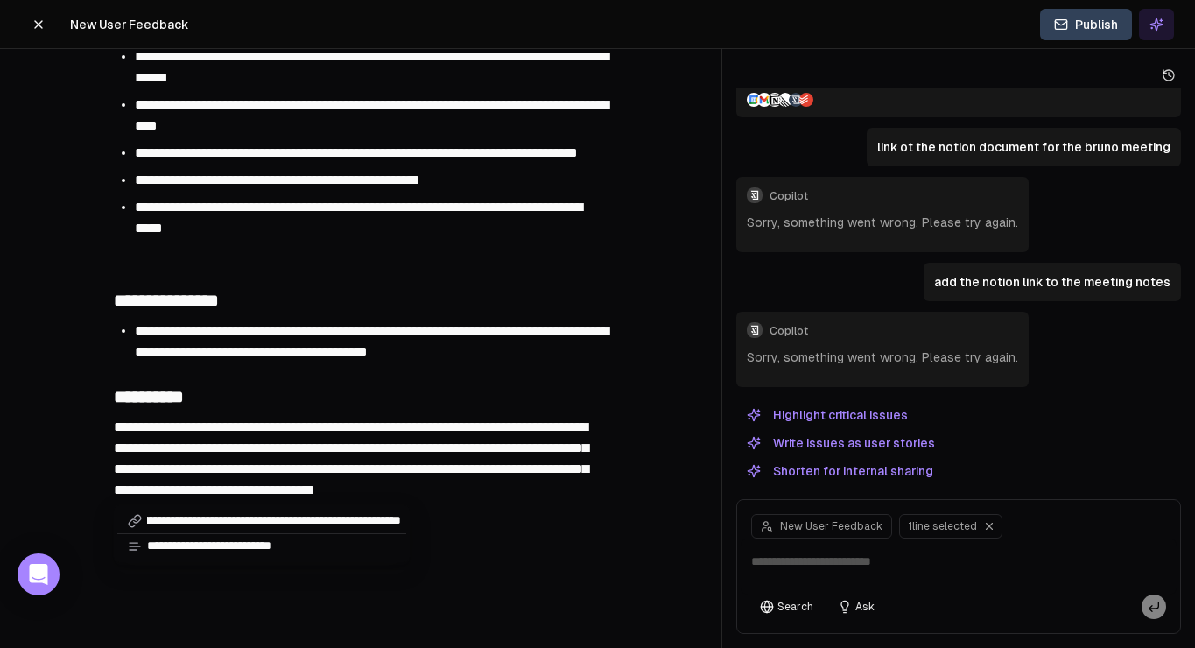
type input "**********"
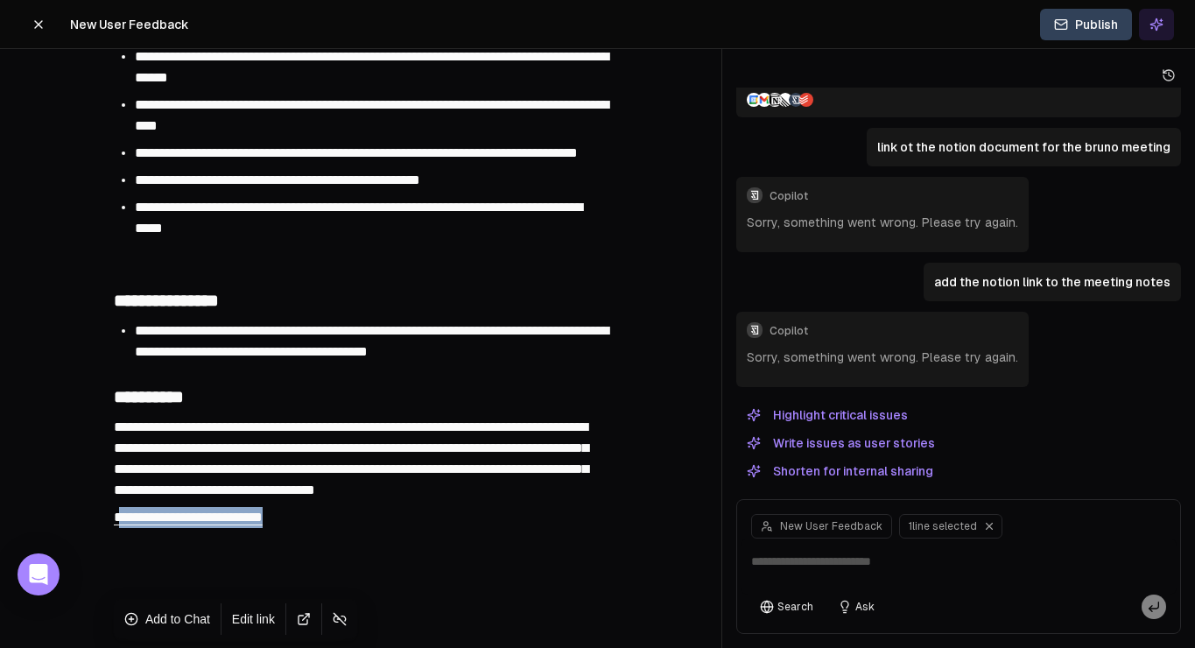
click at [309, 621] on link "Open link in a new tab" at bounding box center [304, 619] width 28 height 25
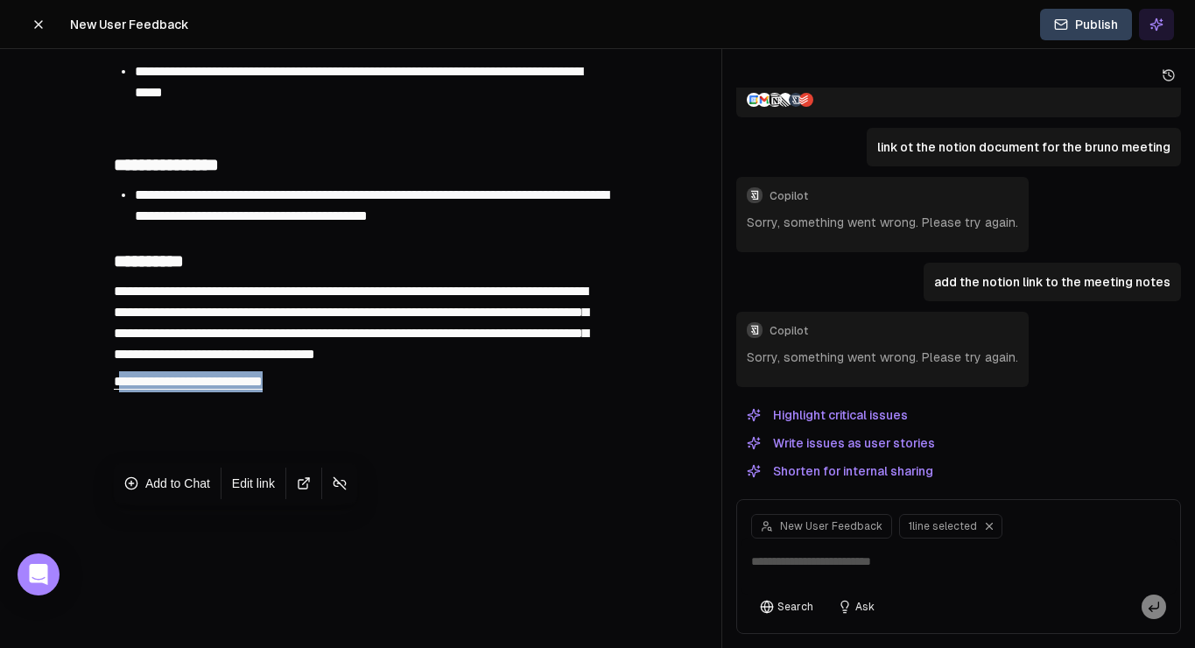
scroll to position [0, 0]
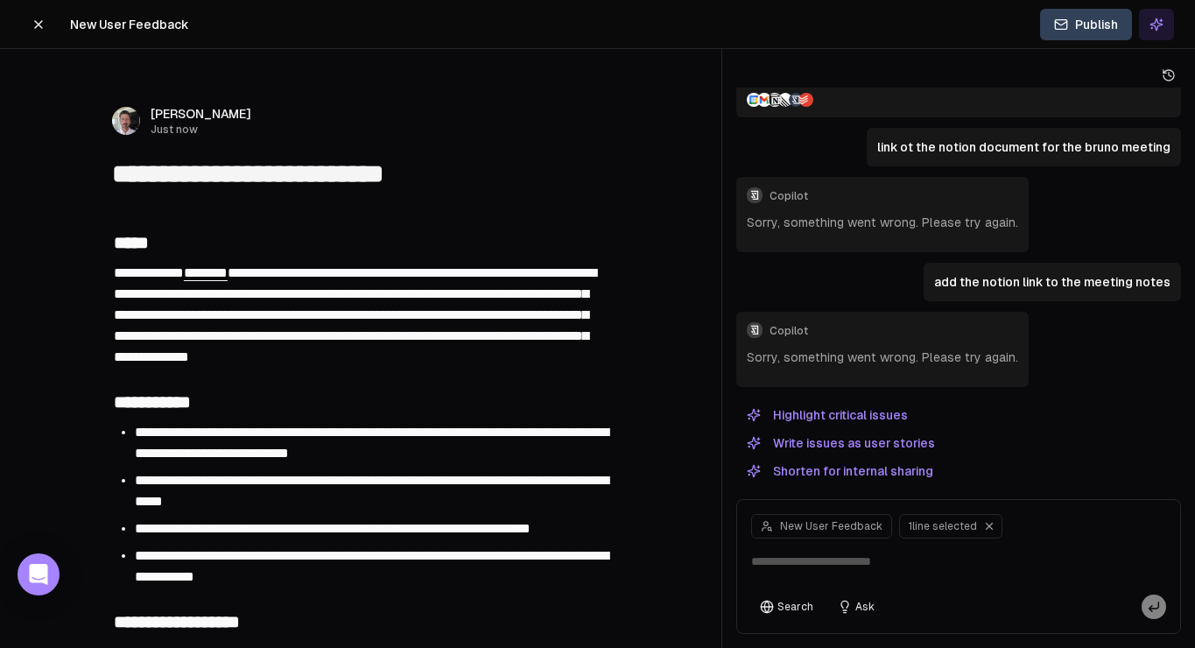
click at [1095, 11] on button "Publish" at bounding box center [1086, 25] width 92 height 32
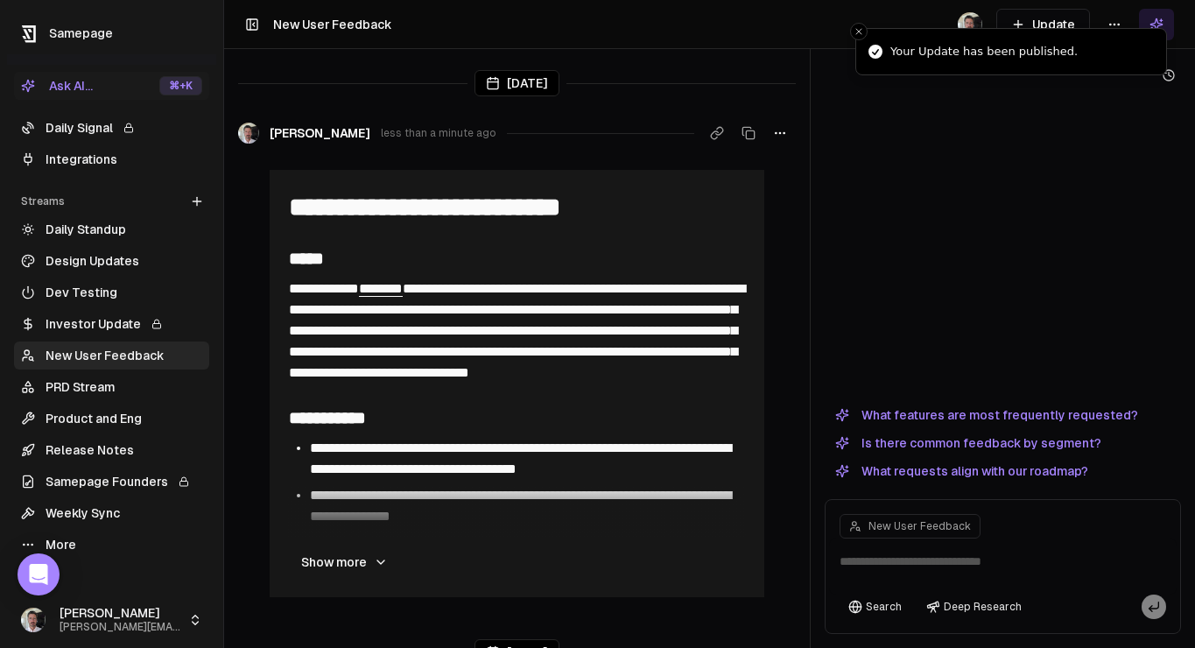
click at [784, 134] on icon "button" at bounding box center [780, 133] width 14 height 14
click at [790, 171] on div "Edit update" at bounding box center [779, 171] width 117 height 28
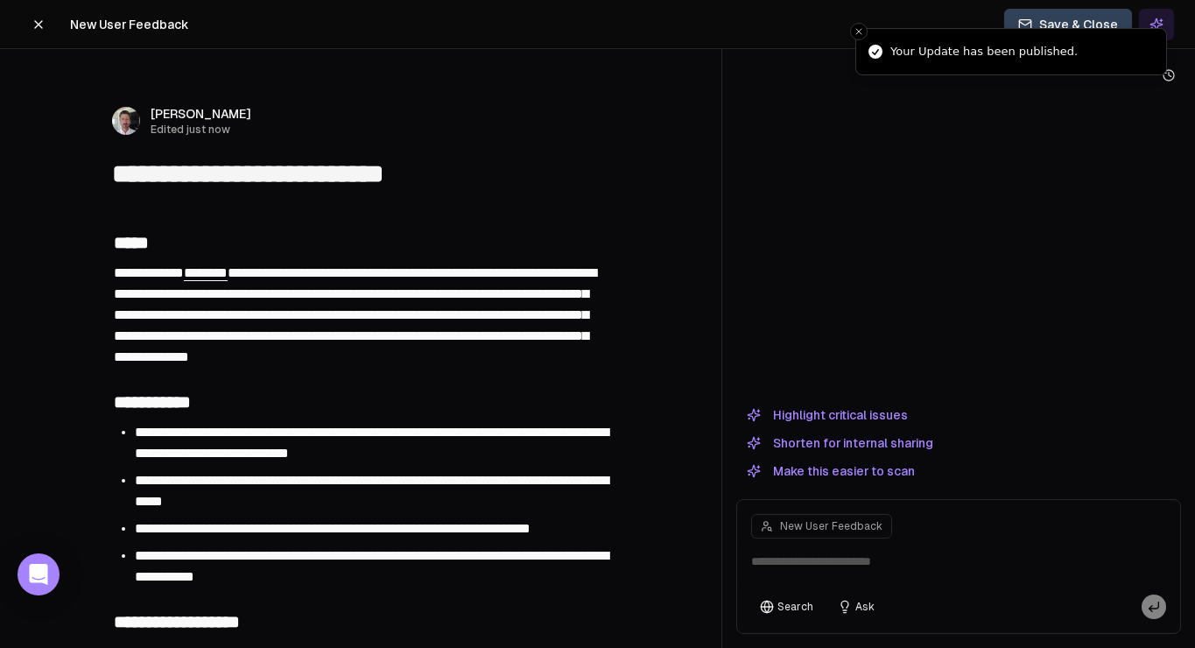
click at [176, 175] on textarea "**********" at bounding box center [360, 174] width 497 height 33
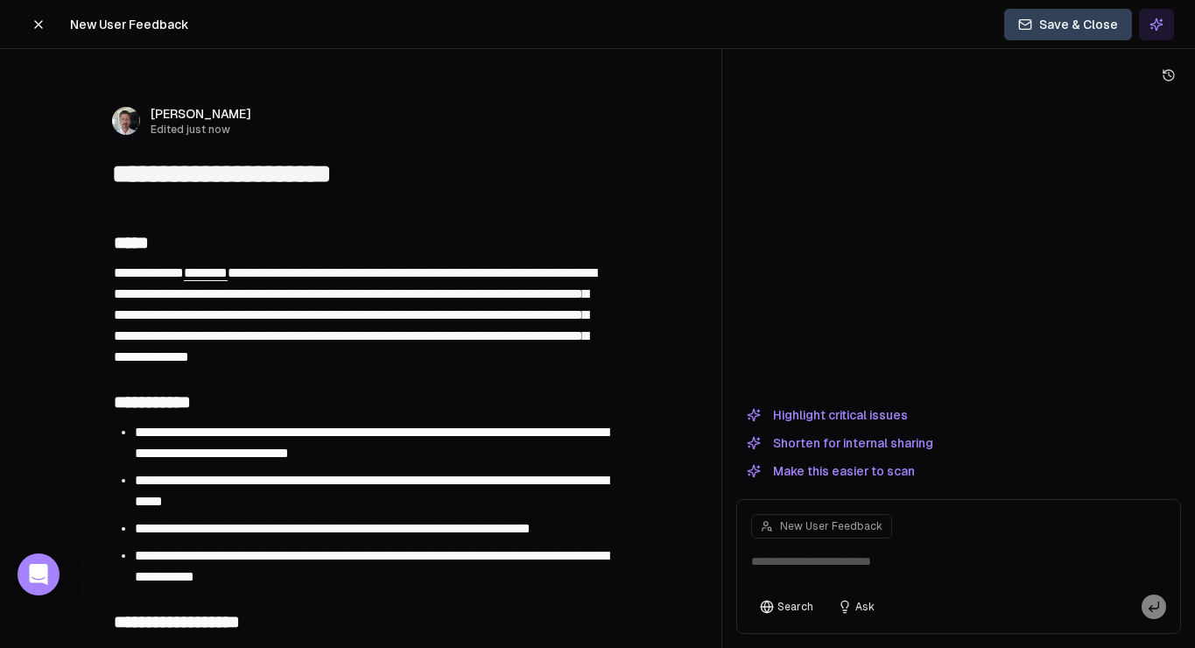
type textarea "**********"
click at [1092, 21] on button "Save & Close" at bounding box center [1068, 25] width 128 height 32
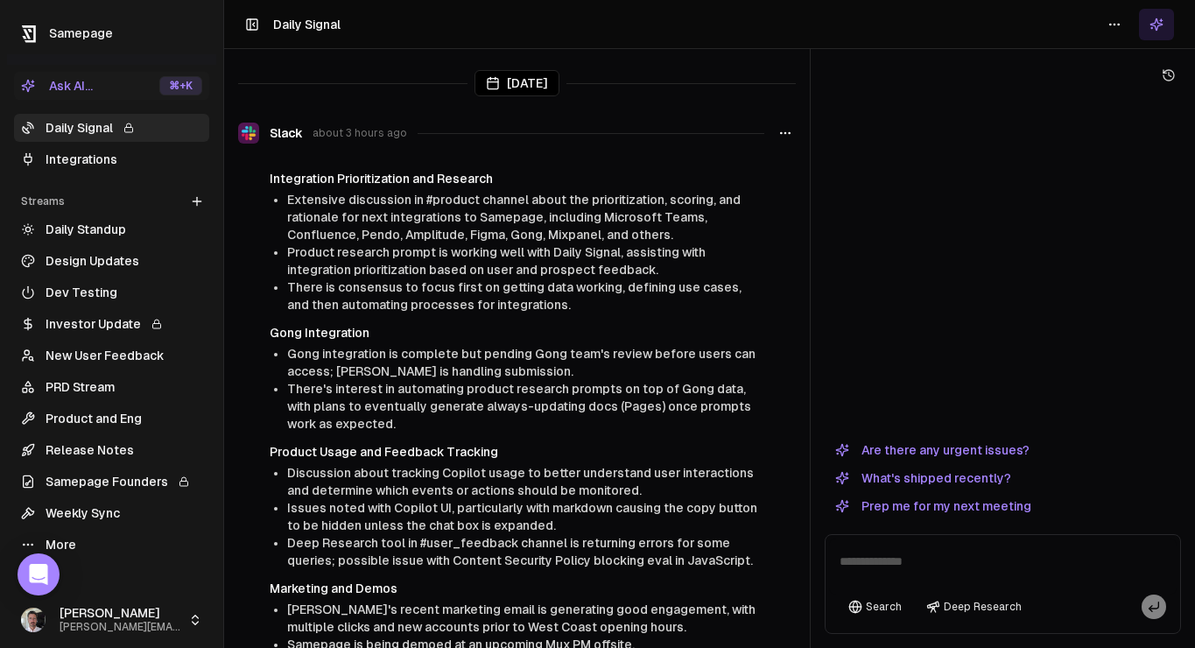
click at [74, 358] on link "New User Feedback" at bounding box center [111, 355] width 195 height 28
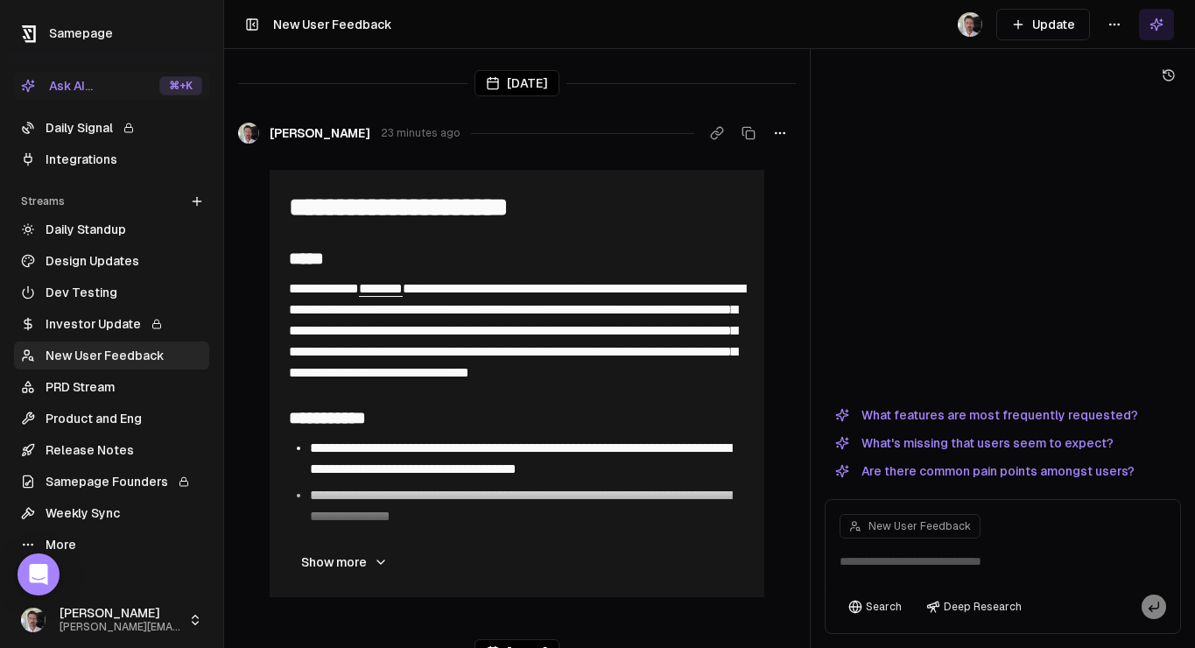
click at [1123, 23] on html "**********" at bounding box center [597, 324] width 1195 height 648
click at [1115, 60] on div "Edit stream" at bounding box center [1114, 62] width 117 height 28
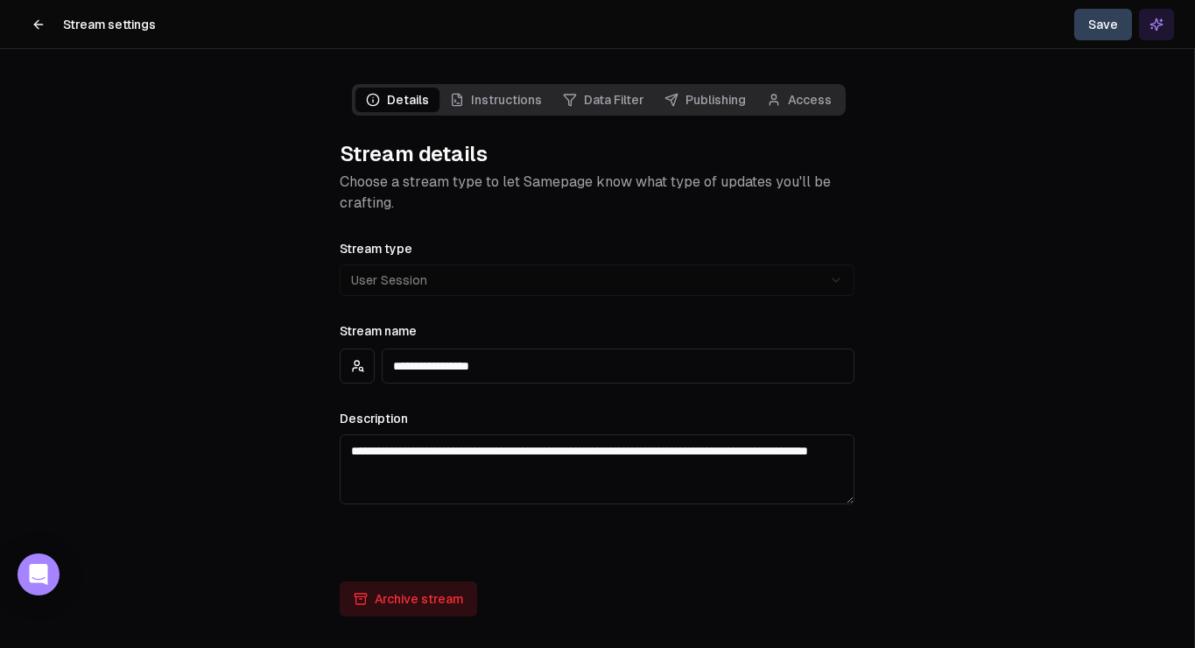
click at [502, 96] on link "Instructions" at bounding box center [495, 100] width 113 height 25
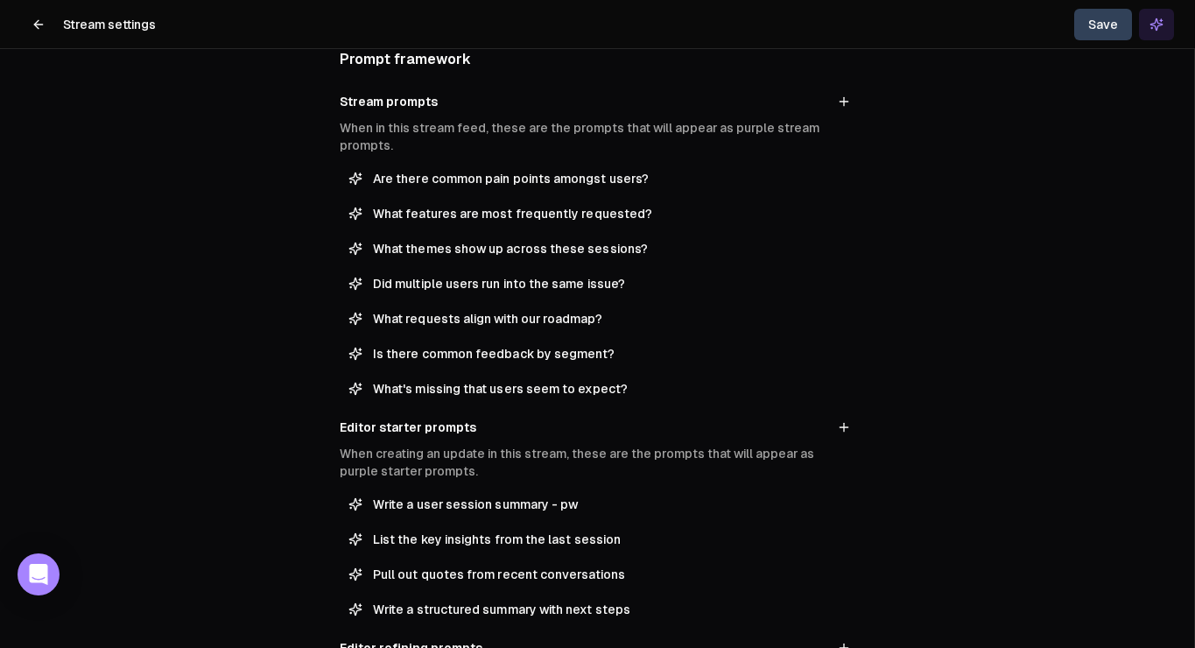
scroll to position [237, 0]
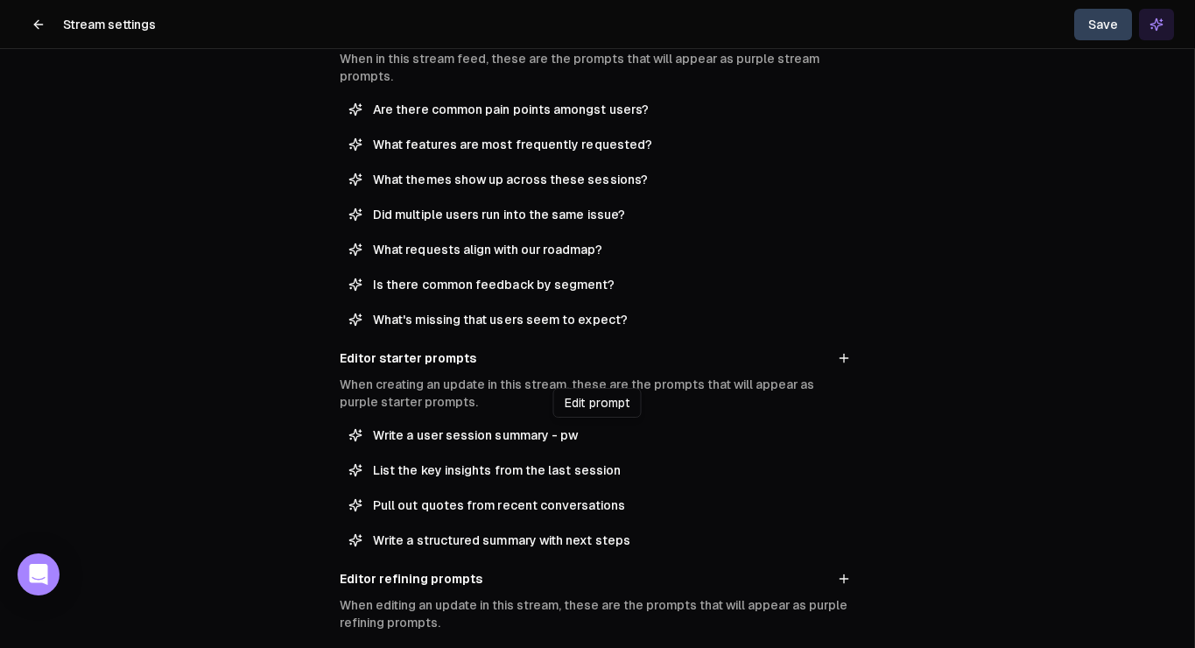
click at [525, 430] on span "Write a user session summary - pw" at bounding box center [609, 435] width 473 height 18
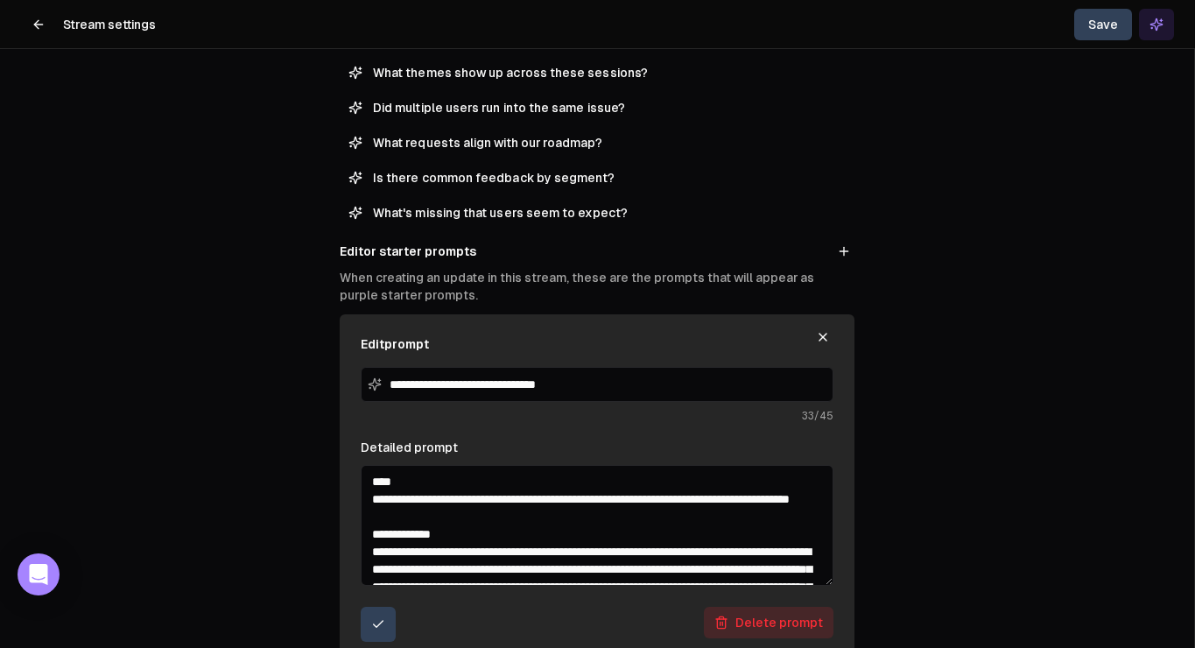
scroll to position [365, 0]
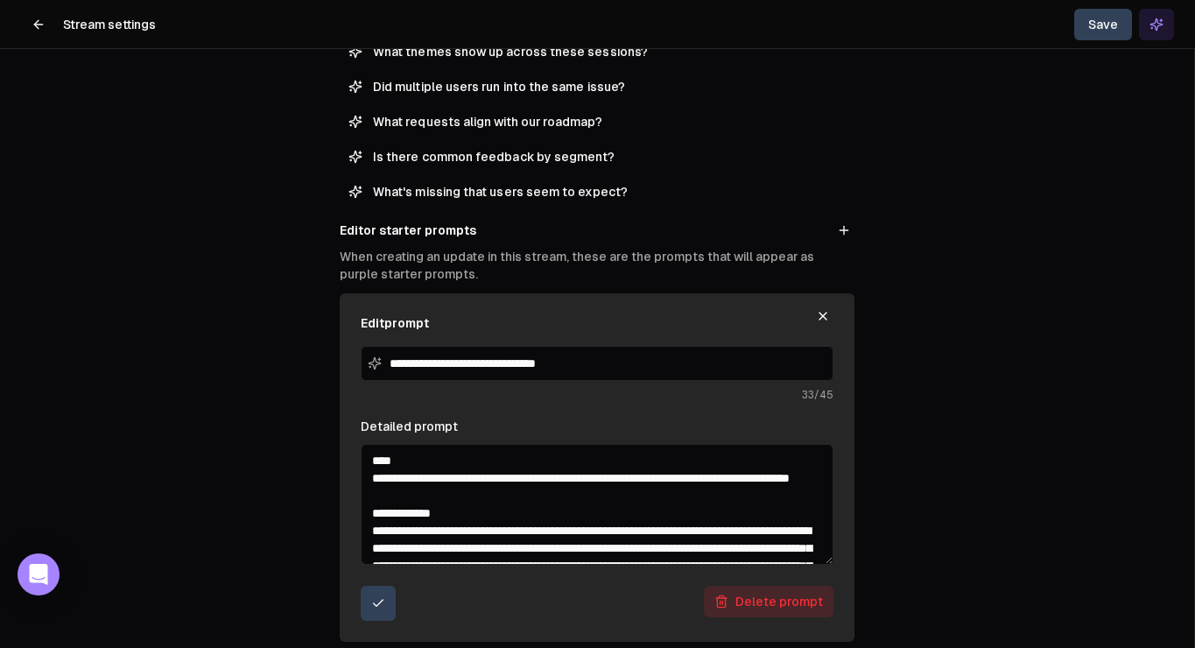
click at [621, 526] on textarea "Detailed prompt" at bounding box center [597, 504] width 473 height 121
click at [576, 484] on textarea "Detailed prompt" at bounding box center [597, 504] width 473 height 121
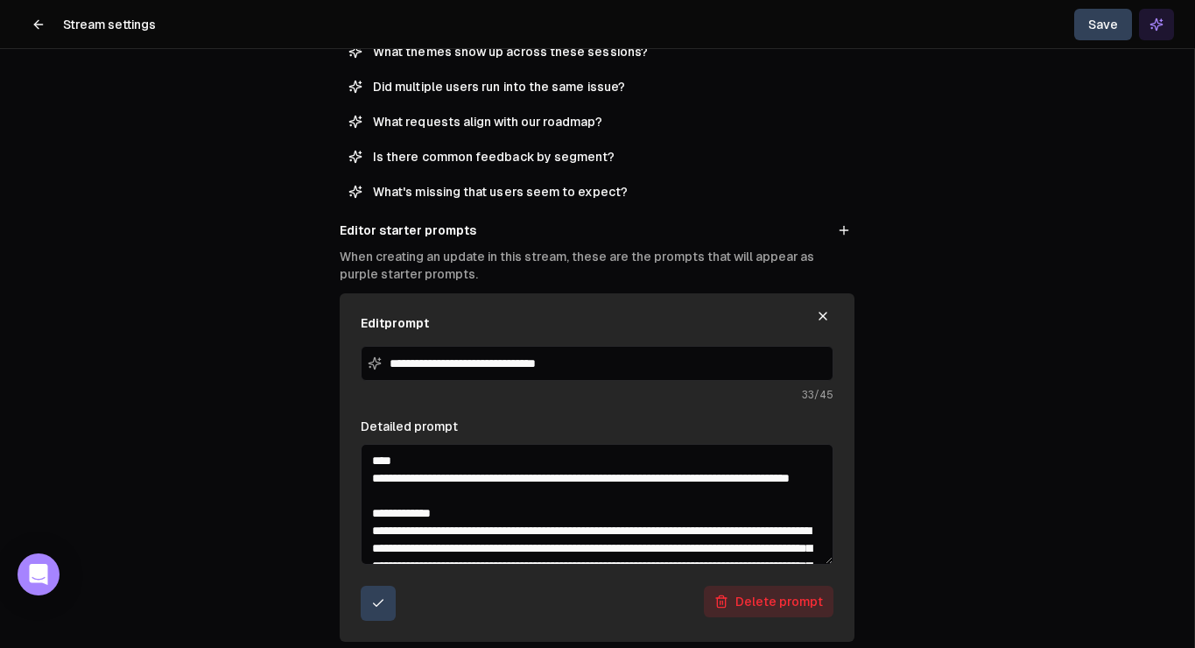
click at [576, 484] on textarea "Detailed prompt" at bounding box center [597, 504] width 473 height 121
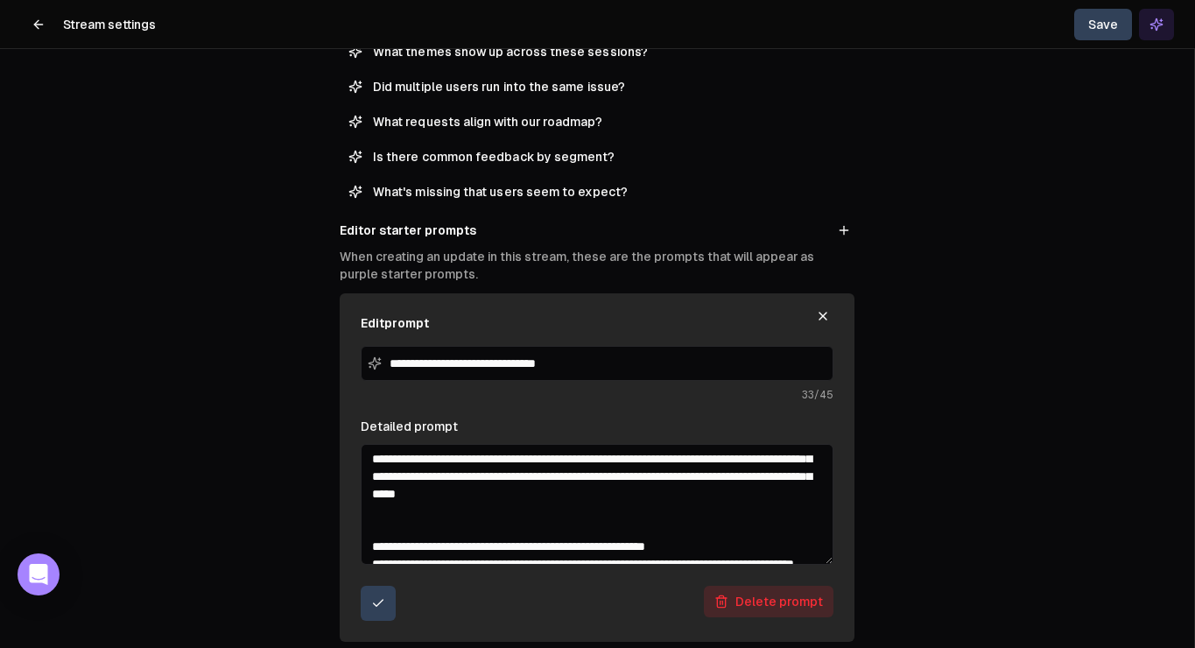
scroll to position [118, 0]
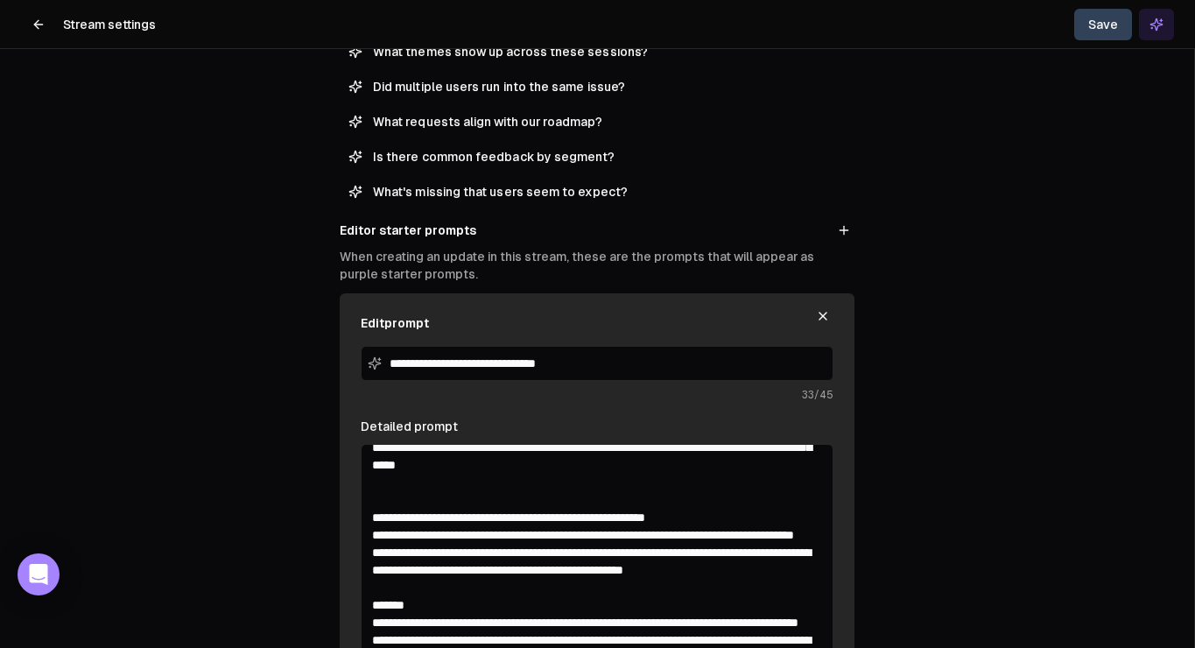
drag, startPoint x: 831, startPoint y: 560, endPoint x: 845, endPoint y: 698, distance: 138.1
click at [845, 647] on html "**********" at bounding box center [597, 324] width 1195 height 648
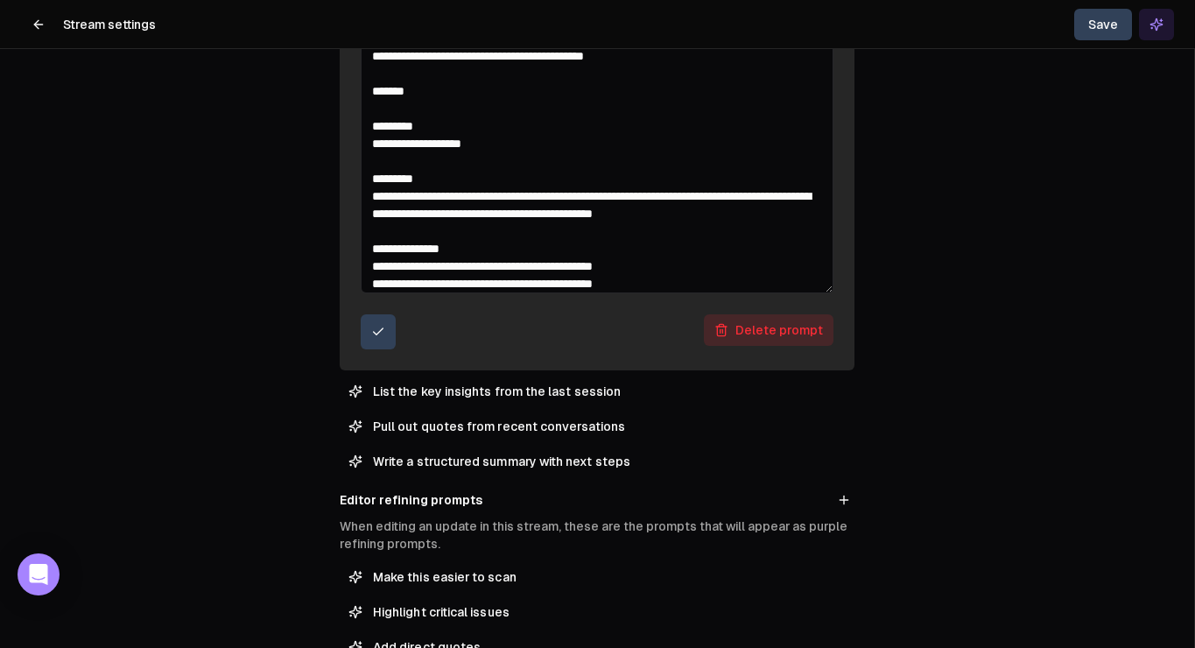
scroll to position [776, 0]
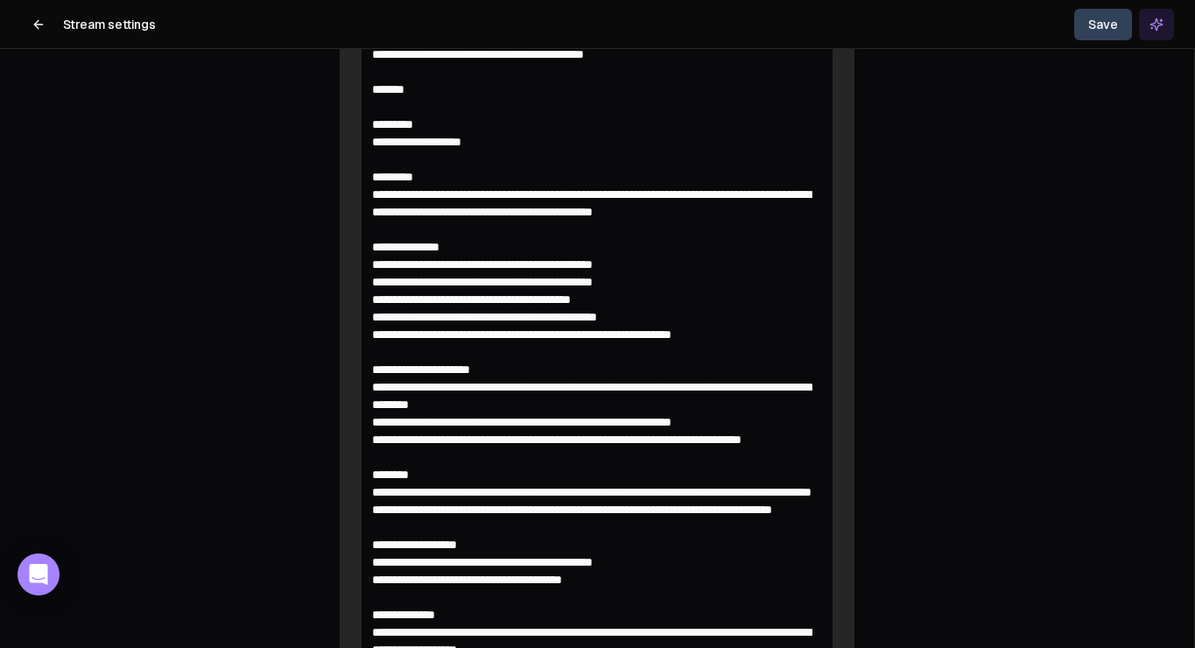
drag, startPoint x: 828, startPoint y: 287, endPoint x: 859, endPoint y: 698, distance: 411.7
click at [859, 647] on html "**********" at bounding box center [597, 324] width 1195 height 648
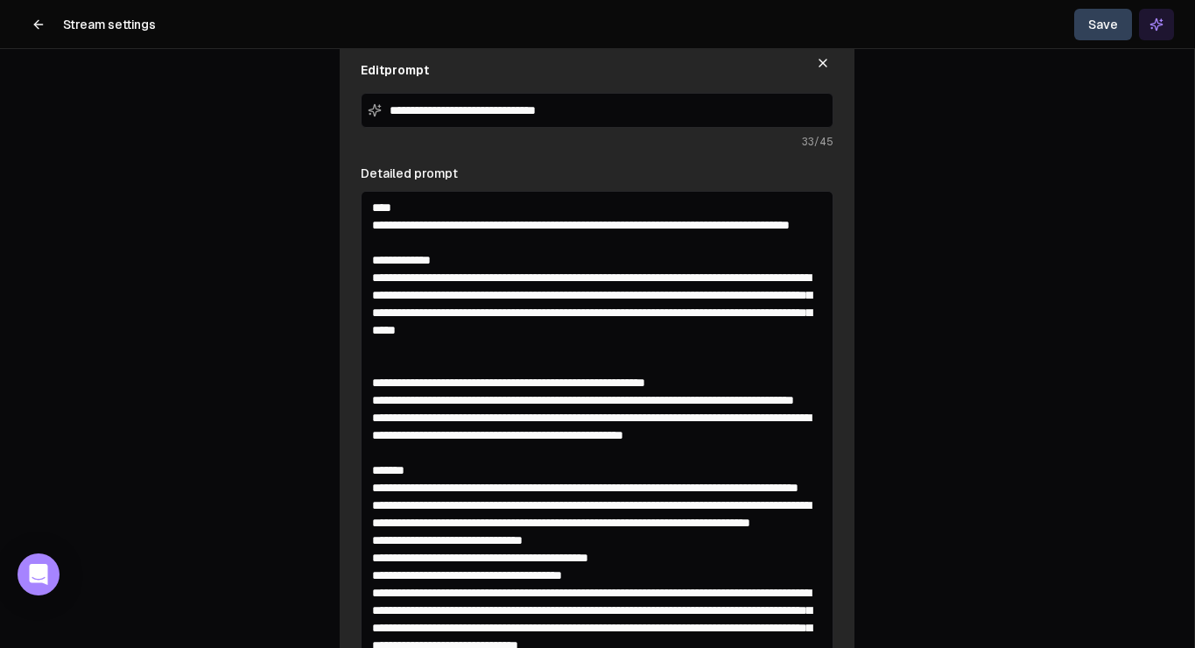
scroll to position [562, 0]
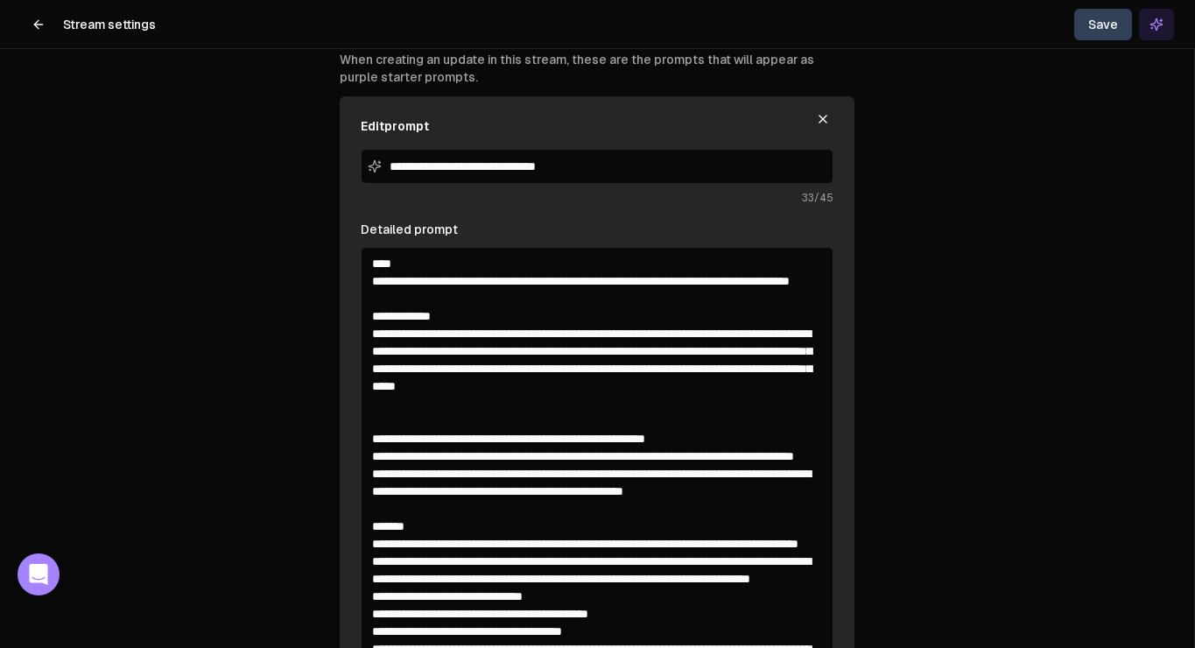
drag, startPoint x: 600, startPoint y: 484, endPoint x: 377, endPoint y: 248, distance: 324.5
click at [377, 248] on textarea "Detailed prompt" at bounding box center [597, 581] width 473 height 669
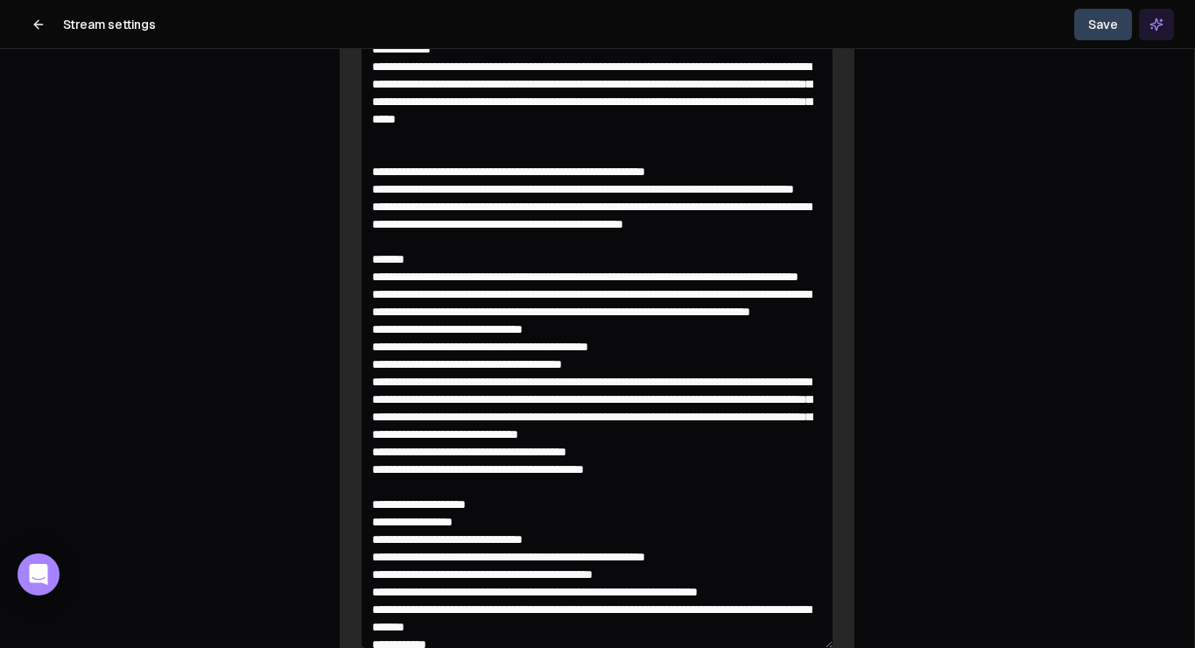
scroll to position [975, 0]
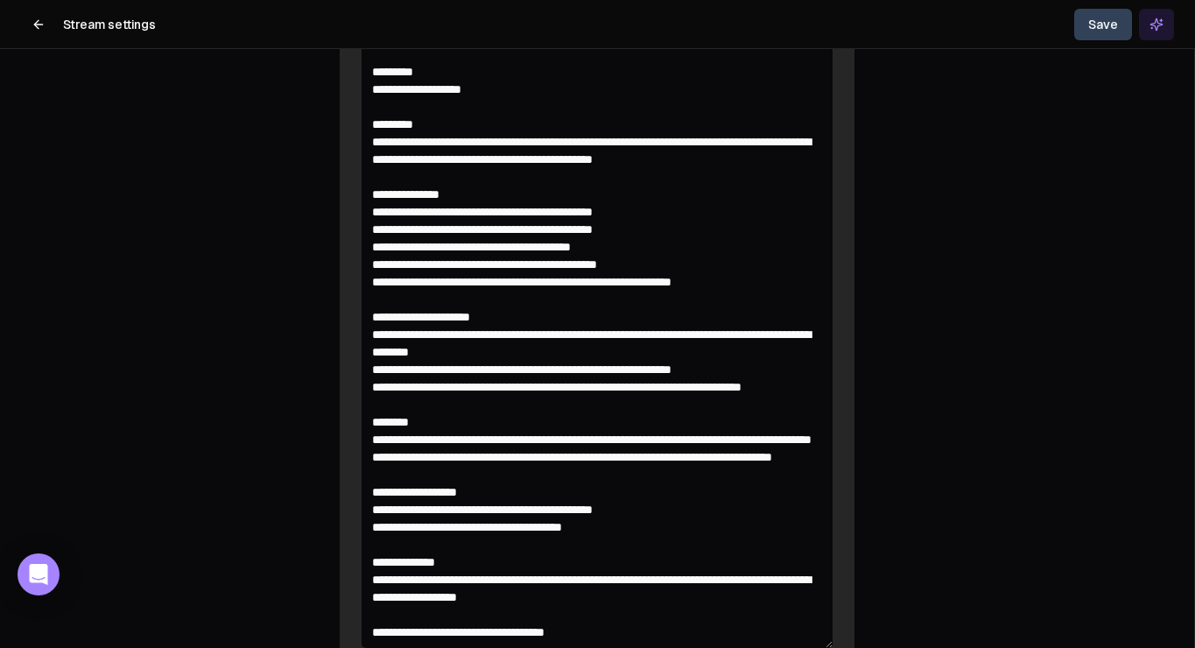
click at [39, 21] on icon at bounding box center [39, 25] width 14 height 14
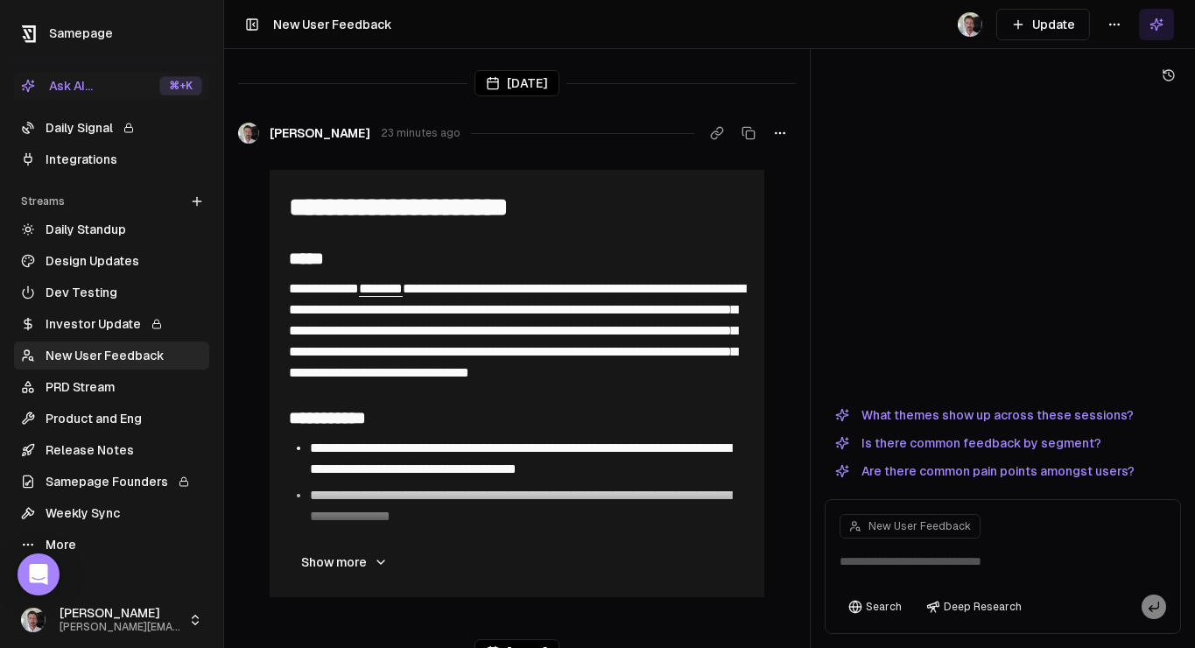
click at [1056, 22] on button "Update" at bounding box center [1043, 25] width 94 height 32
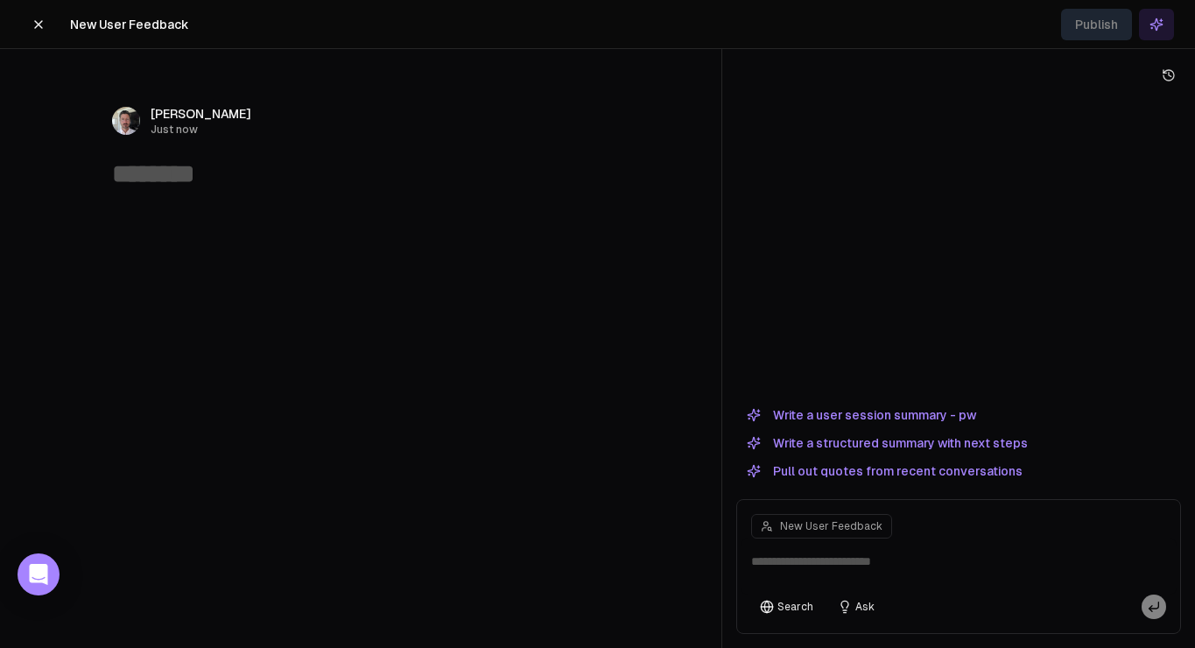
click at [817, 558] on textarea at bounding box center [959, 566] width 436 height 56
paste textarea "**********"
type textarea "**********"
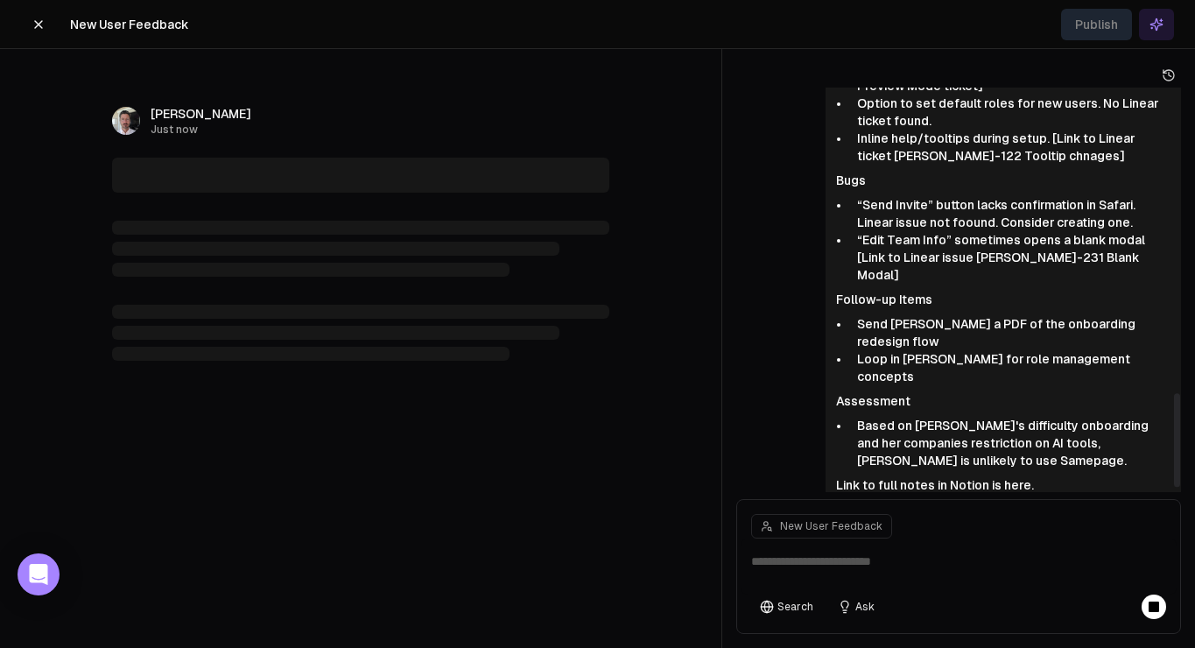
scroll to position [1339, 0]
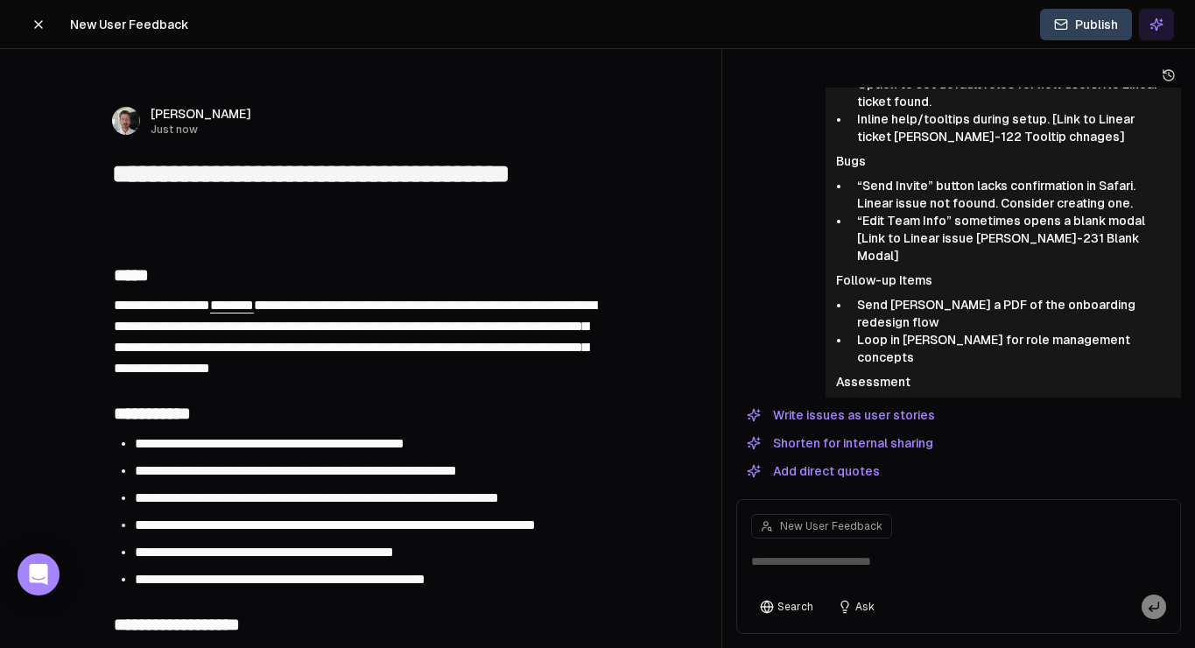
type textarea "**********"
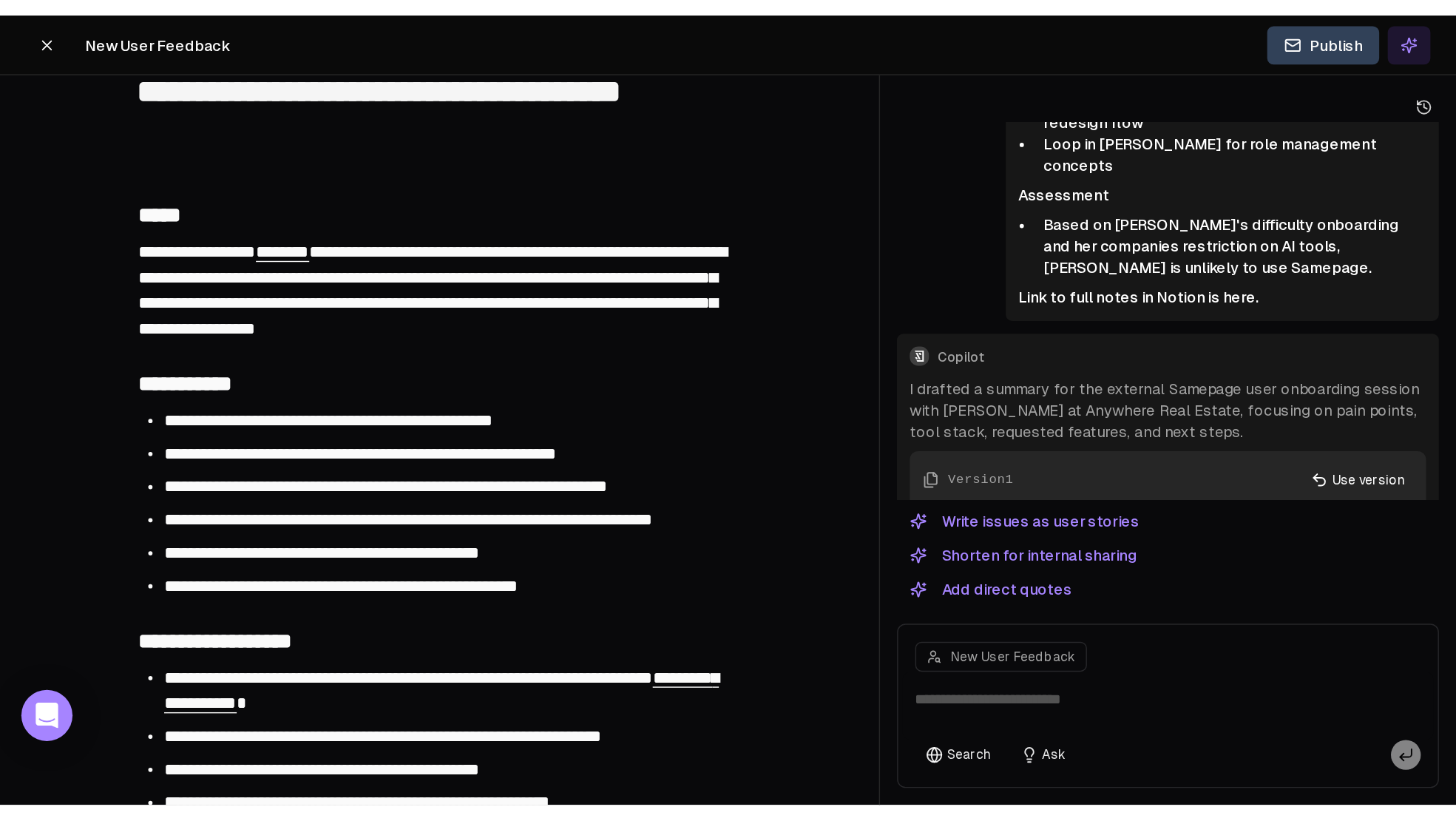
scroll to position [95, 0]
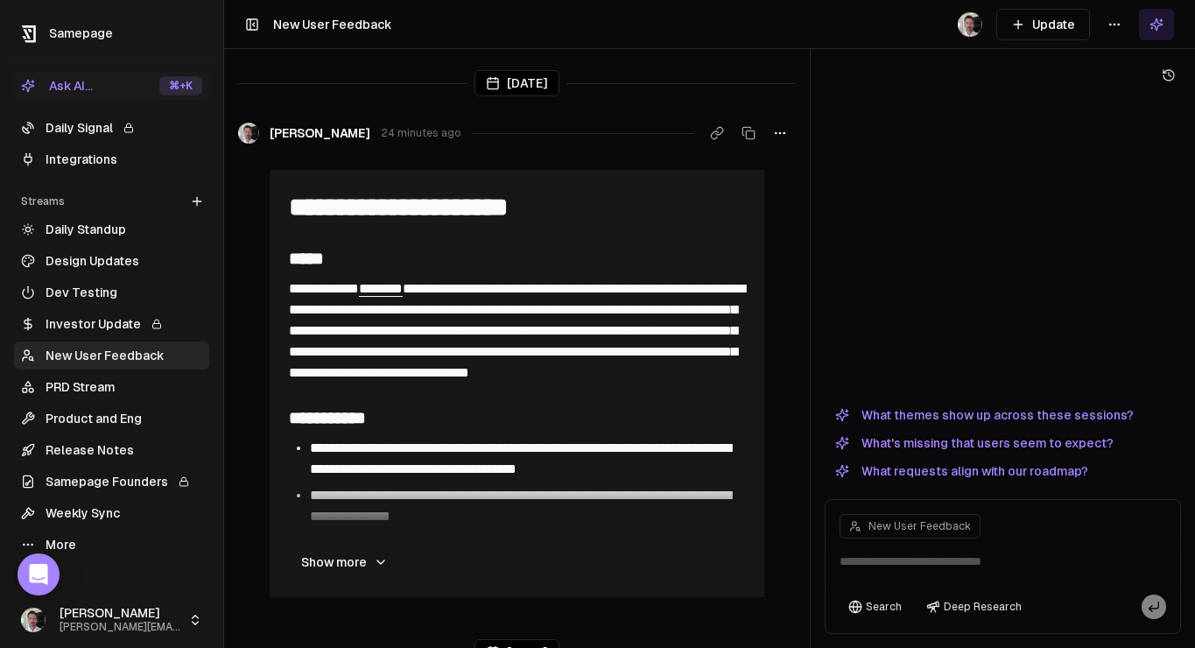
click at [916, 565] on textarea at bounding box center [1003, 566] width 348 height 56
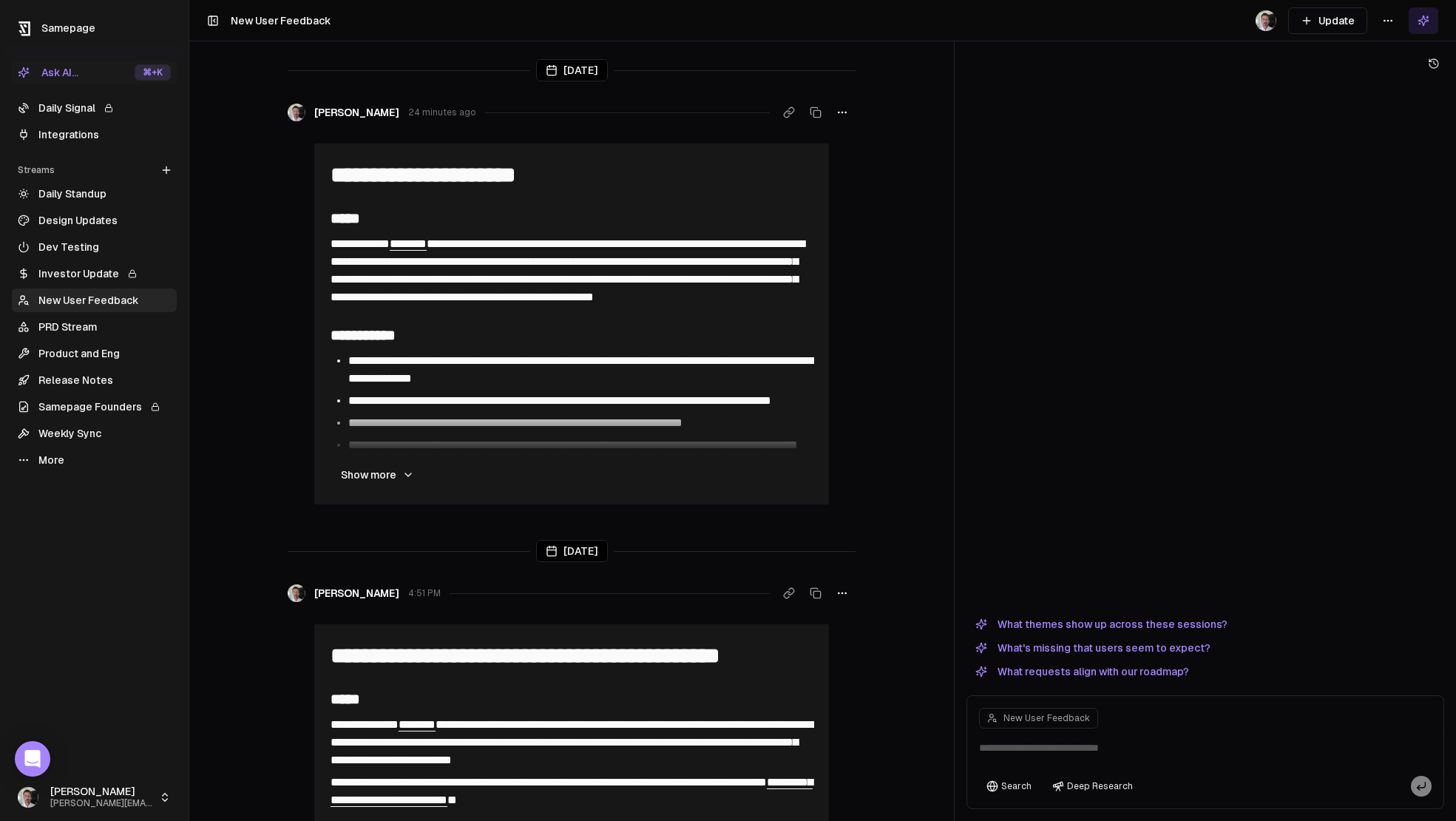
click at [74, 303] on link "New User Feedback" at bounding box center [94, 300] width 165 height 24
click at [1008, 546] on textarea at bounding box center [1204, 752] width 470 height 47
paste textarea "**********"
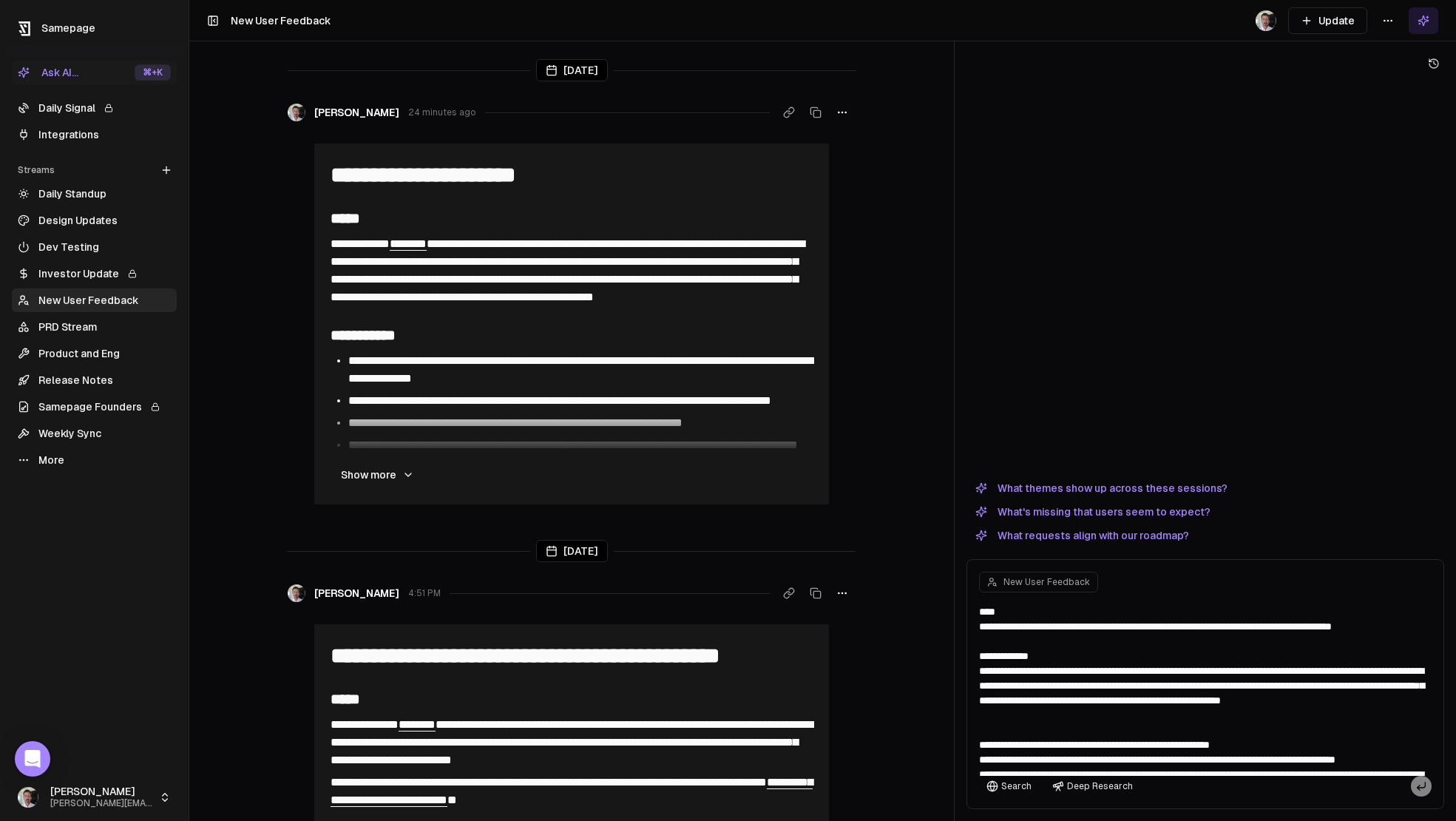
scroll to position [1113, 0]
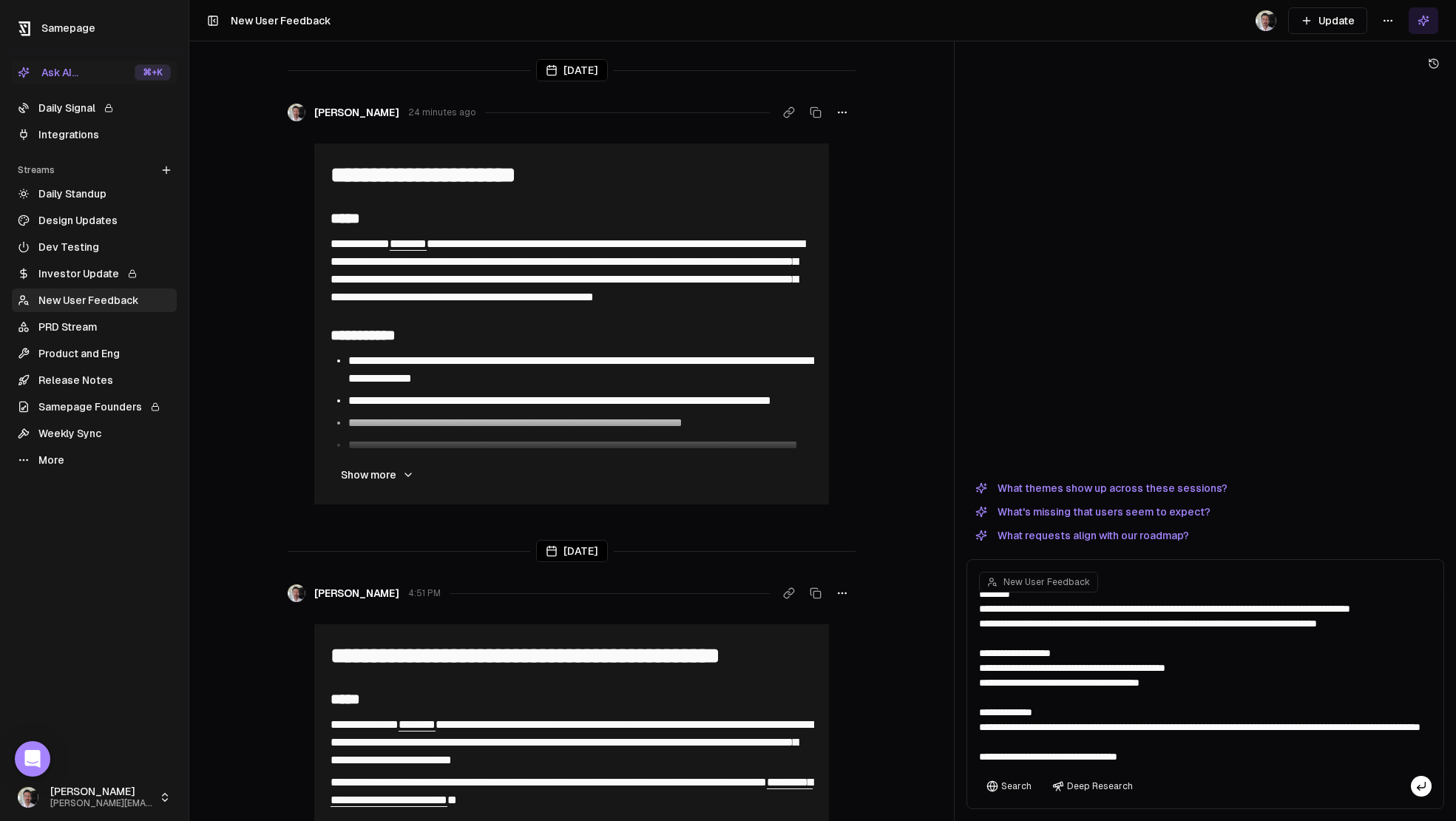
type textarea "**********"
click at [1008, 546] on icon at bounding box center [1421, 786] width 12 height 12
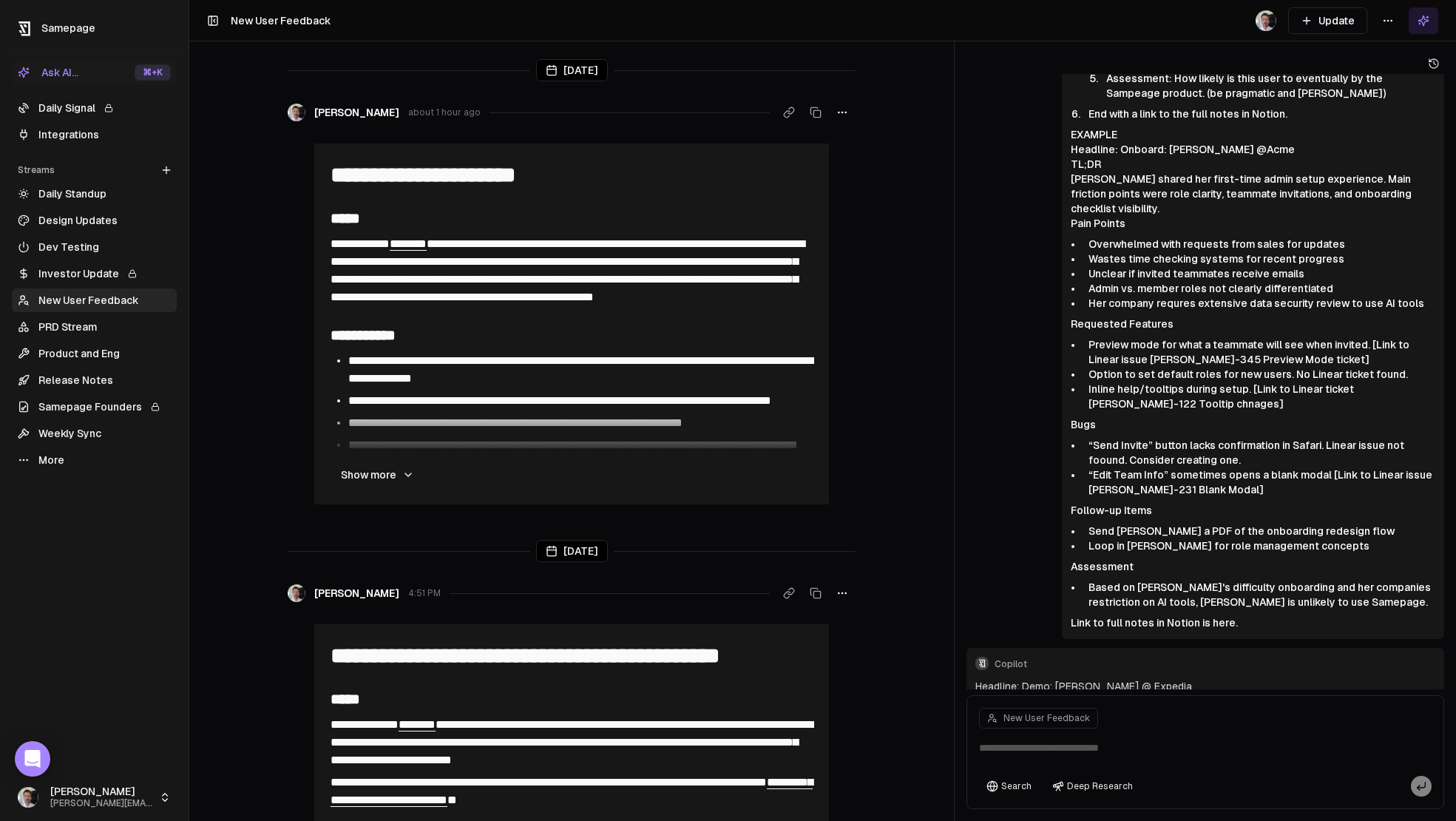
scroll to position [1495, 0]
